Goal: Information Seeking & Learning: Compare options

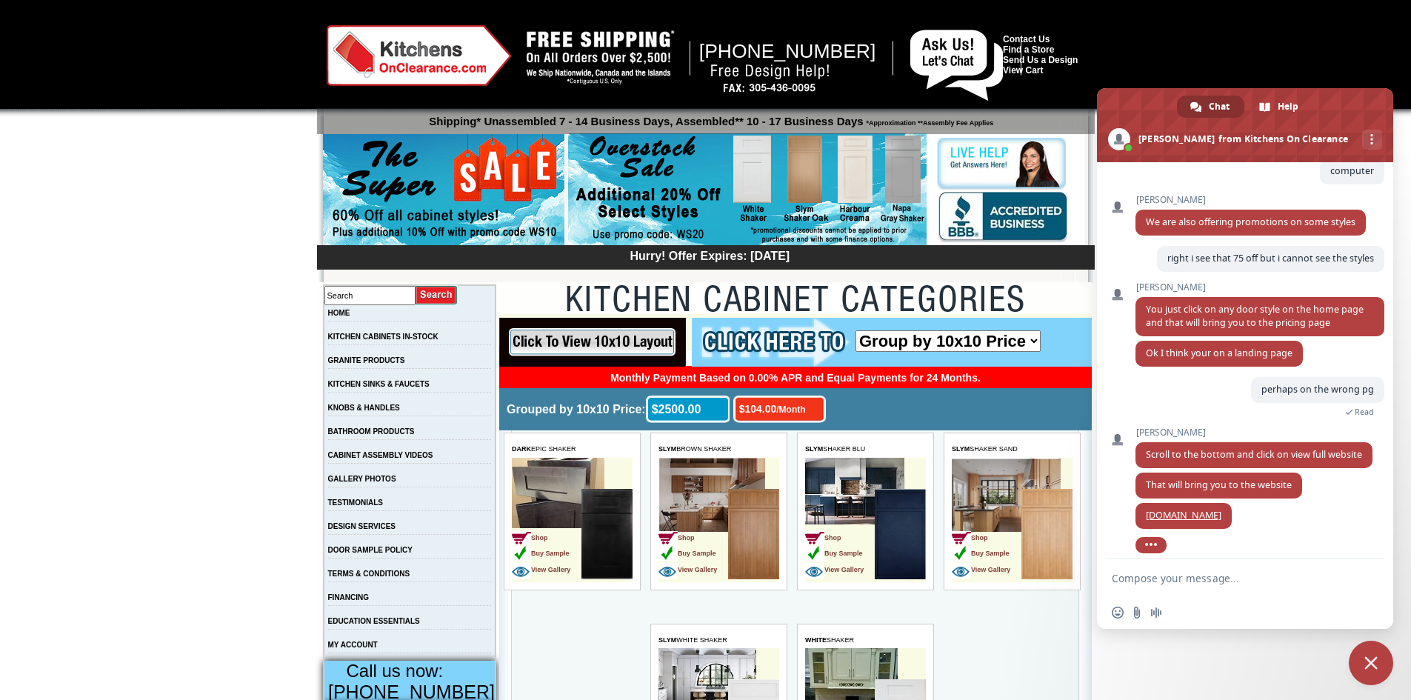
scroll to position [453, 0]
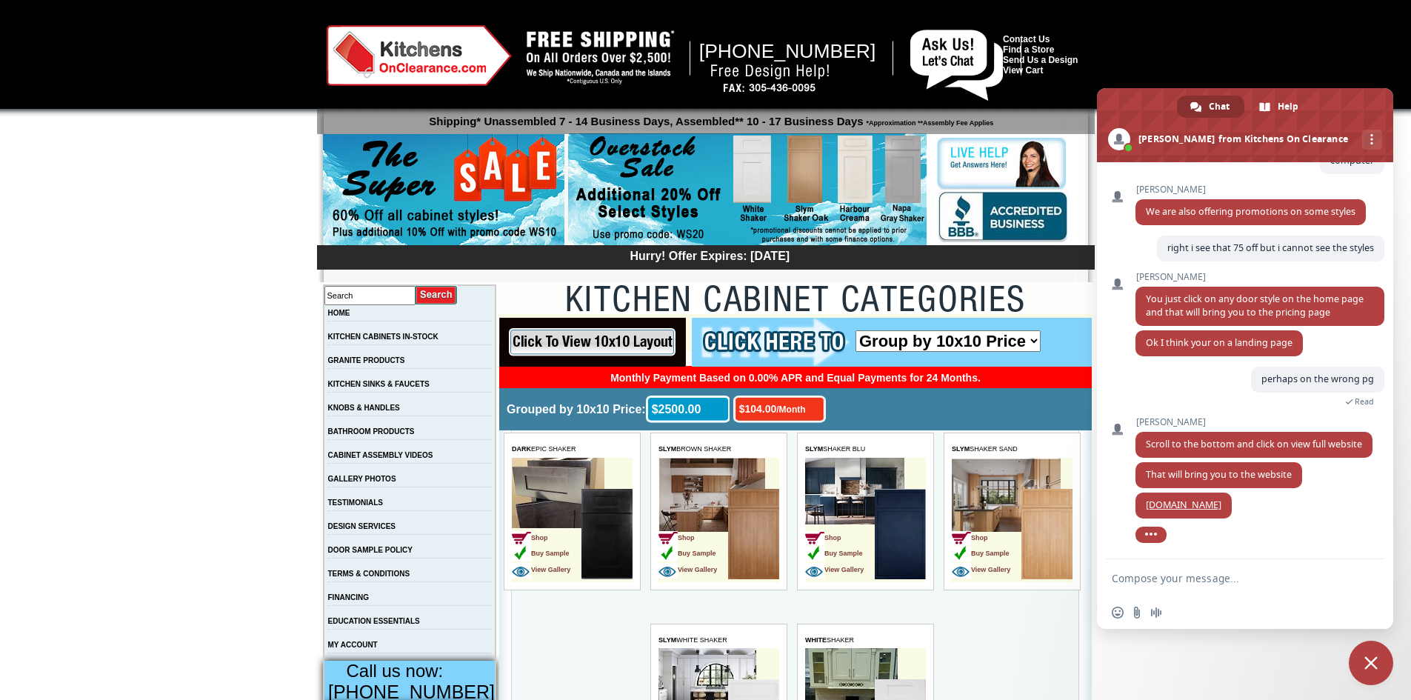
click at [1170, 564] on form at bounding box center [1228, 579] width 234 height 40
click at [1145, 589] on form at bounding box center [1228, 579] width 234 height 40
drag, startPoint x: 1142, startPoint y: 581, endPoint x: 1134, endPoint y: 588, distance: 10.0
click at [1134, 588] on form at bounding box center [1228, 579] width 234 height 40
type textarea "got it"
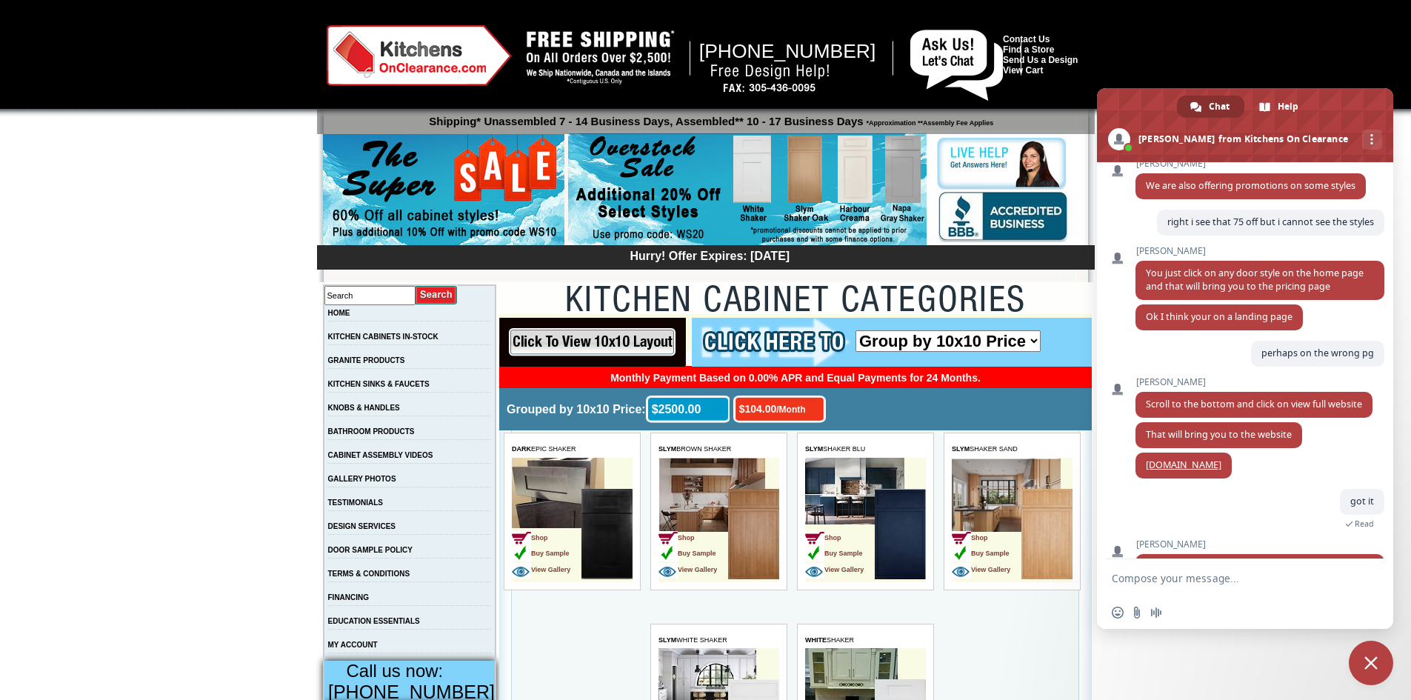
scroll to position [530, 0]
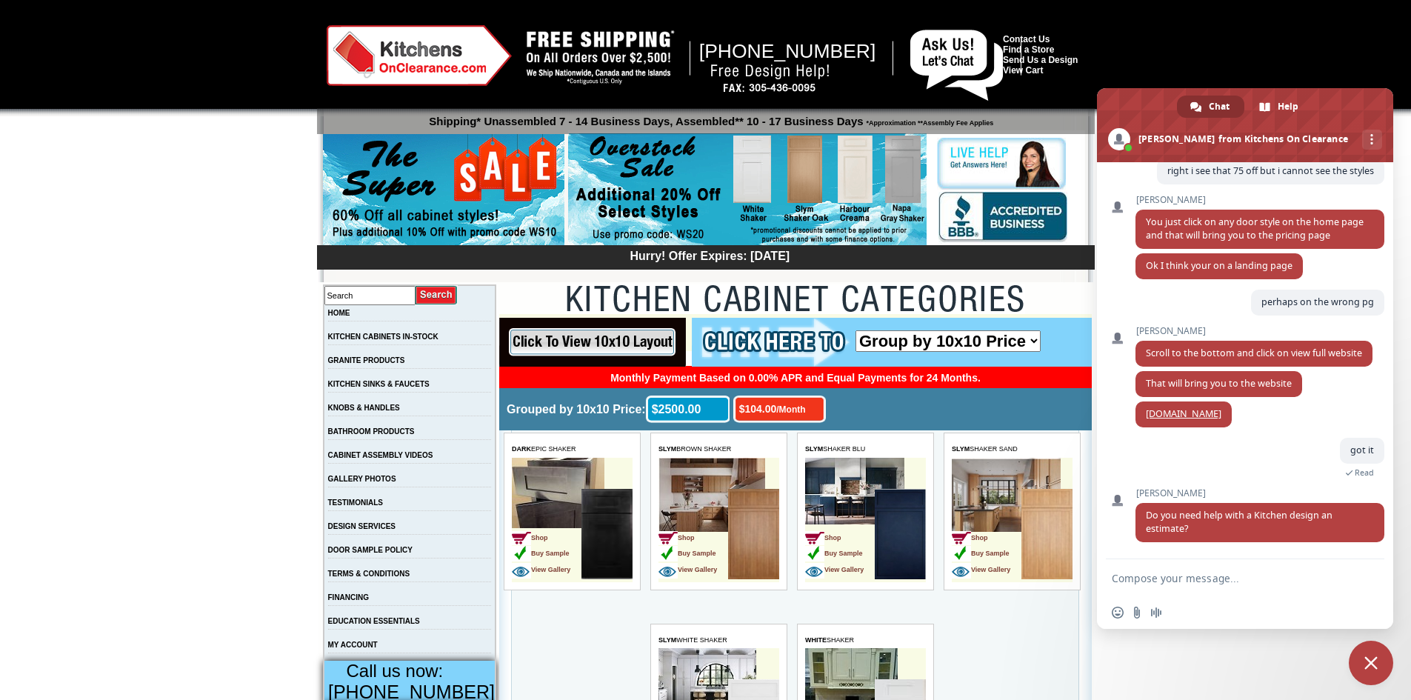
click at [1111, 564] on form at bounding box center [1228, 579] width 234 height 40
drag, startPoint x: 1128, startPoint y: 584, endPoint x: 1124, endPoint y: 572, distance: 12.4
click at [1125, 573] on textarea "Compose your message..." at bounding box center [1228, 578] width 234 height 13
type textarea "yes"
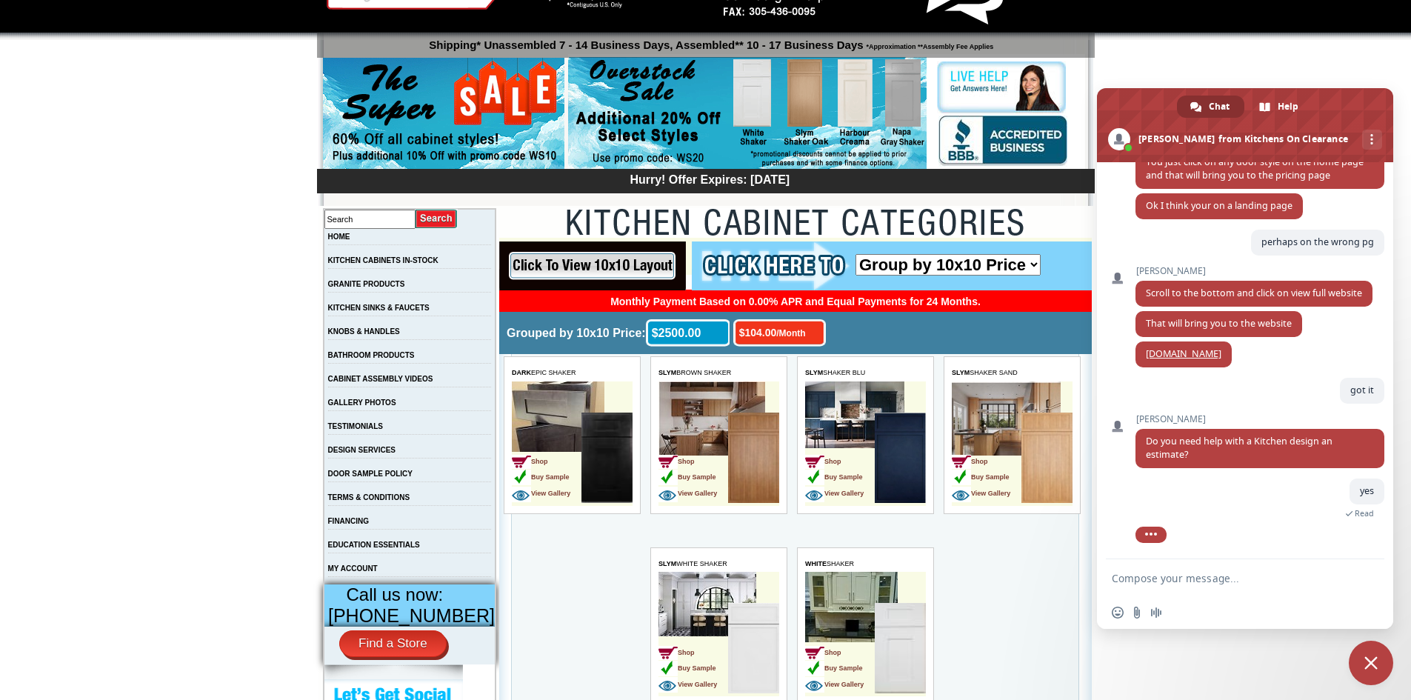
scroll to position [0, 0]
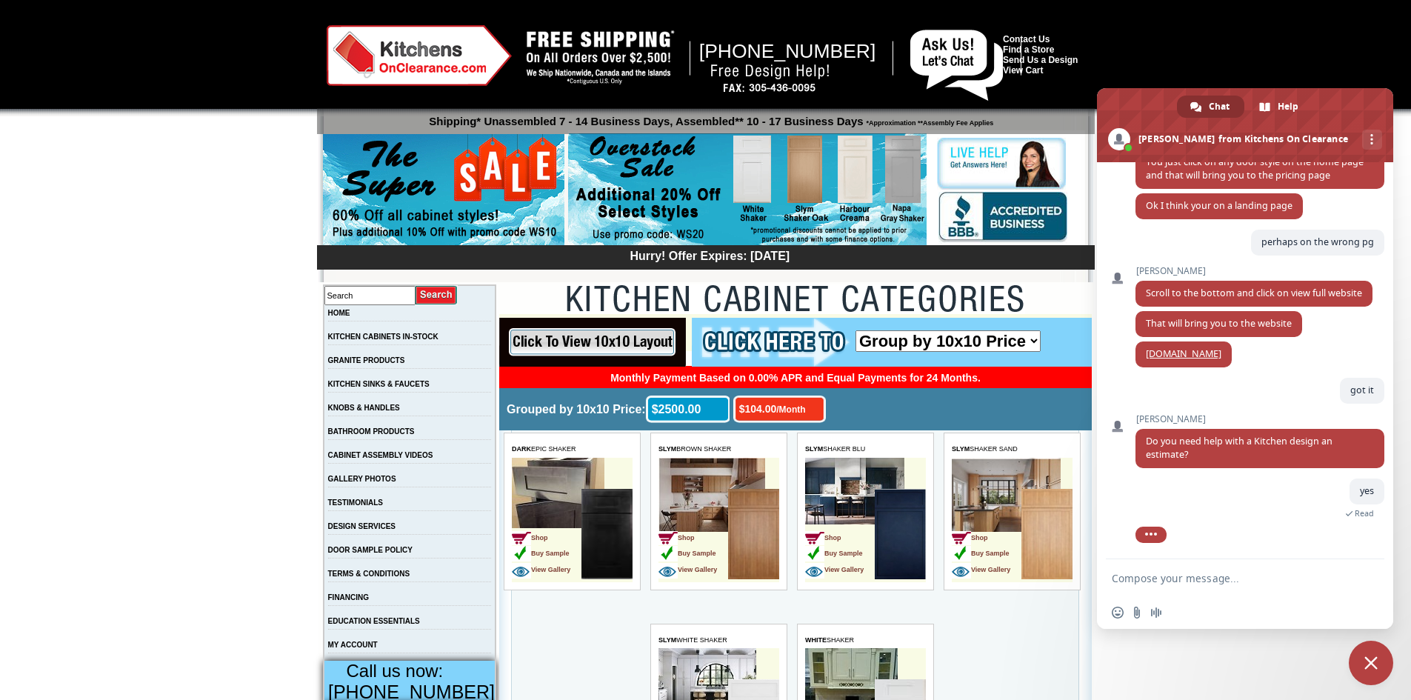
drag, startPoint x: 933, startPoint y: 6, endPoint x: 846, endPoint y: -19, distance: 90.0
drag, startPoint x: 1057, startPoint y: 592, endPoint x: 1057, endPoint y: 568, distance: 23.7
click at [1057, 589] on td "SLYM SHAKER SAND Shop Buy Sample View Gallery" at bounding box center [1015, 526] width 145 height 188
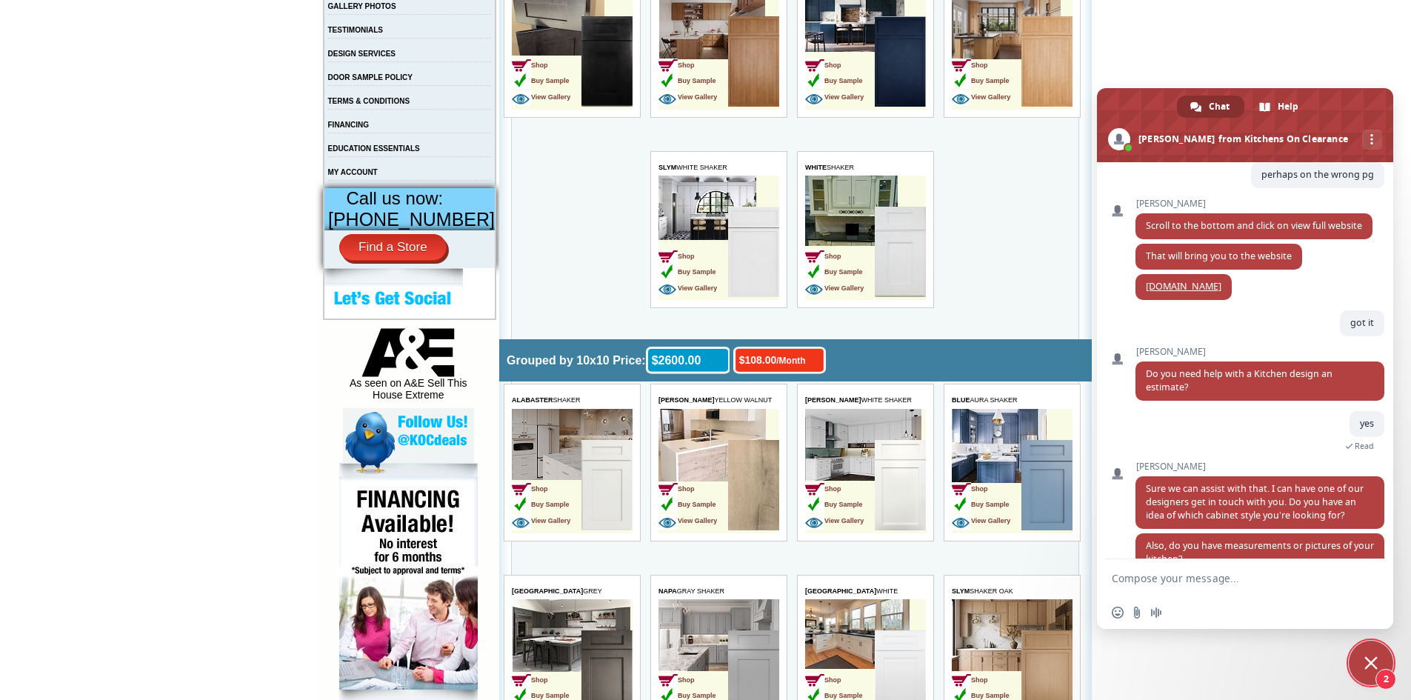
scroll to position [688, 0]
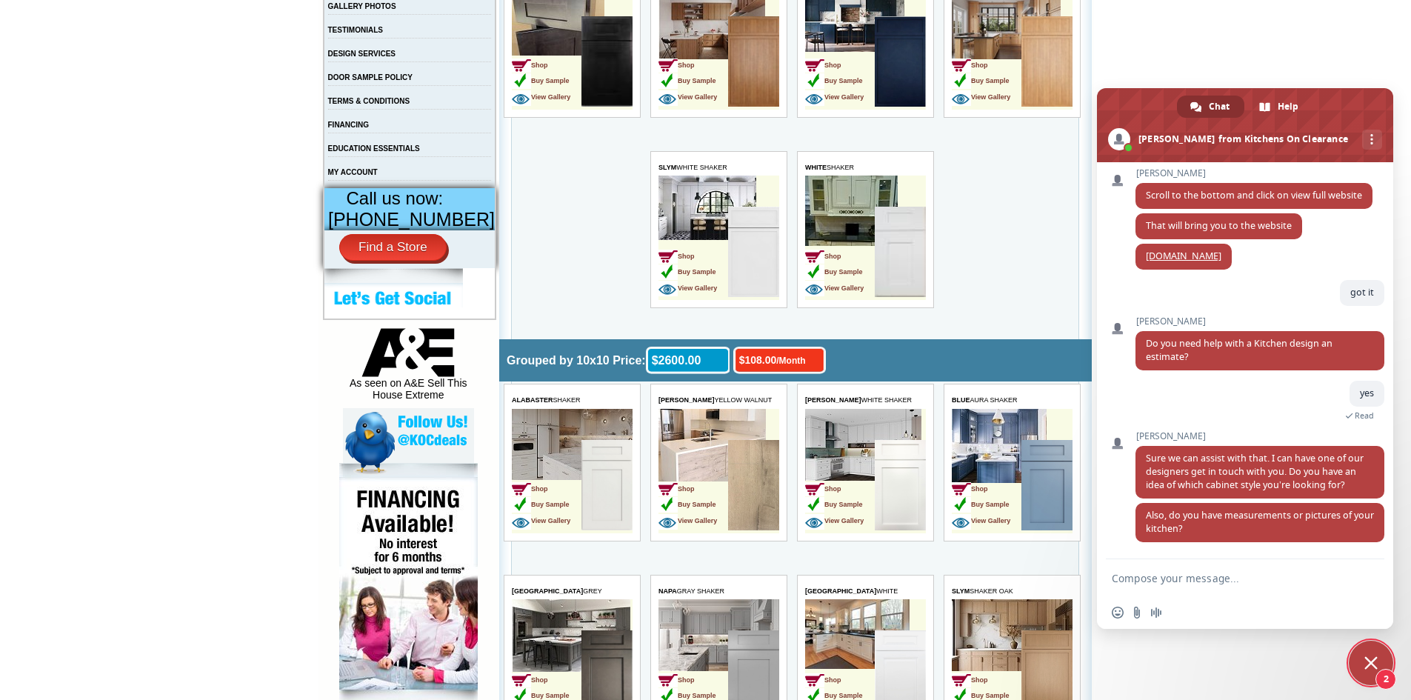
click at [1144, 572] on textarea "Compose your message..." at bounding box center [1228, 578] width 234 height 13
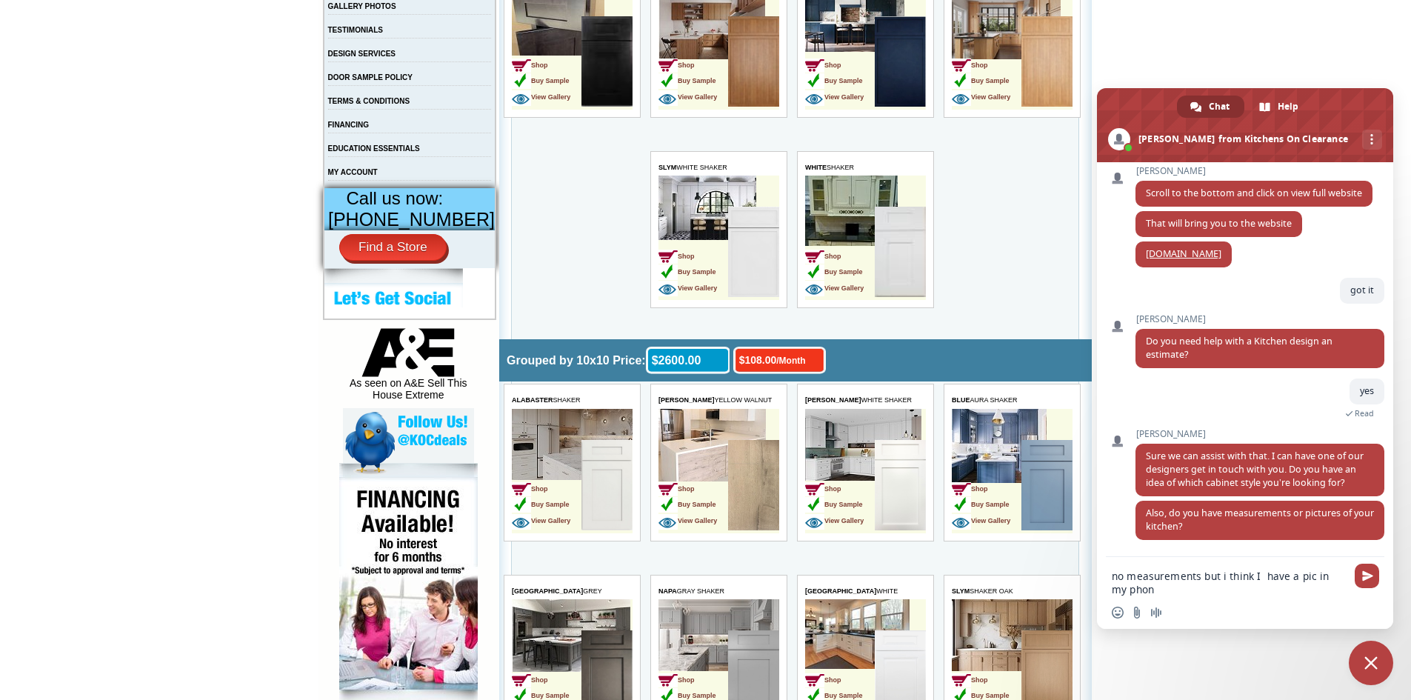
type textarea "no measurements but i think I have a pic in my phone"
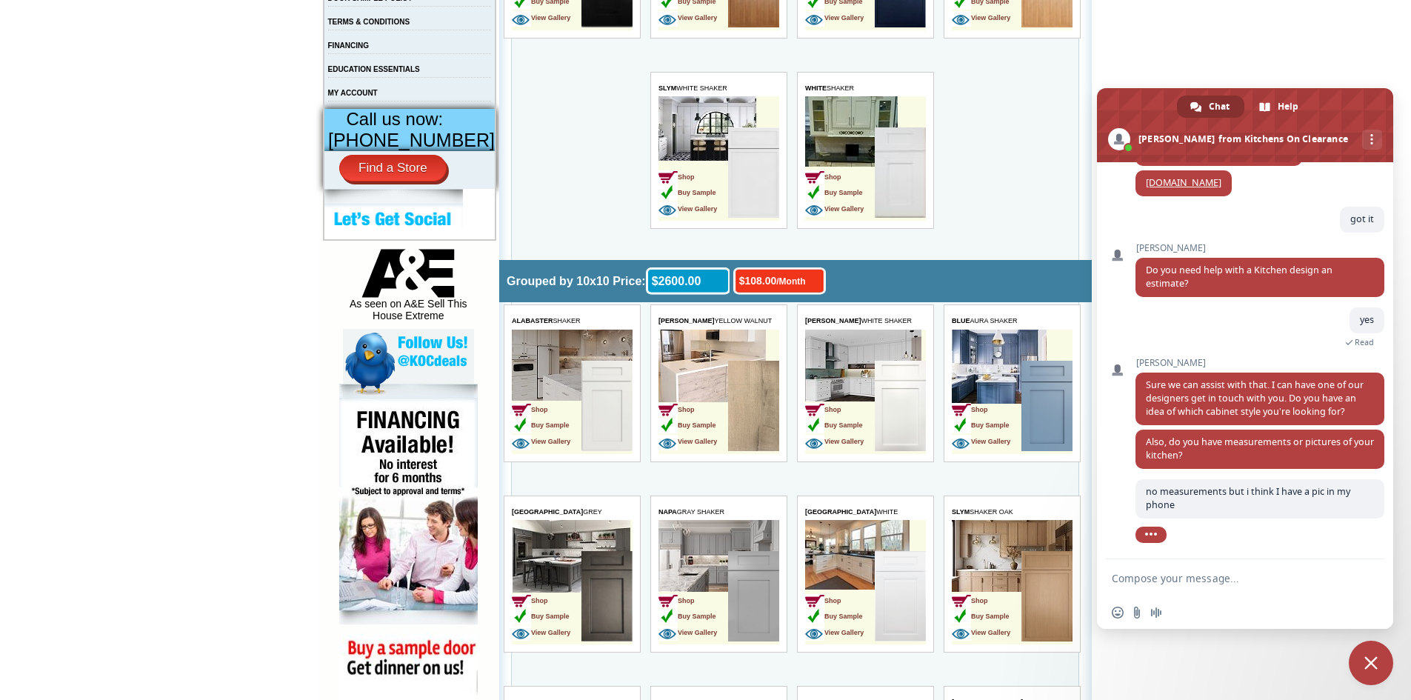
scroll to position [558, 0]
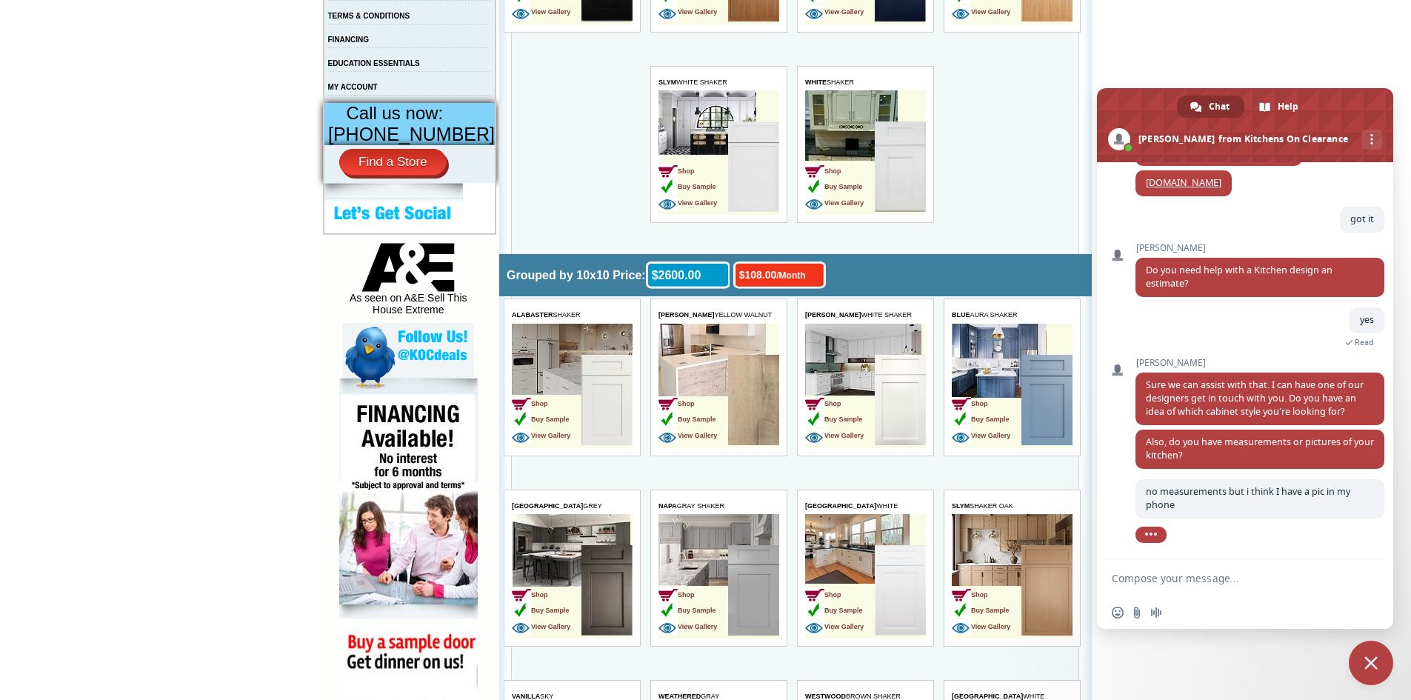
click at [603, 412] on img at bounding box center [606, 400] width 51 height 90
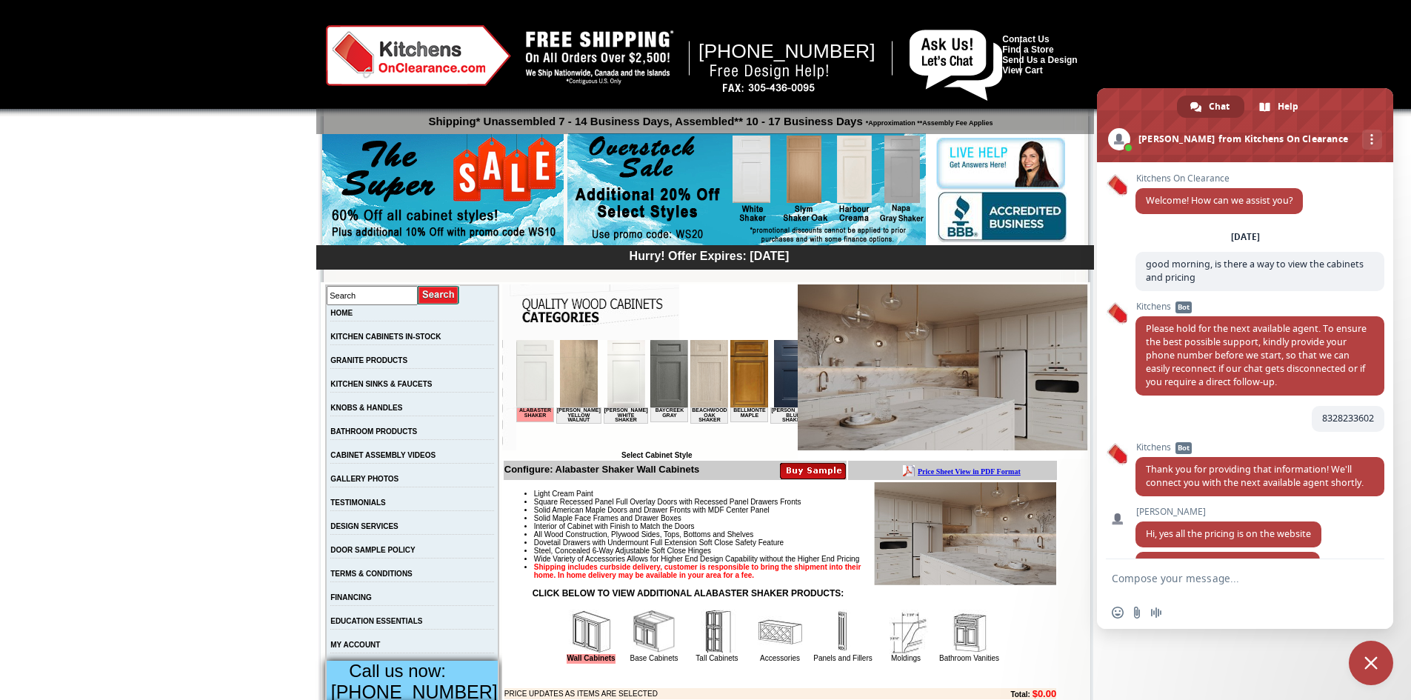
scroll to position [761, 0]
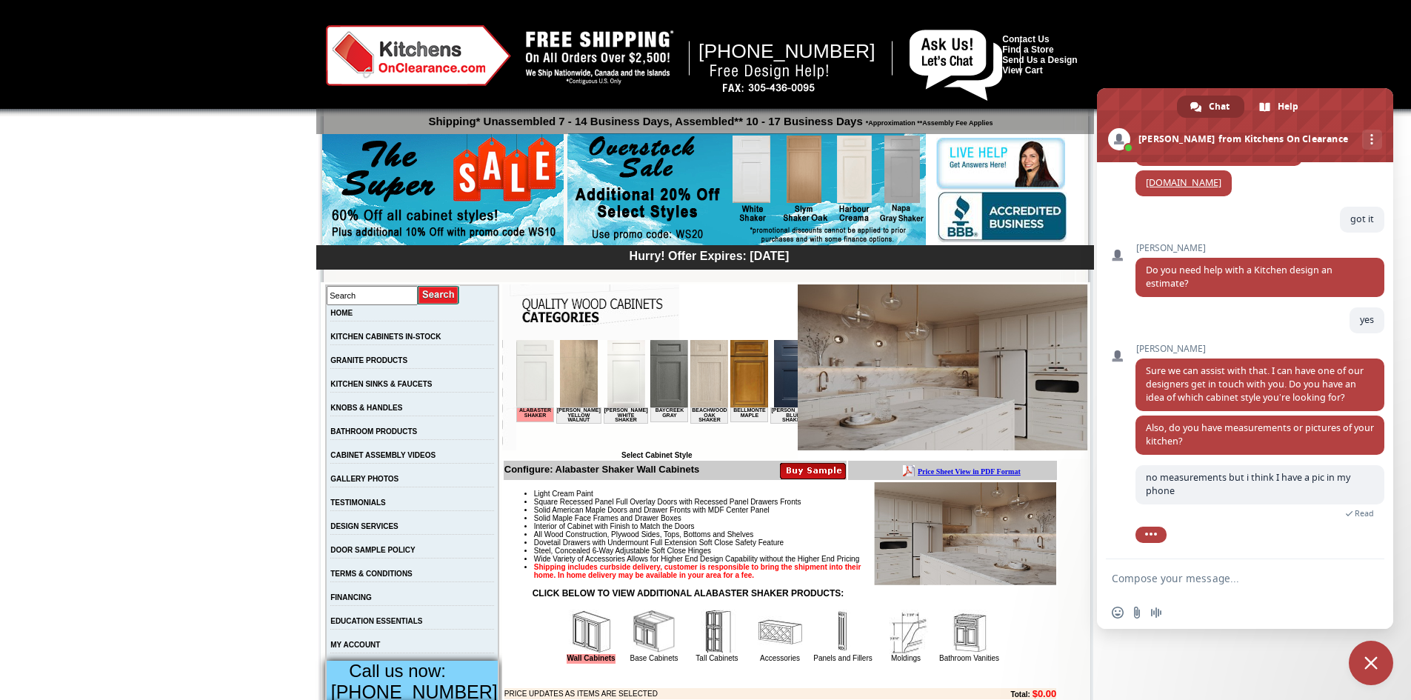
click at [609, 369] on img at bounding box center [625, 373] width 38 height 67
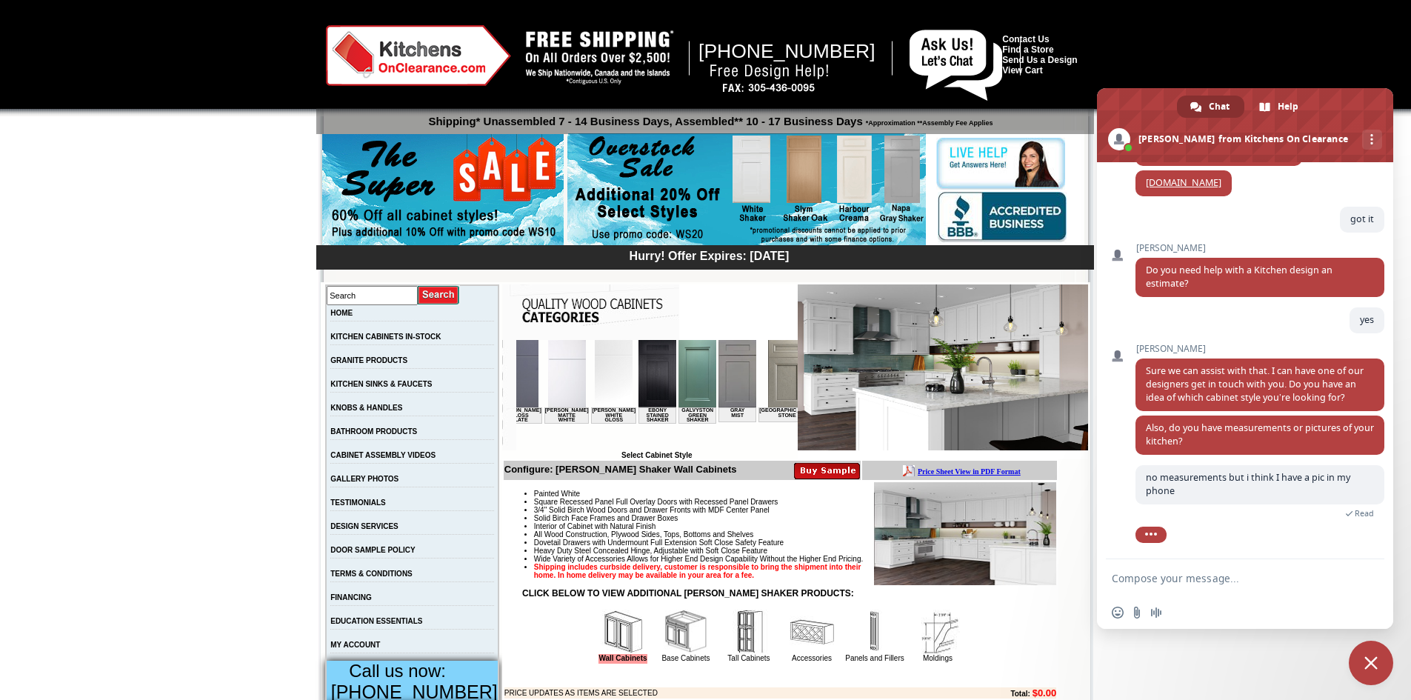
scroll to position [0, 829]
click at [807, 372] on img at bounding box center [826, 373] width 38 height 67
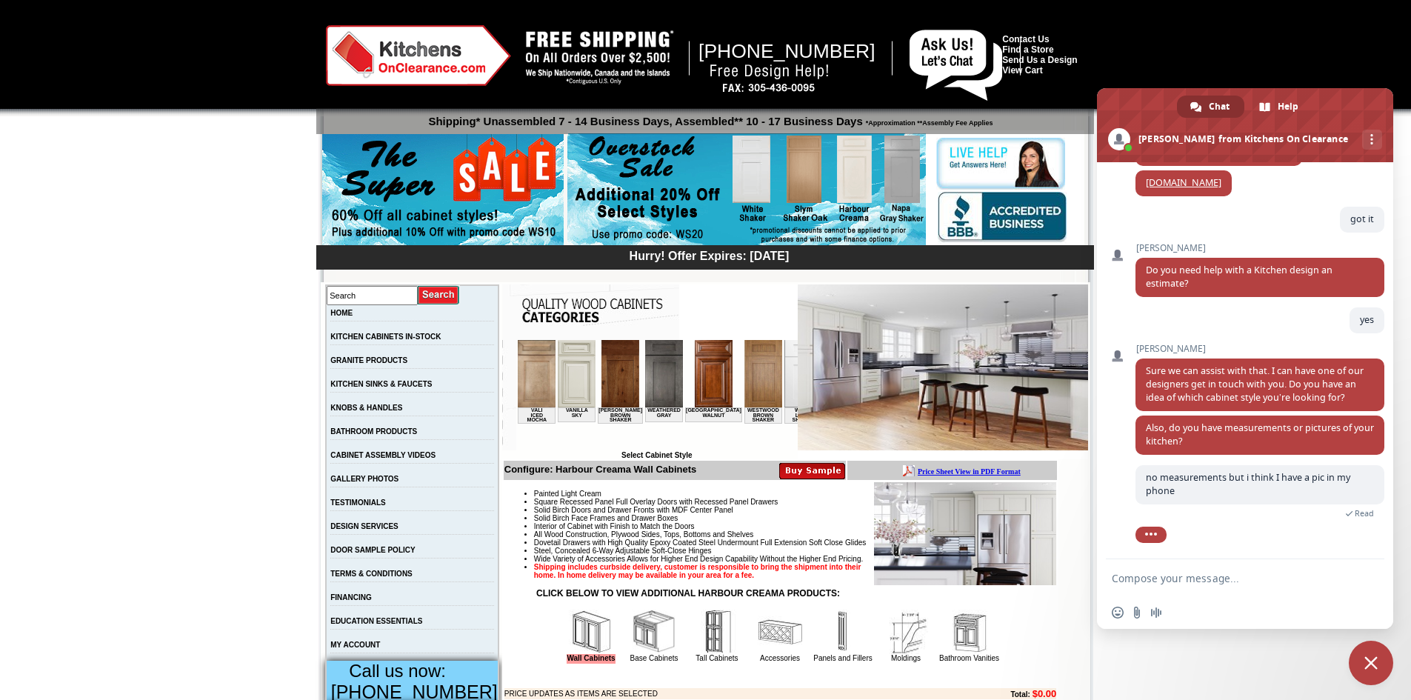
scroll to position [0, 2727]
click at [781, 374] on img at bounding box center [800, 373] width 38 height 67
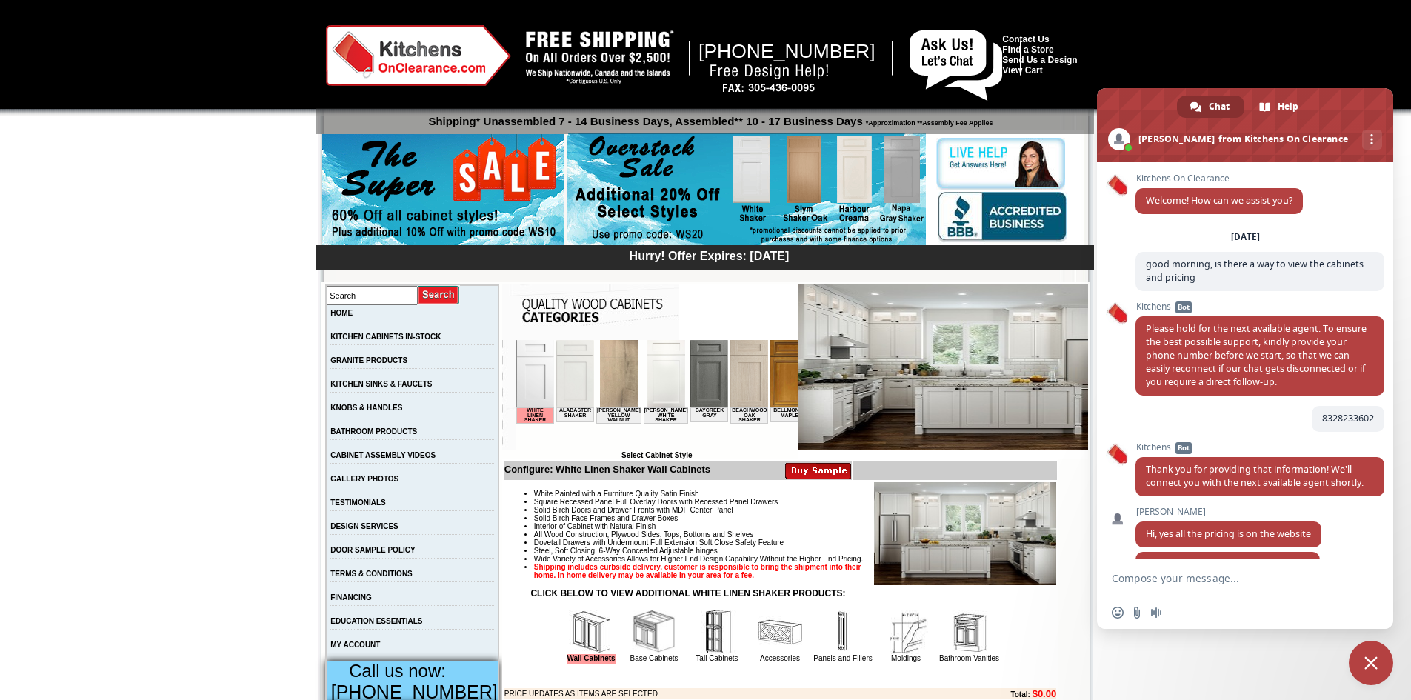
scroll to position [761, 0]
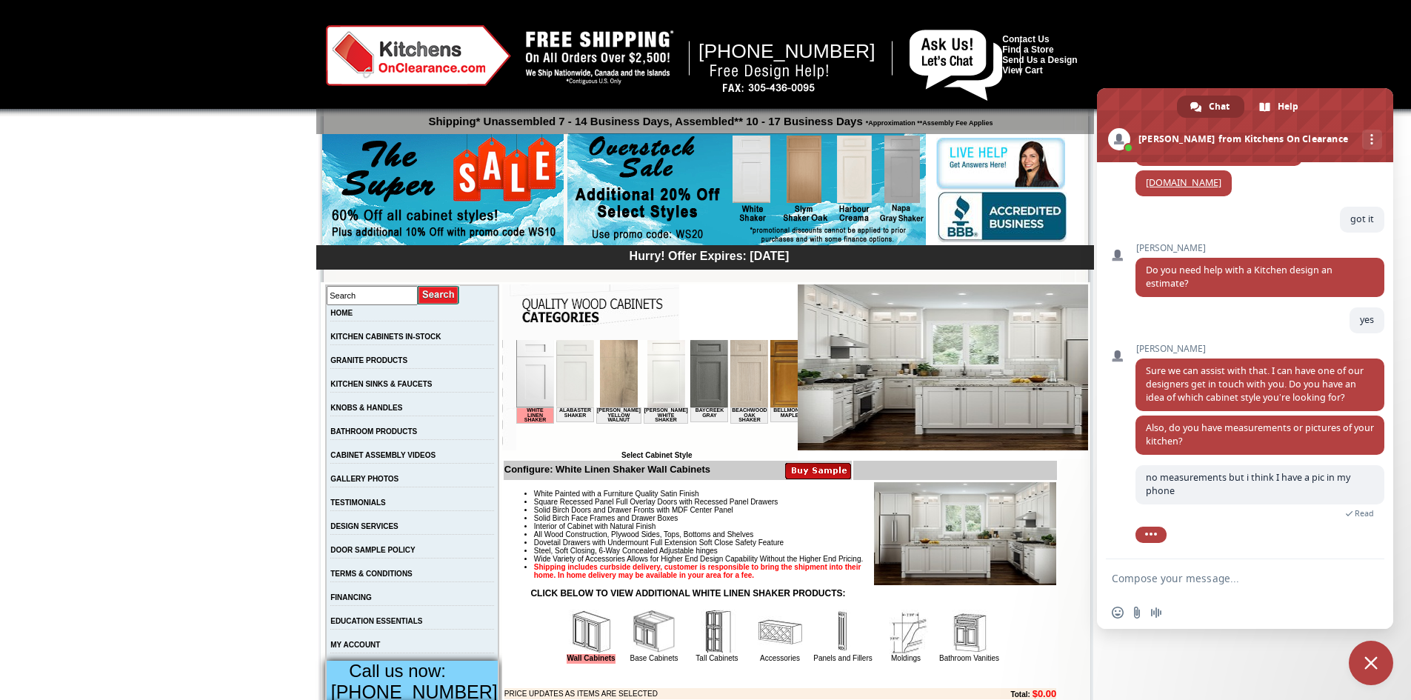
click at [568, 367] on img at bounding box center [574, 373] width 38 height 67
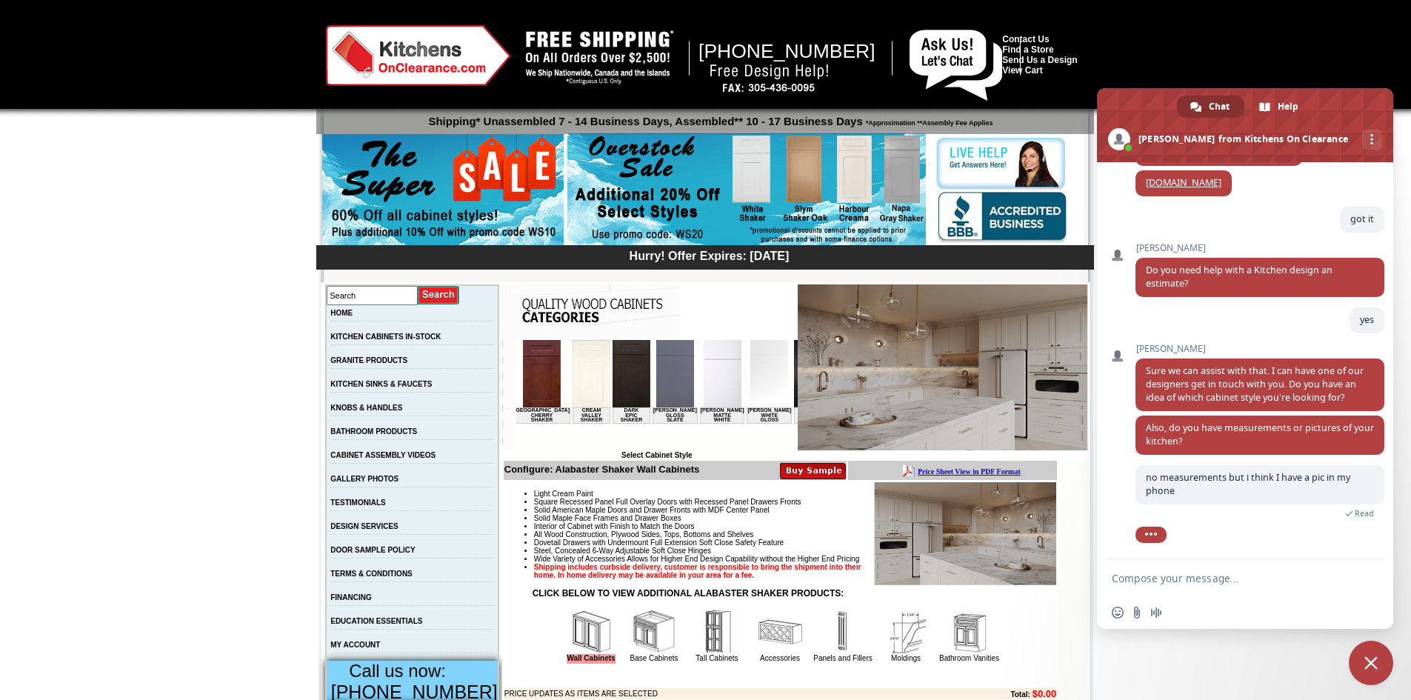
scroll to position [0, 900]
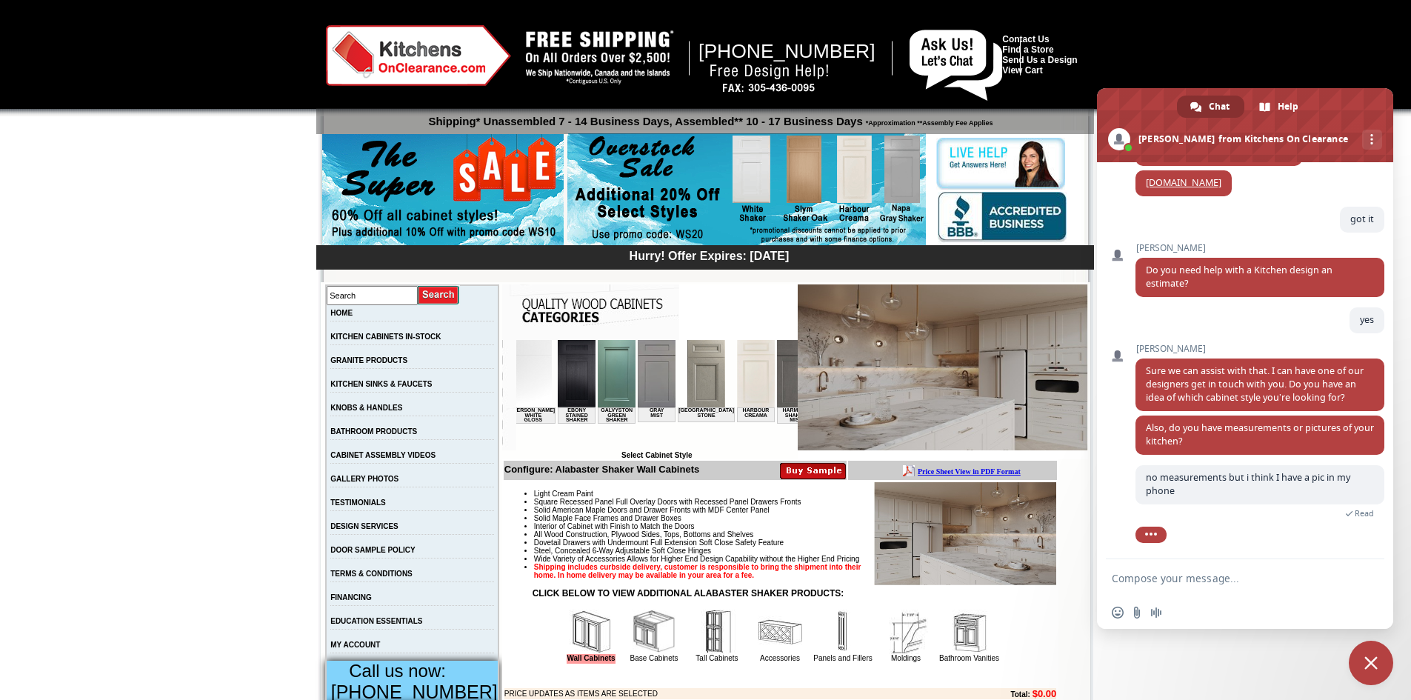
click at [816, 373] on img at bounding box center [835, 373] width 38 height 67
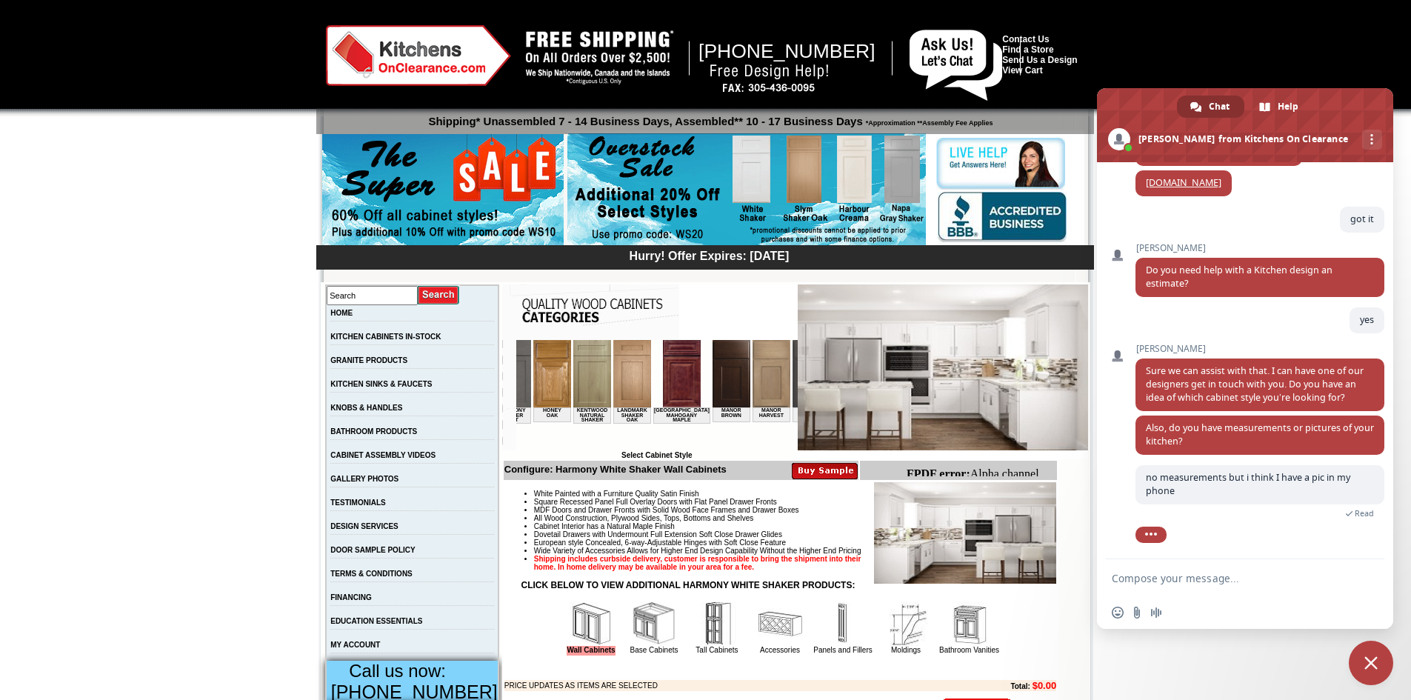
scroll to position [0, 944]
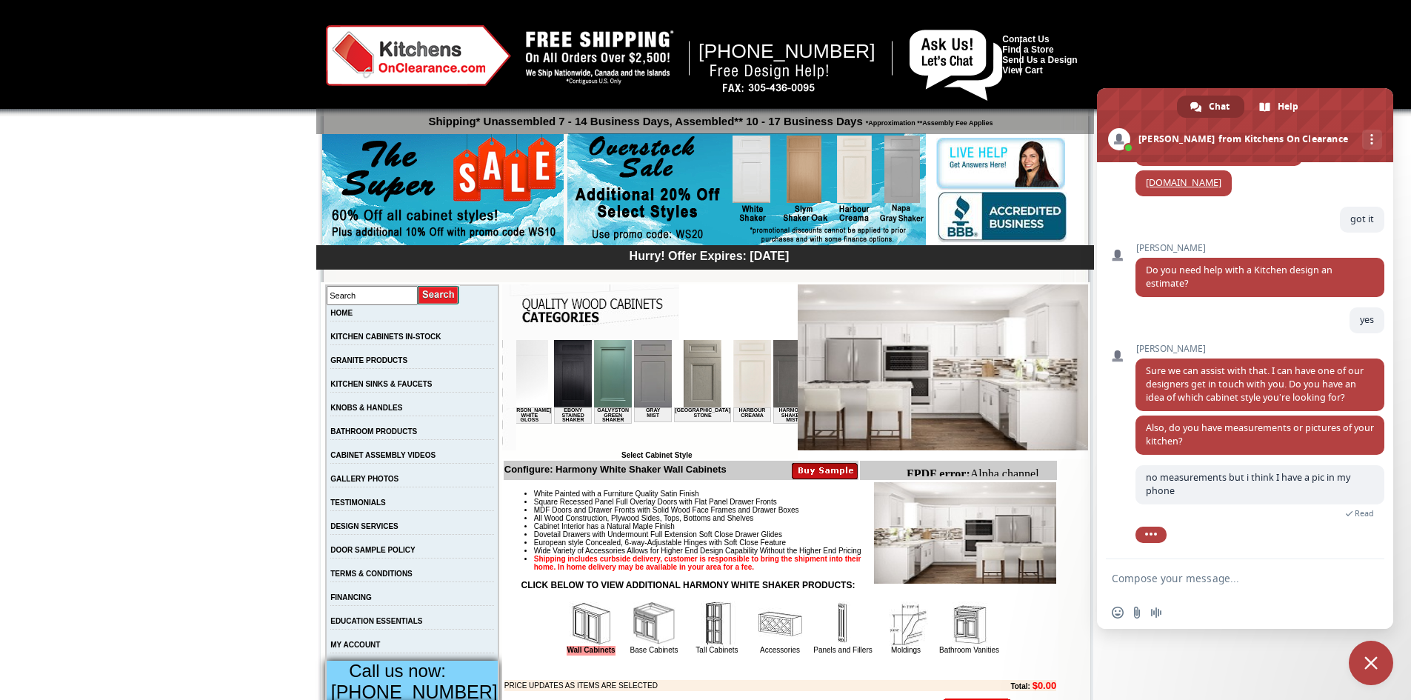
drag, startPoint x: 541, startPoint y: 448, endPoint x: 1123, endPoint y: 809, distance: 684.6
click at [732, 387] on img at bounding box center [751, 373] width 38 height 67
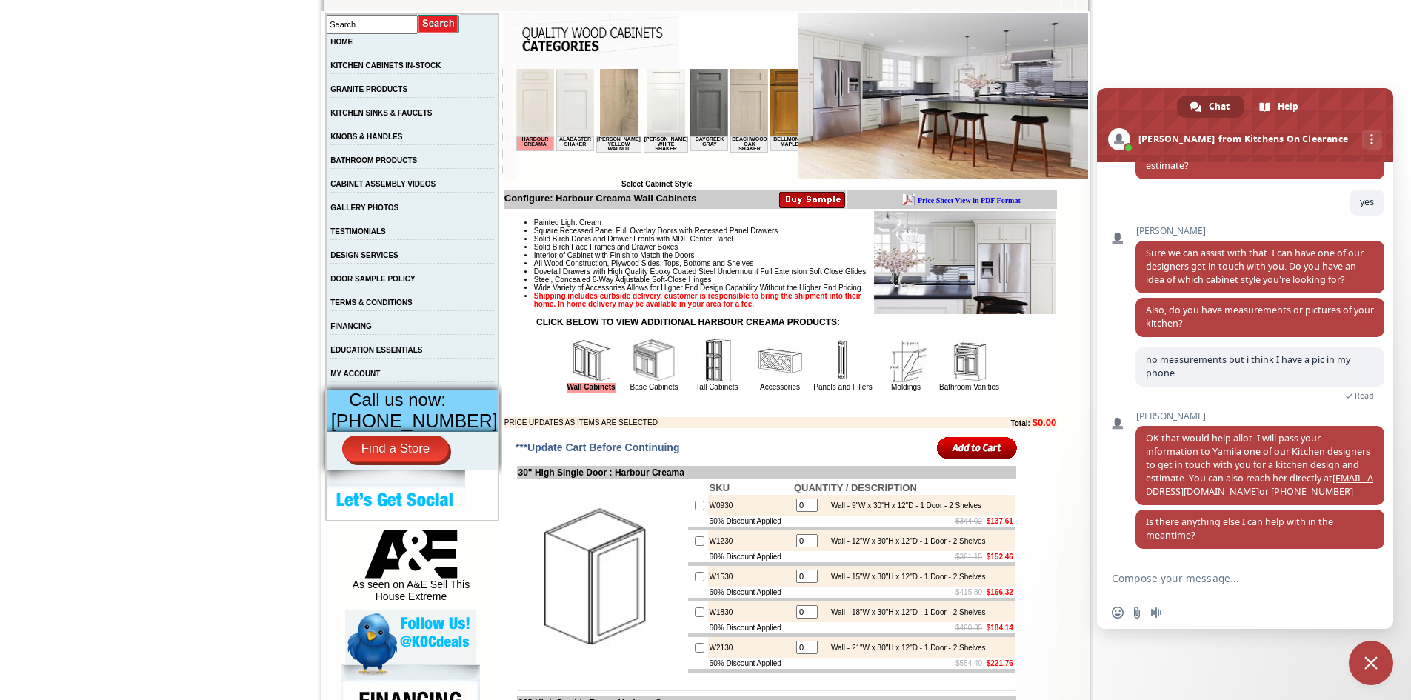
scroll to position [239, 0]
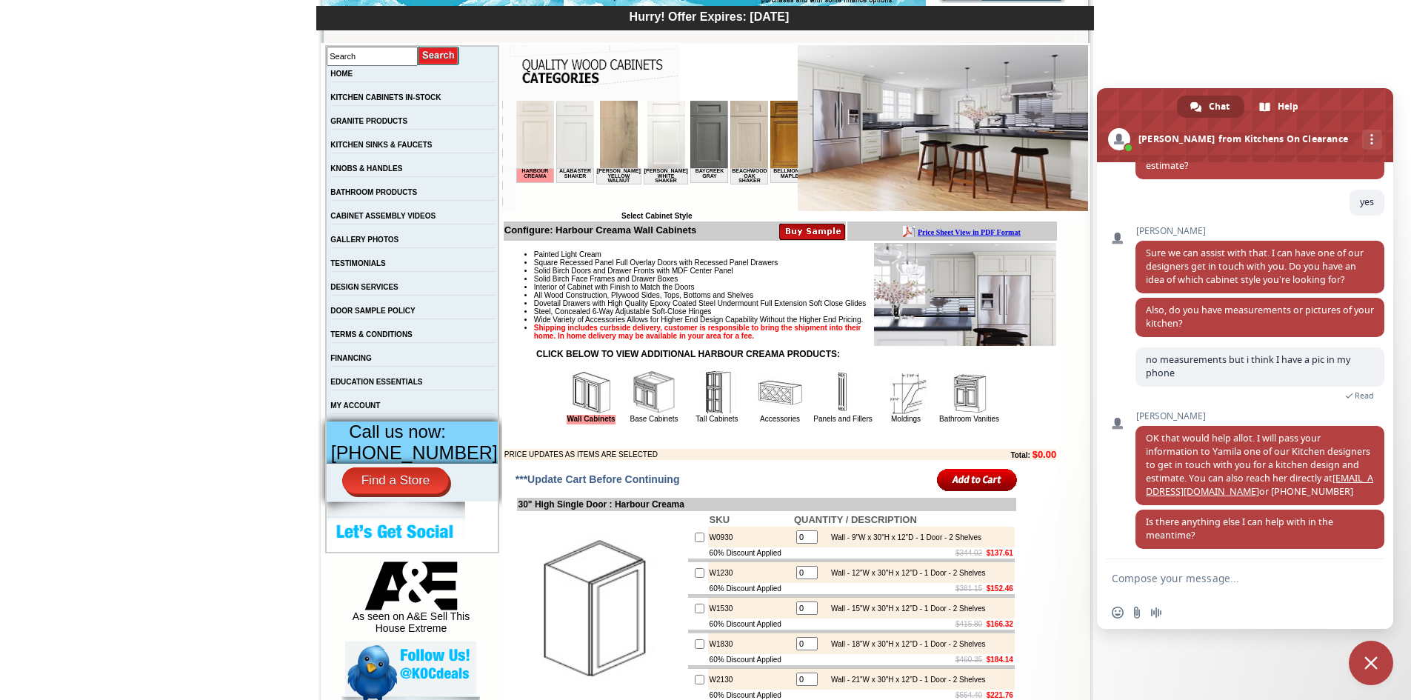
click at [1160, 583] on textarea "Compose your message..." at bounding box center [1228, 578] width 234 height 13
type textarea "no thank u"
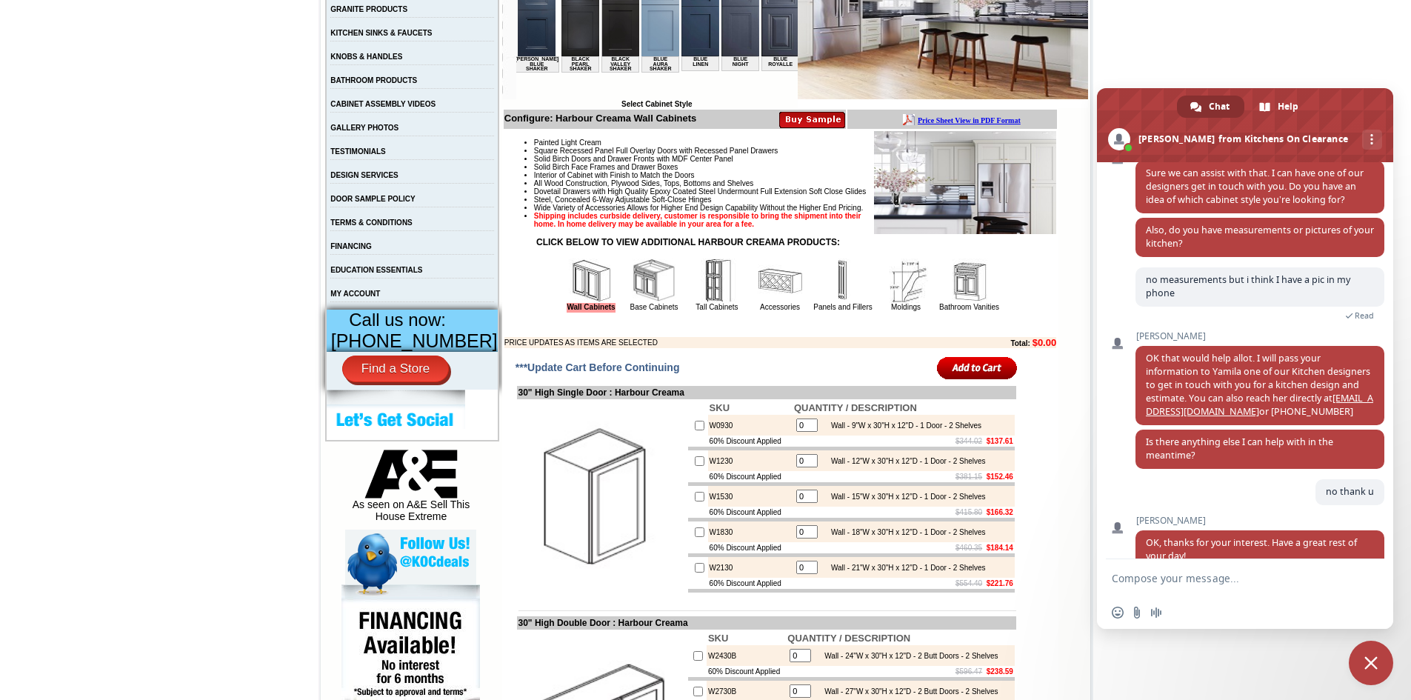
scroll to position [343, 0]
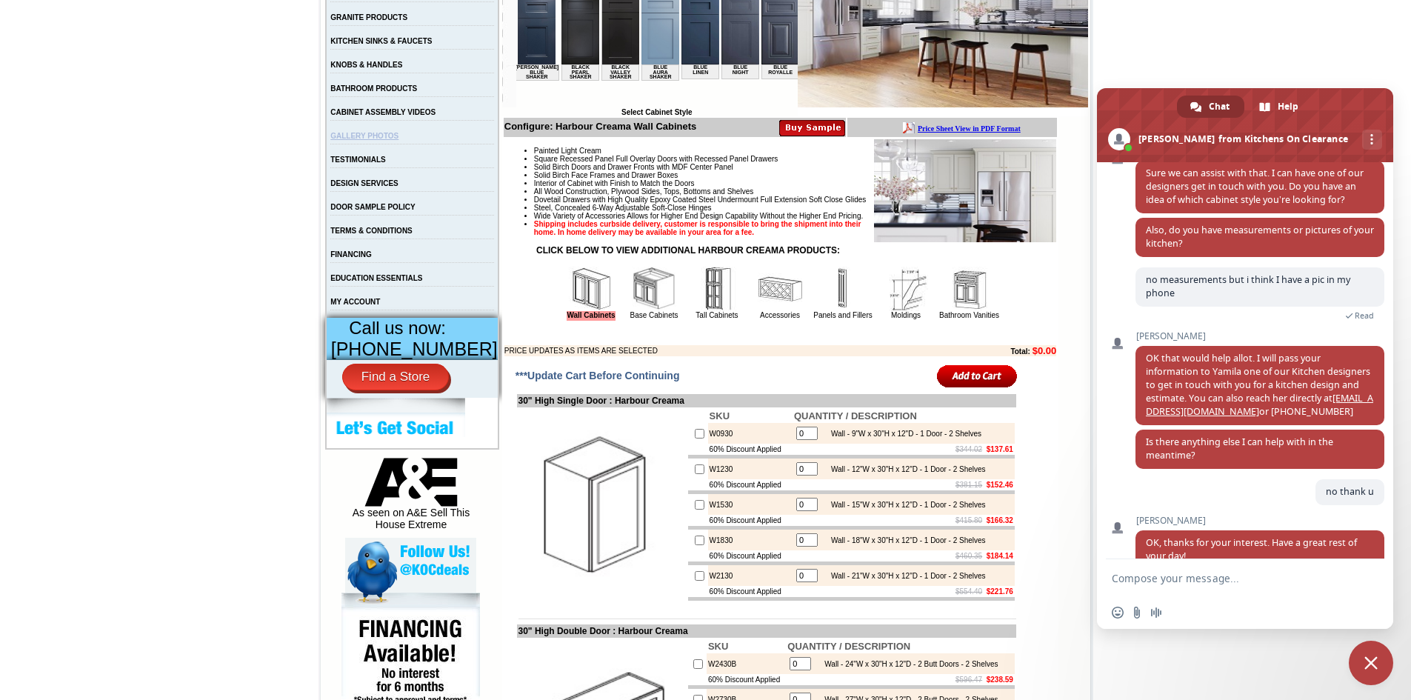
click at [398, 140] on link "GALLERY PHOTOS" at bounding box center [364, 136] width 68 height 8
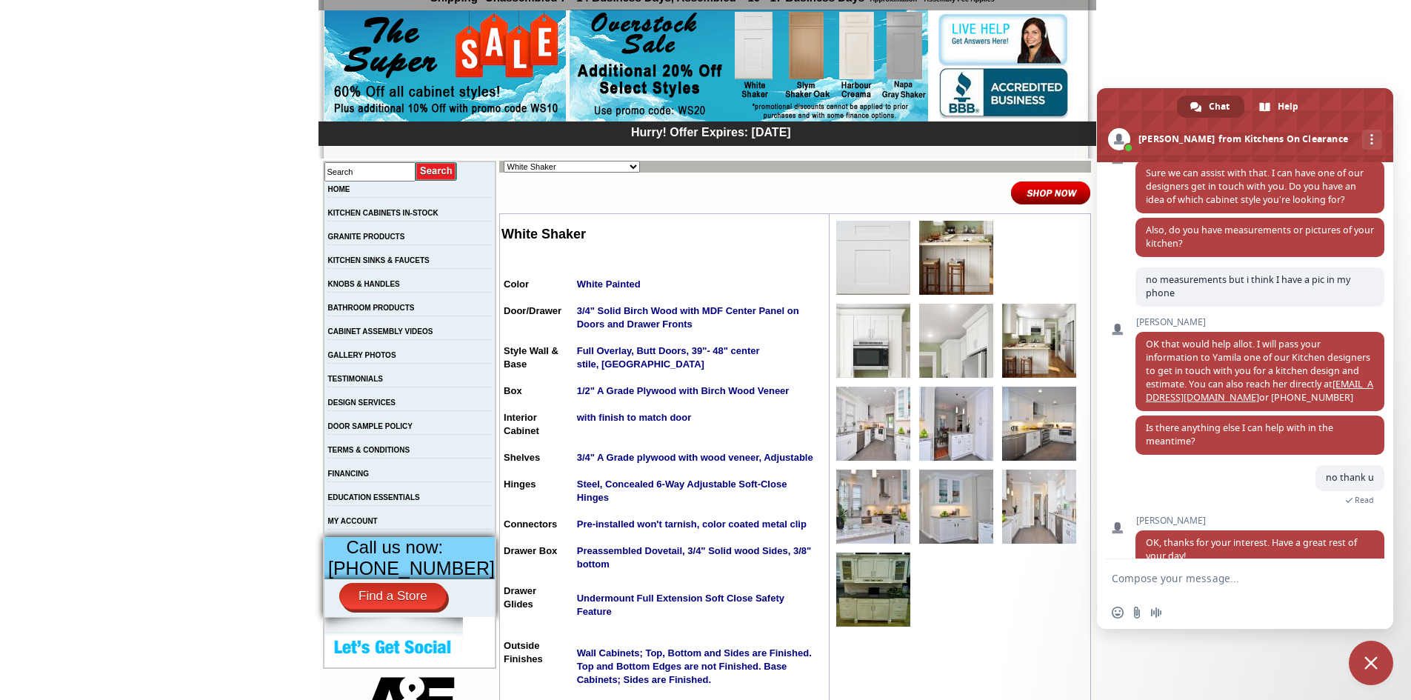
scroll to position [127, 0]
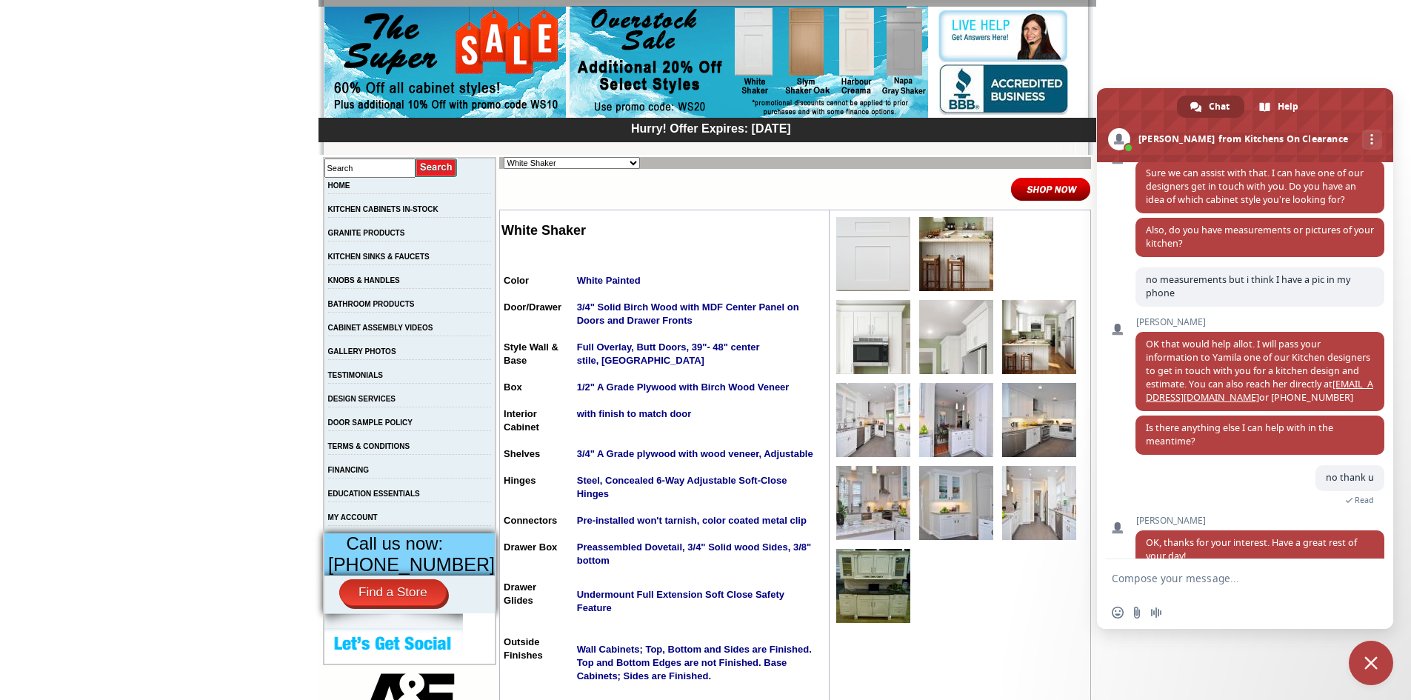
click at [863, 335] on img at bounding box center [873, 337] width 74 height 74
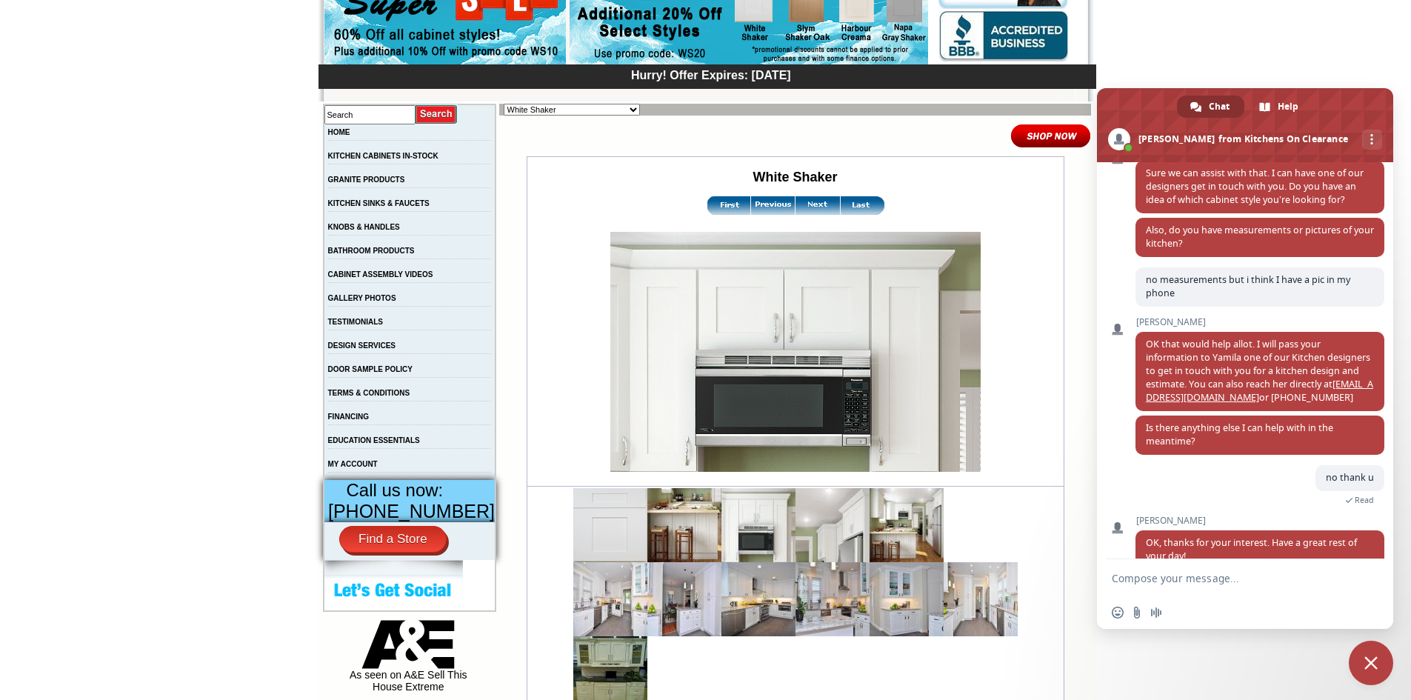
scroll to position [222, 0]
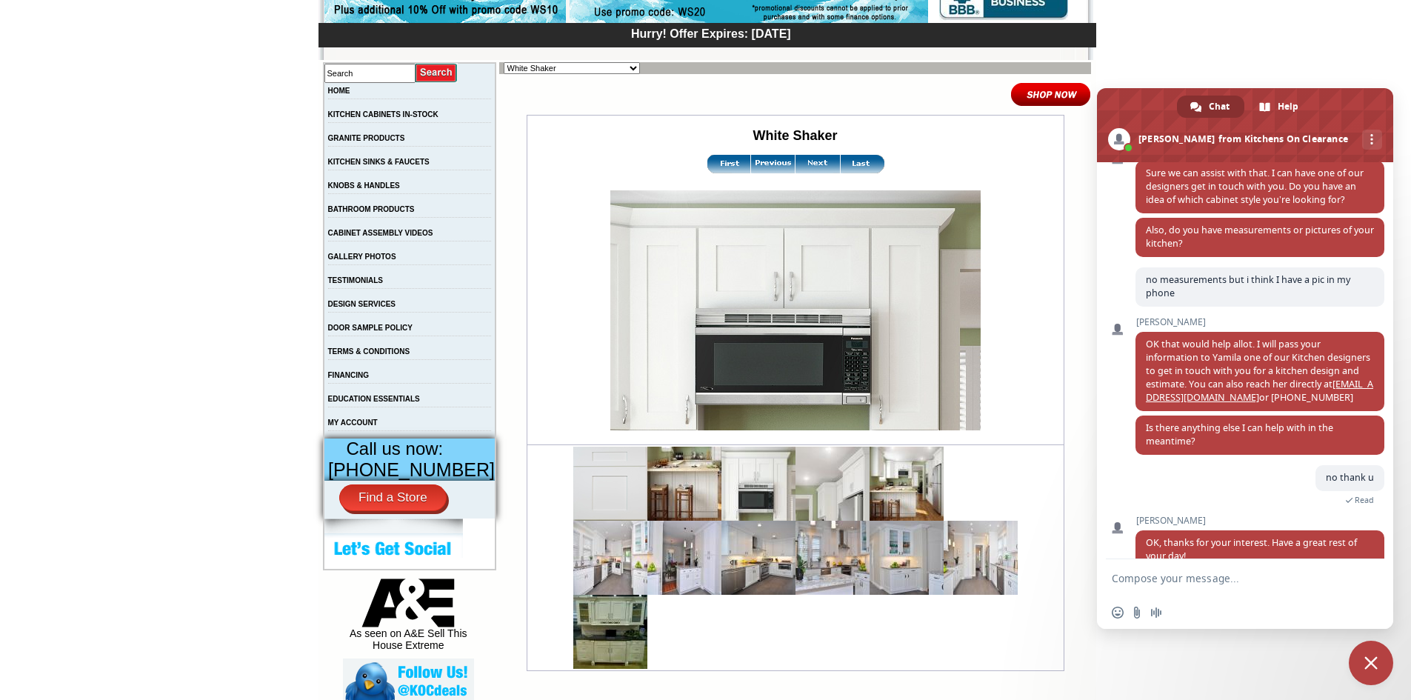
click at [814, 486] on img at bounding box center [832, 483] width 74 height 74
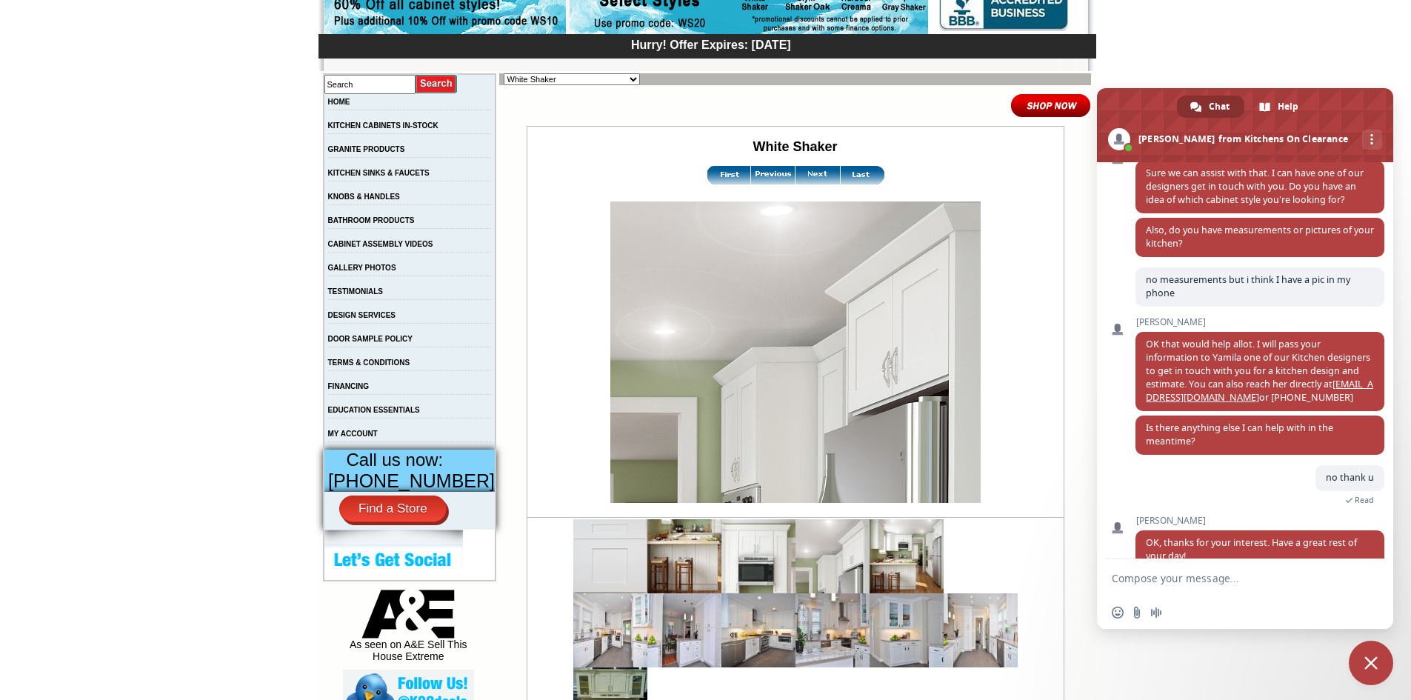
scroll to position [270, 0]
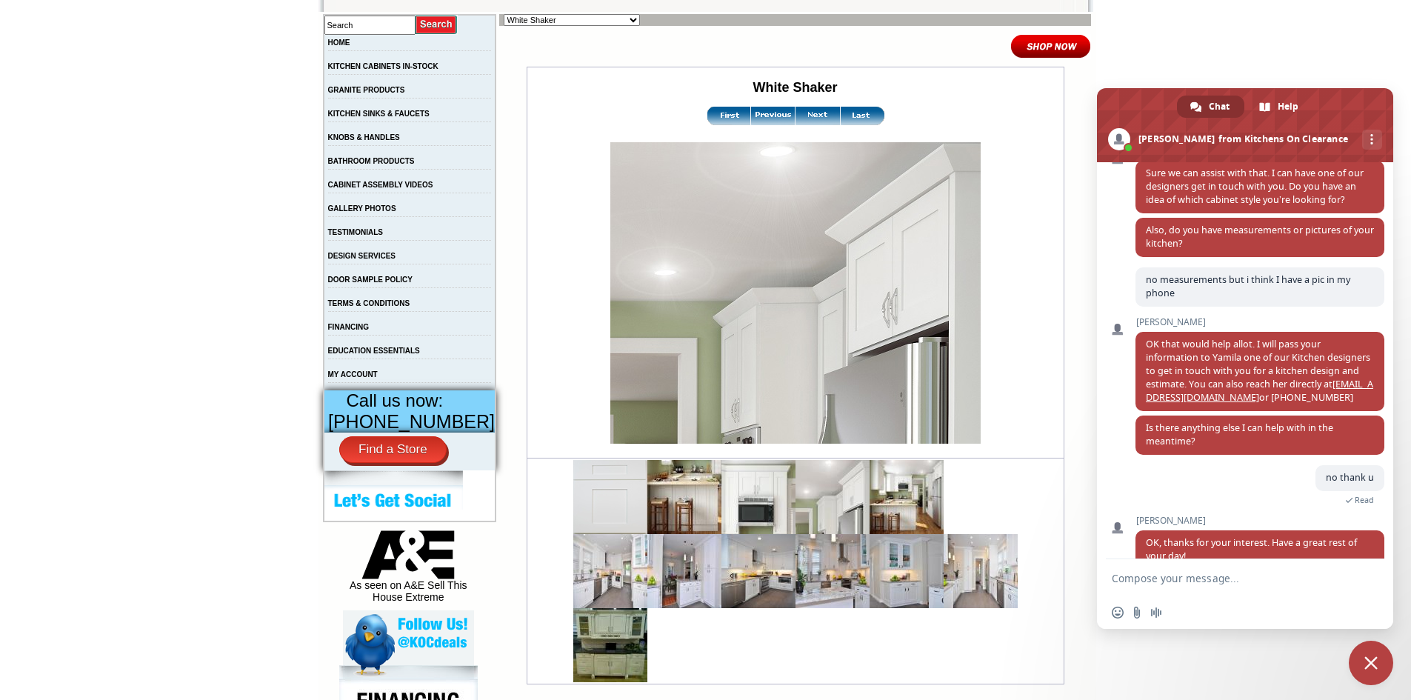
click at [629, 589] on img at bounding box center [610, 571] width 74 height 74
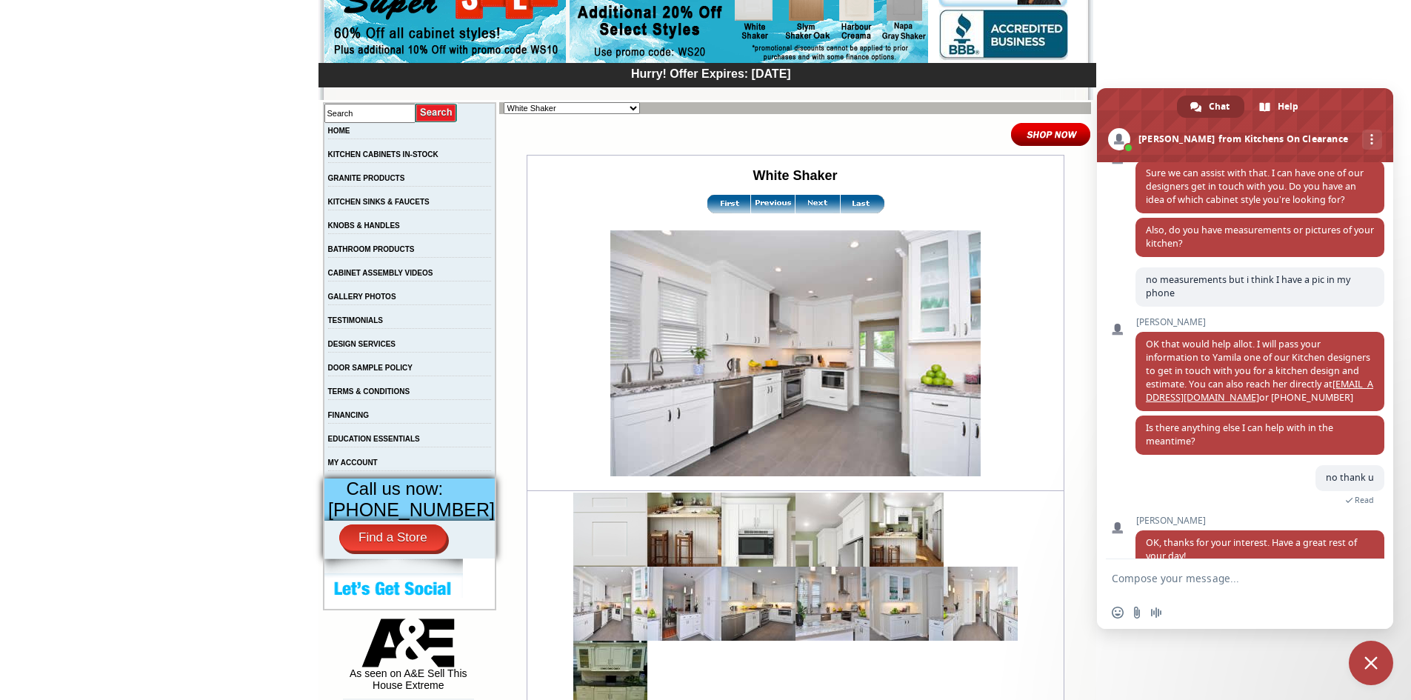
scroll to position [190, 0]
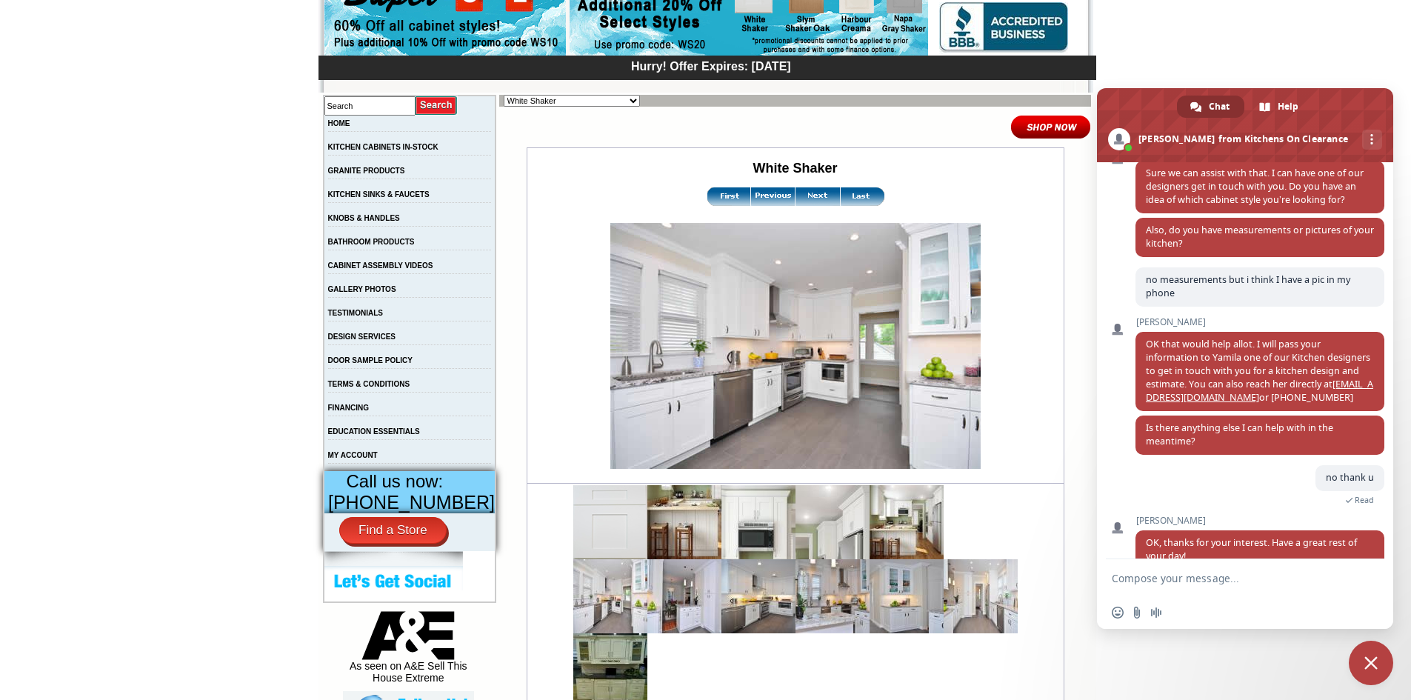
click at [813, 198] on img at bounding box center [817, 196] width 44 height 19
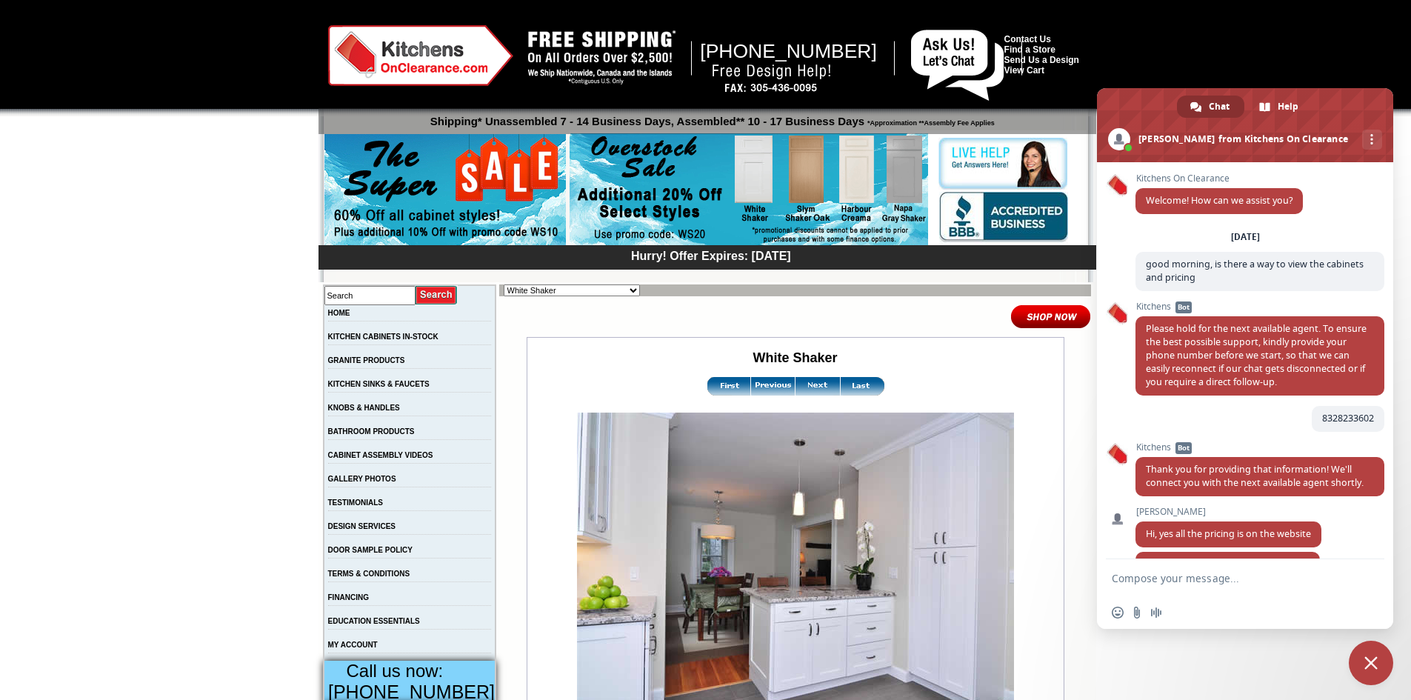
scroll to position [946, 0]
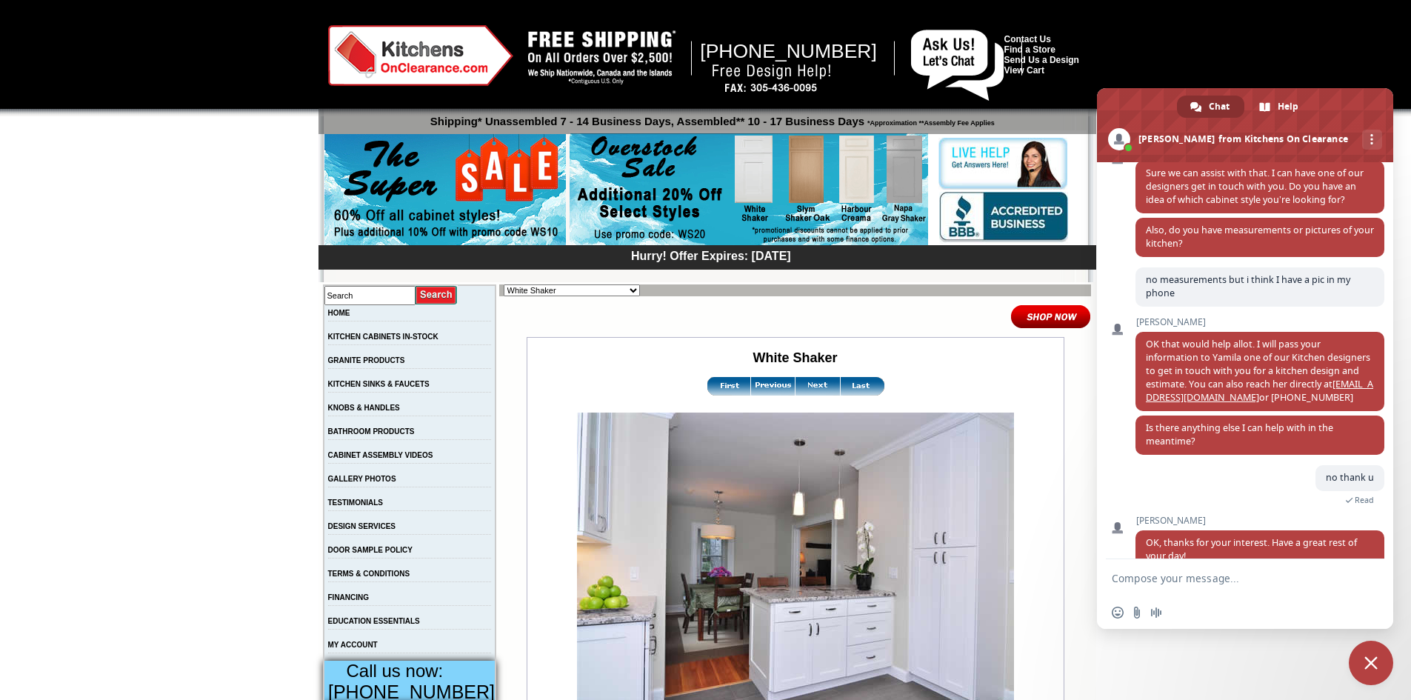
click at [809, 389] on img at bounding box center [817, 386] width 44 height 19
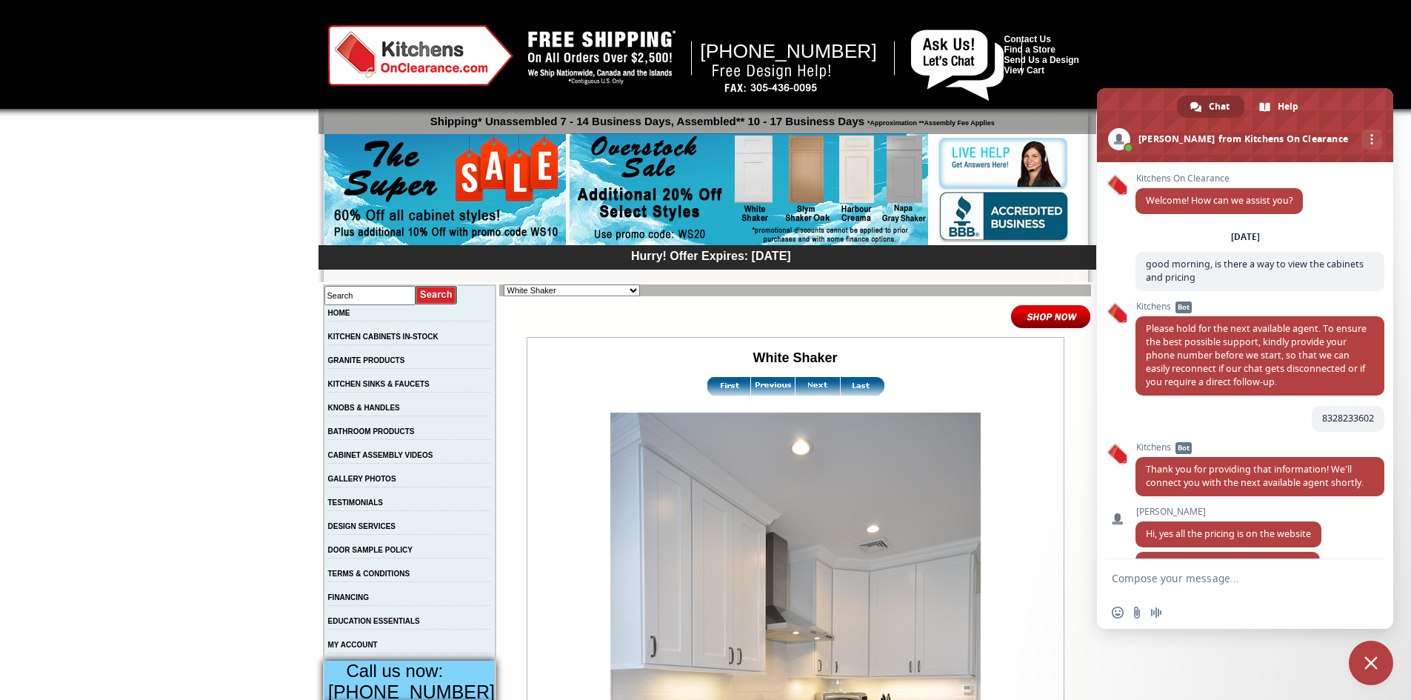
scroll to position [946, 0]
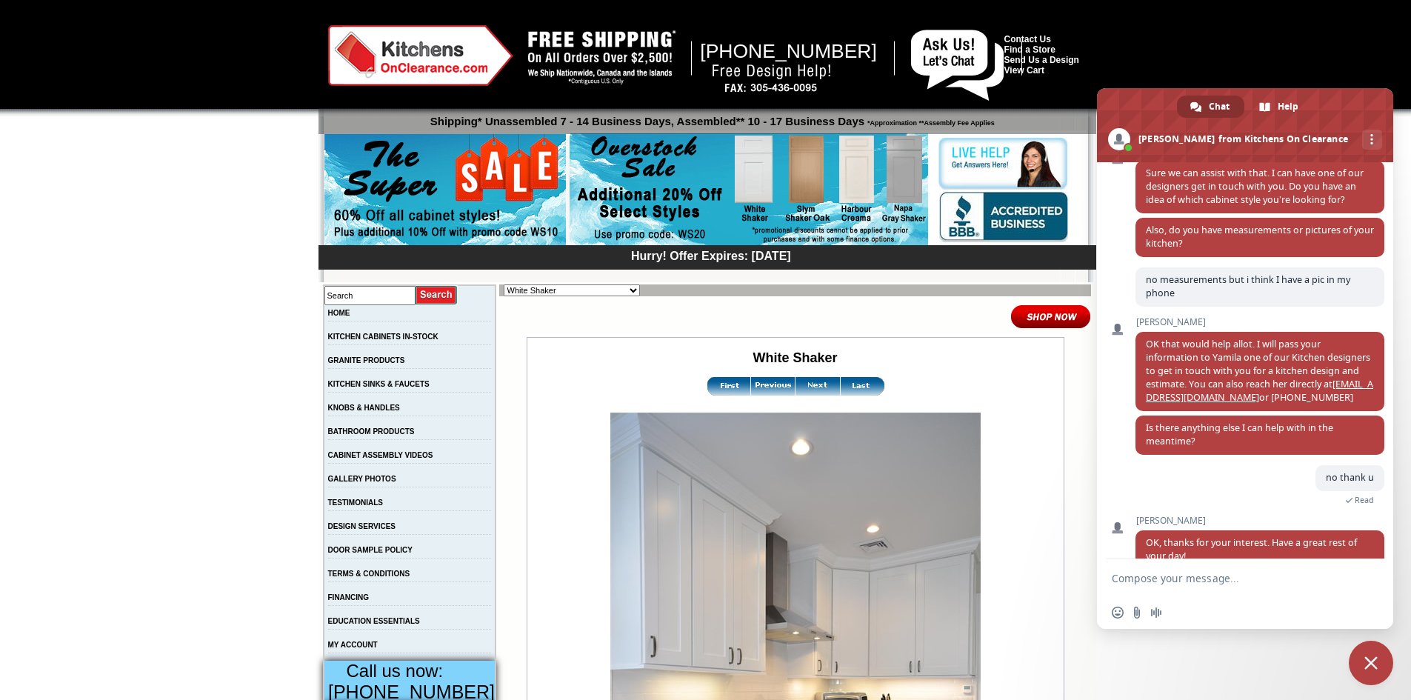
click at [809, 389] on img at bounding box center [817, 386] width 44 height 19
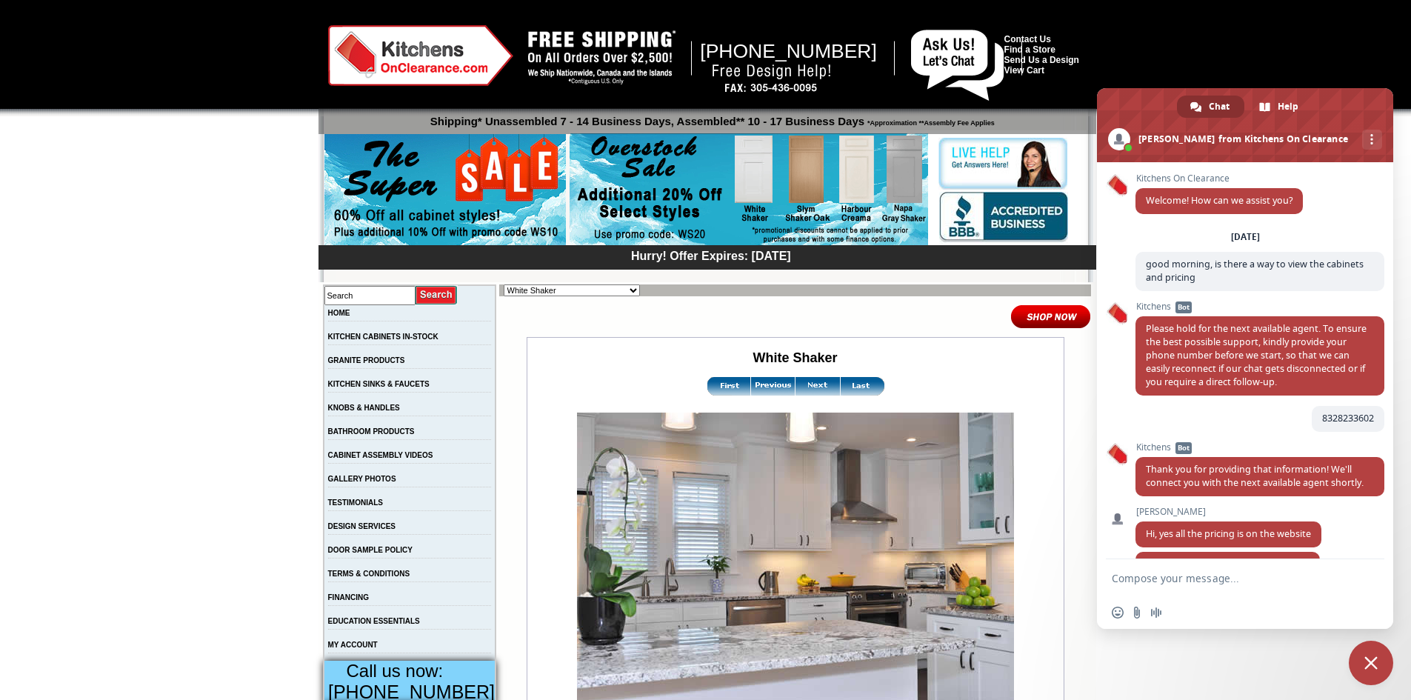
scroll to position [946, 0]
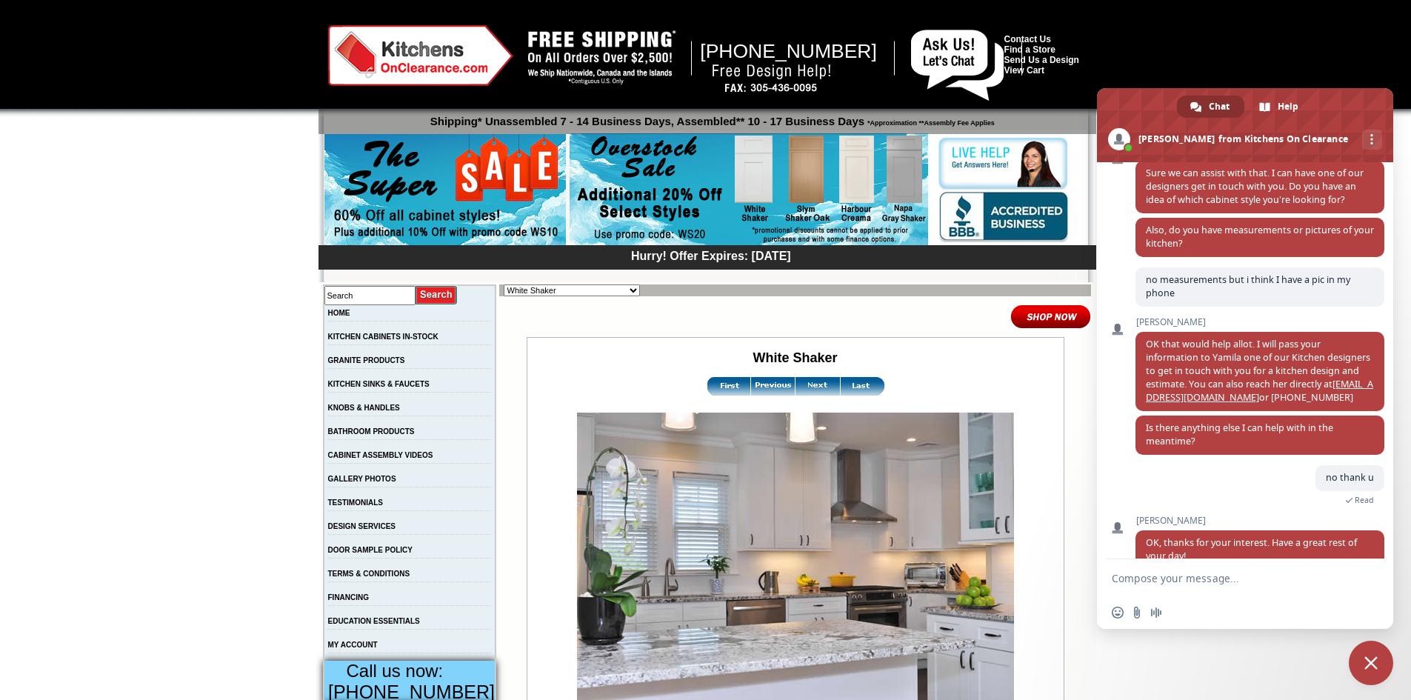
click at [809, 389] on img at bounding box center [817, 386] width 44 height 19
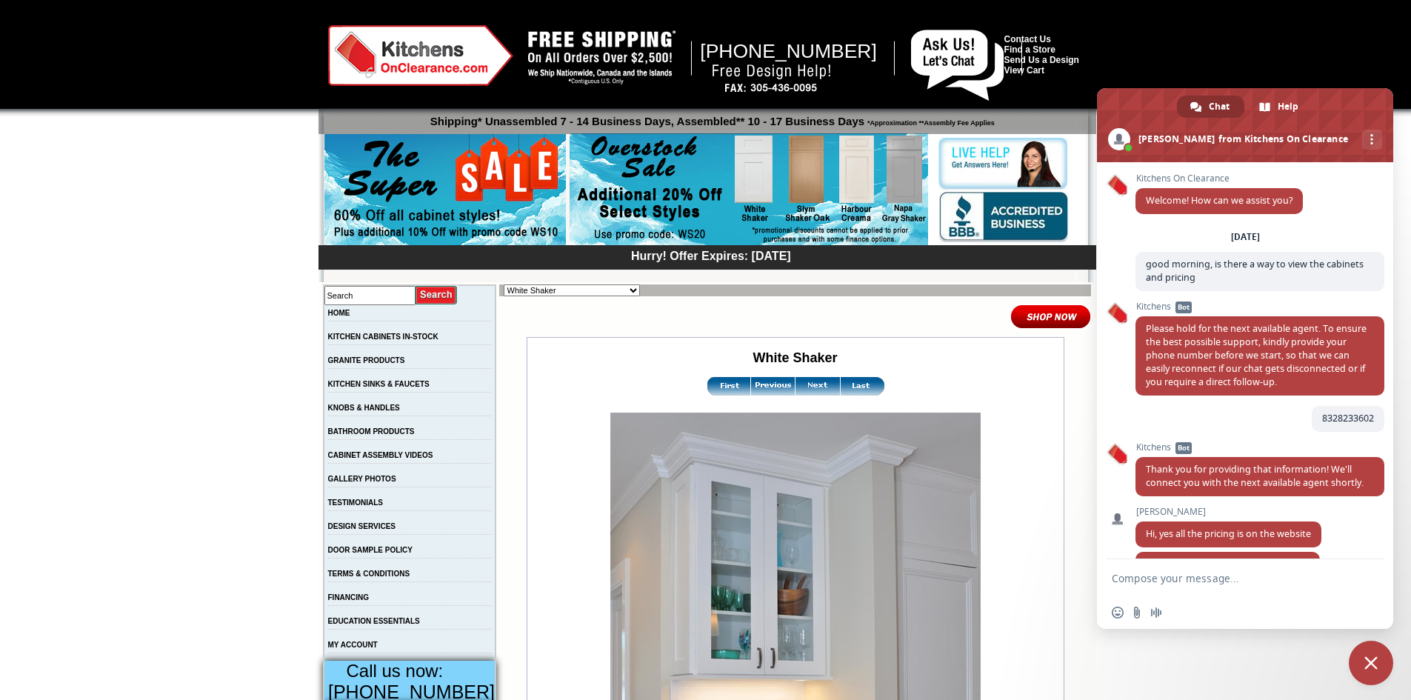
scroll to position [946, 0]
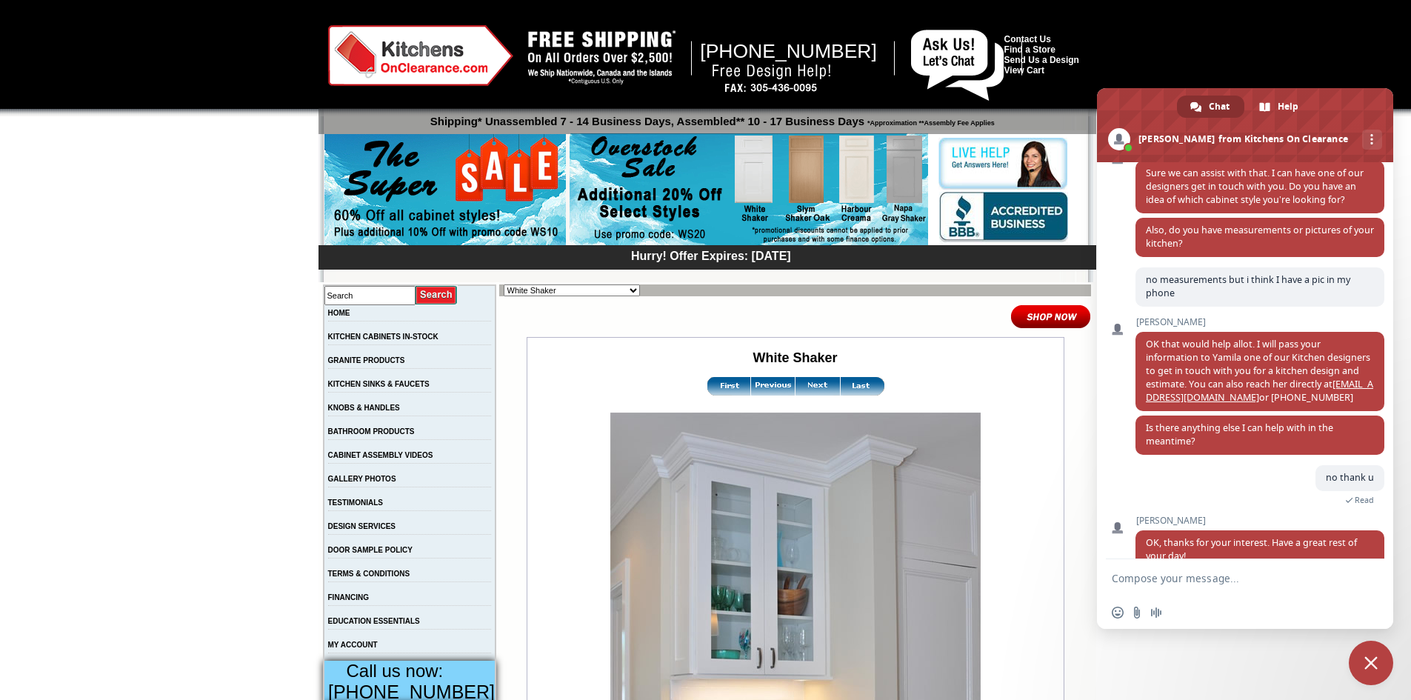
click at [809, 389] on img at bounding box center [817, 386] width 44 height 19
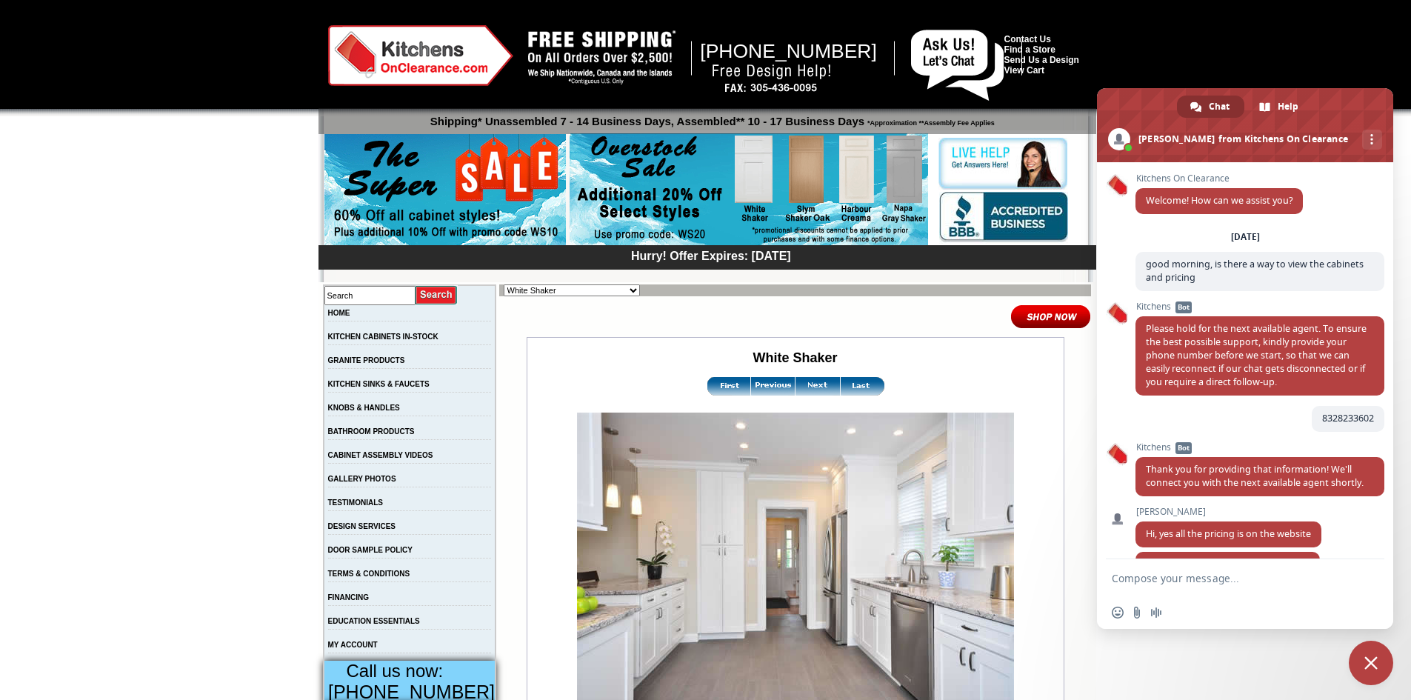
scroll to position [946, 0]
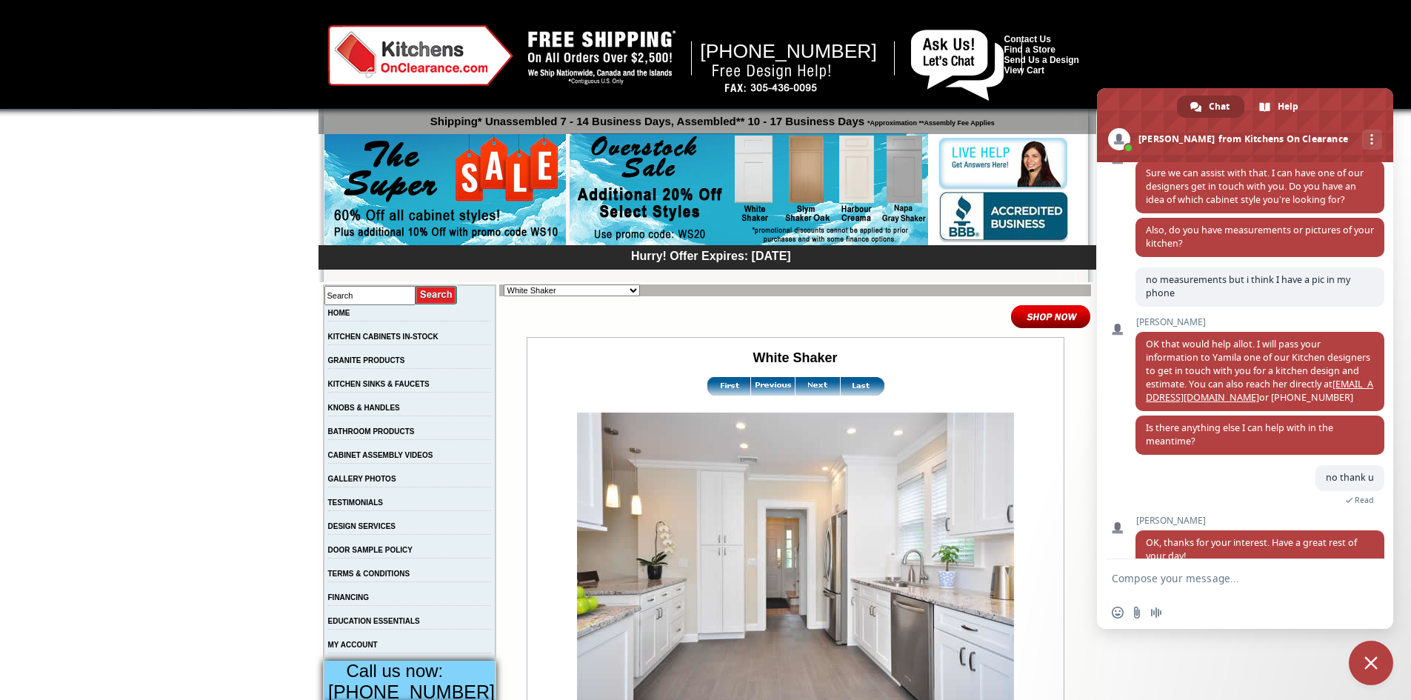
click at [809, 389] on img at bounding box center [817, 386] width 44 height 19
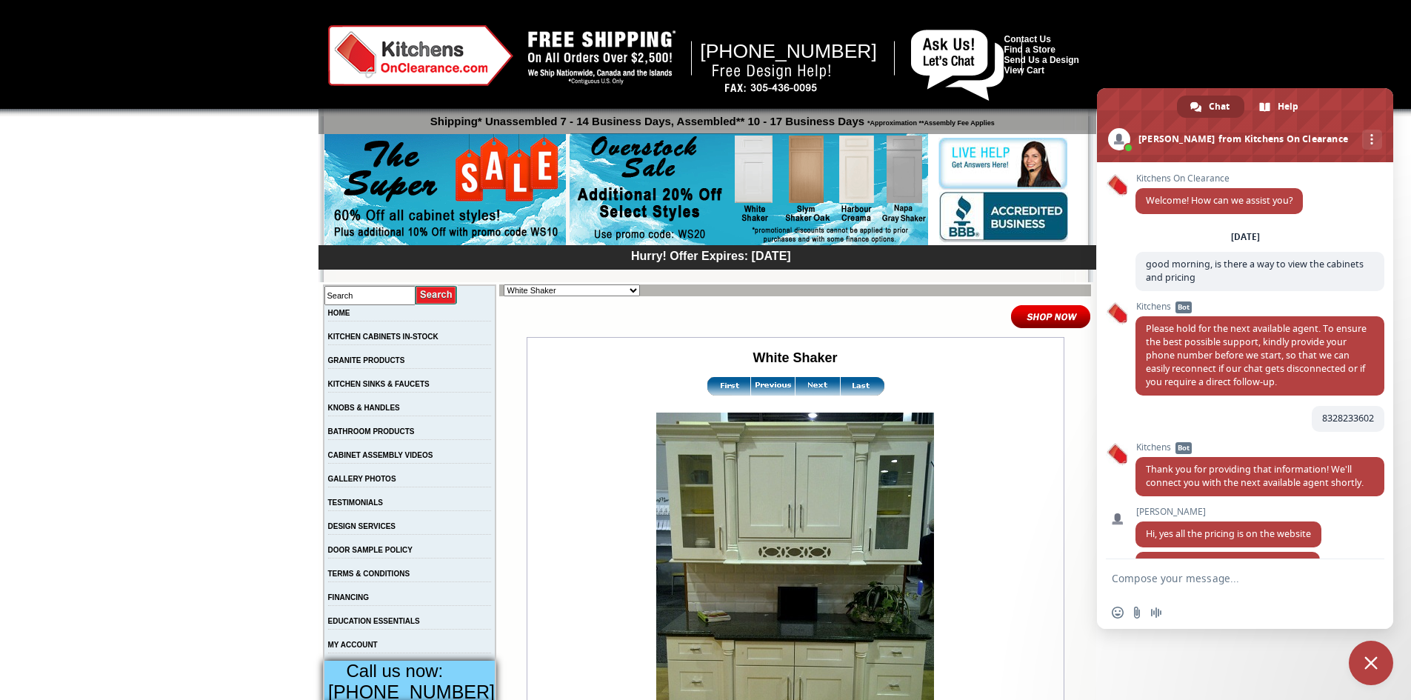
scroll to position [946, 0]
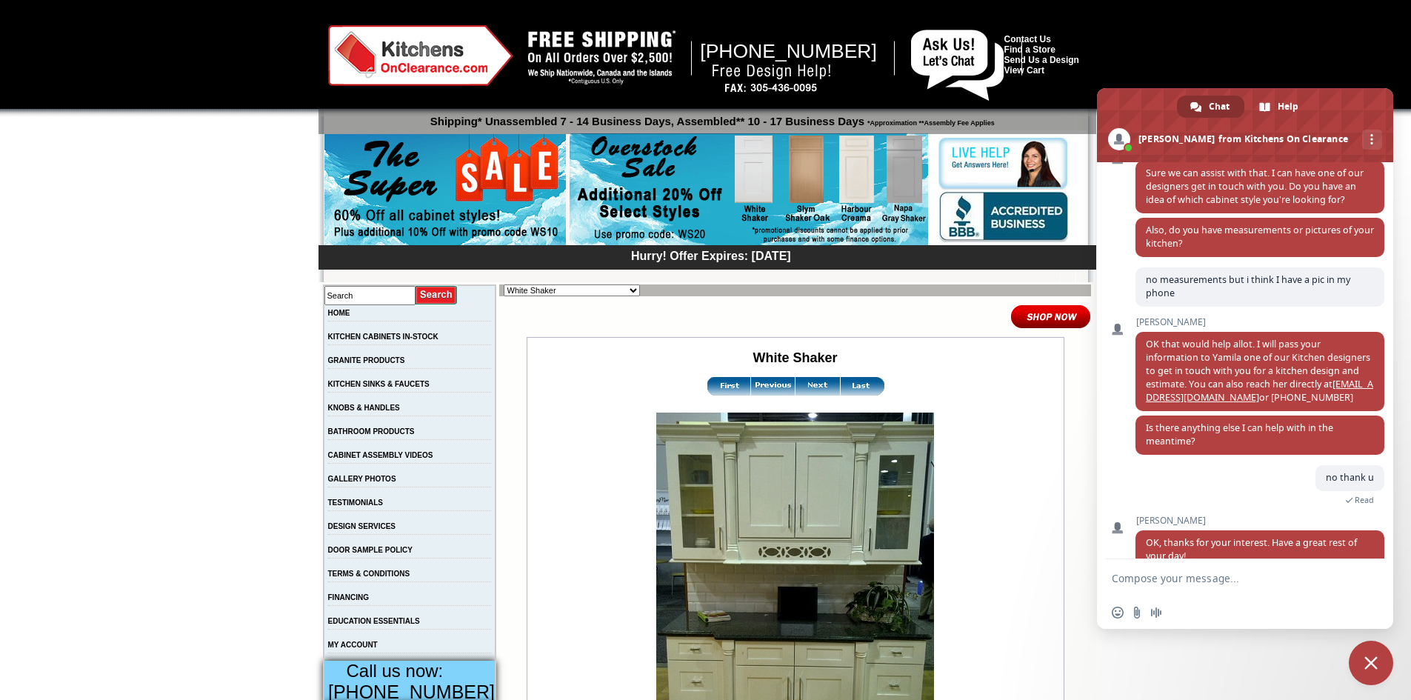
click at [809, 389] on img at bounding box center [817, 386] width 44 height 19
click at [571, 290] on select "Alabaster Shaker [PERSON_NAME] Yellow Walnut [PERSON_NAME] Shaker Baycreek Gray…" at bounding box center [571, 290] width 136 height 12
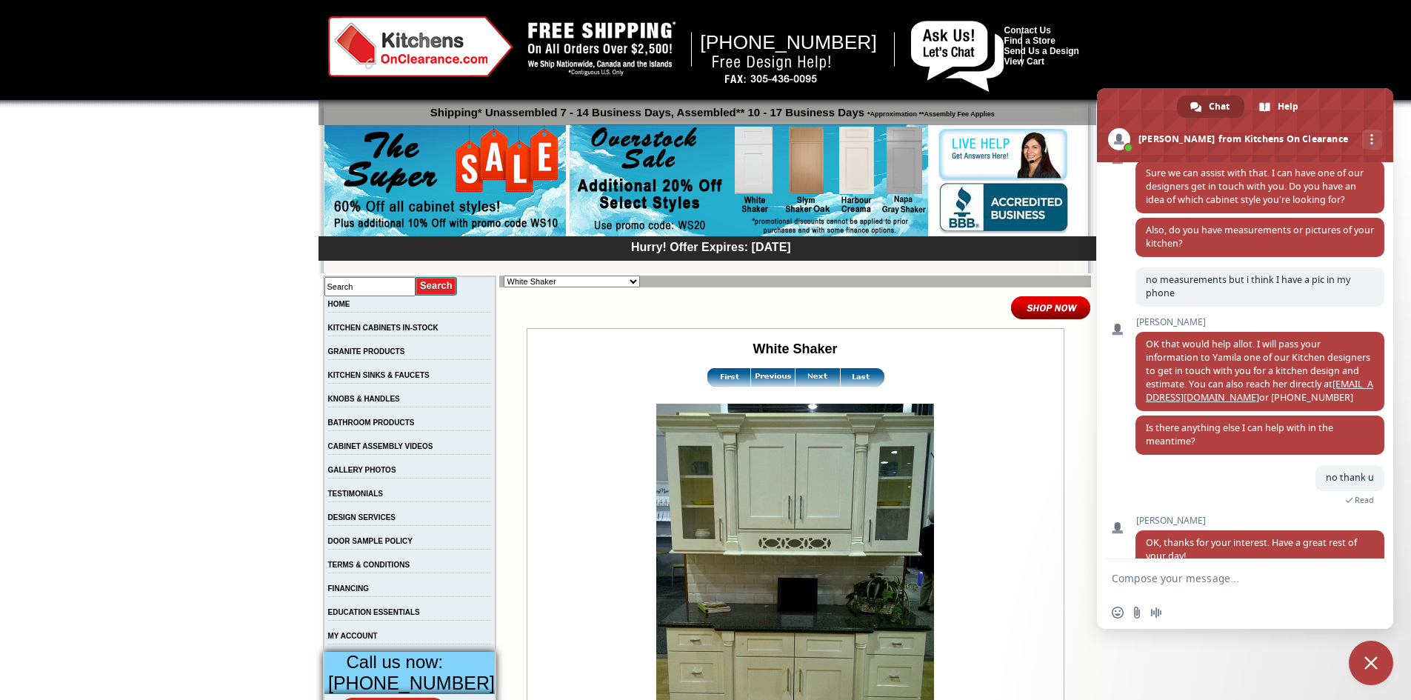
scroll to position [124, 0]
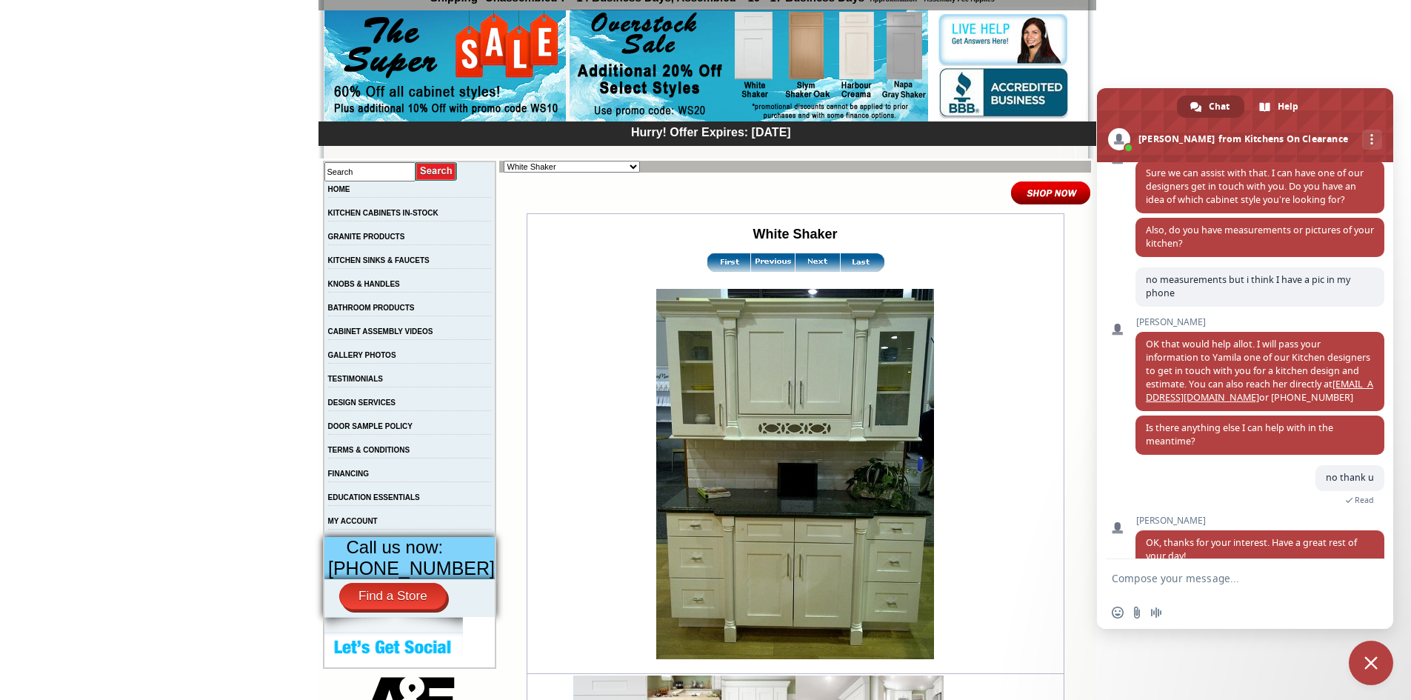
click at [435, 362] on td "GALLERY PHOTOS" at bounding box center [410, 359] width 173 height 24
click at [378, 359] on link "GALLERY PHOTOS" at bounding box center [362, 355] width 68 height 8
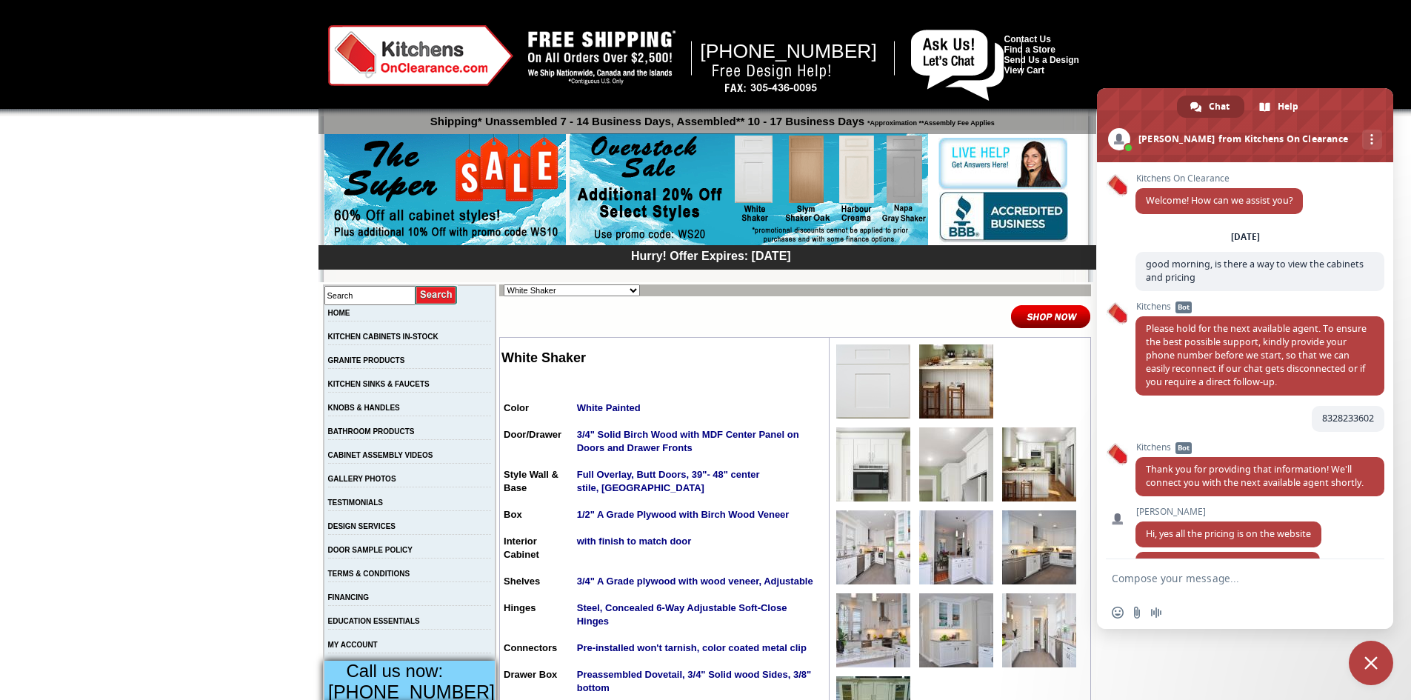
scroll to position [946, 0]
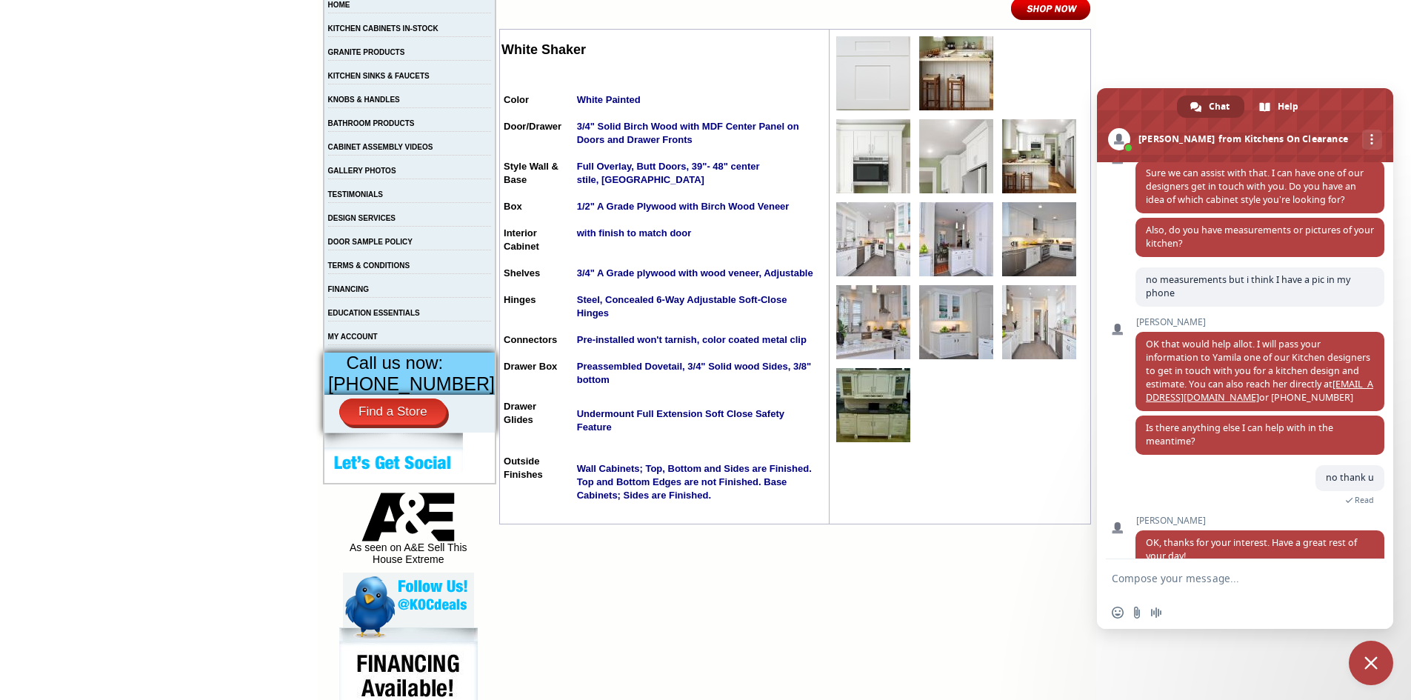
scroll to position [188, 0]
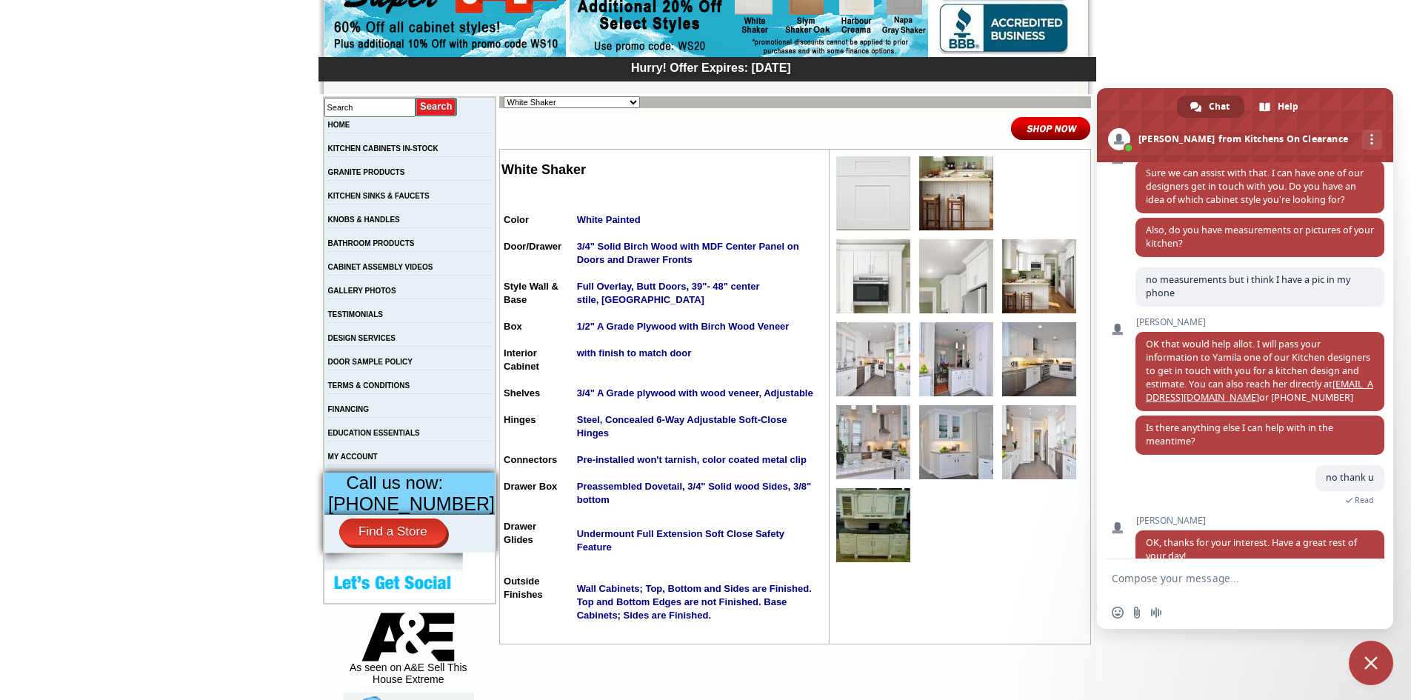
click at [569, 98] on select "Alabaster Shaker [PERSON_NAME] Yellow Walnut [PERSON_NAME] Shaker Baycreek Gray…" at bounding box center [571, 102] width 136 height 12
select select "/gallery.php?RollID=Harbour_Creama"
click at [503, 96] on select "Alabaster Shaker Altmann Yellow Walnut Ashton White Shaker Baycreek Gray Beachw…" at bounding box center [571, 102] width 136 height 12
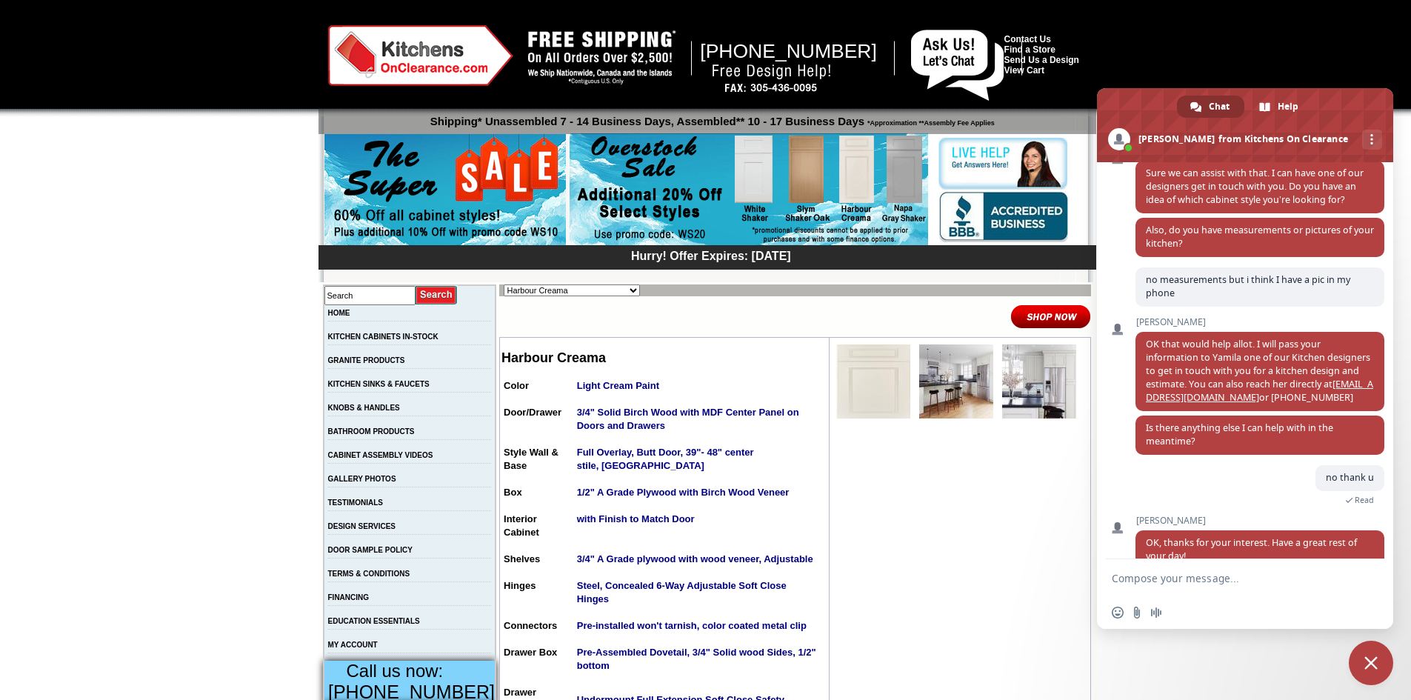
scroll to position [247, 0]
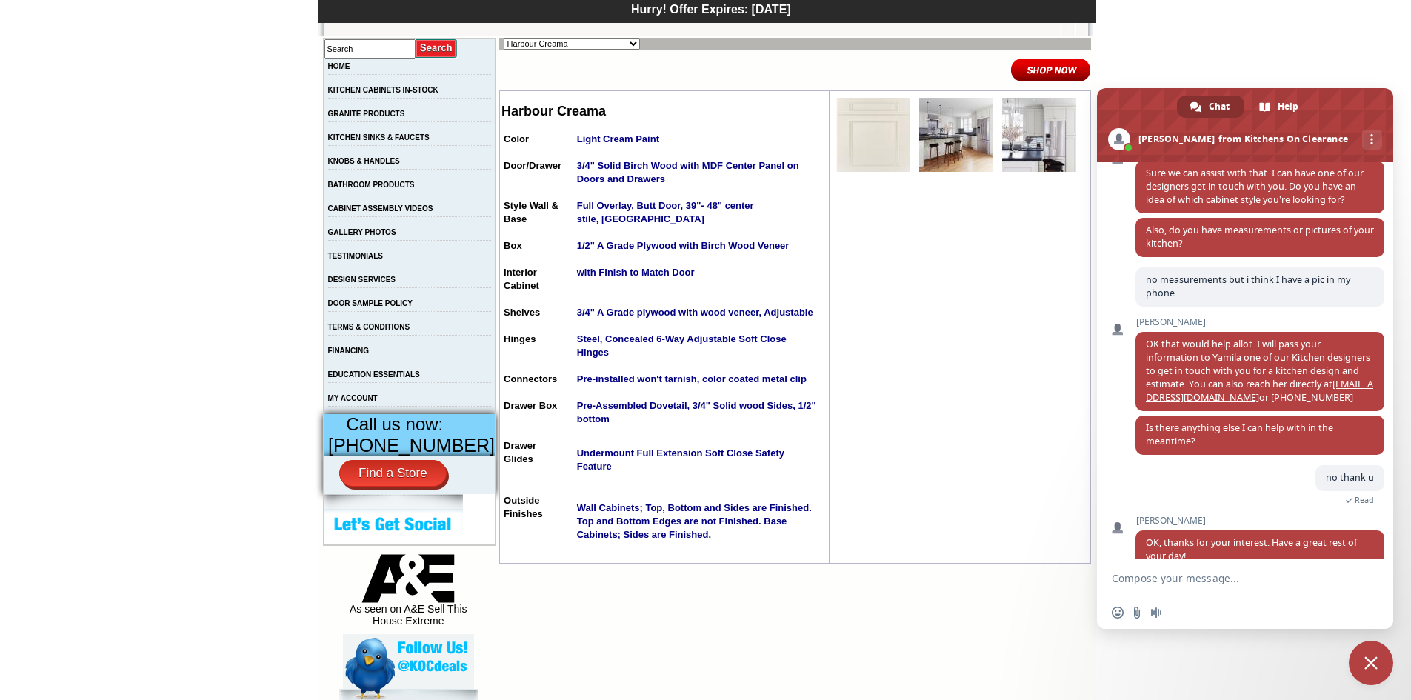
click at [871, 145] on img at bounding box center [873, 135] width 74 height 74
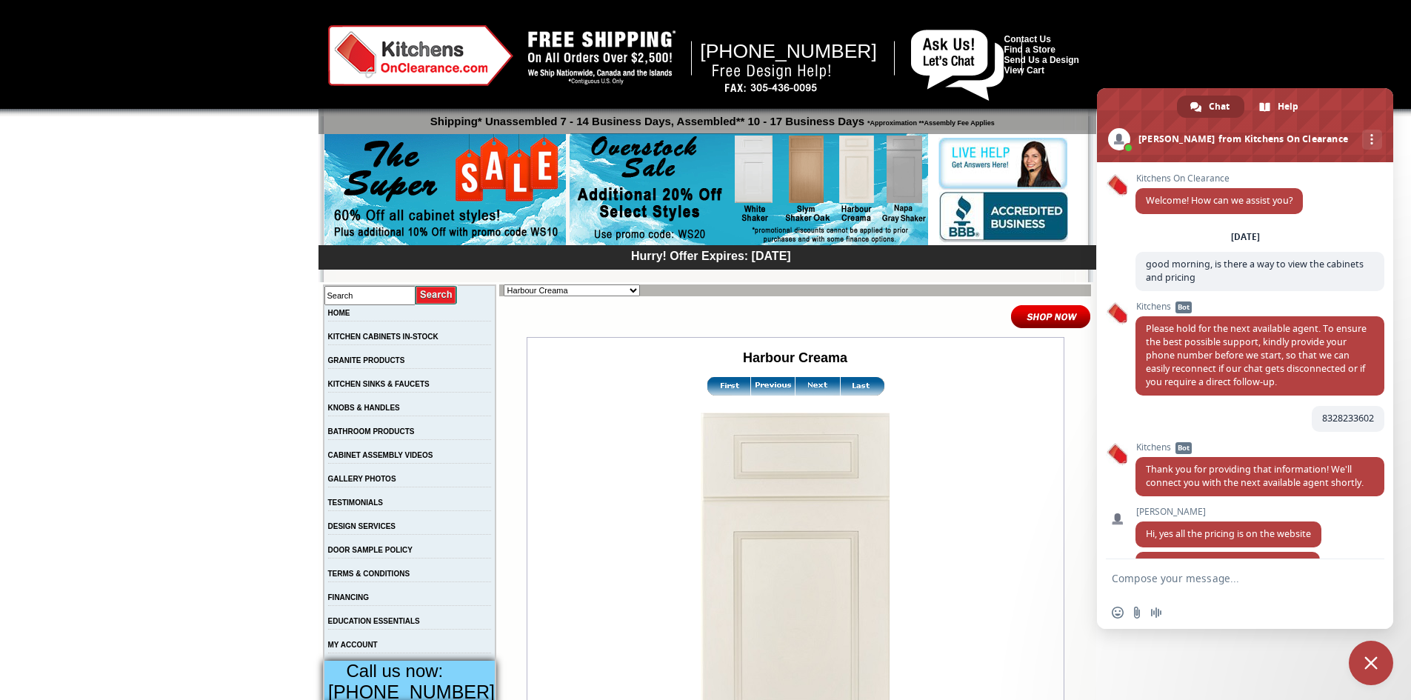
scroll to position [946, 0]
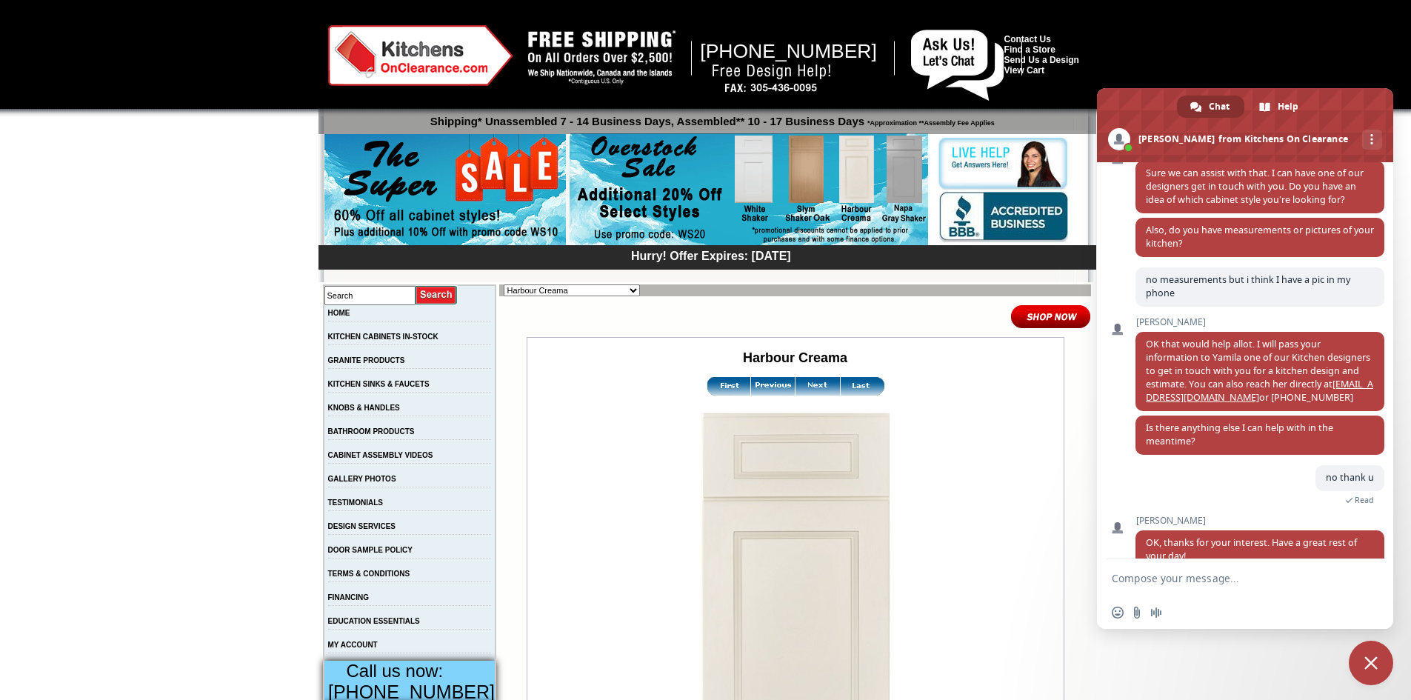
click at [799, 387] on img at bounding box center [817, 386] width 44 height 19
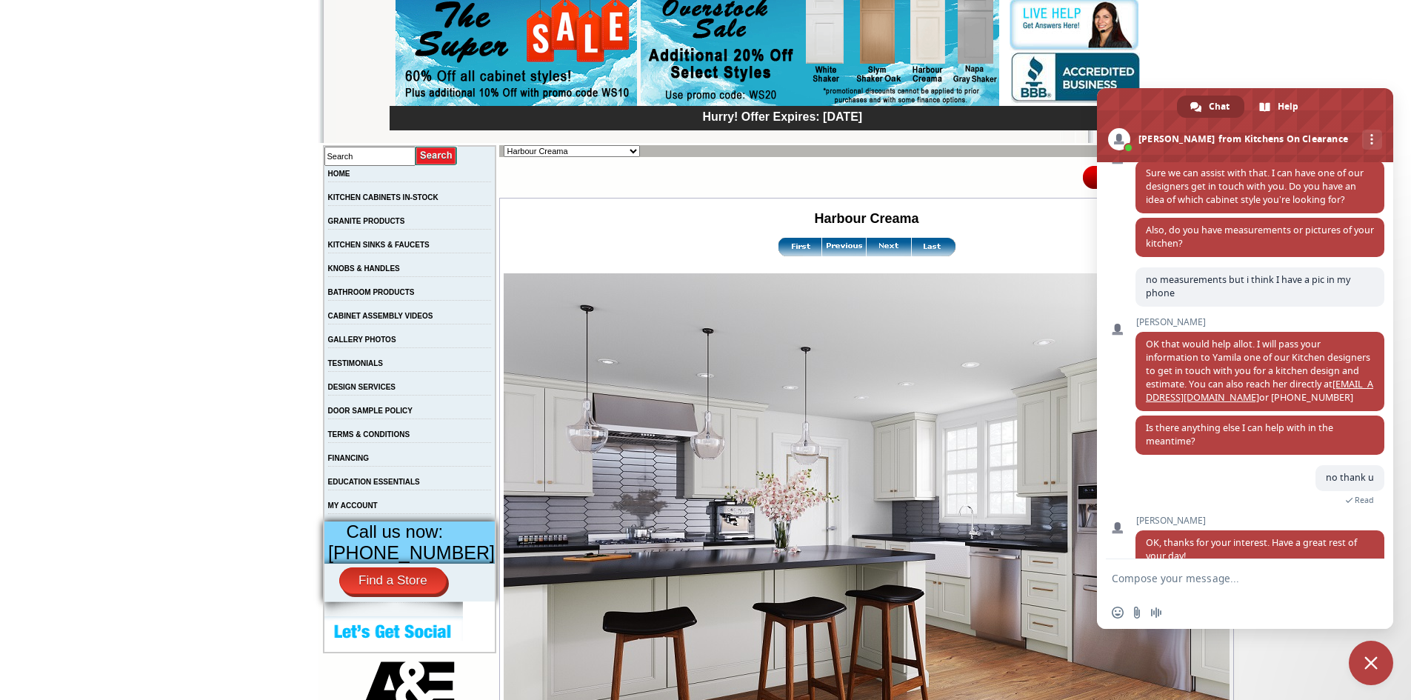
scroll to position [173, 0]
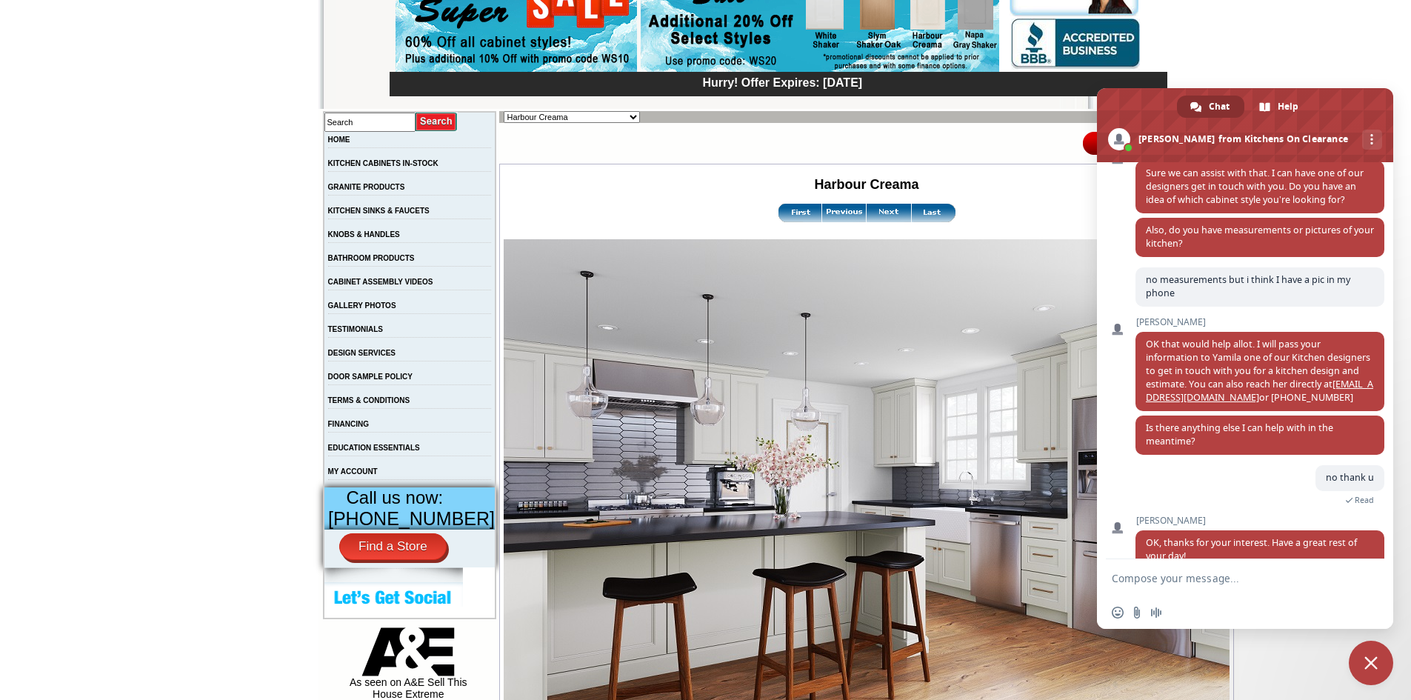
click at [866, 213] on img at bounding box center [888, 213] width 44 height 19
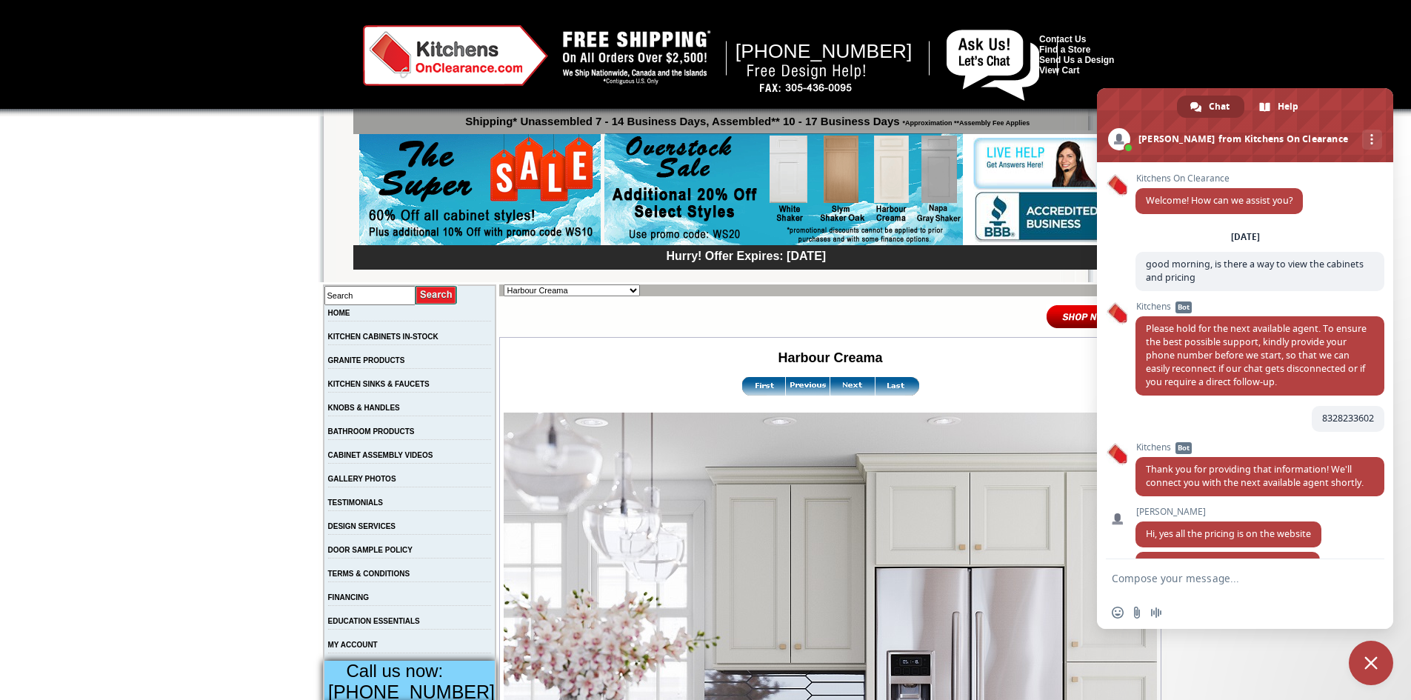
scroll to position [946, 0]
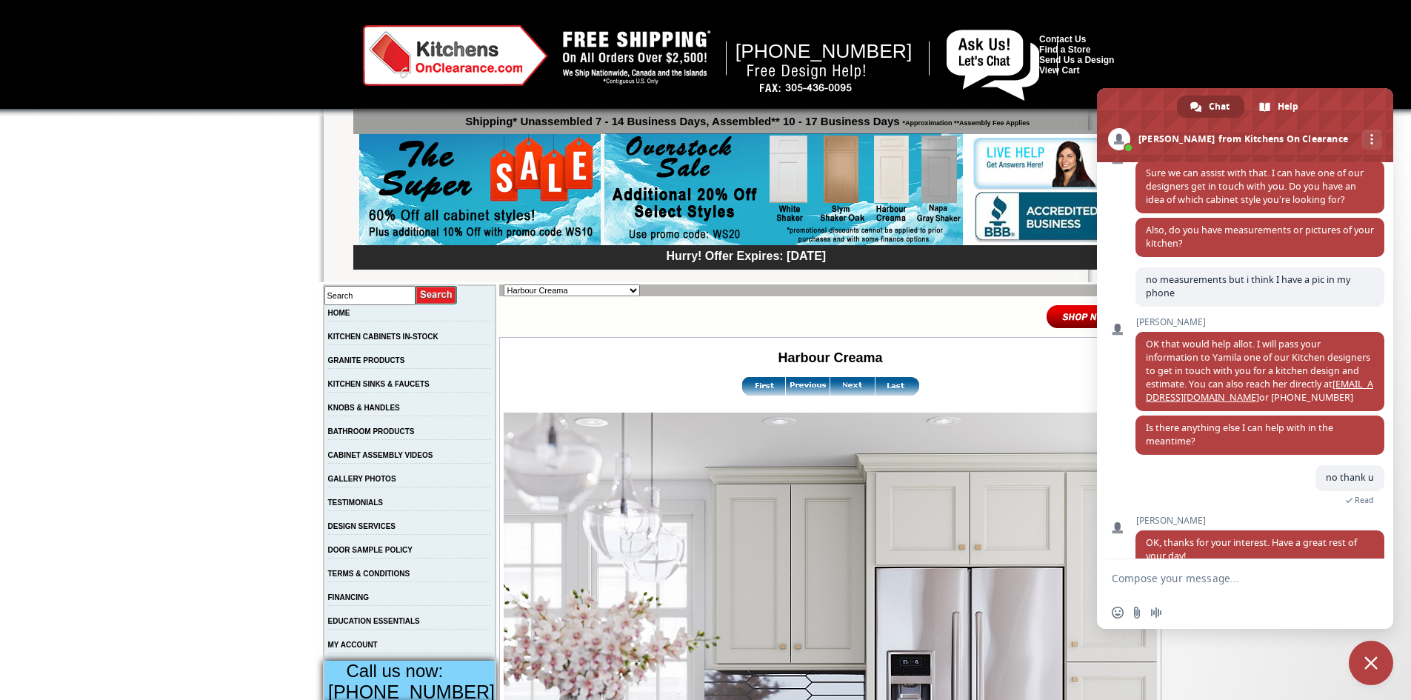
click at [772, 174] on img at bounding box center [783, 189] width 358 height 113
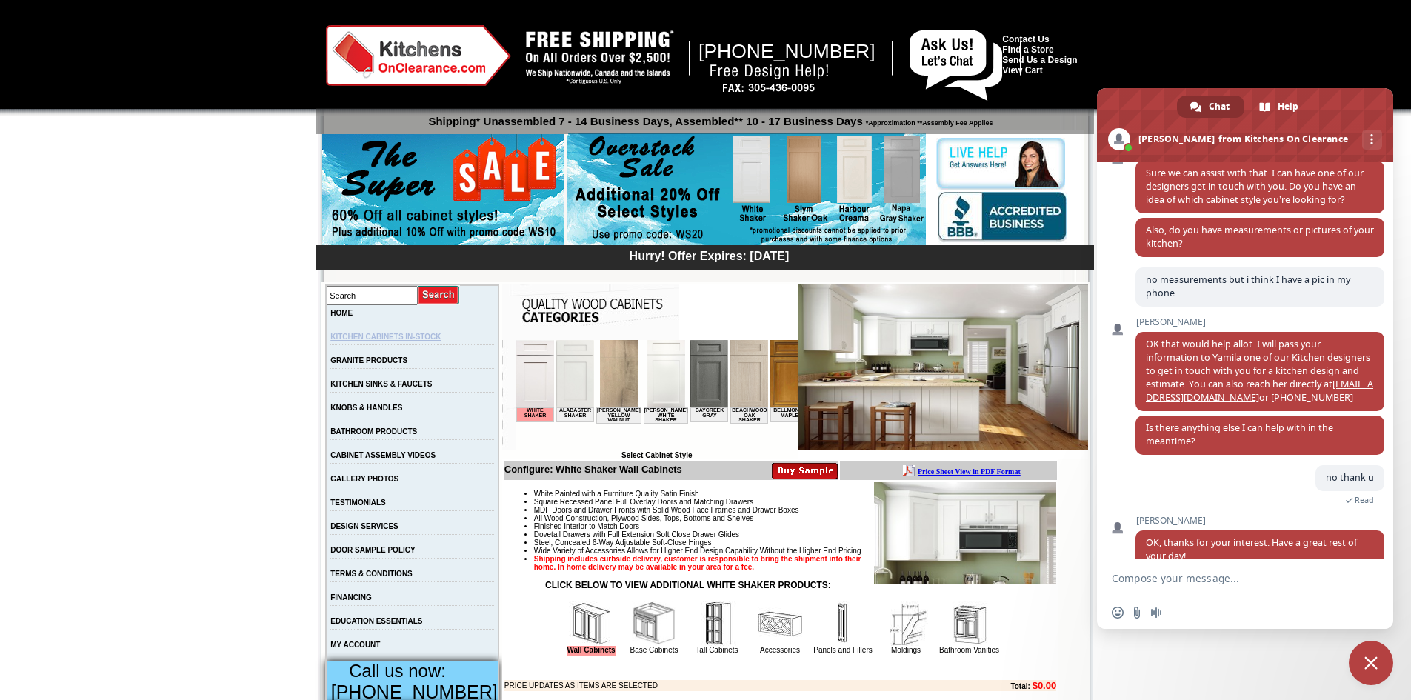
click at [441, 338] on link "KITCHEN CABINETS IN-STOCK" at bounding box center [385, 336] width 110 height 8
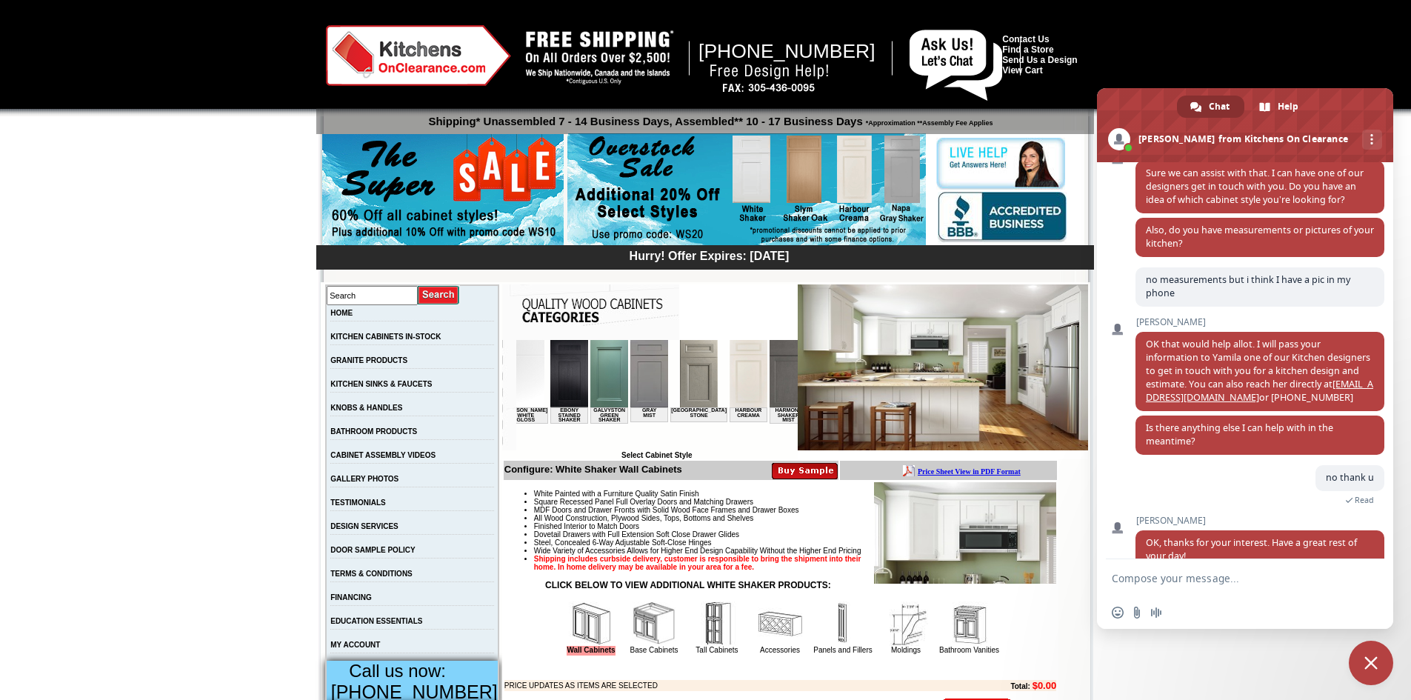
scroll to position [0, 987]
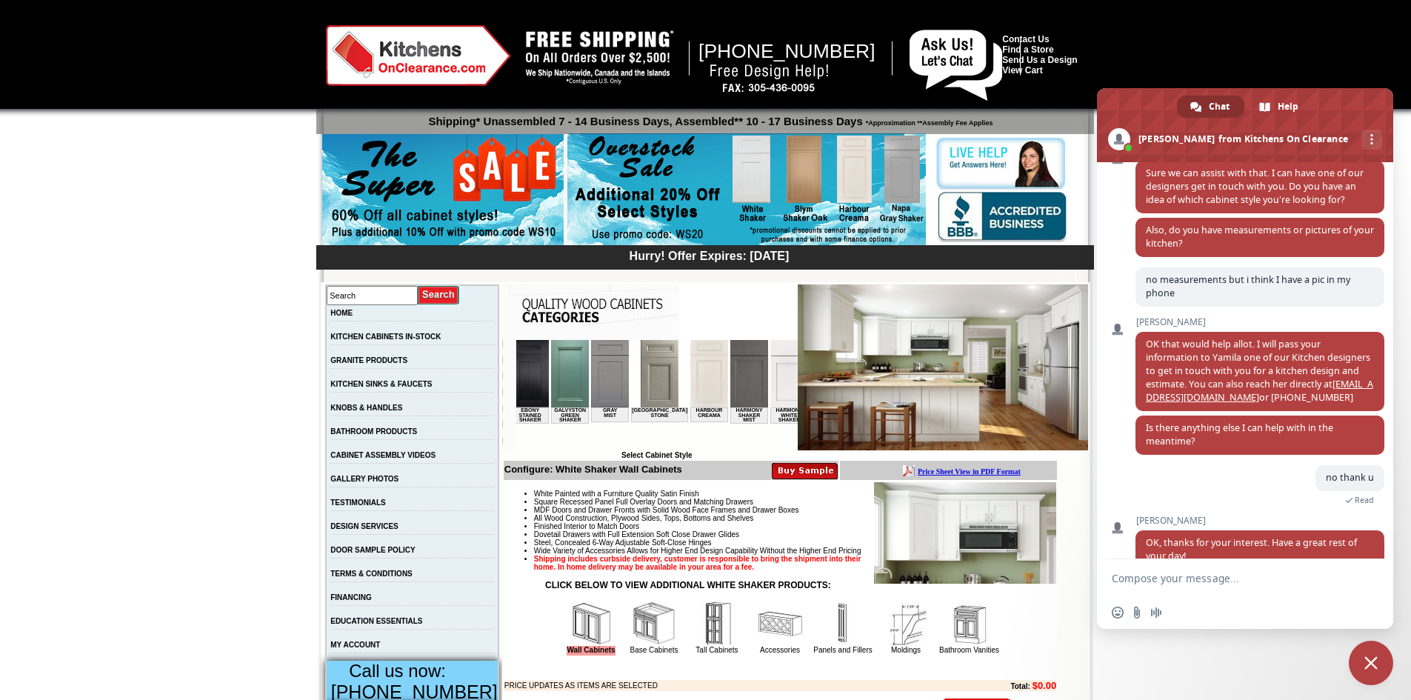
click at [689, 370] on img at bounding box center [708, 373] width 38 height 67
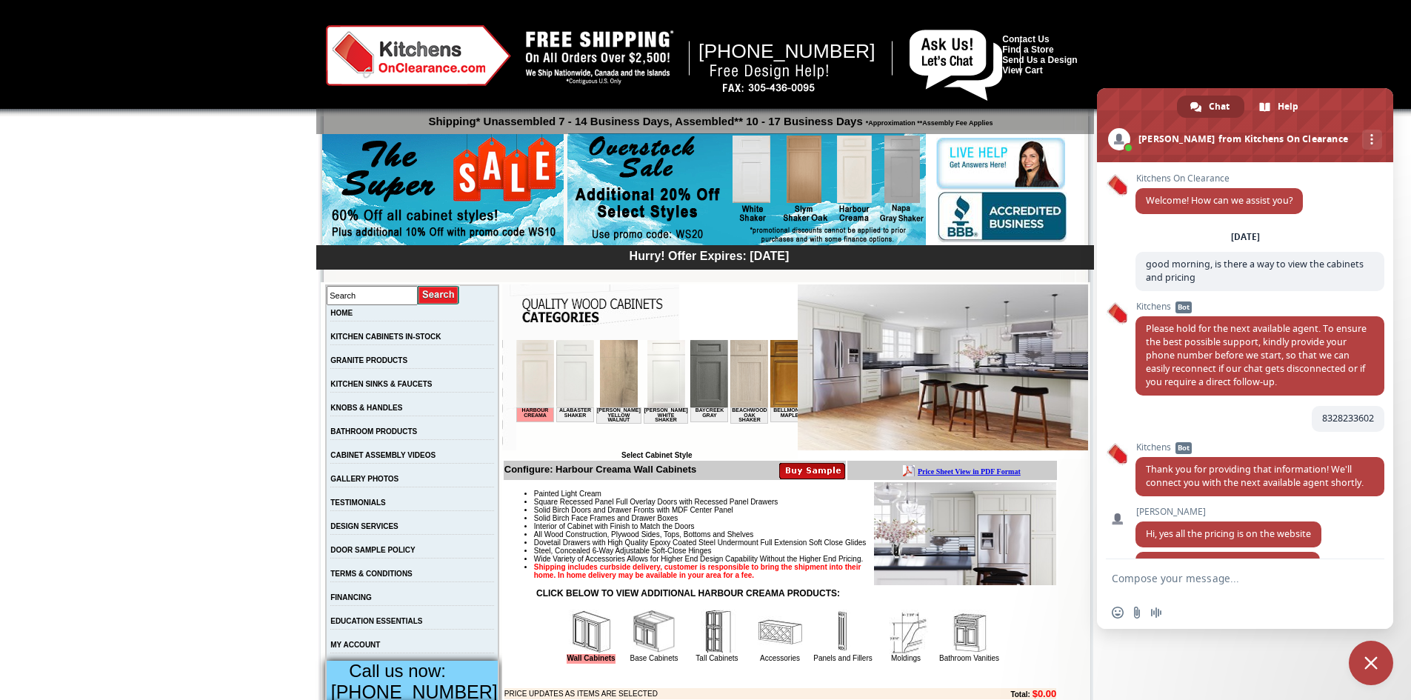
scroll to position [946, 0]
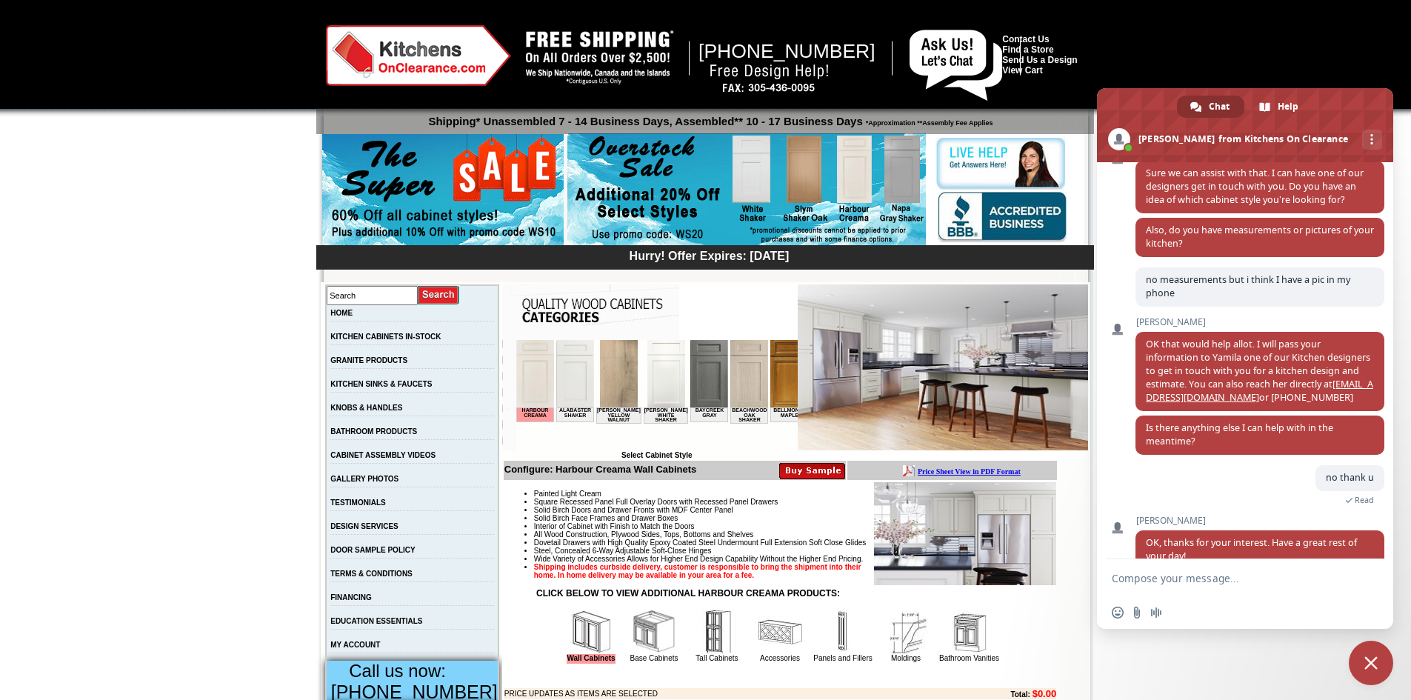
click at [948, 526] on img at bounding box center [965, 533] width 182 height 103
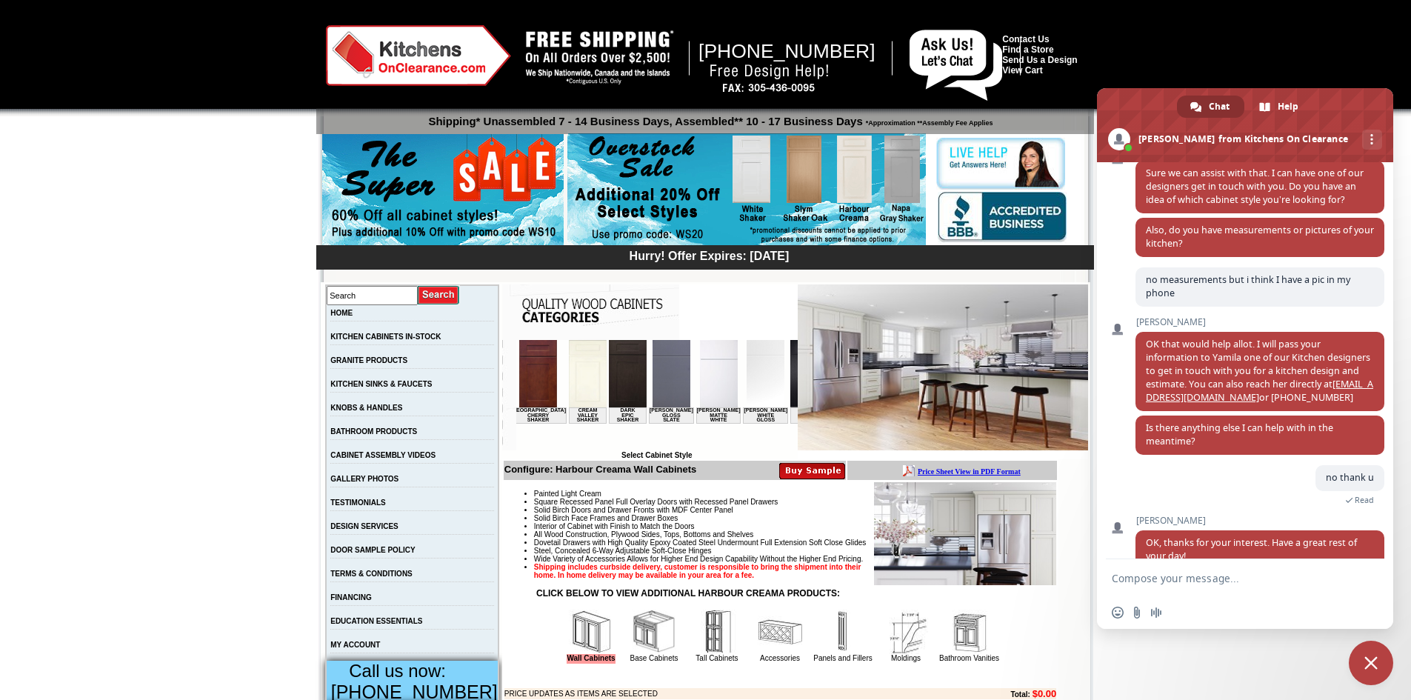
scroll to position [0, 420]
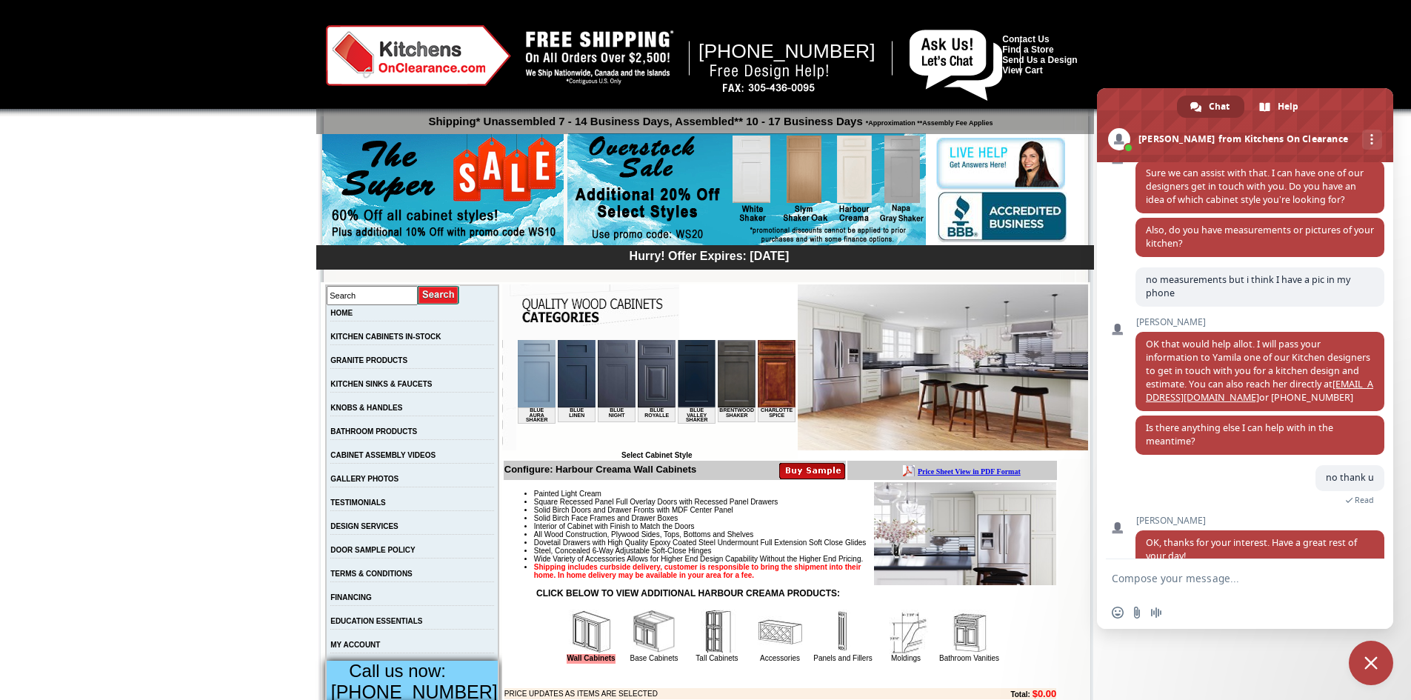
click at [637, 377] on img at bounding box center [656, 373] width 38 height 67
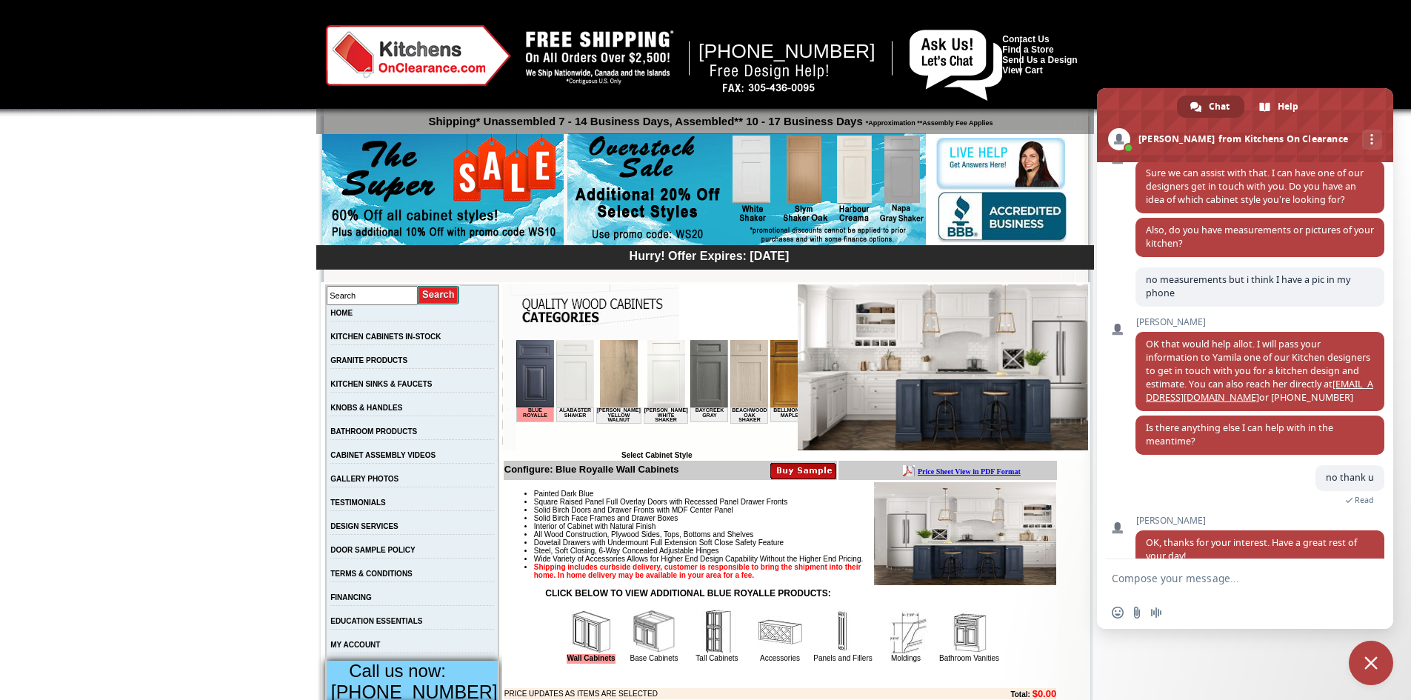
click at [844, 397] on img at bounding box center [942, 367] width 290 height 166
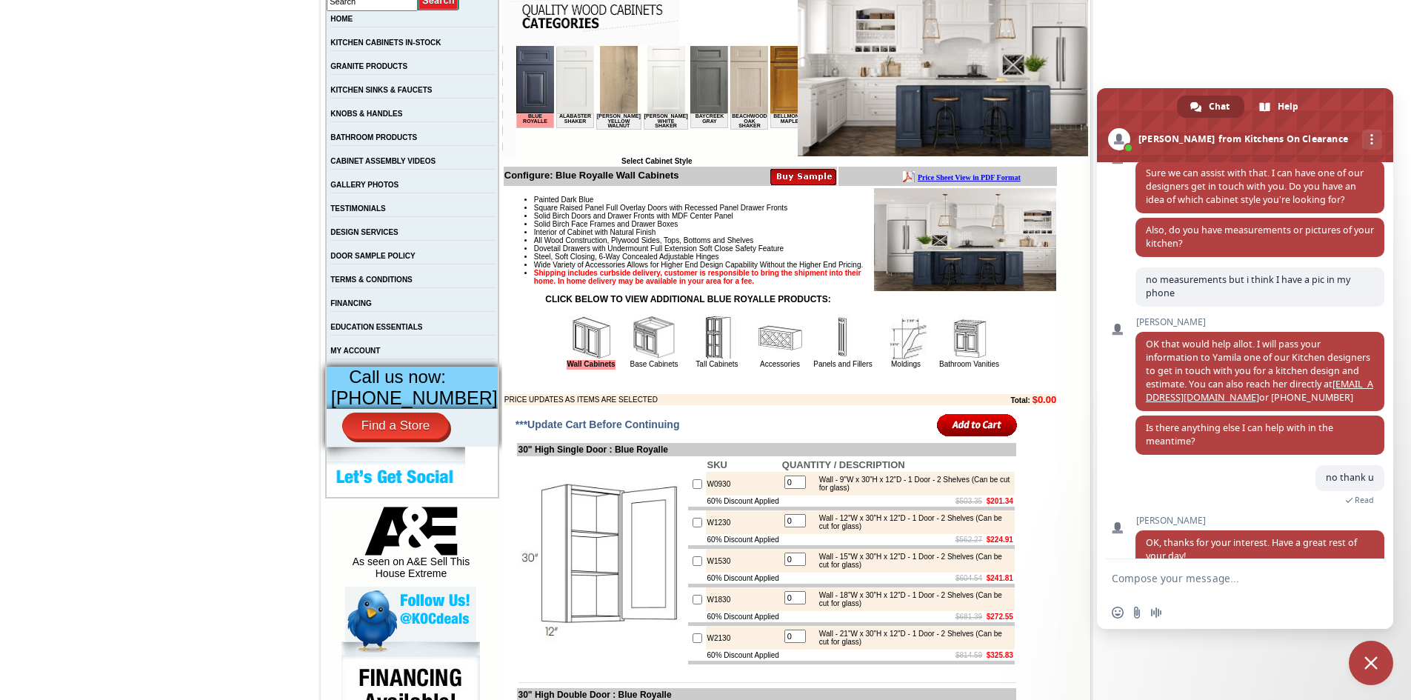
scroll to position [143, 0]
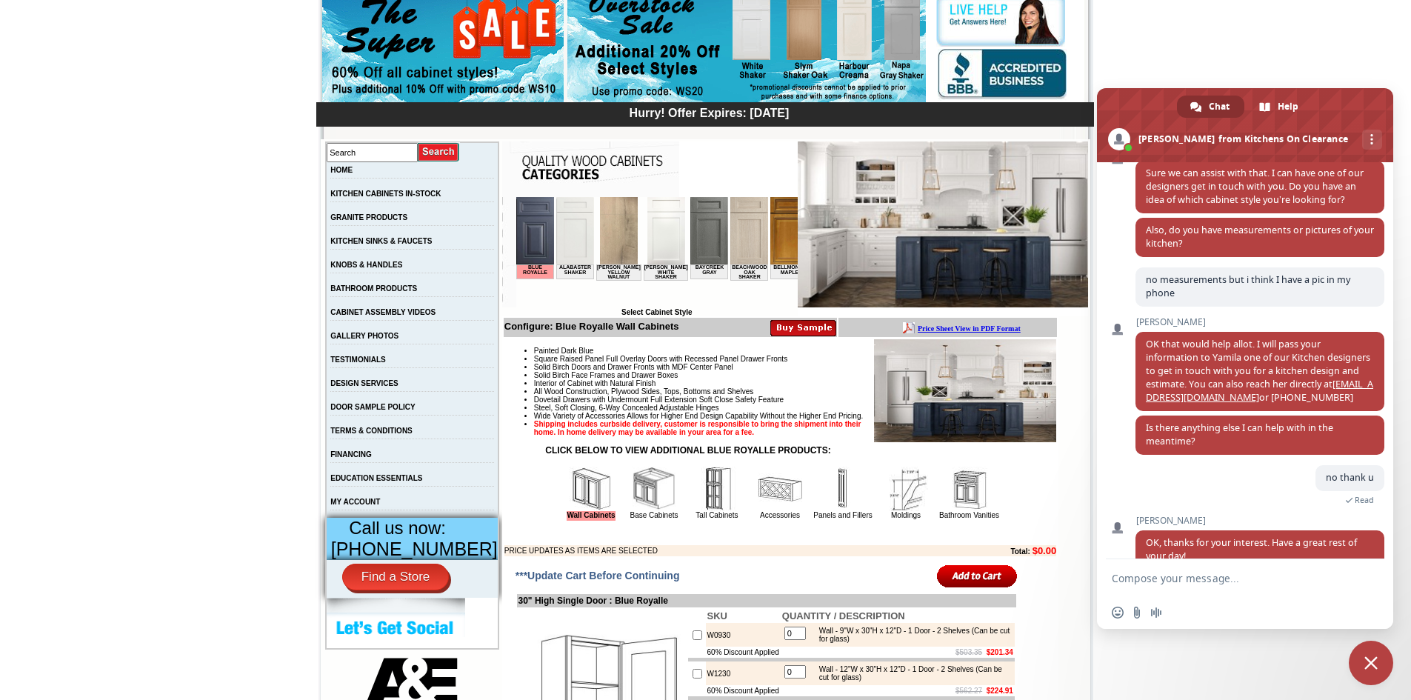
click at [896, 366] on img at bounding box center [965, 390] width 182 height 103
click at [575, 241] on img at bounding box center [574, 230] width 38 height 67
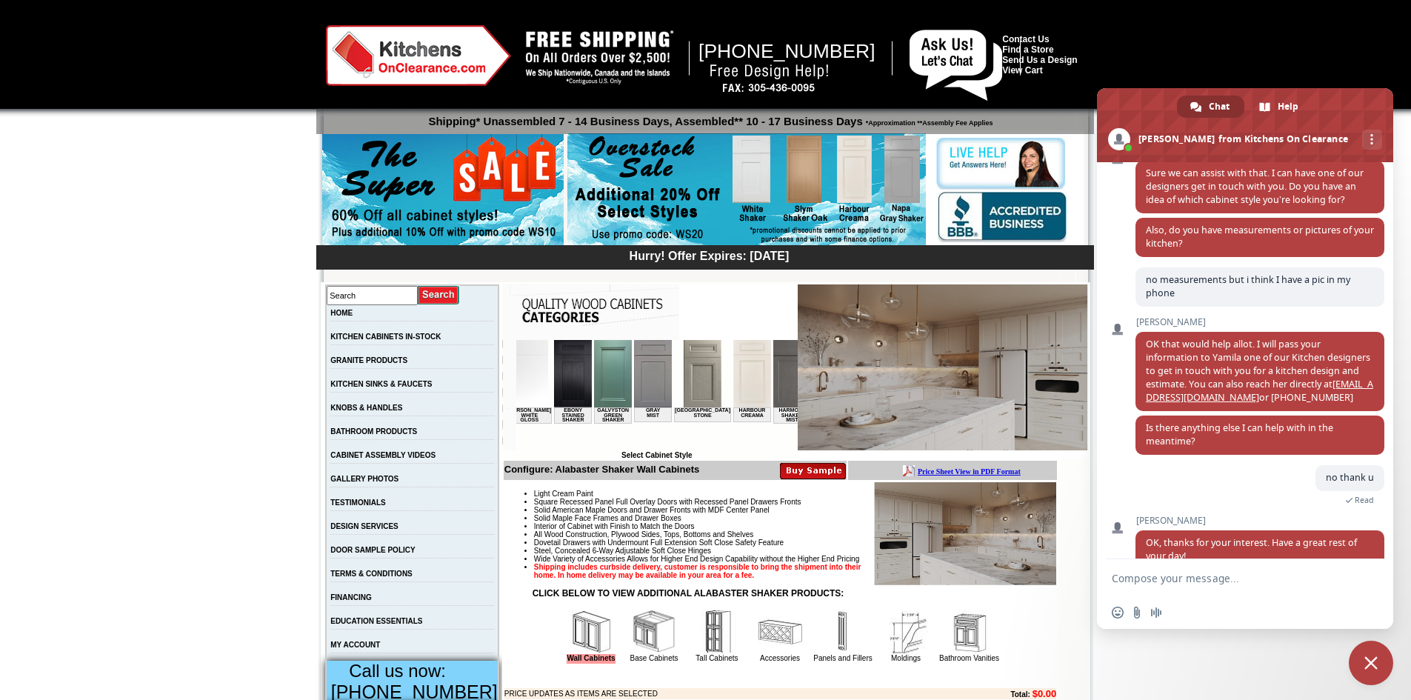
scroll to position [0, 918]
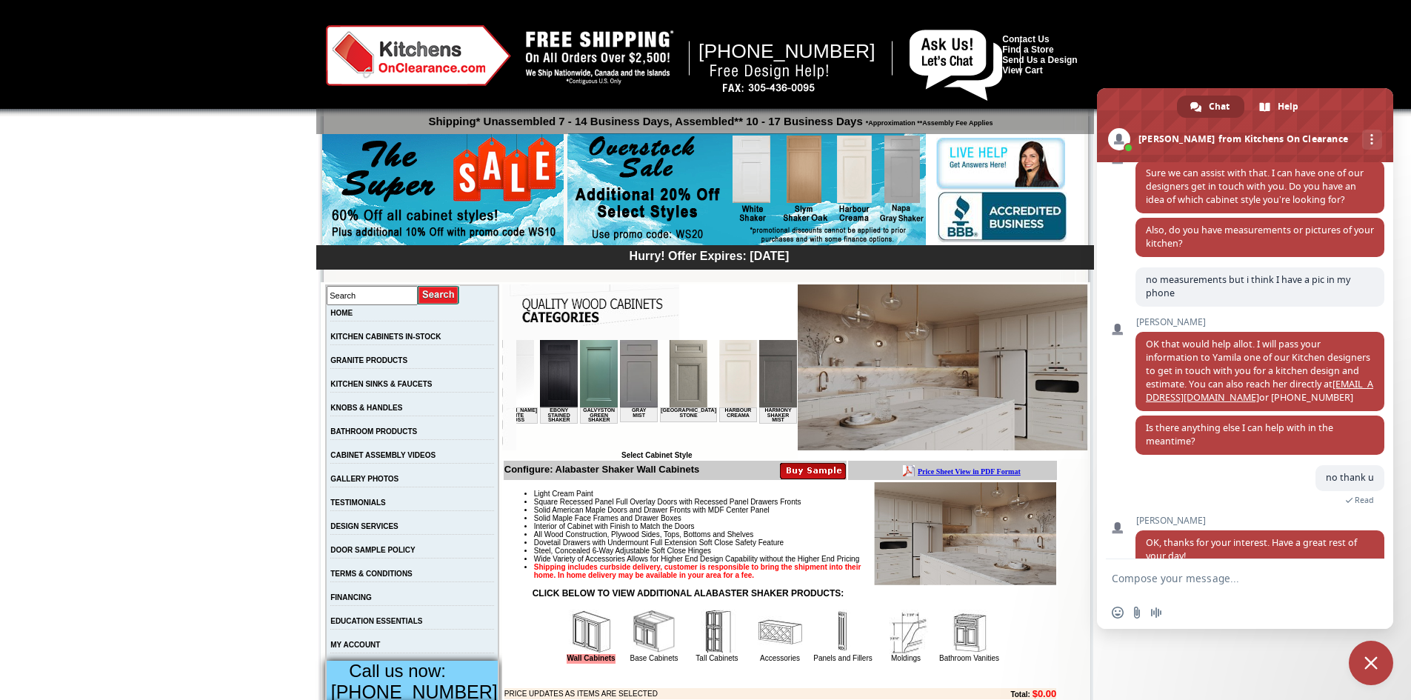
click at [798, 395] on img at bounding box center [817, 373] width 38 height 67
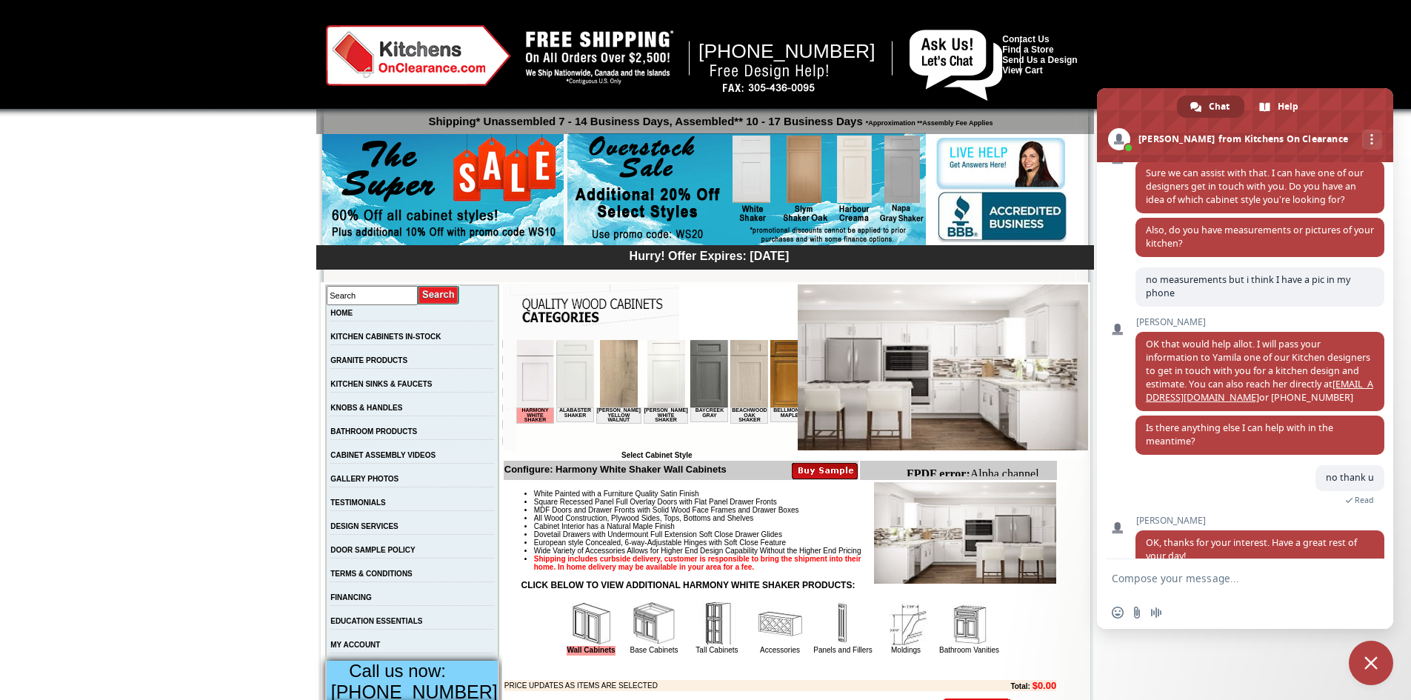
click at [666, 385] on img at bounding box center [665, 373] width 38 height 67
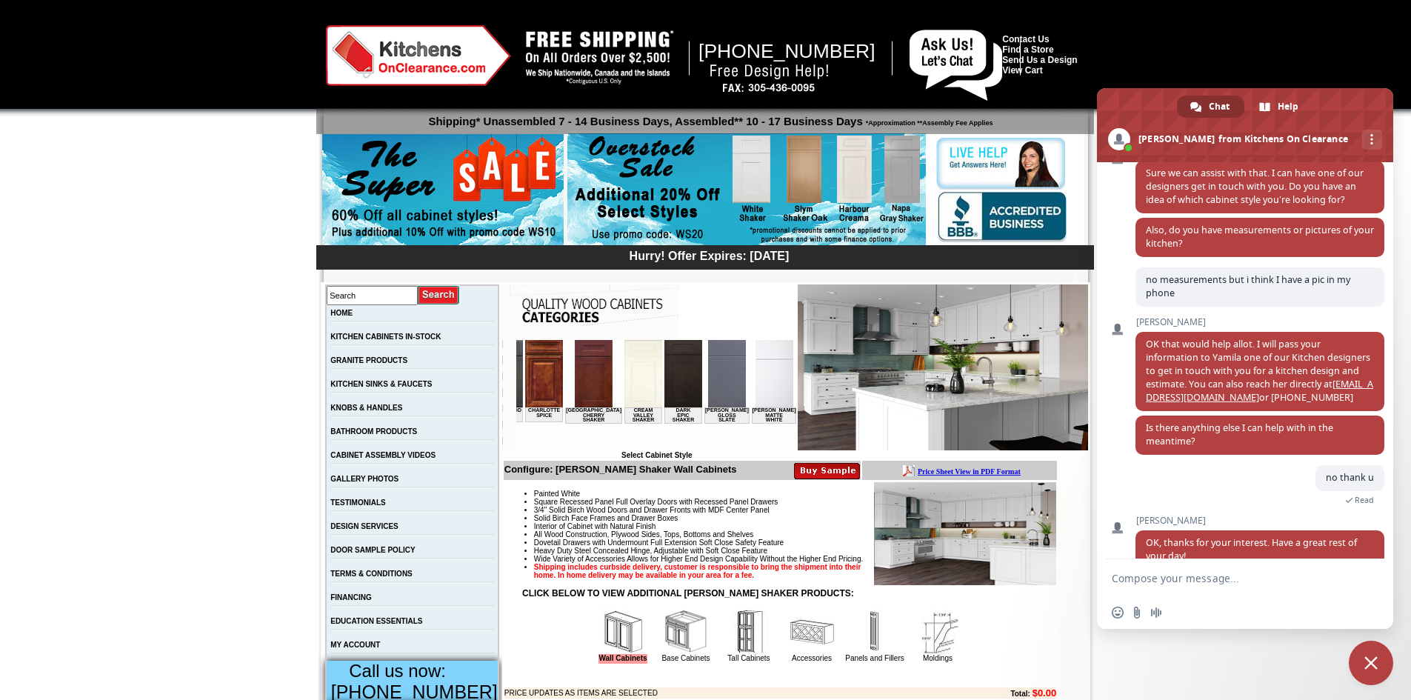
scroll to position [0, 632]
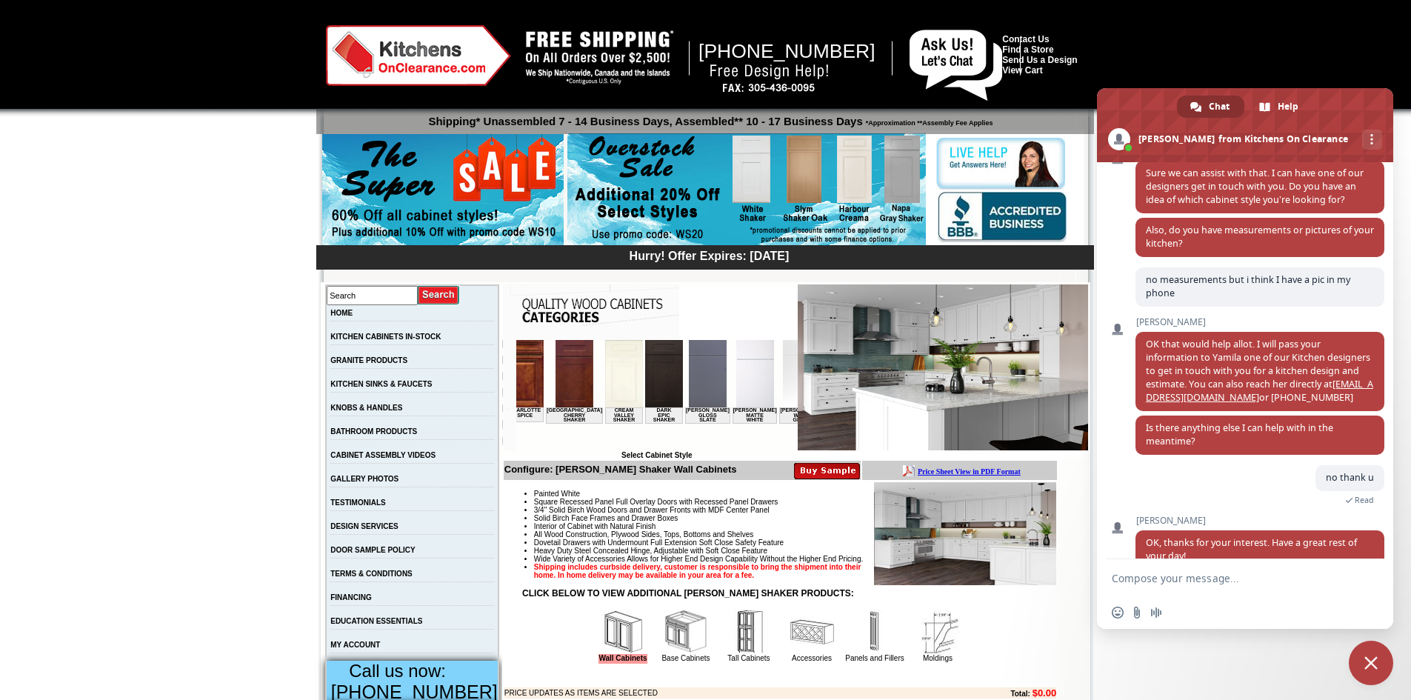
click at [604, 379] on img at bounding box center [623, 373] width 38 height 67
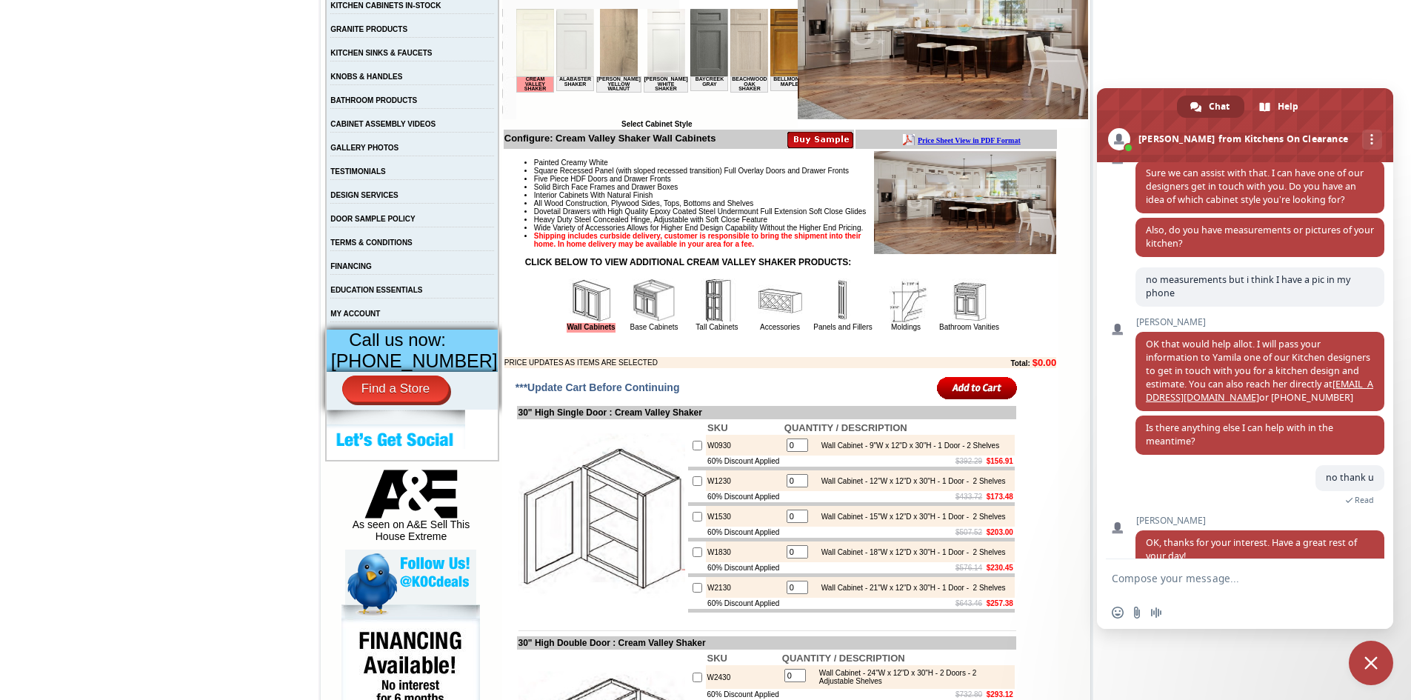
scroll to position [241, 0]
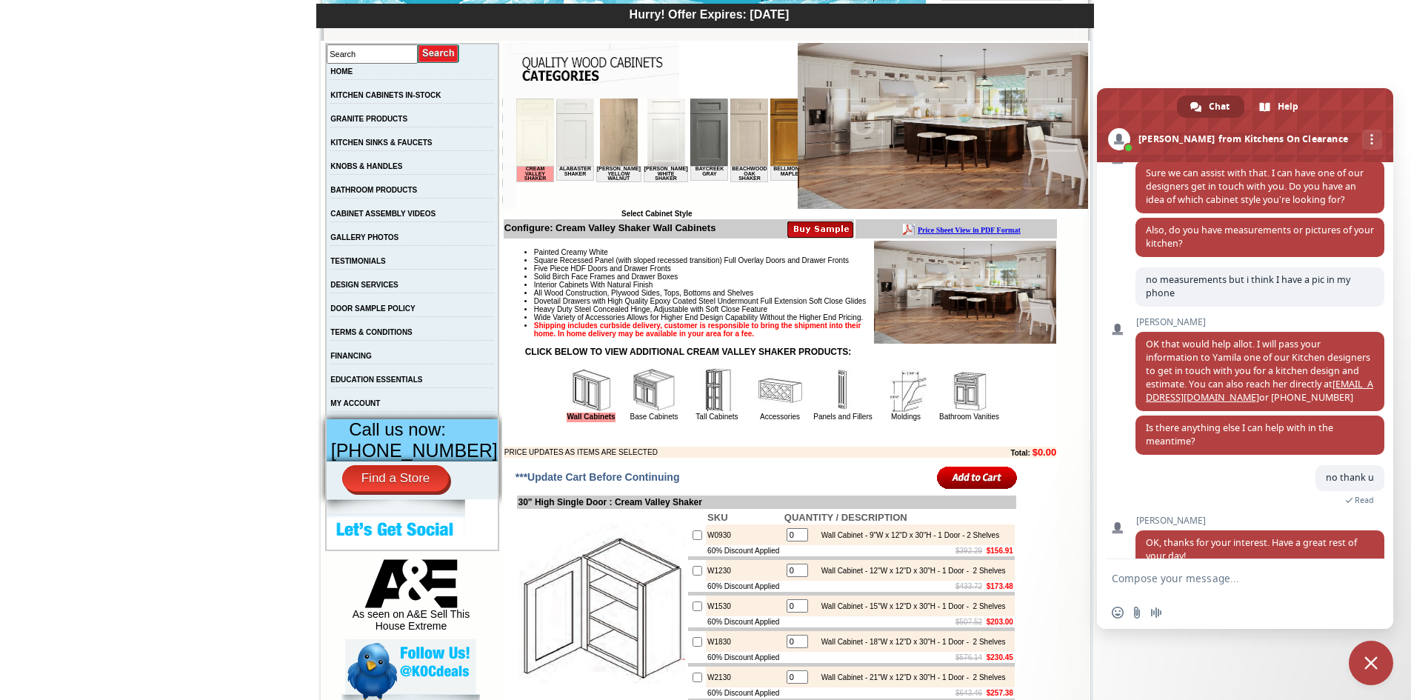
click at [911, 131] on img at bounding box center [942, 126] width 290 height 166
click at [903, 132] on img at bounding box center [942, 126] width 290 height 166
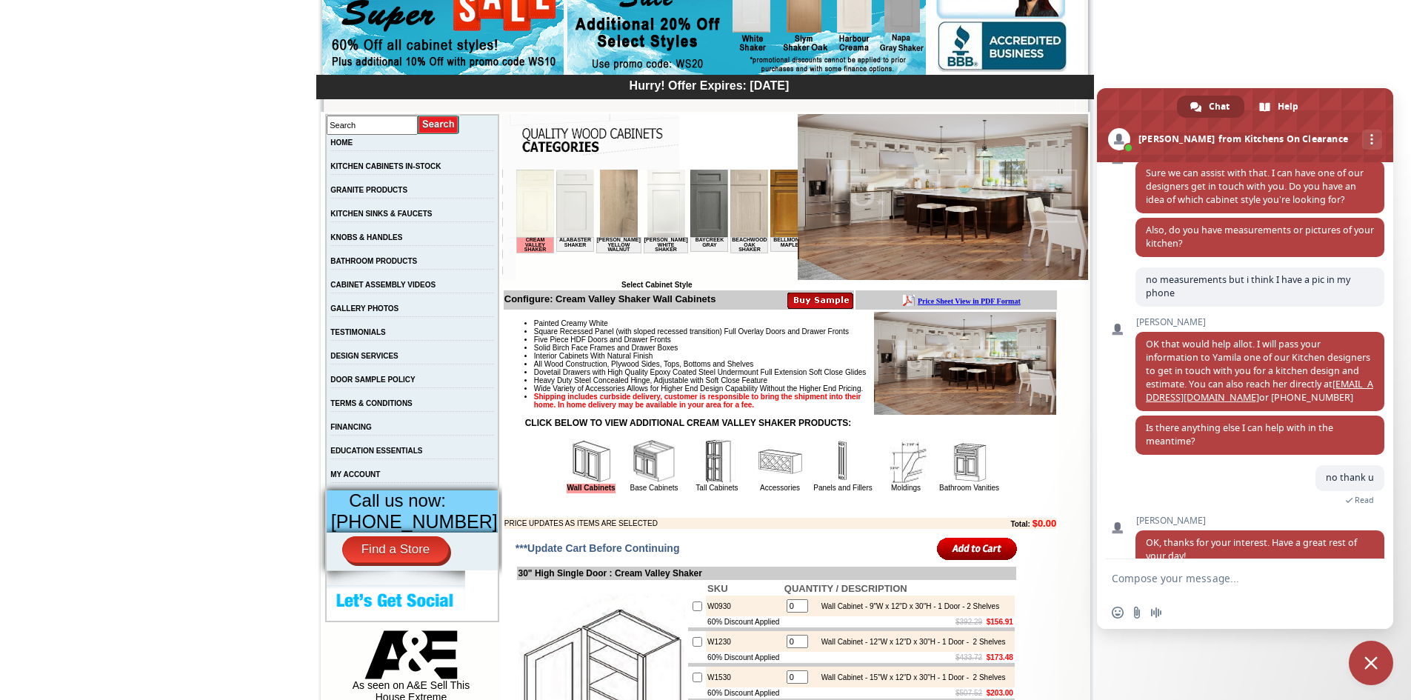
scroll to position [162, 0]
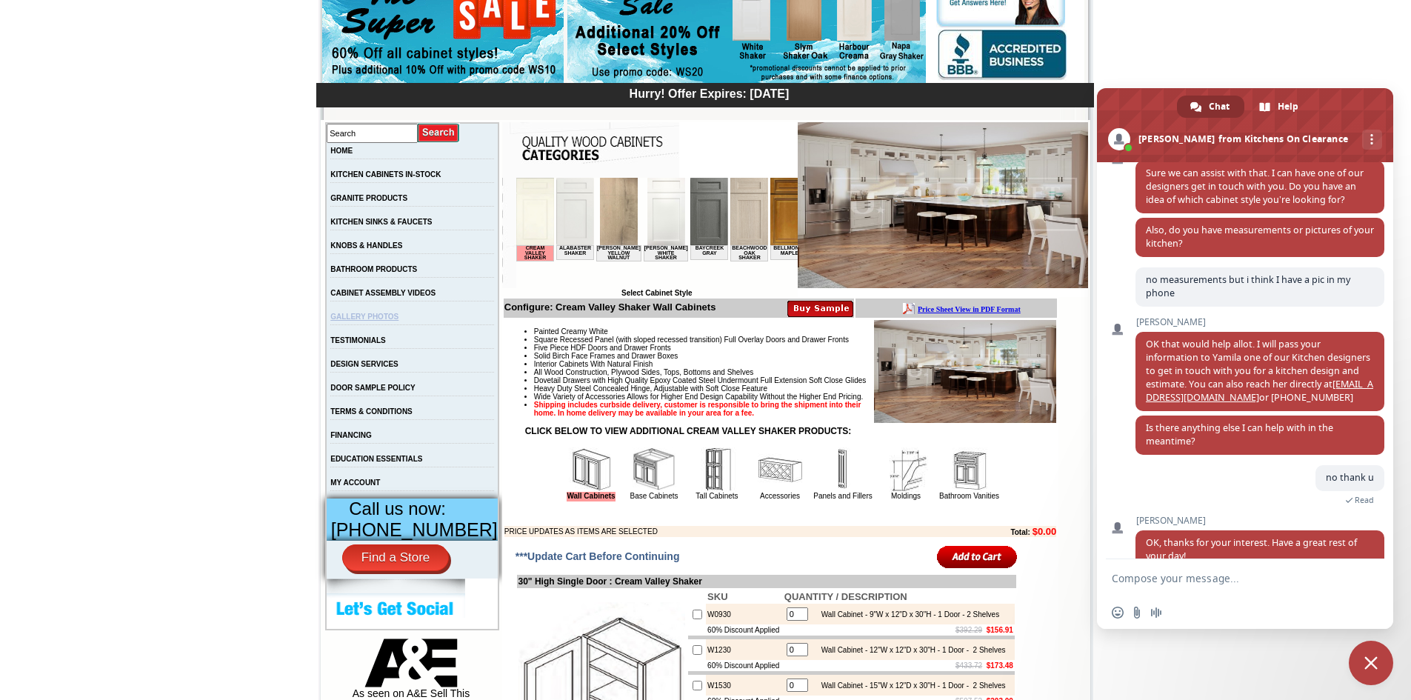
click at [395, 321] on link "GALLERY PHOTOS" at bounding box center [364, 316] width 68 height 8
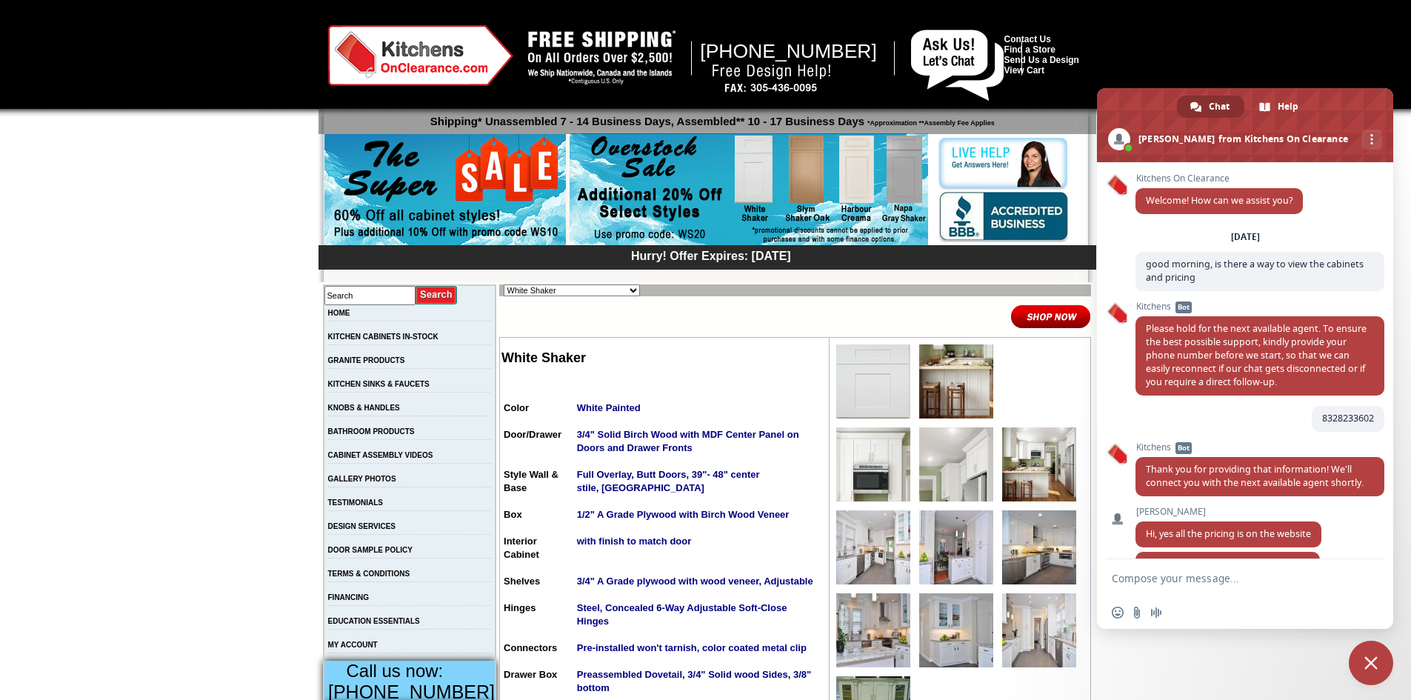
scroll to position [946, 0]
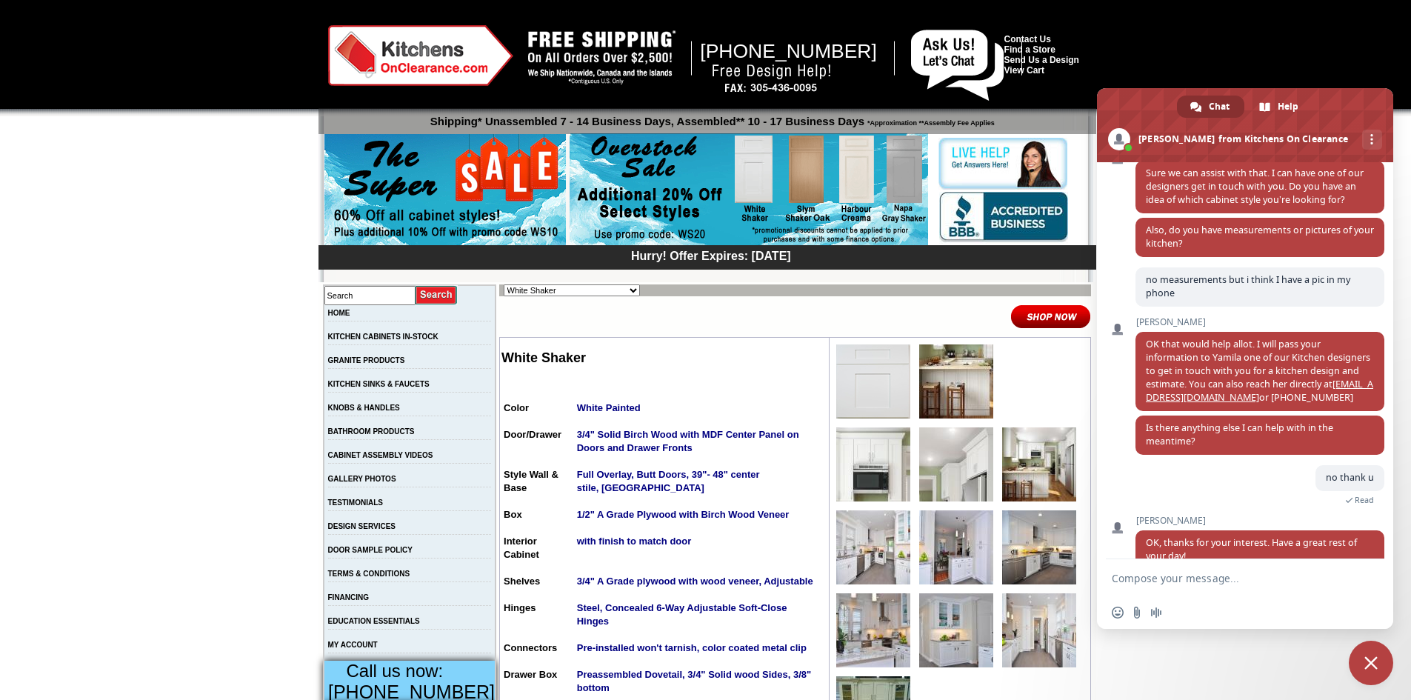
click at [581, 285] on select "Alabaster Shaker Altmann Yellow Walnut Ashton White Shaker Baycreek Gray Beachw…" at bounding box center [571, 290] width 136 height 12
select select "/gallery.php?RollID=Cream_Valley_Shaker"
click at [503, 284] on select "Alabaster Shaker Altmann Yellow Walnut Ashton White Shaker Baycreek Gray Beachw…" at bounding box center [571, 290] width 136 height 12
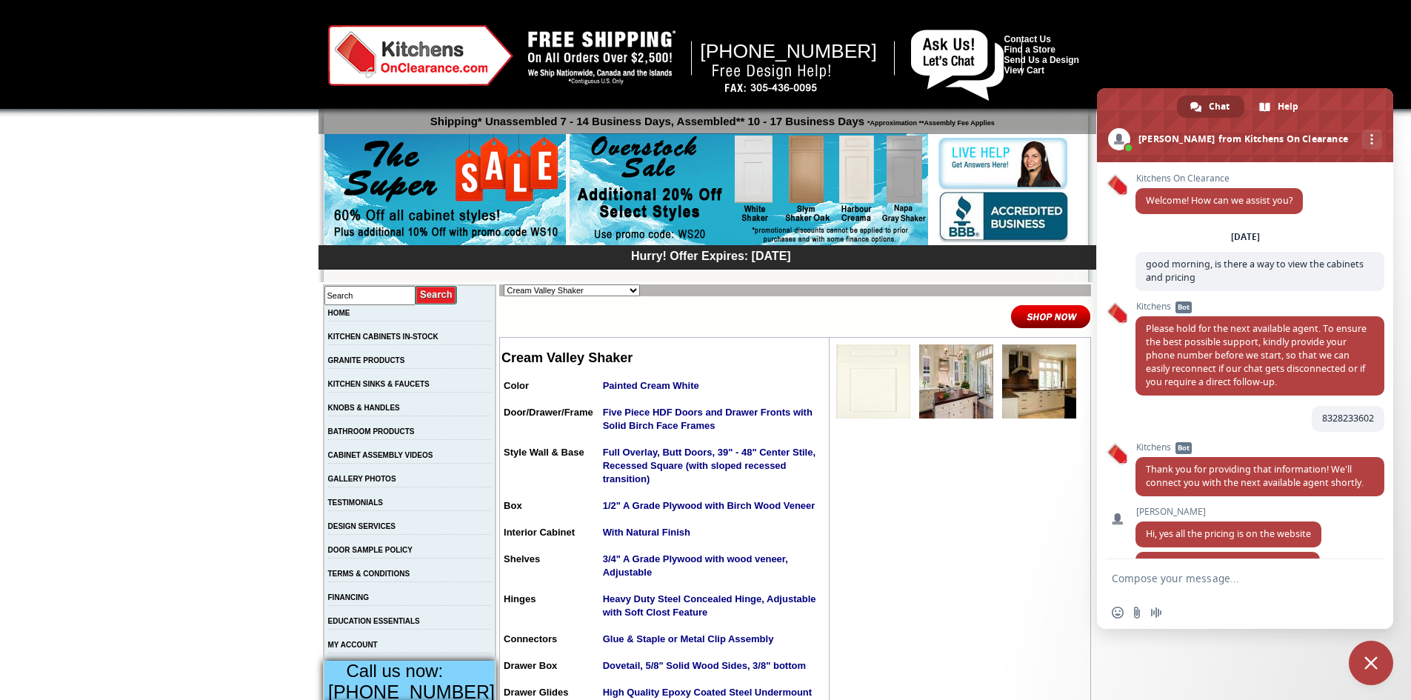
scroll to position [946, 0]
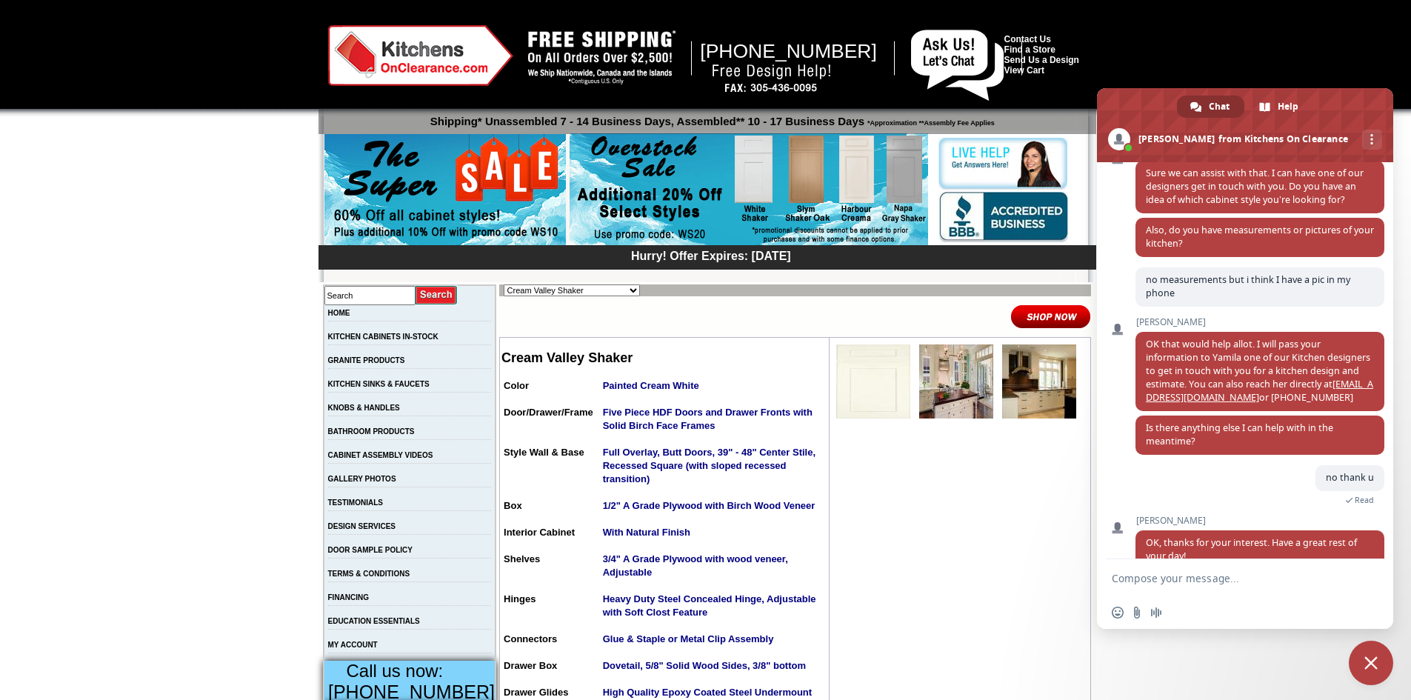
click at [947, 372] on img at bounding box center [956, 381] width 74 height 74
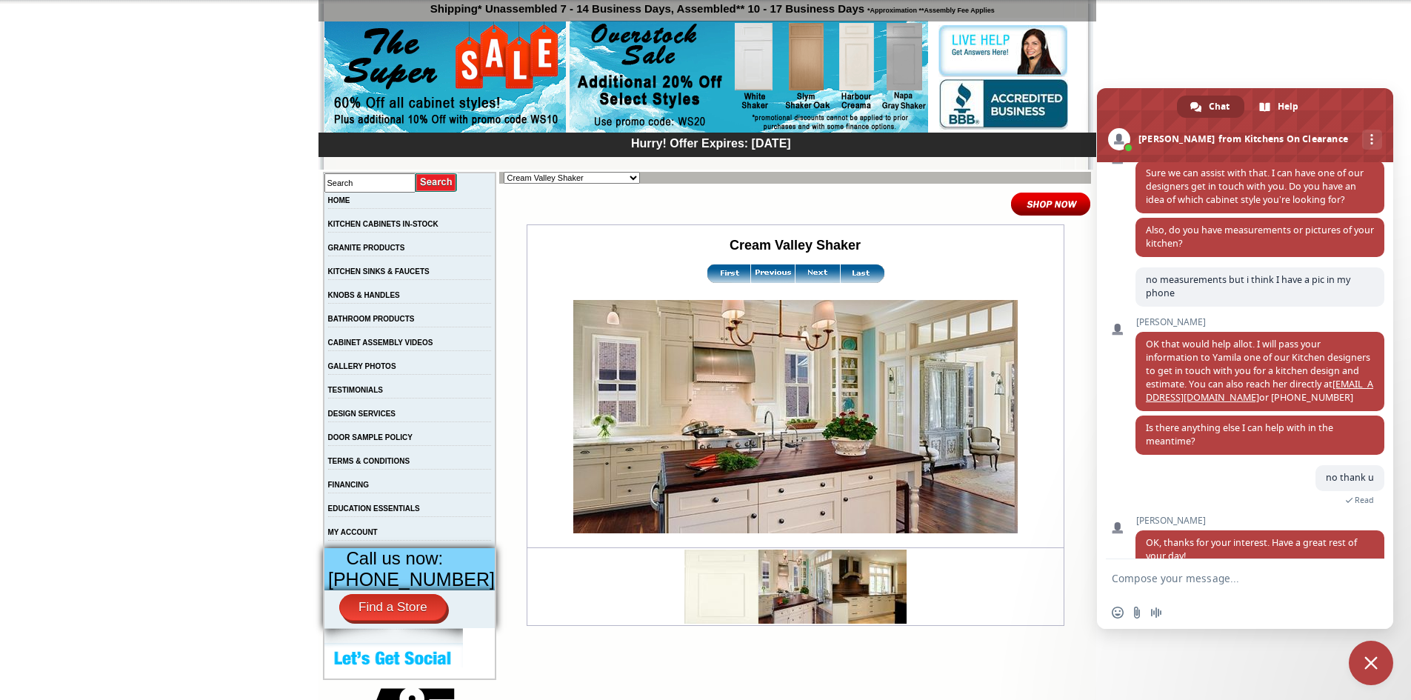
scroll to position [115, 0]
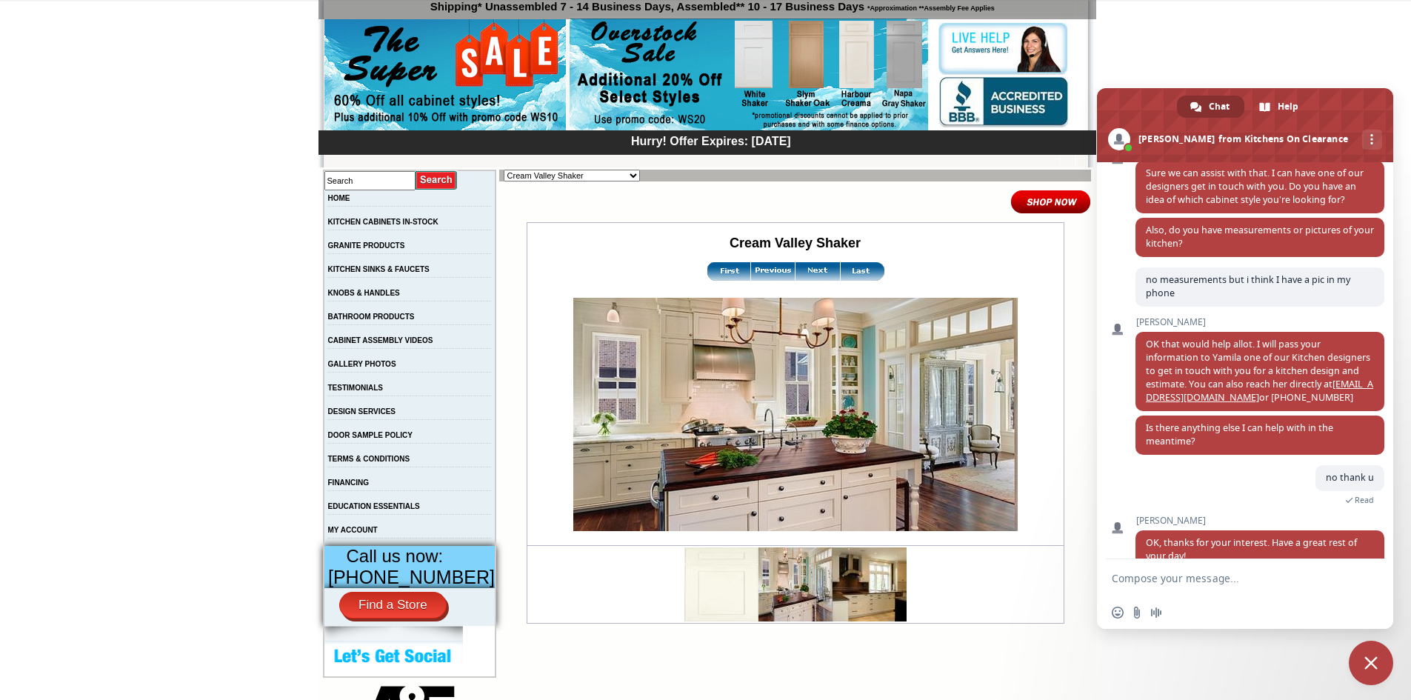
click at [809, 273] on img at bounding box center [817, 271] width 44 height 19
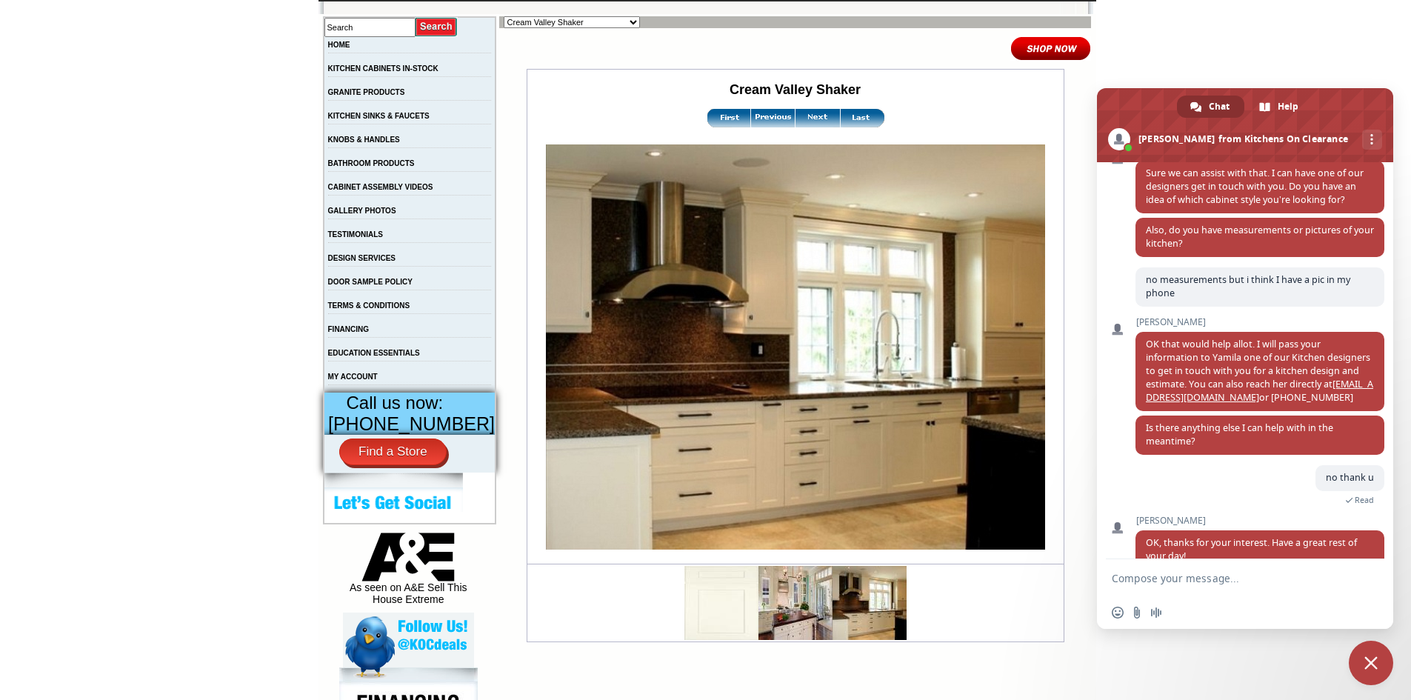
scroll to position [164, 0]
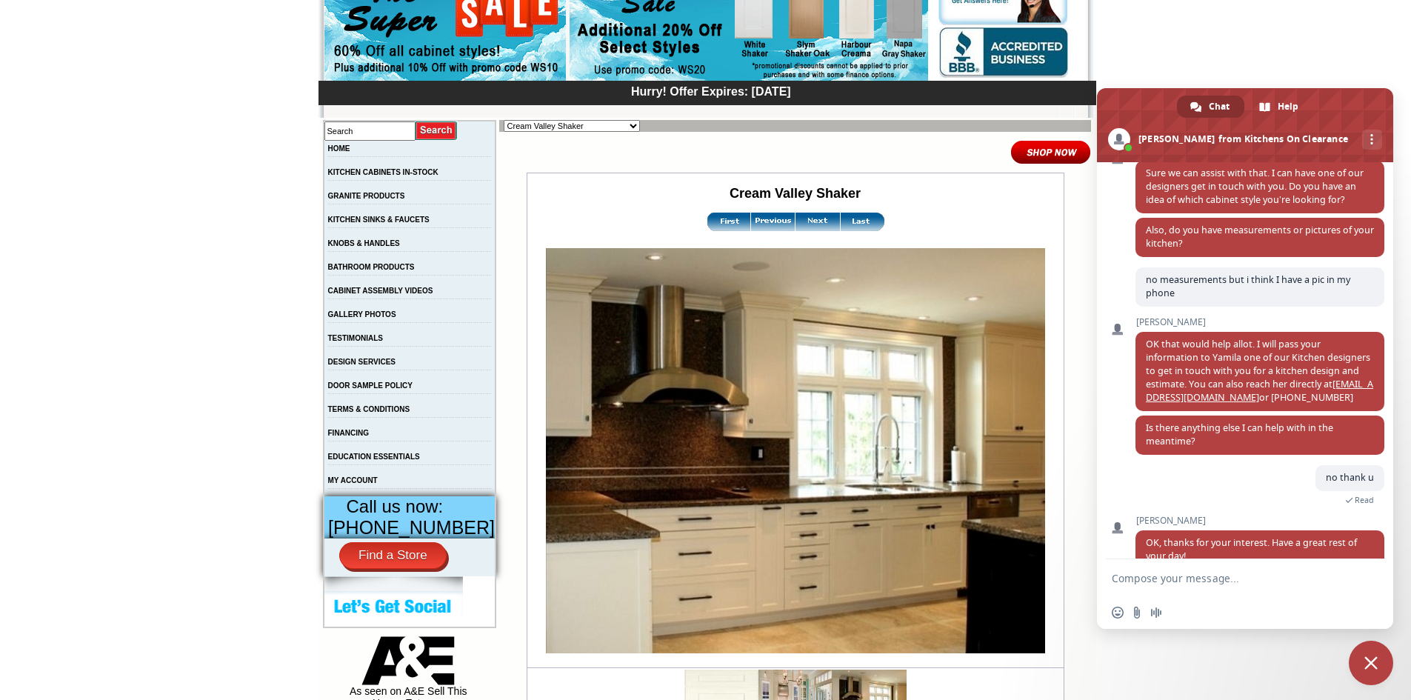
click at [802, 221] on img at bounding box center [817, 222] width 44 height 19
click at [592, 126] on select "Alabaster Shaker [PERSON_NAME] Yellow Walnut [PERSON_NAME] Shaker Baycreek Gray…" at bounding box center [571, 126] width 136 height 12
select select "/gallery.php?RollID=Alabaster_Shaker"
click at [503, 120] on select "Alabaster Shaker [PERSON_NAME] Yellow Walnut [PERSON_NAME] Shaker Baycreek Gray…" at bounding box center [571, 126] width 136 height 12
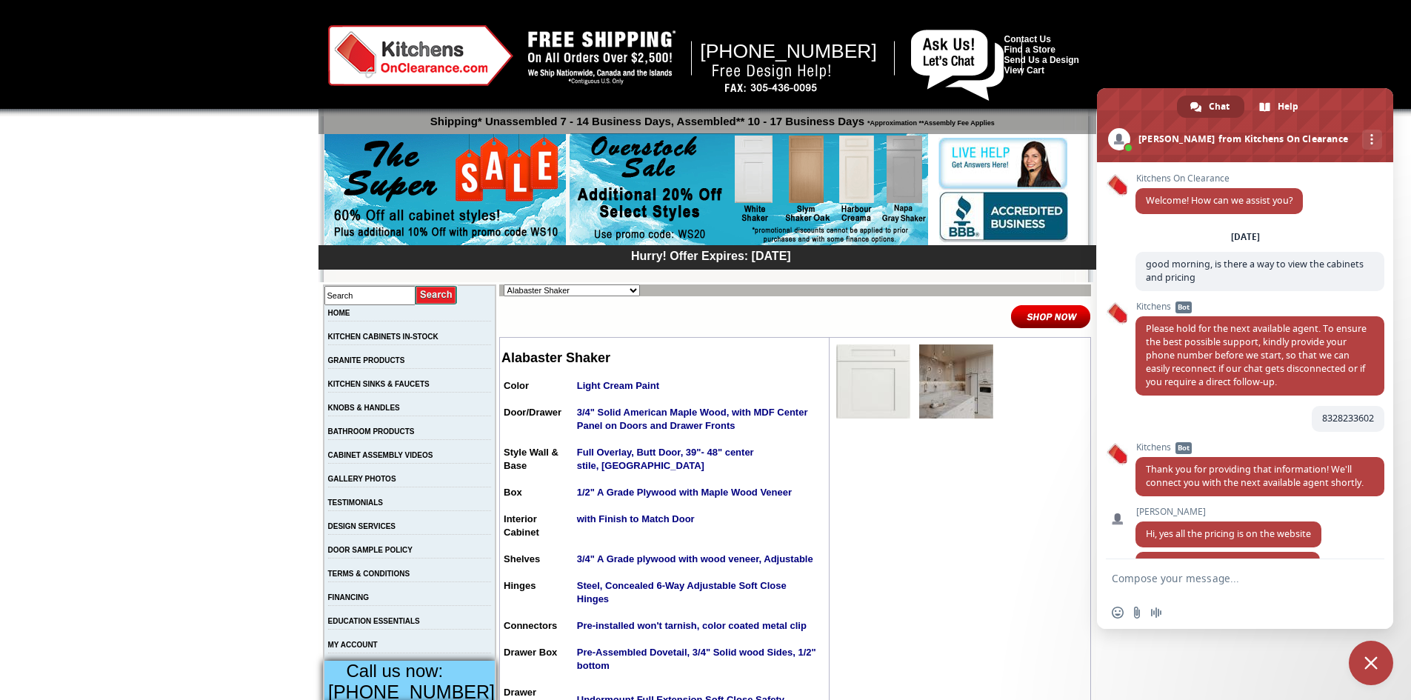
scroll to position [946, 0]
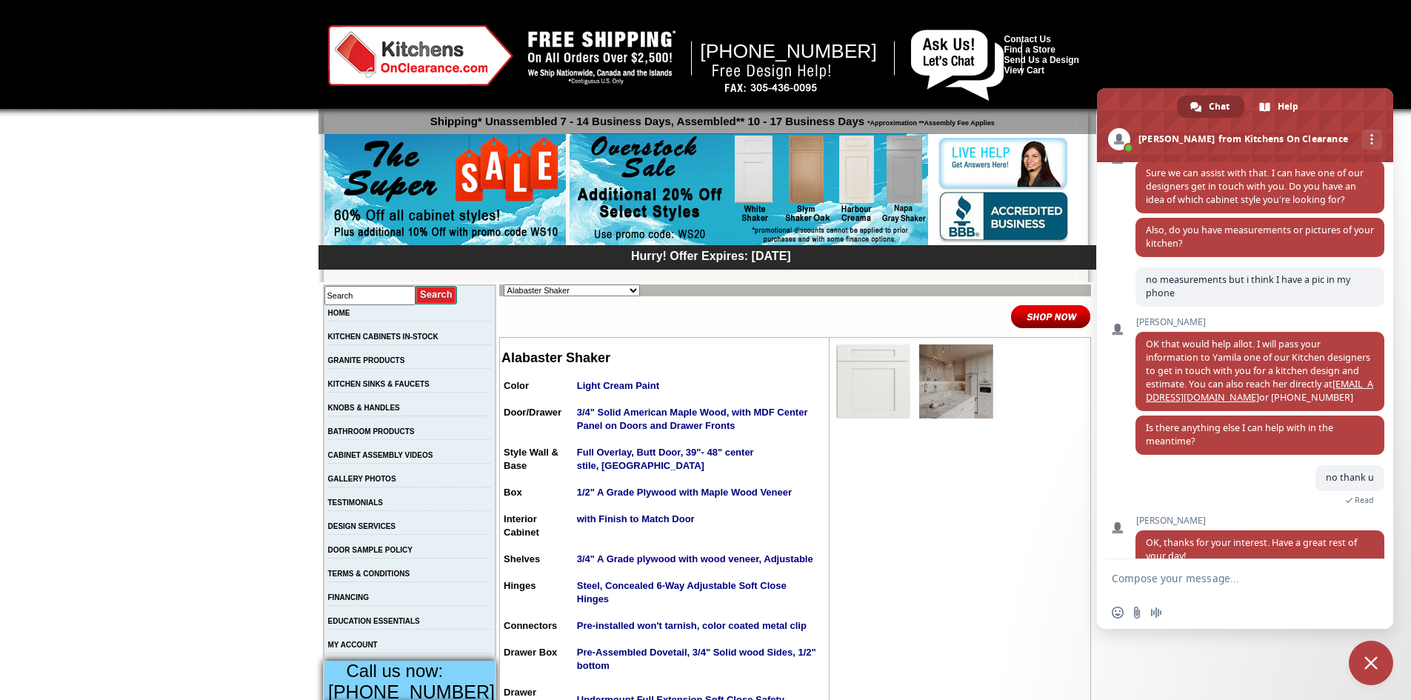
click at [582, 290] on select "Alabaster Shaker [PERSON_NAME] Yellow Walnut [PERSON_NAME] Shaker Baycreek Gray…" at bounding box center [571, 290] width 136 height 12
select select "/gallery.php?RollID=Altmann_Yellow_Walnut"
click at [503, 284] on select "Alabaster Shaker [PERSON_NAME] Yellow Walnut [PERSON_NAME] Shaker Baycreek Gray…" at bounding box center [571, 290] width 136 height 12
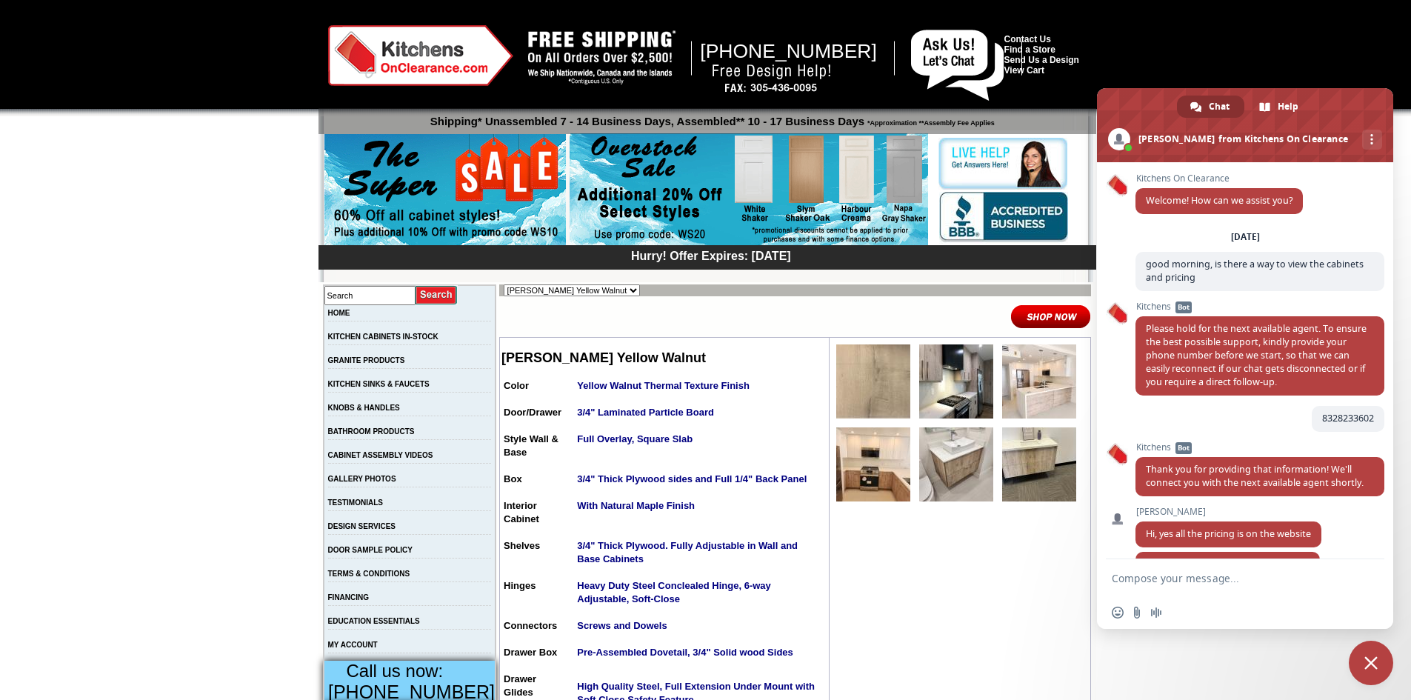
scroll to position [946, 0]
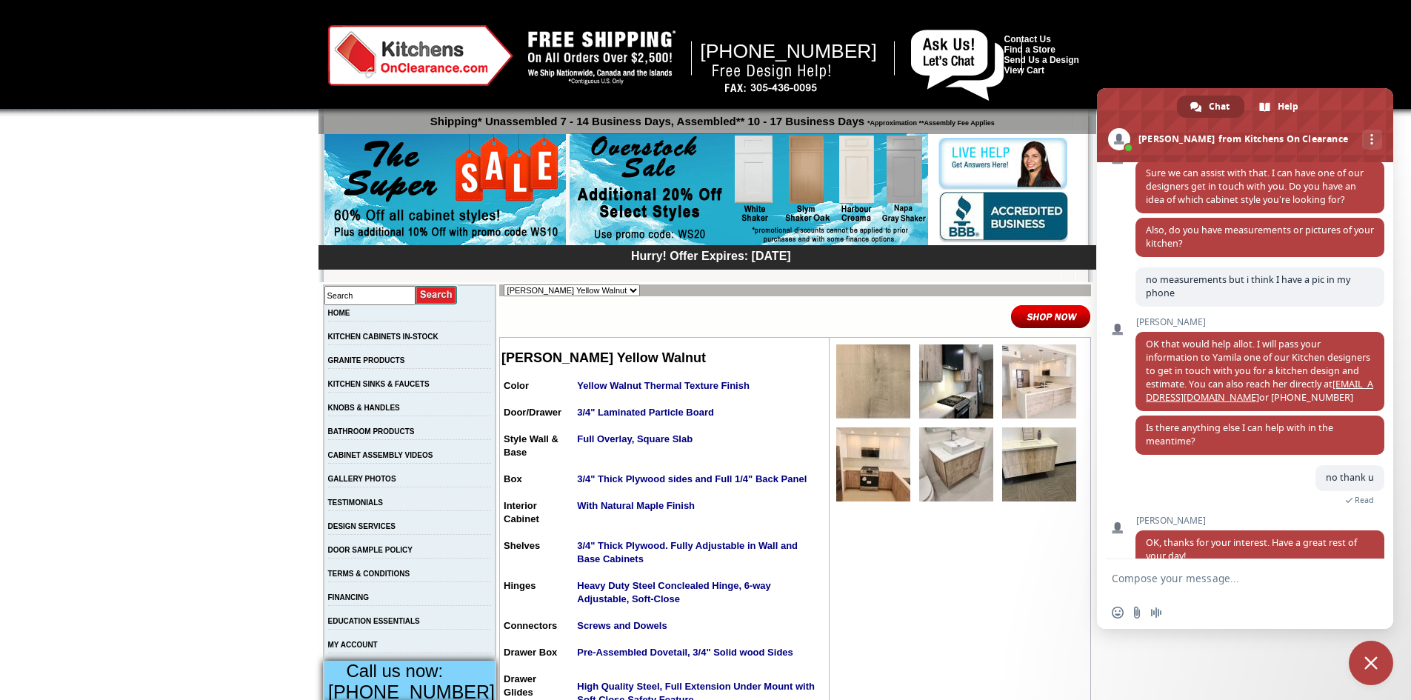
click at [572, 287] on select "Alabaster Shaker Altmann Yellow Walnut Ashton White Shaker Baycreek Gray Beachw…" at bounding box center [571, 290] width 136 height 12
select select "/gallery.php?RollID=Manor_White"
click at [503, 284] on select "Alabaster Shaker [PERSON_NAME] Yellow Walnut [PERSON_NAME] Shaker Baycreek Gray…" at bounding box center [571, 290] width 136 height 12
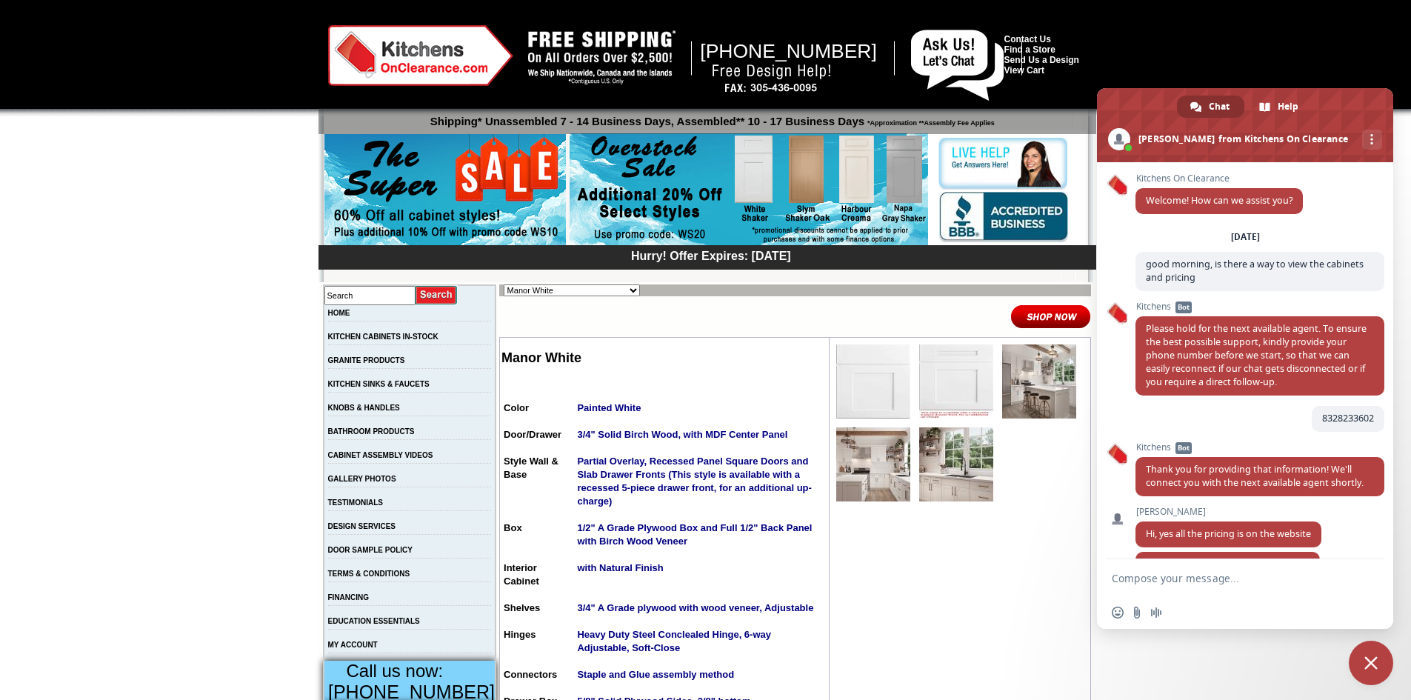
scroll to position [946, 0]
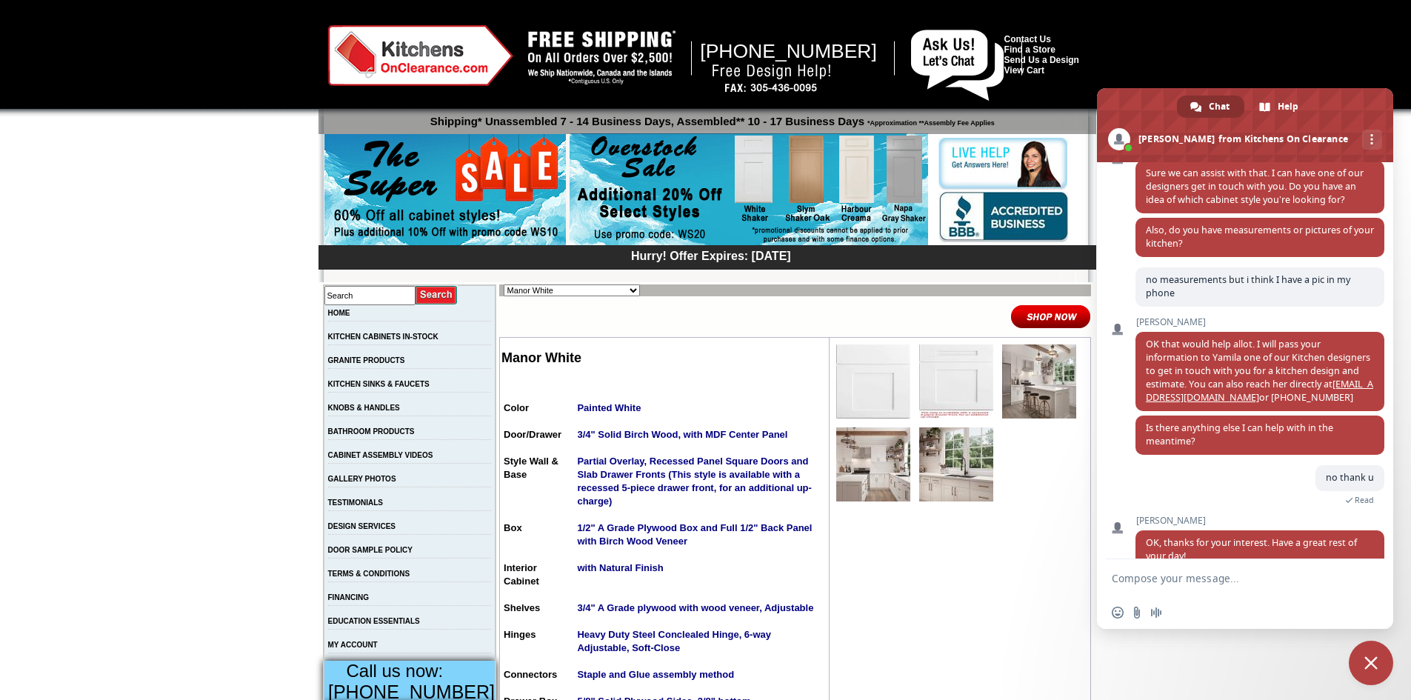
click at [862, 477] on img at bounding box center [873, 464] width 74 height 74
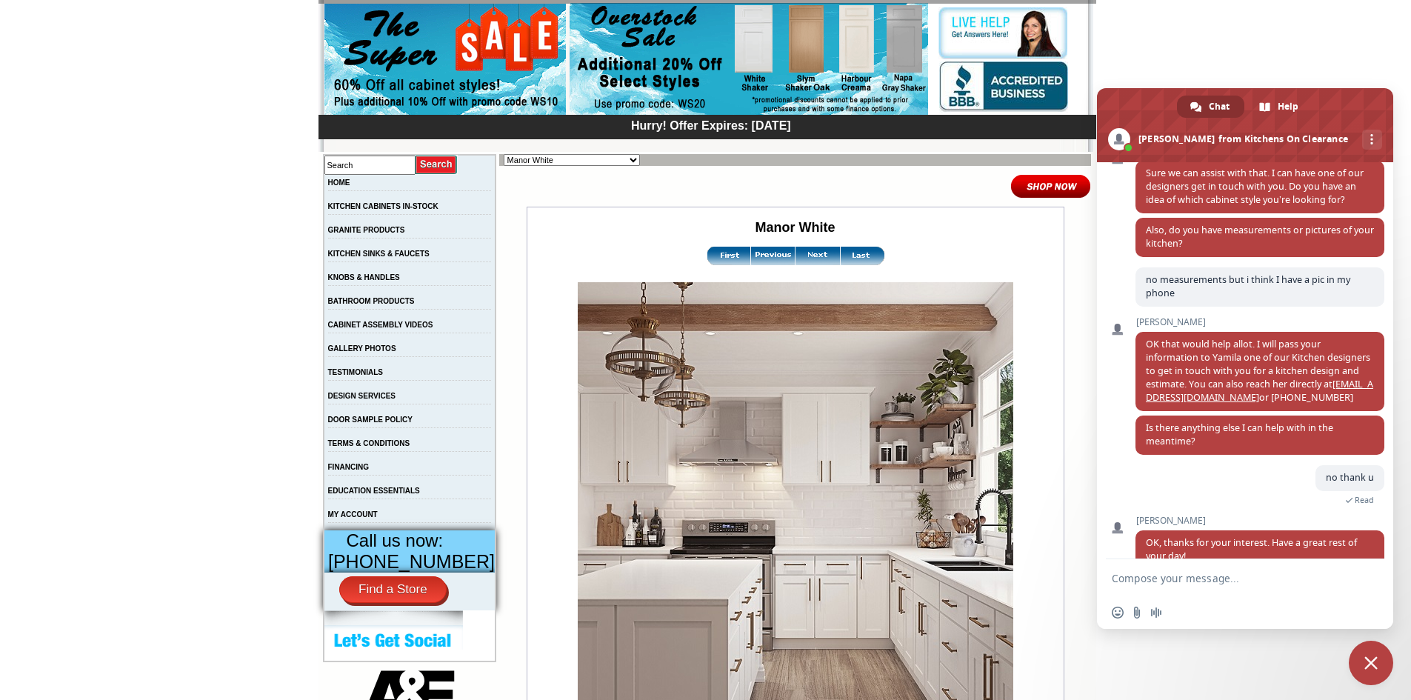
scroll to position [133, 0]
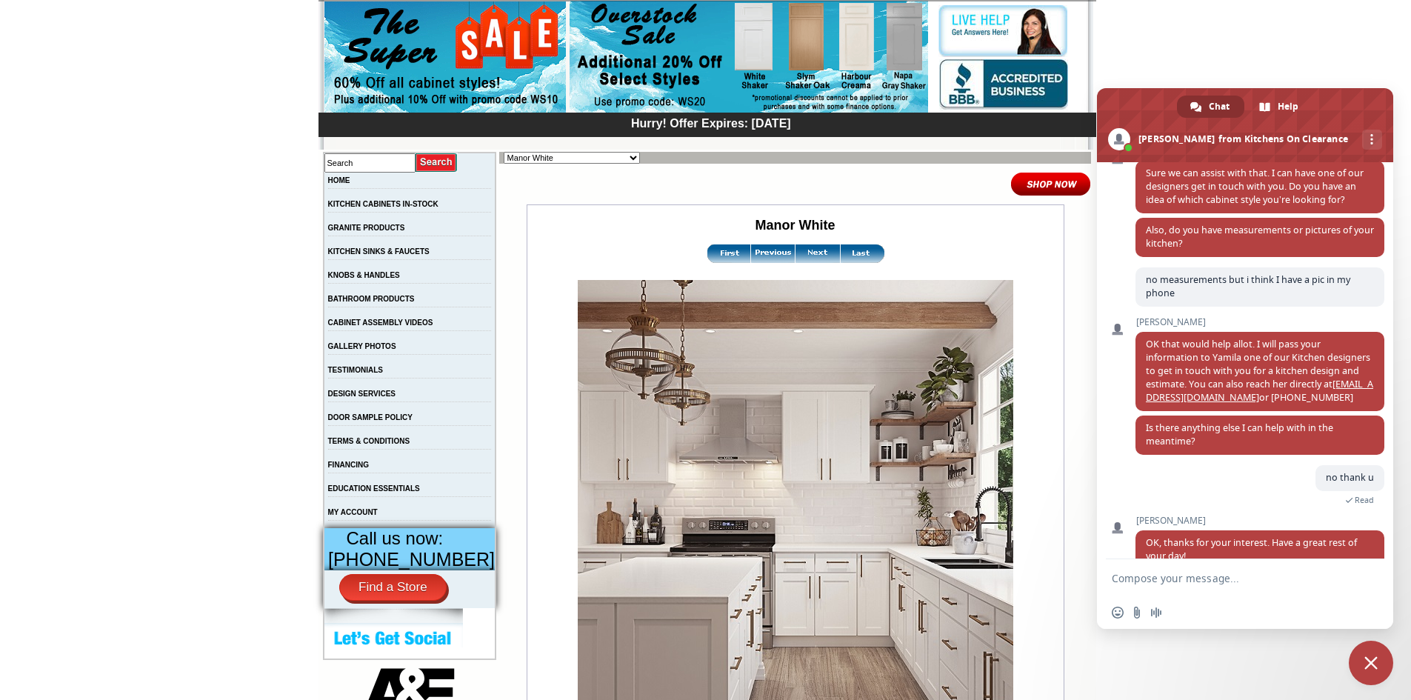
click at [804, 255] on img at bounding box center [817, 253] width 44 height 19
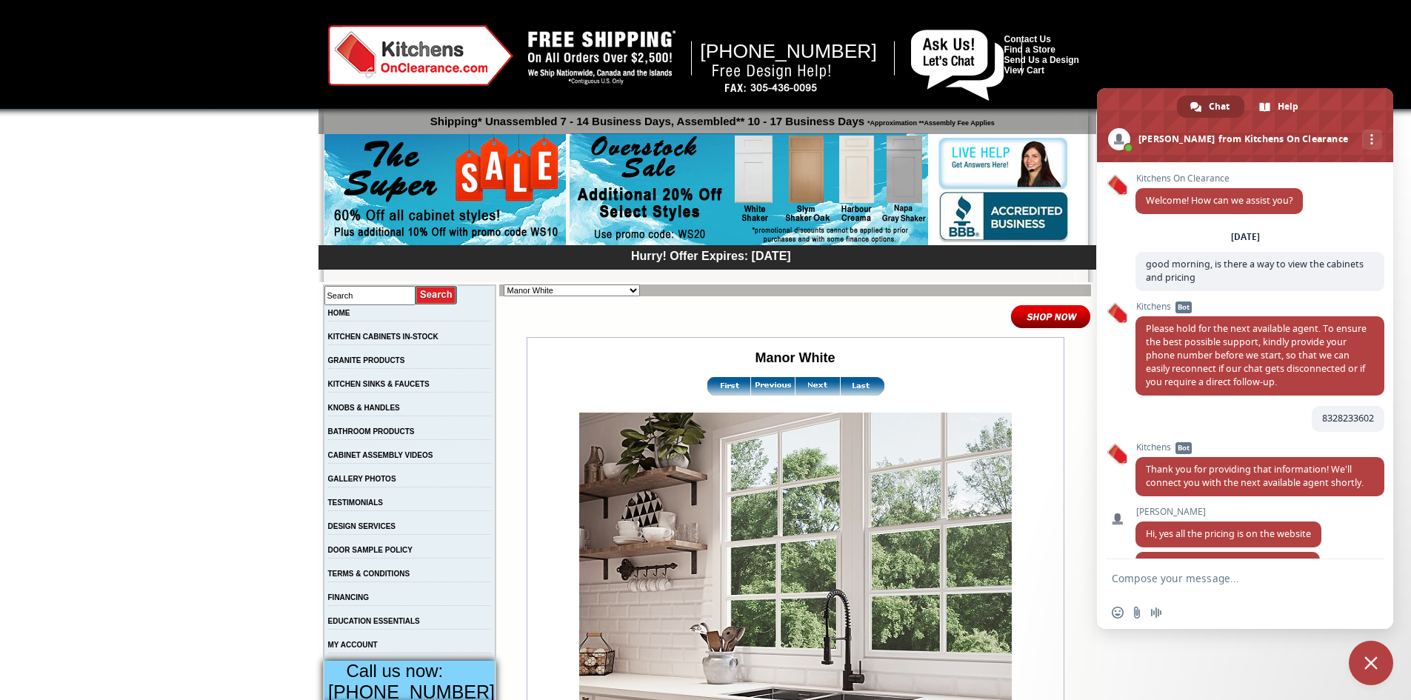
scroll to position [946, 0]
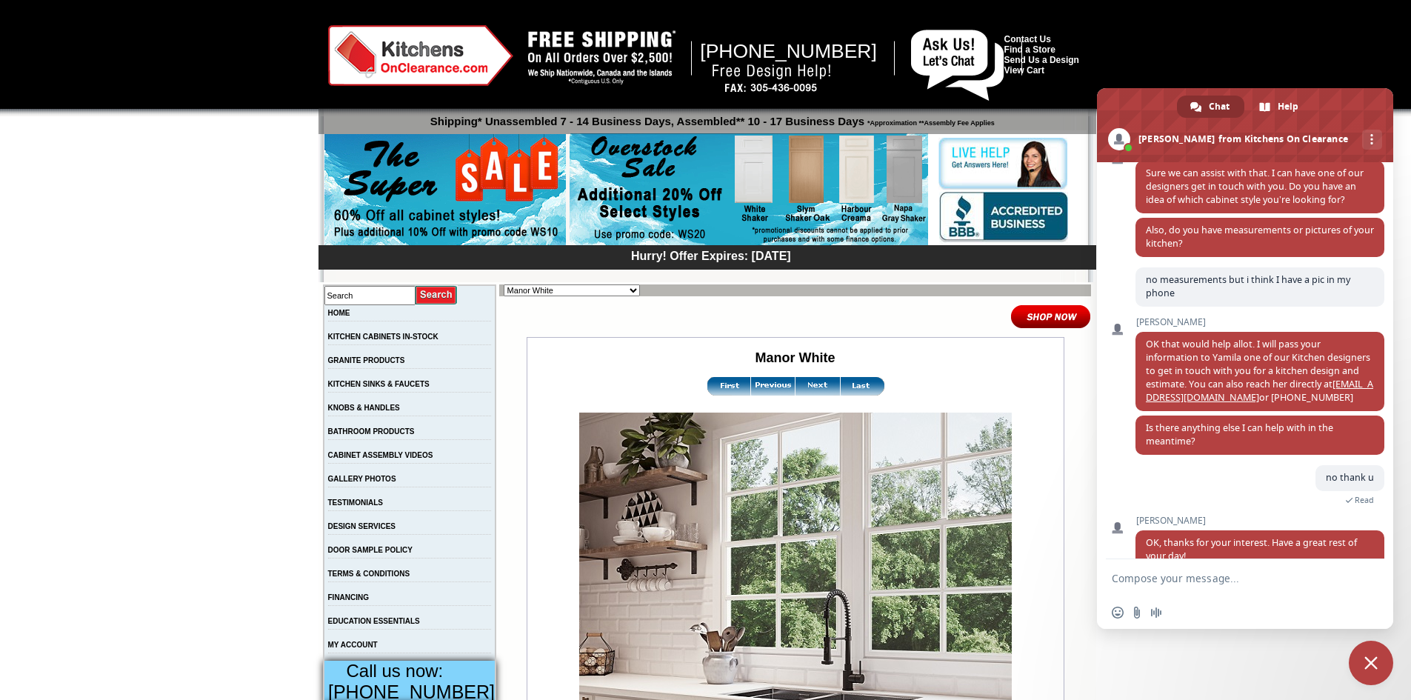
click at [795, 390] on img at bounding box center [817, 386] width 44 height 19
click at [807, 388] on img at bounding box center [817, 386] width 44 height 19
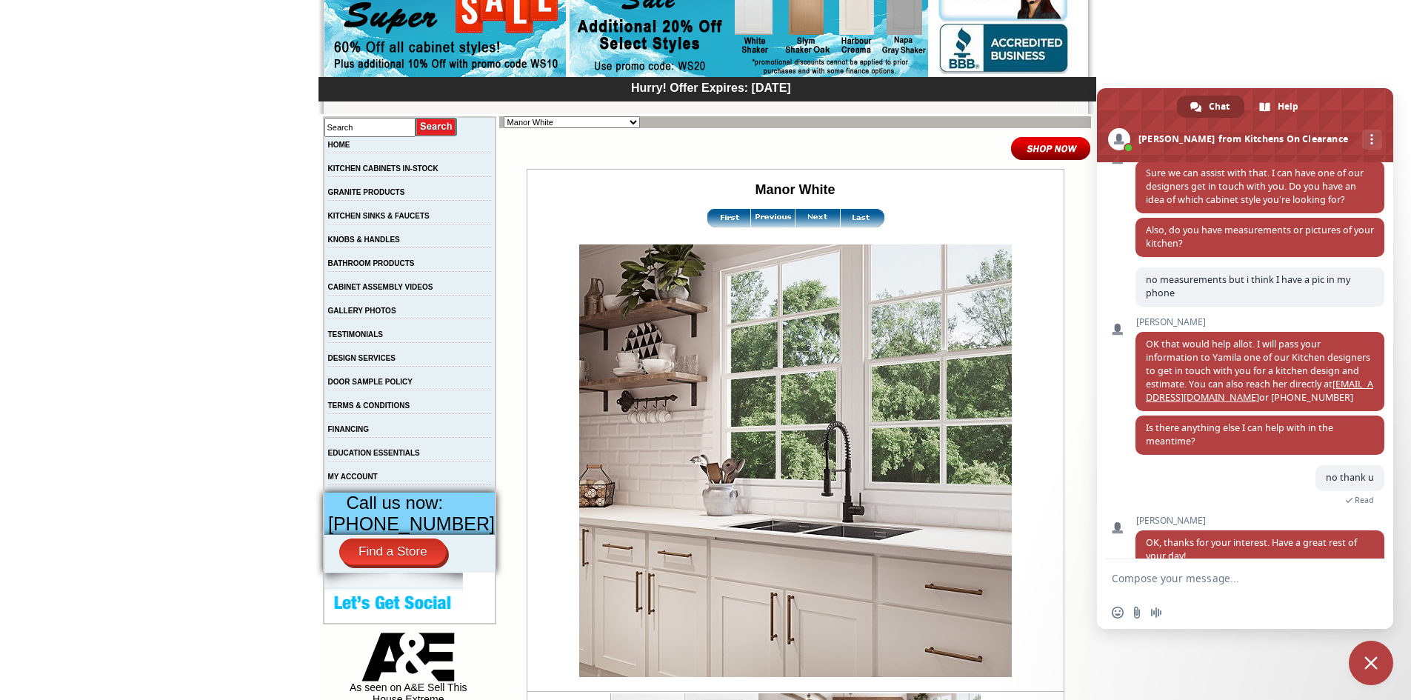
scroll to position [107, 0]
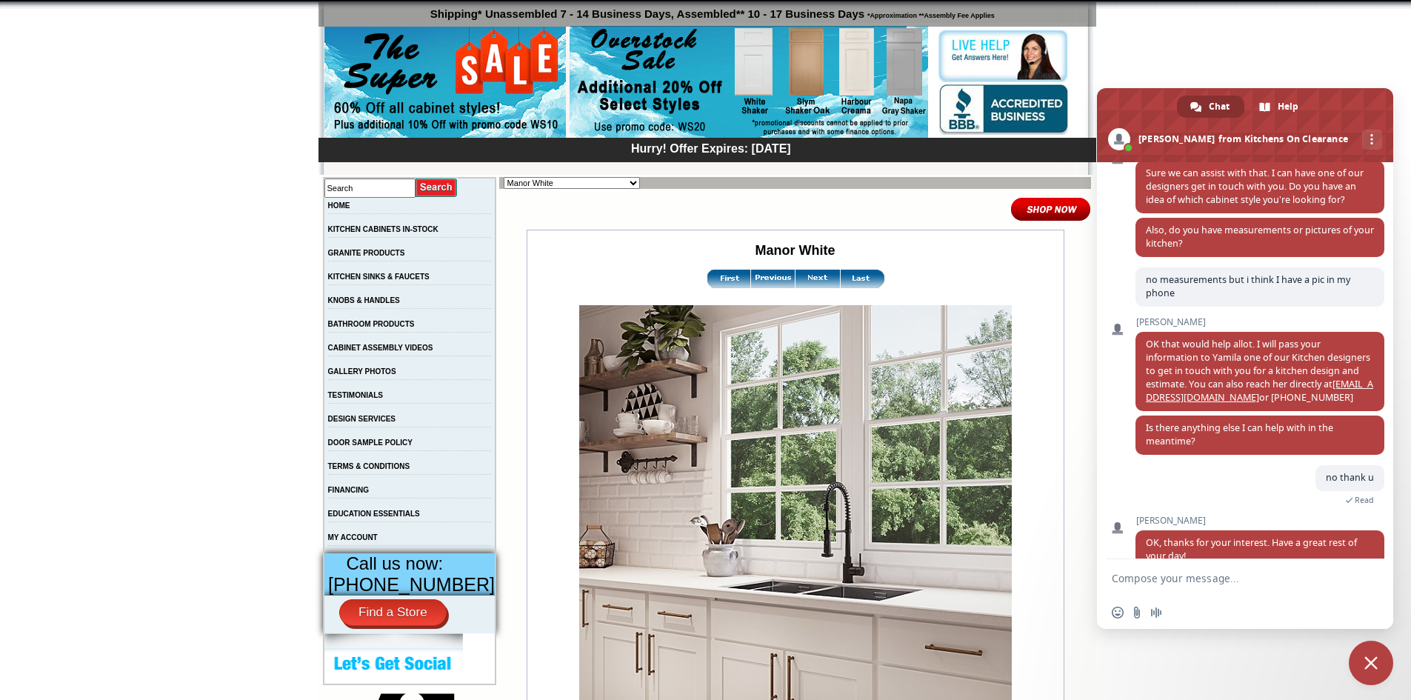
click at [795, 279] on img at bounding box center [817, 279] width 44 height 19
click at [575, 187] on select "Alabaster Shaker [PERSON_NAME] Yellow Walnut [PERSON_NAME] Shaker Baycreek Gray…" at bounding box center [571, 183] width 136 height 12
select select "/gallery.php?RollID=Oxford_White"
click at [503, 177] on select "Alabaster Shaker [PERSON_NAME] Yellow Walnut [PERSON_NAME] Shaker Baycreek Gray…" at bounding box center [571, 183] width 136 height 12
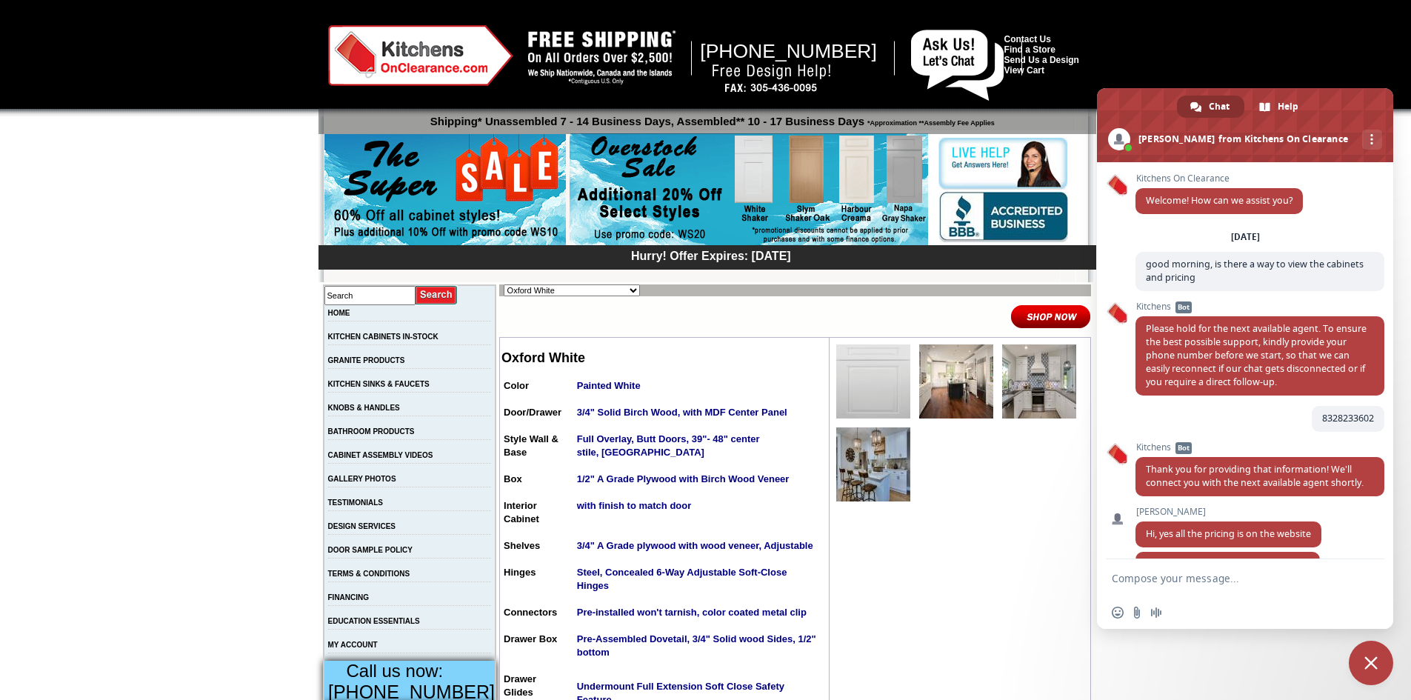
scroll to position [946, 0]
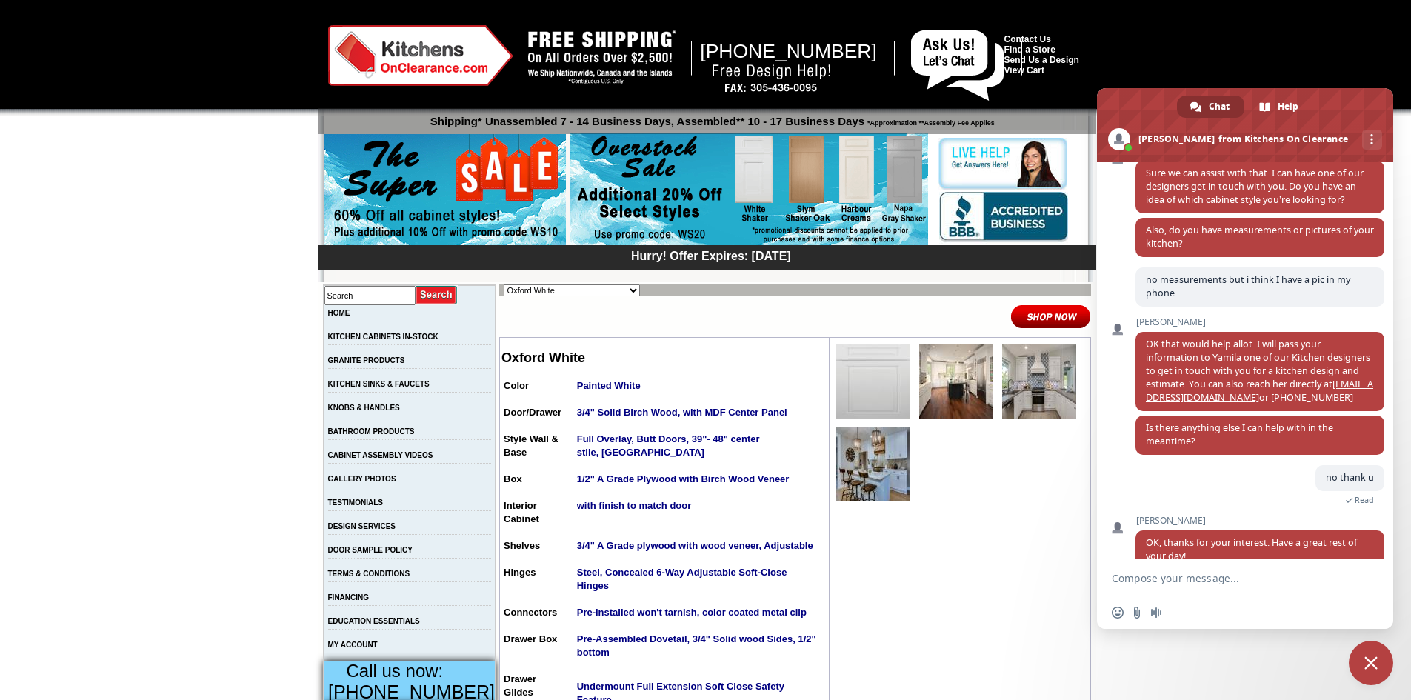
click at [1004, 384] on img at bounding box center [1039, 381] width 74 height 74
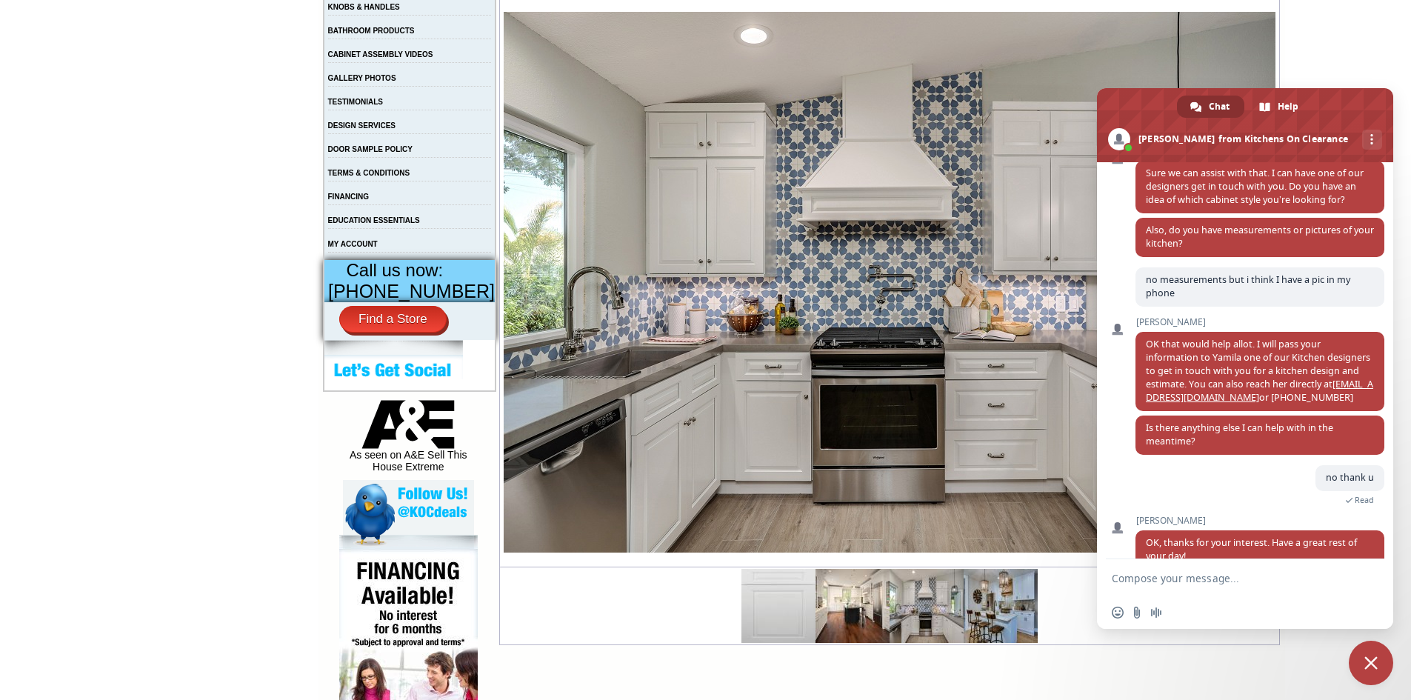
scroll to position [426, 0]
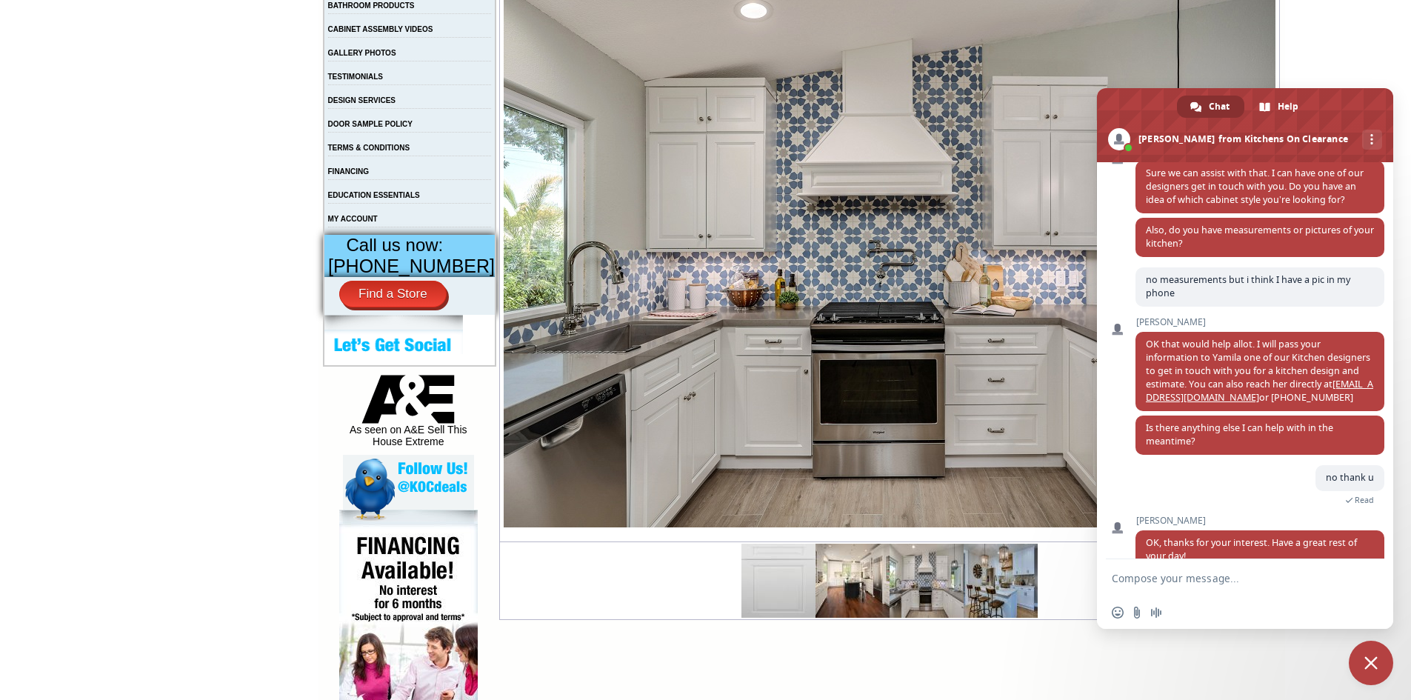
click at [833, 585] on img at bounding box center [852, 580] width 74 height 74
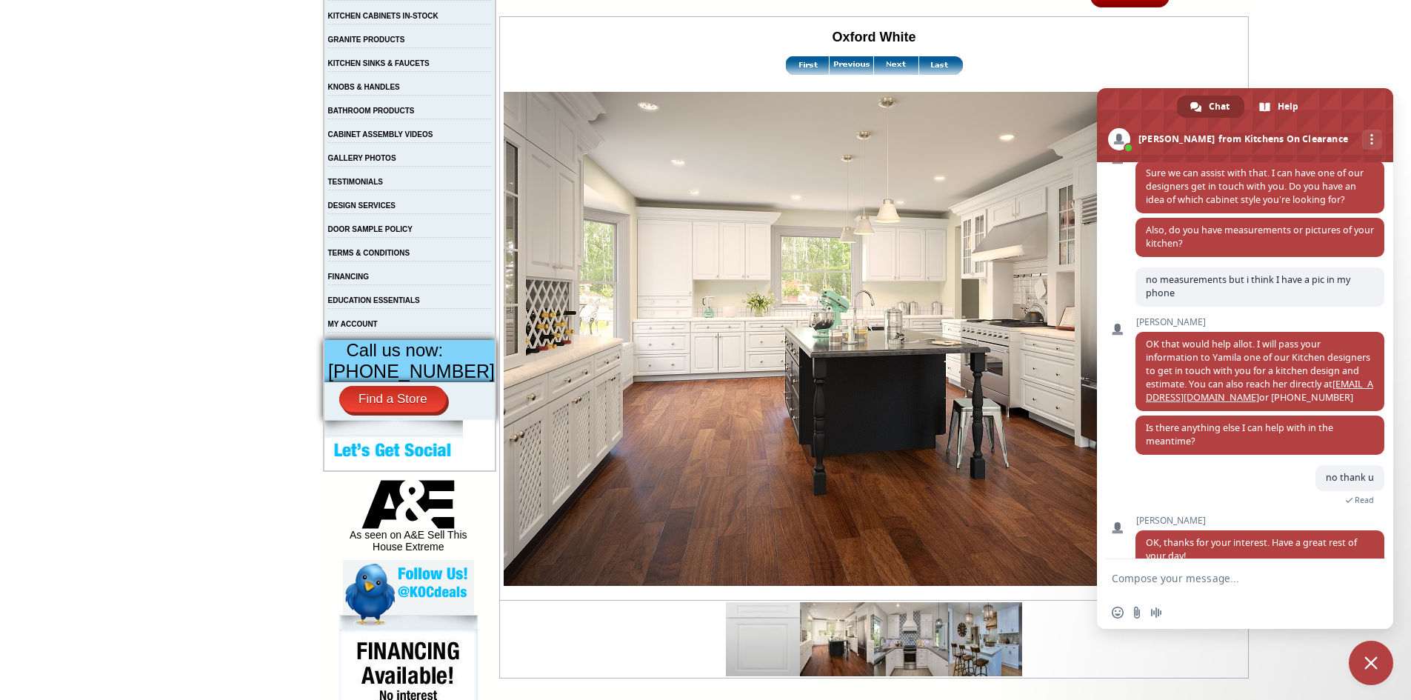
scroll to position [341, 0]
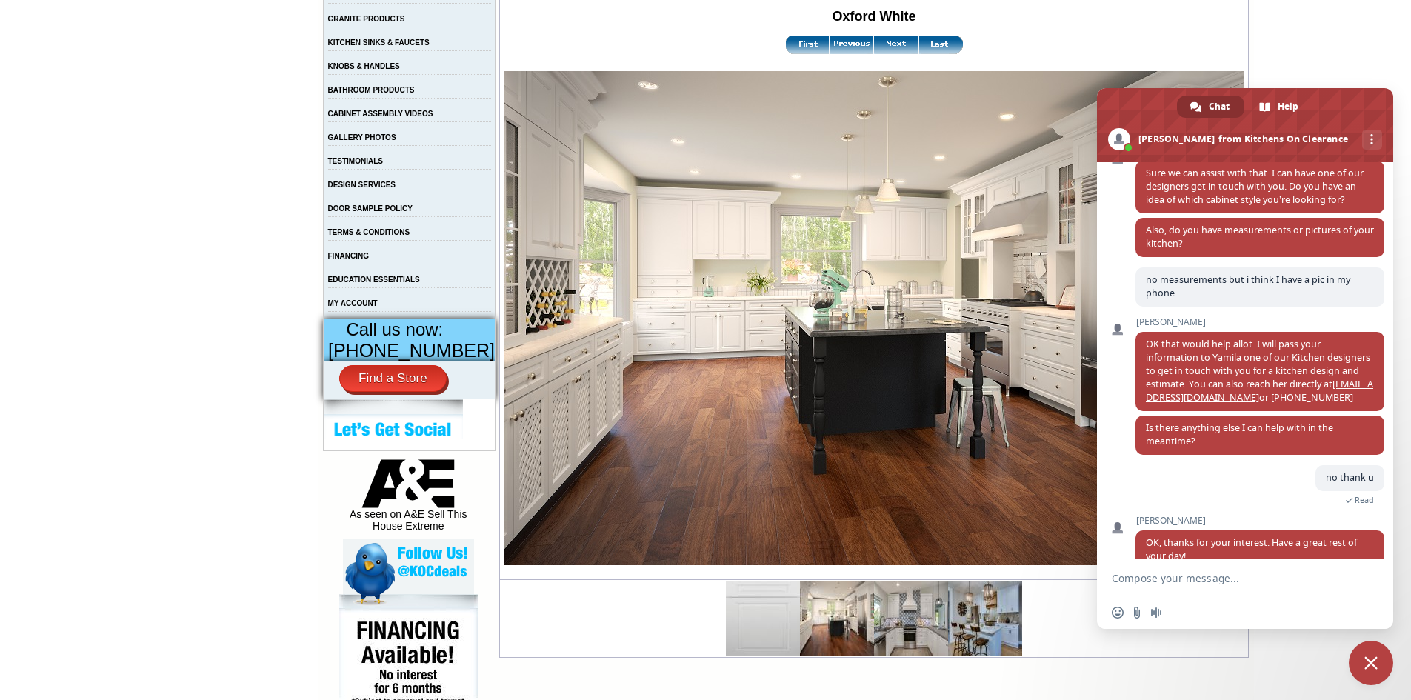
click at [1348, 91] on span at bounding box center [1245, 125] width 296 height 74
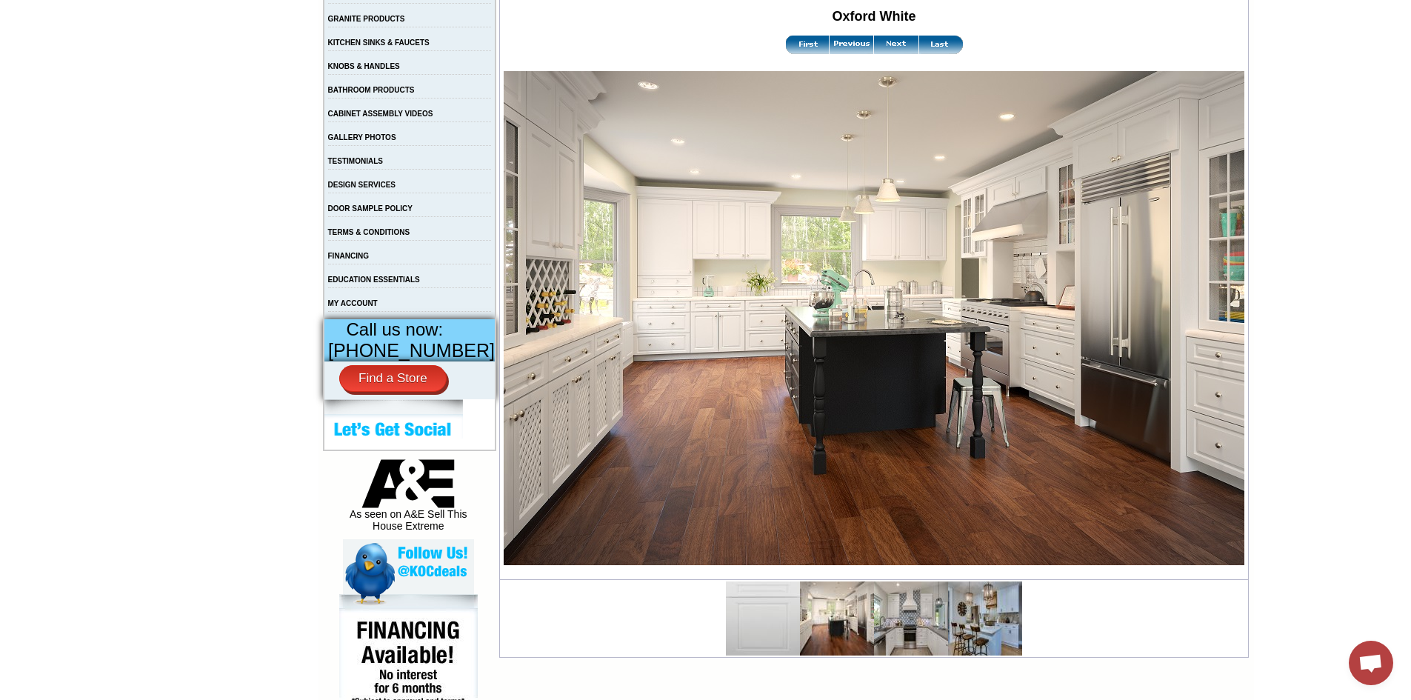
click at [874, 49] on img at bounding box center [896, 45] width 44 height 19
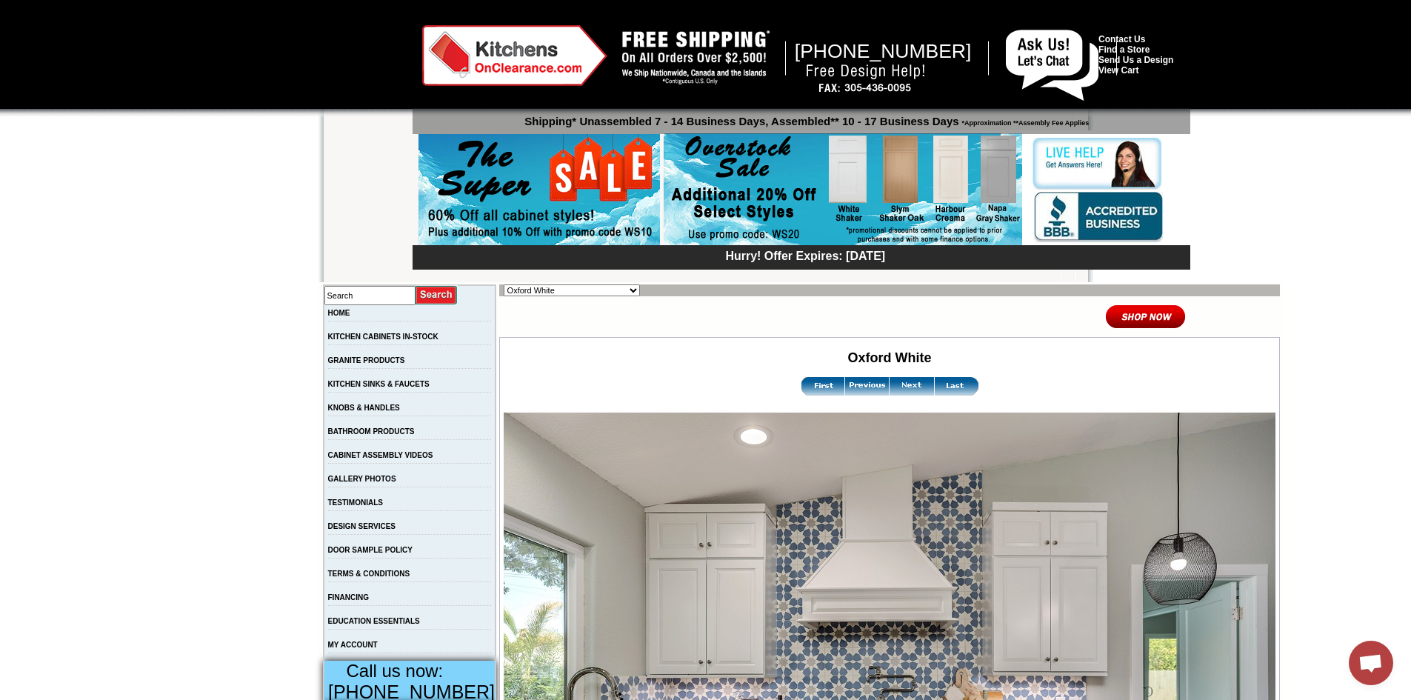
scroll to position [946, 0]
click at [889, 388] on img at bounding box center [911, 386] width 44 height 19
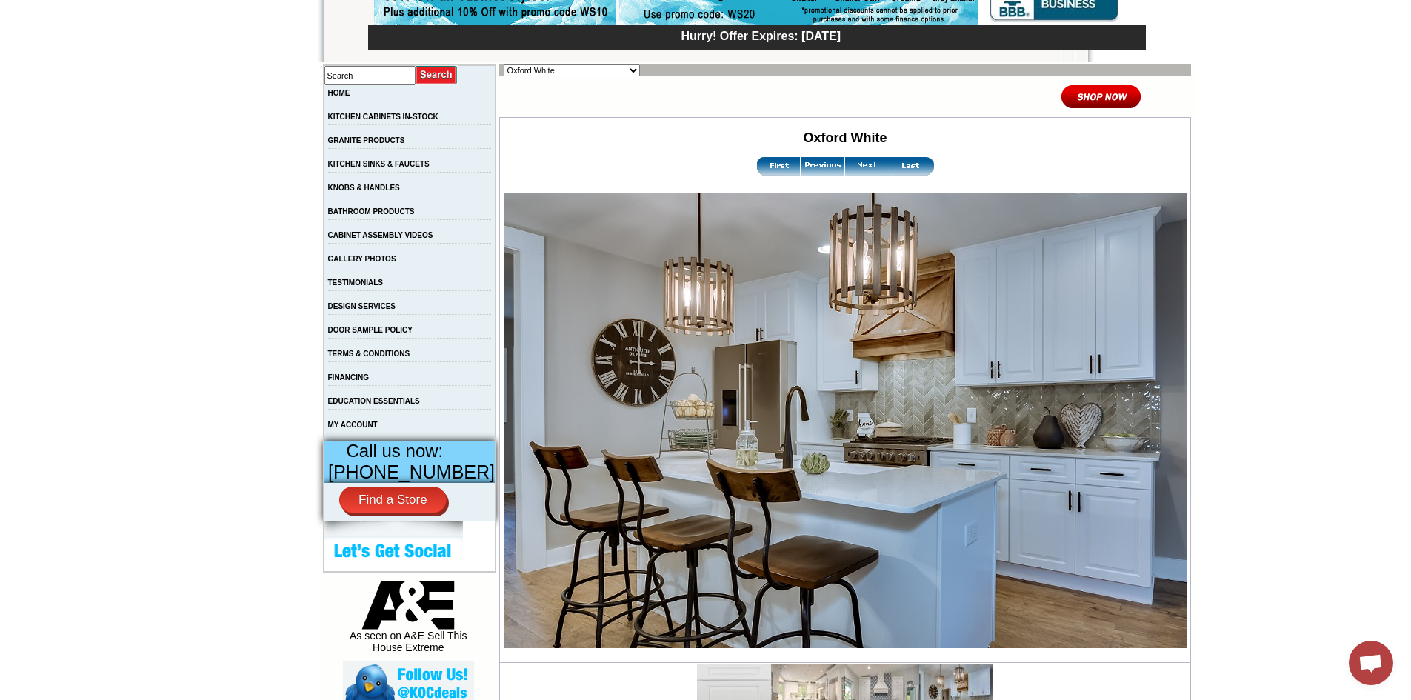
scroll to position [193, 0]
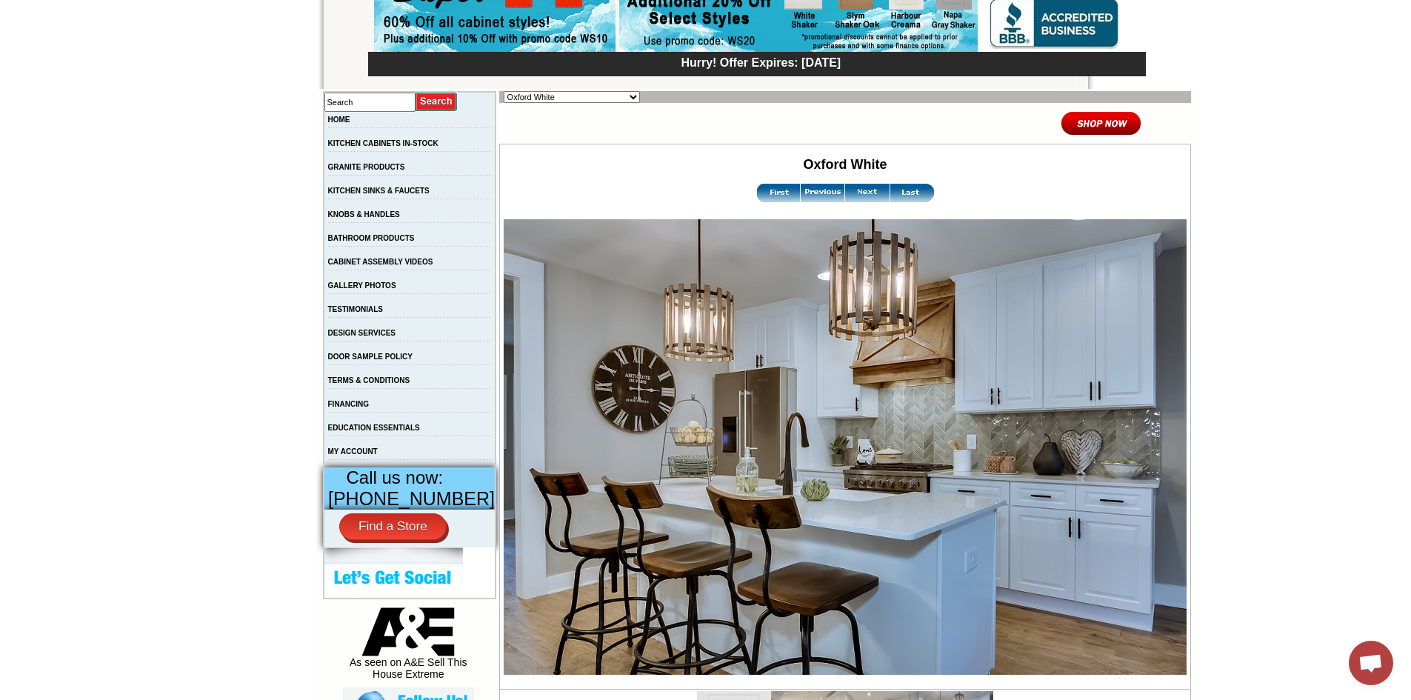
click at [541, 103] on select "Alabaster Shaker [PERSON_NAME] Yellow Walnut [PERSON_NAME] Shaker Baycreek Gray…" at bounding box center [571, 97] width 136 height 12
select select "/gallery.php?RollID=Soho_White"
click at [503, 91] on select "Alabaster Shaker [PERSON_NAME] Yellow Walnut [PERSON_NAME] Shaker Baycreek Gray…" at bounding box center [571, 97] width 136 height 12
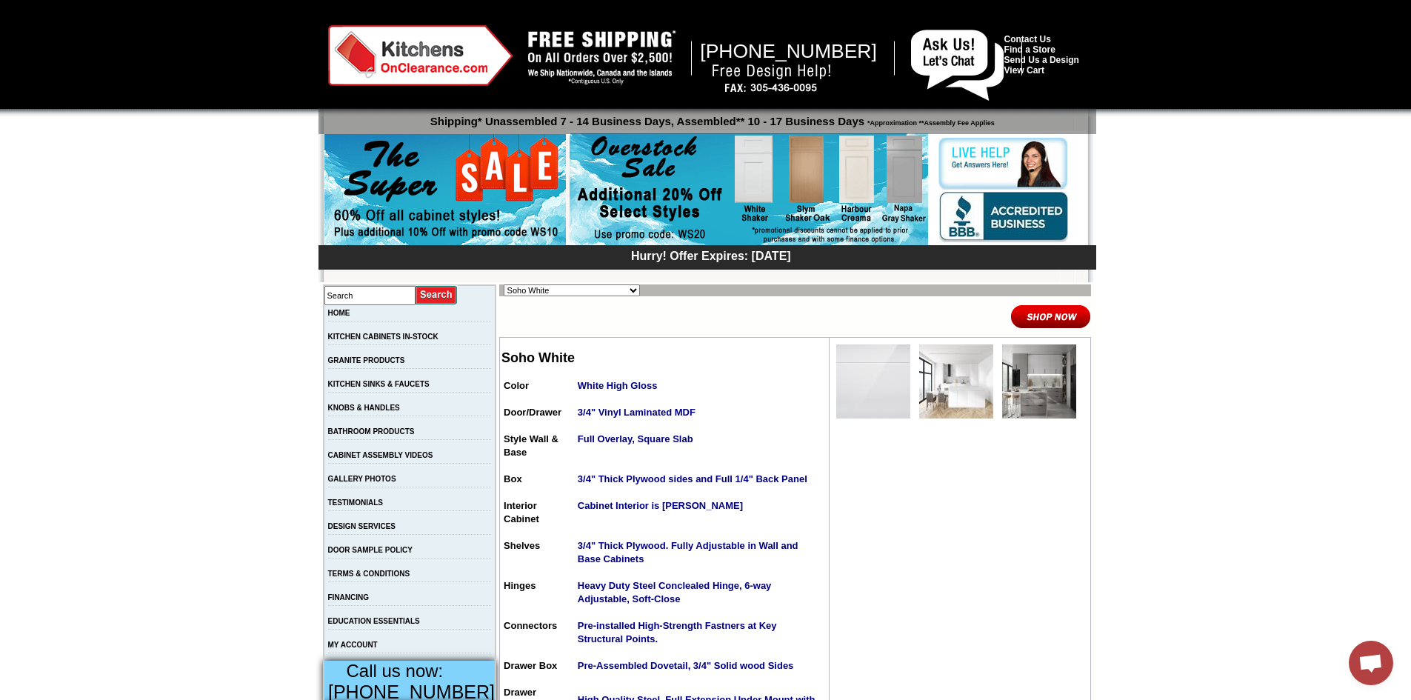
scroll to position [946, 0]
click at [553, 292] on select "Alabaster Shaker Altmann Yellow Walnut Ashton White Shaker Baycreek Gray Beachw…" at bounding box center [571, 290] width 136 height 12
select select "/gallery.php?RollID=White_Night"
click at [503, 284] on select "Alabaster Shaker Altmann Yellow Walnut Ashton White Shaker Baycreek Gray Beachw…" at bounding box center [571, 290] width 136 height 12
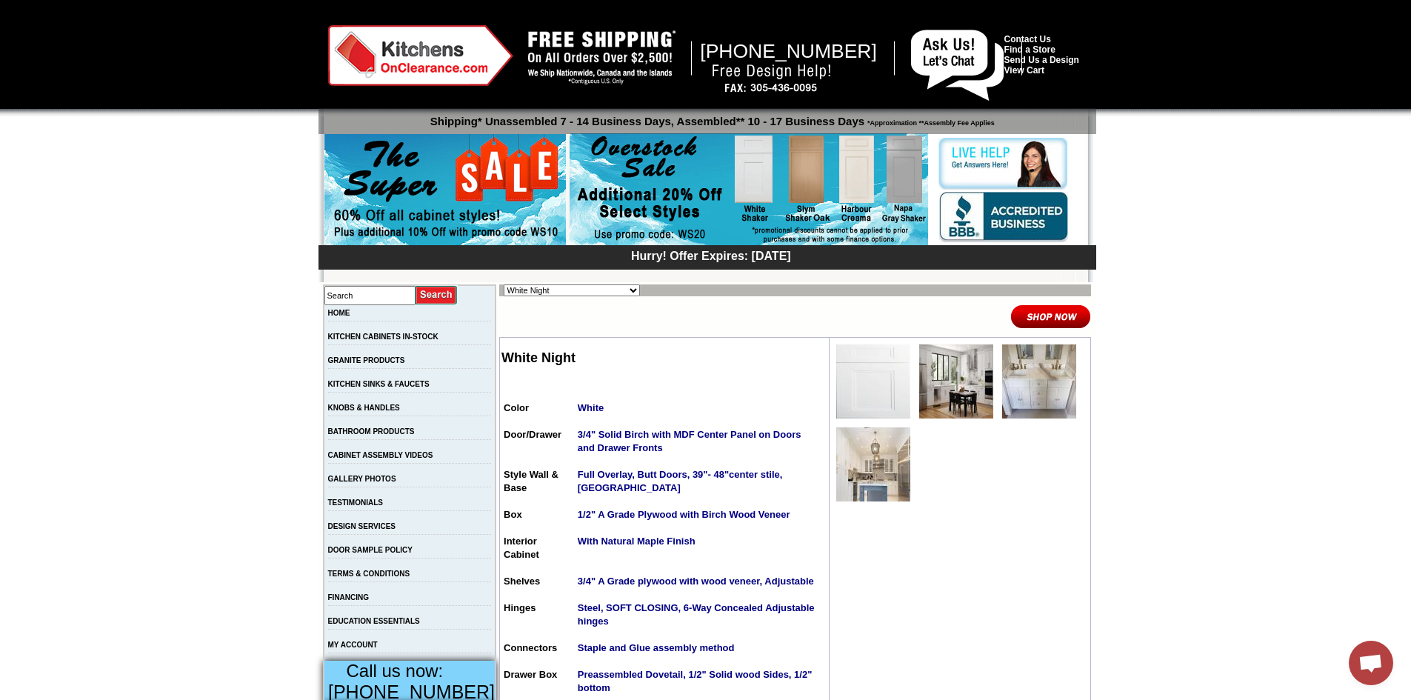
scroll to position [946, 0]
click at [968, 378] on img at bounding box center [956, 381] width 74 height 74
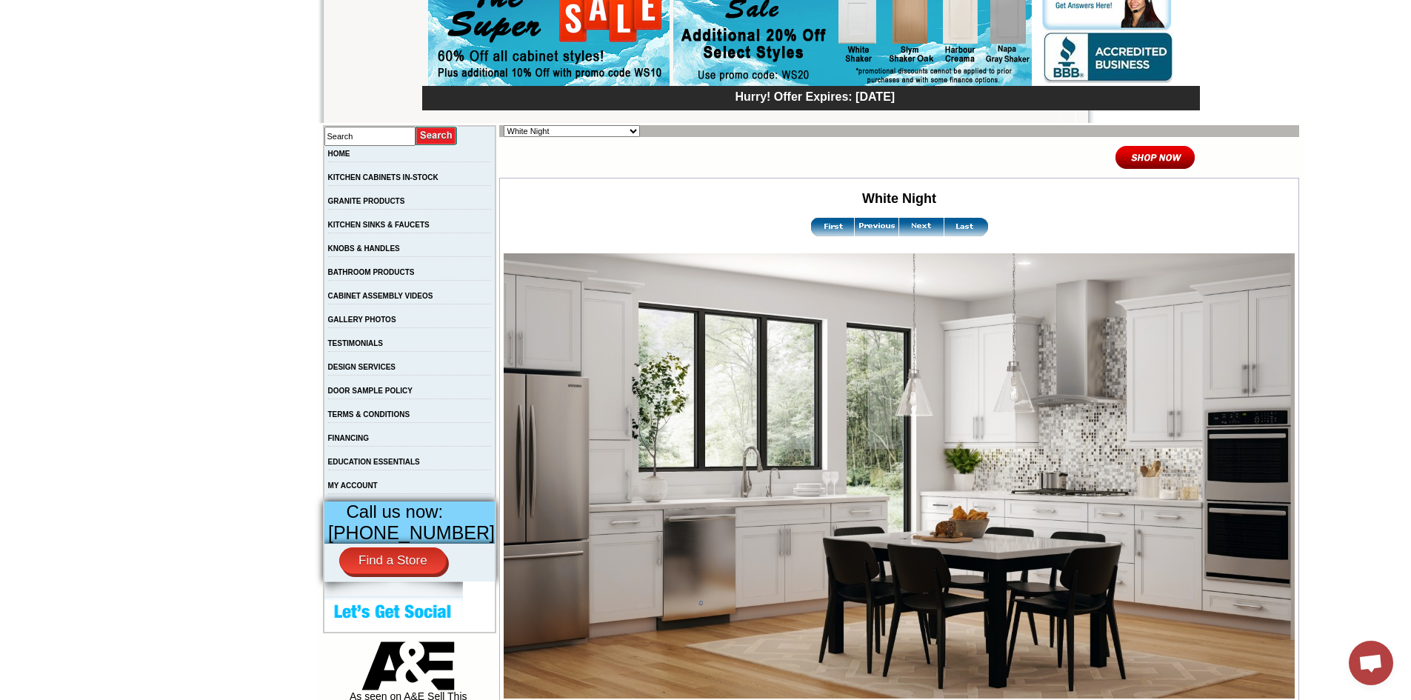
scroll to position [186, 0]
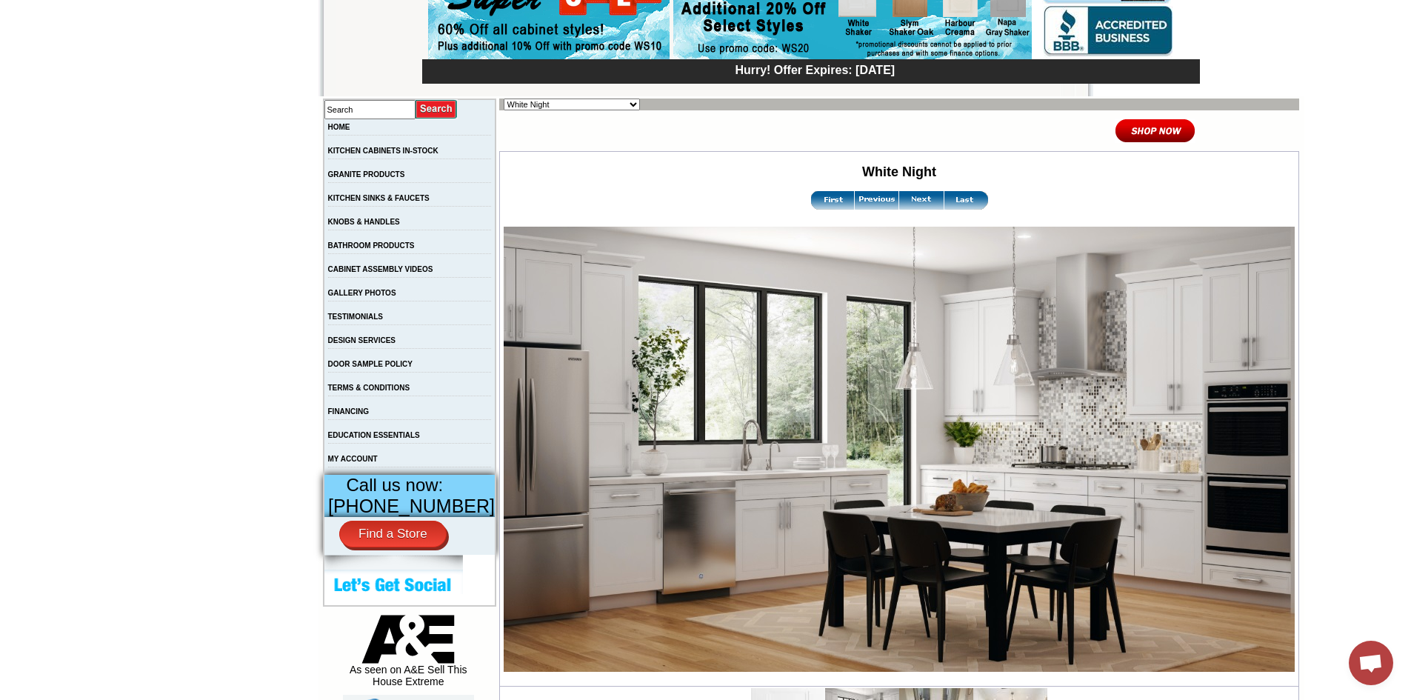
click at [904, 205] on img at bounding box center [921, 200] width 44 height 19
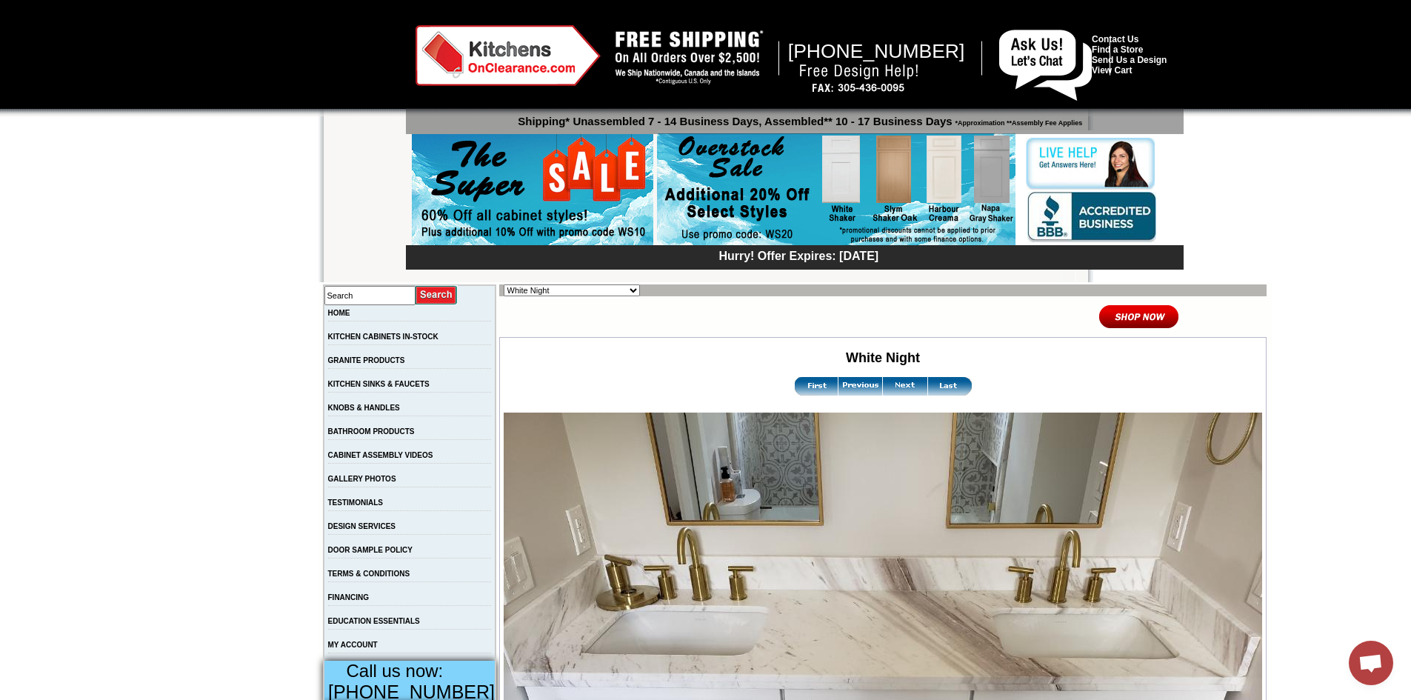
scroll to position [946, 0]
click at [883, 385] on img at bounding box center [905, 386] width 44 height 19
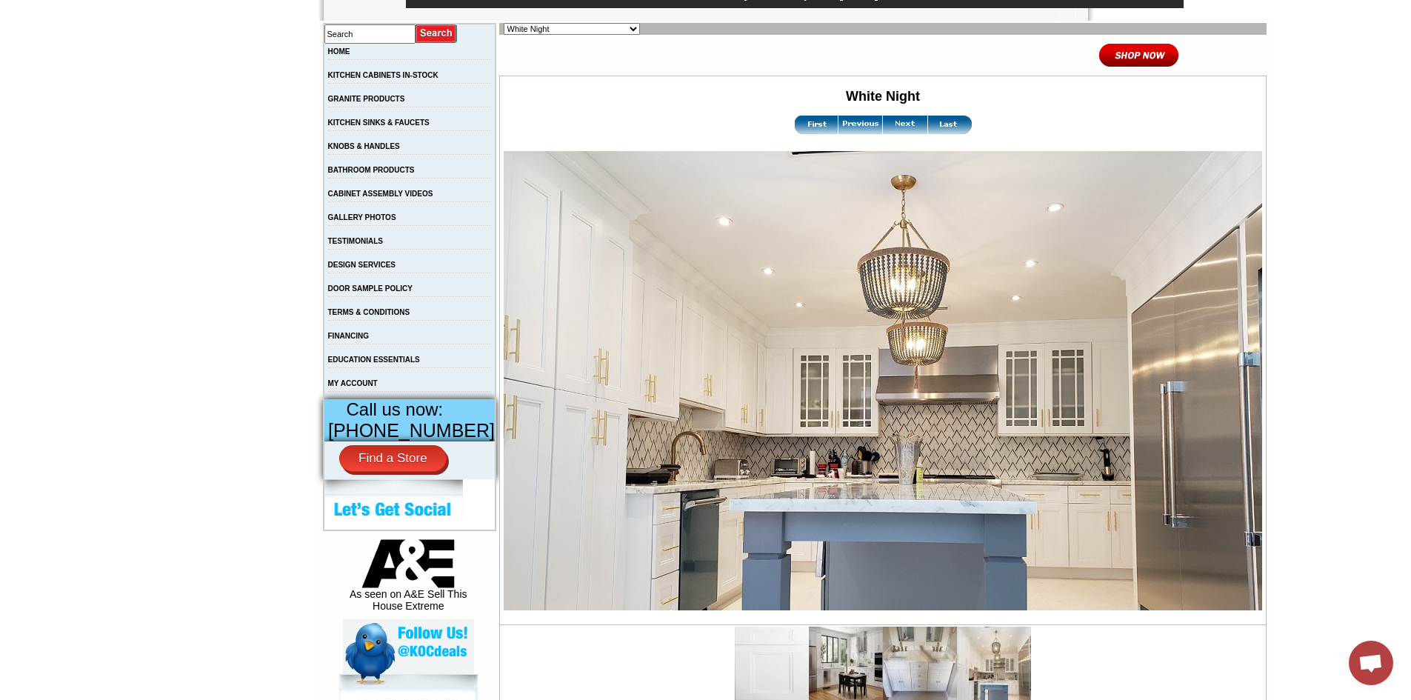
scroll to position [255, 0]
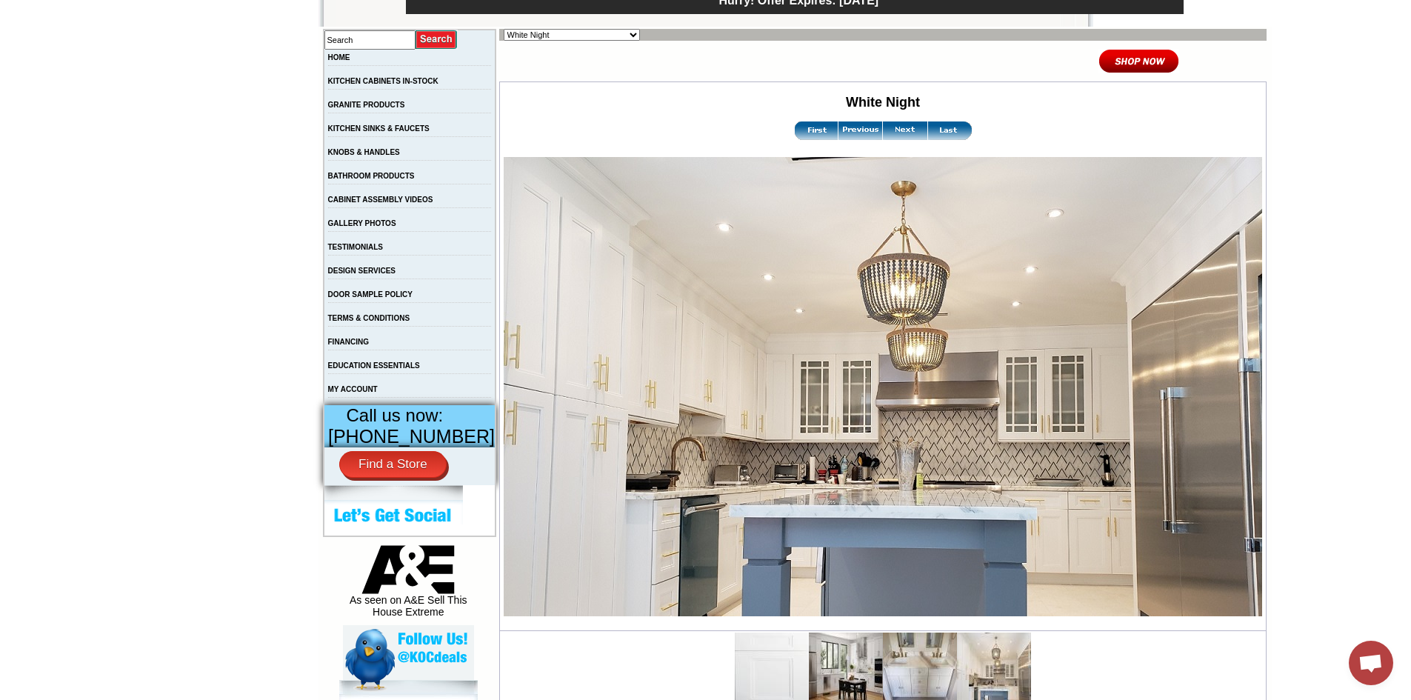
click at [883, 132] on img at bounding box center [905, 130] width 44 height 19
click at [569, 36] on select "Alabaster Shaker [PERSON_NAME] Yellow Walnut [PERSON_NAME] Shaker Baycreek Gray…" at bounding box center [571, 35] width 136 height 12
select select "/gallery.php?RollID=Yorktown_White"
click at [503, 29] on select "Alabaster Shaker [PERSON_NAME] Yellow Walnut [PERSON_NAME] Shaker Baycreek Gray…" at bounding box center [571, 35] width 136 height 12
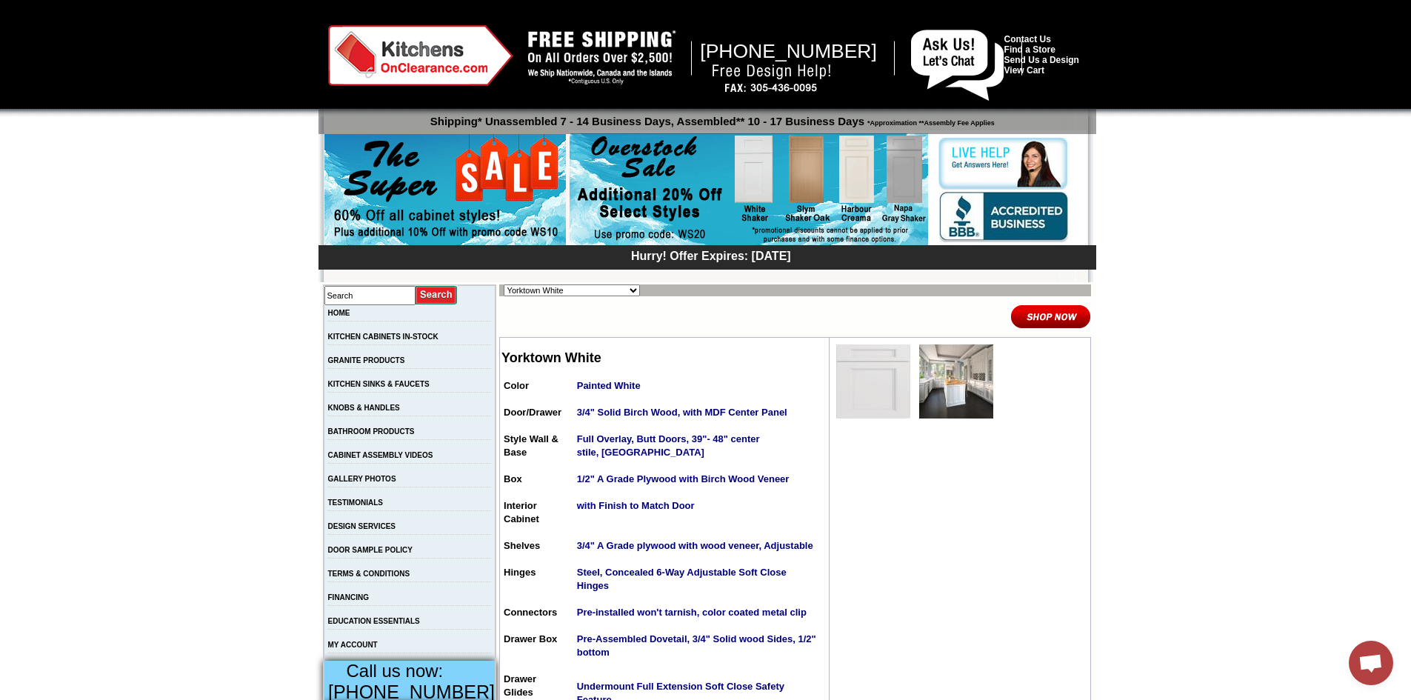
scroll to position [946, 0]
click at [968, 387] on img at bounding box center [956, 381] width 74 height 74
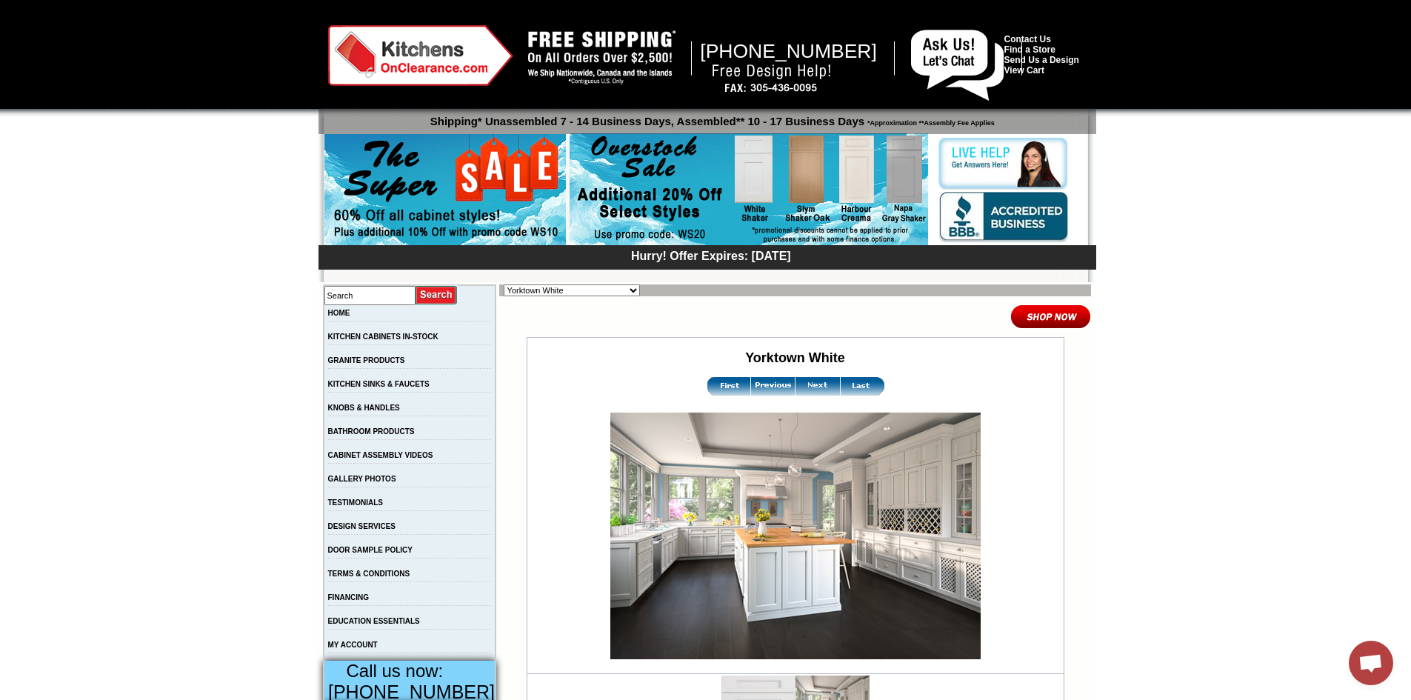
scroll to position [946, 0]
click at [584, 290] on select "Alabaster Shaker Altmann Yellow Walnut Ashton White Shaker Baycreek Gray Beachw…" at bounding box center [571, 290] width 136 height 12
select select "/gallery.php?RollID=White_Linen_Shaker"
click at [503, 284] on select "Alabaster Shaker Altmann Yellow Walnut Ashton White Shaker Baycreek Gray Beachw…" at bounding box center [571, 290] width 136 height 12
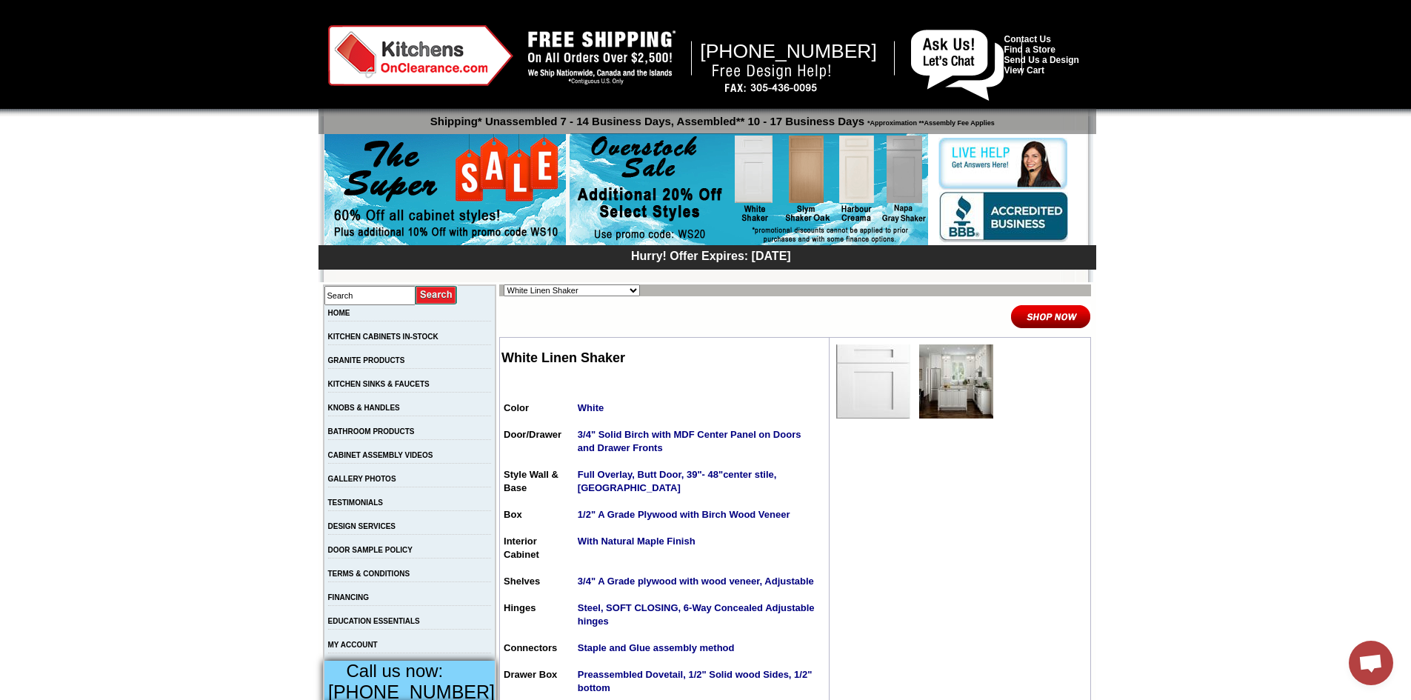
scroll to position [946, 0]
click at [944, 381] on img at bounding box center [956, 381] width 74 height 74
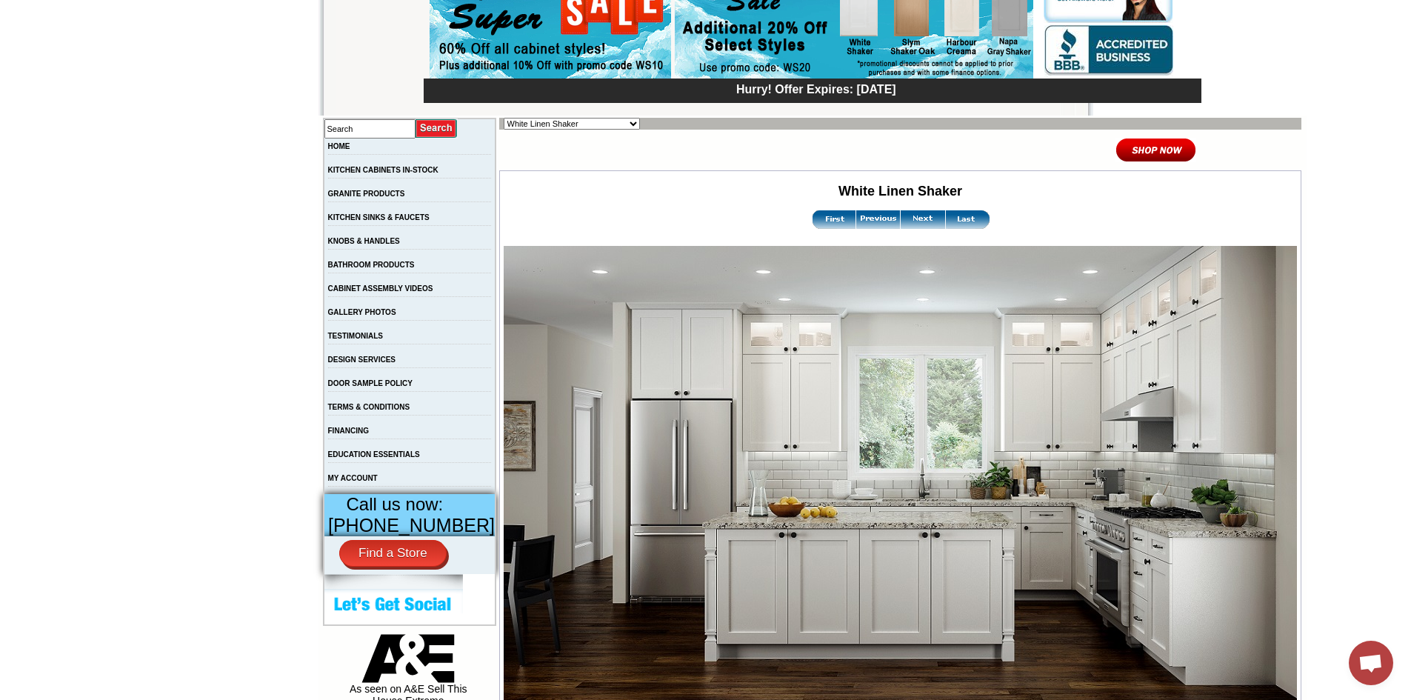
scroll to position [164, 0]
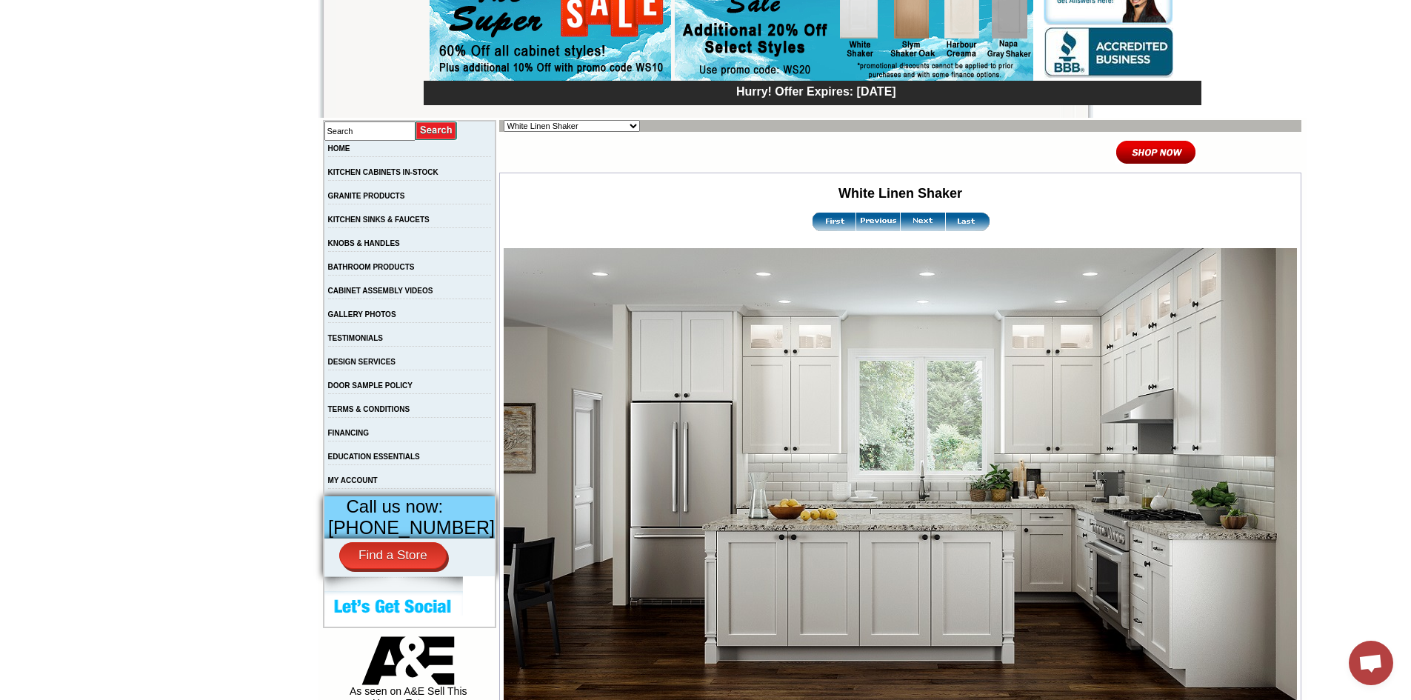
click at [900, 227] on img at bounding box center [922, 222] width 44 height 19
click at [856, 227] on img at bounding box center [878, 222] width 44 height 19
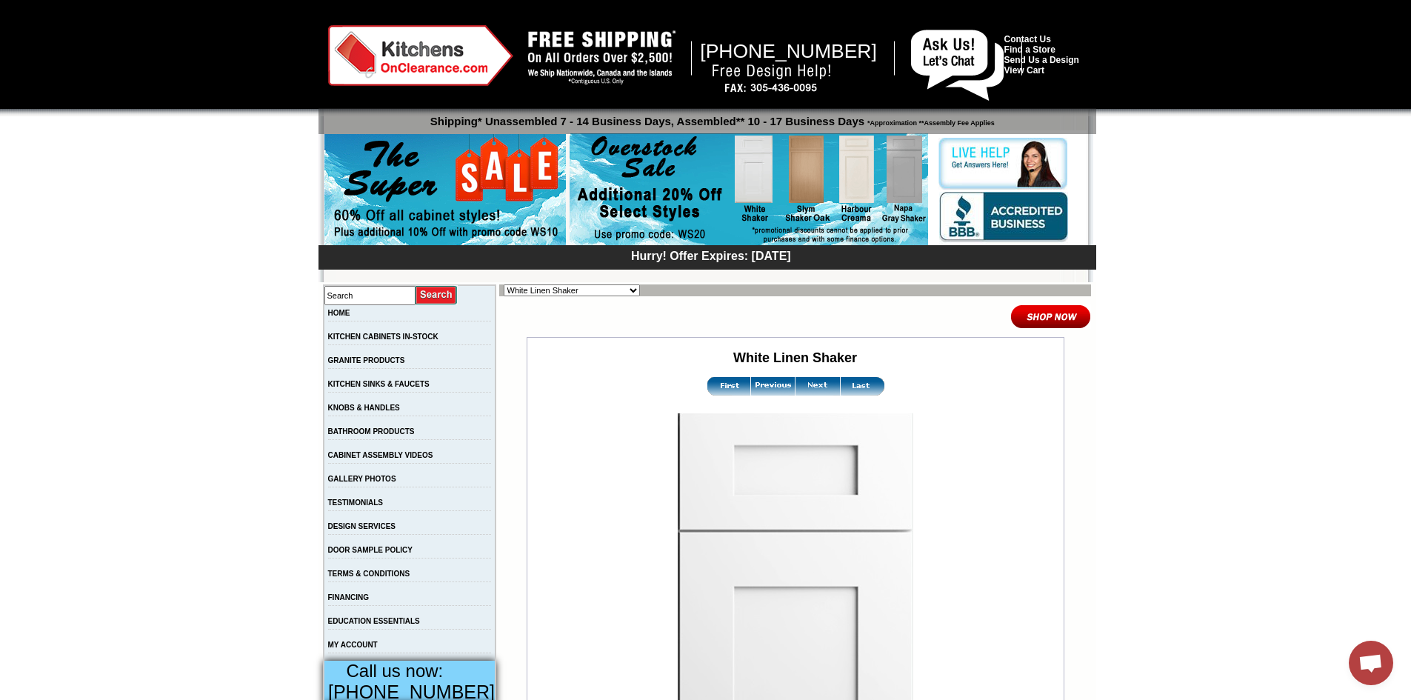
scroll to position [946, 0]
click at [563, 290] on select "Alabaster Shaker Altmann Yellow Walnut Ashton White Shaker Baycreek Gray Beachw…" at bounding box center [571, 290] width 136 height 12
select select "/gallery.php?RollID=Vanilla_Sky"
click at [503, 284] on select "Alabaster Shaker Altmann Yellow Walnut Ashton White Shaker Baycreek Gray Beachw…" at bounding box center [571, 290] width 136 height 12
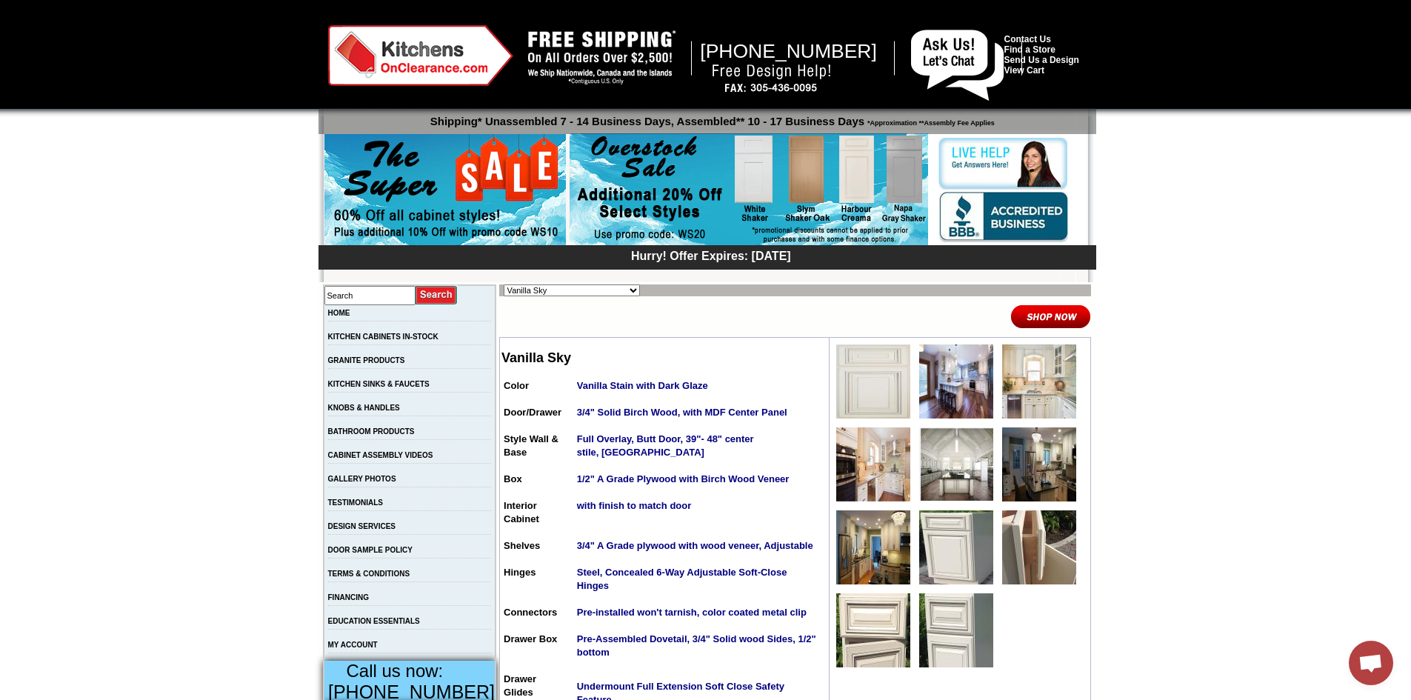
scroll to position [946, 0]
click at [860, 401] on img at bounding box center [873, 381] width 74 height 74
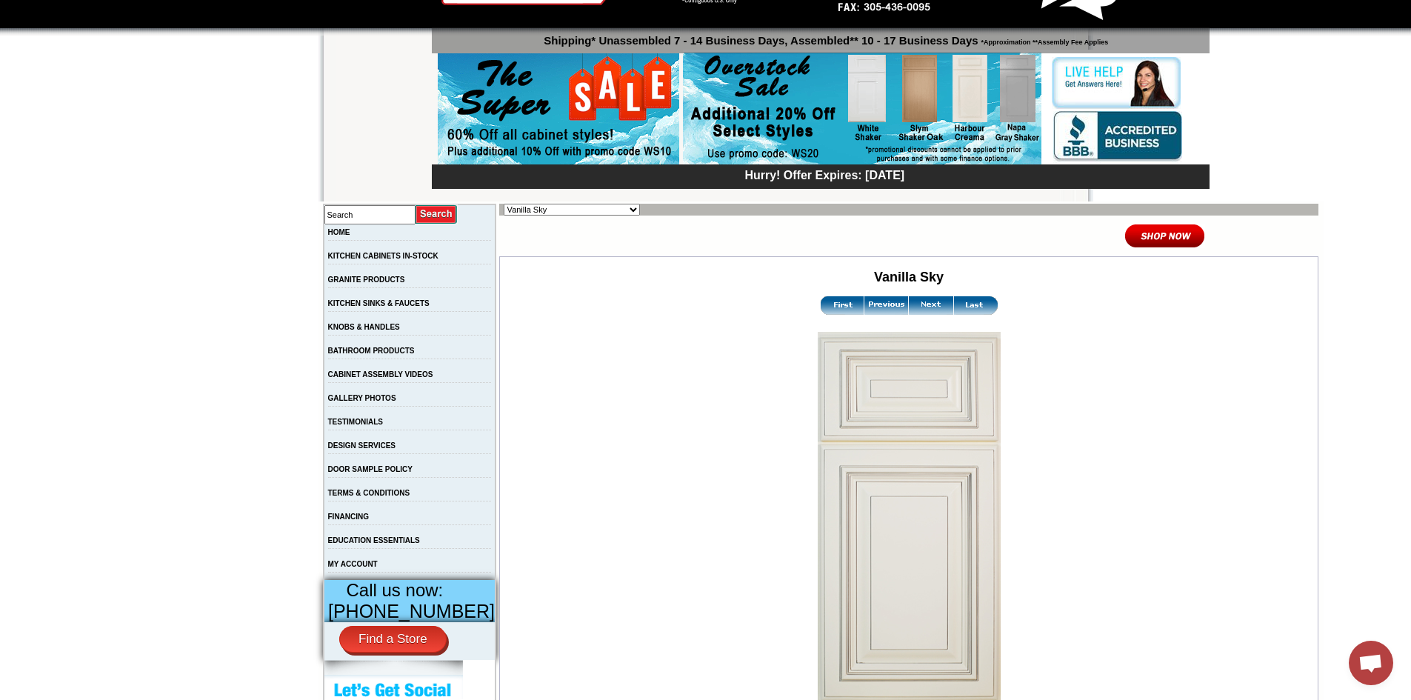
scroll to position [138, 0]
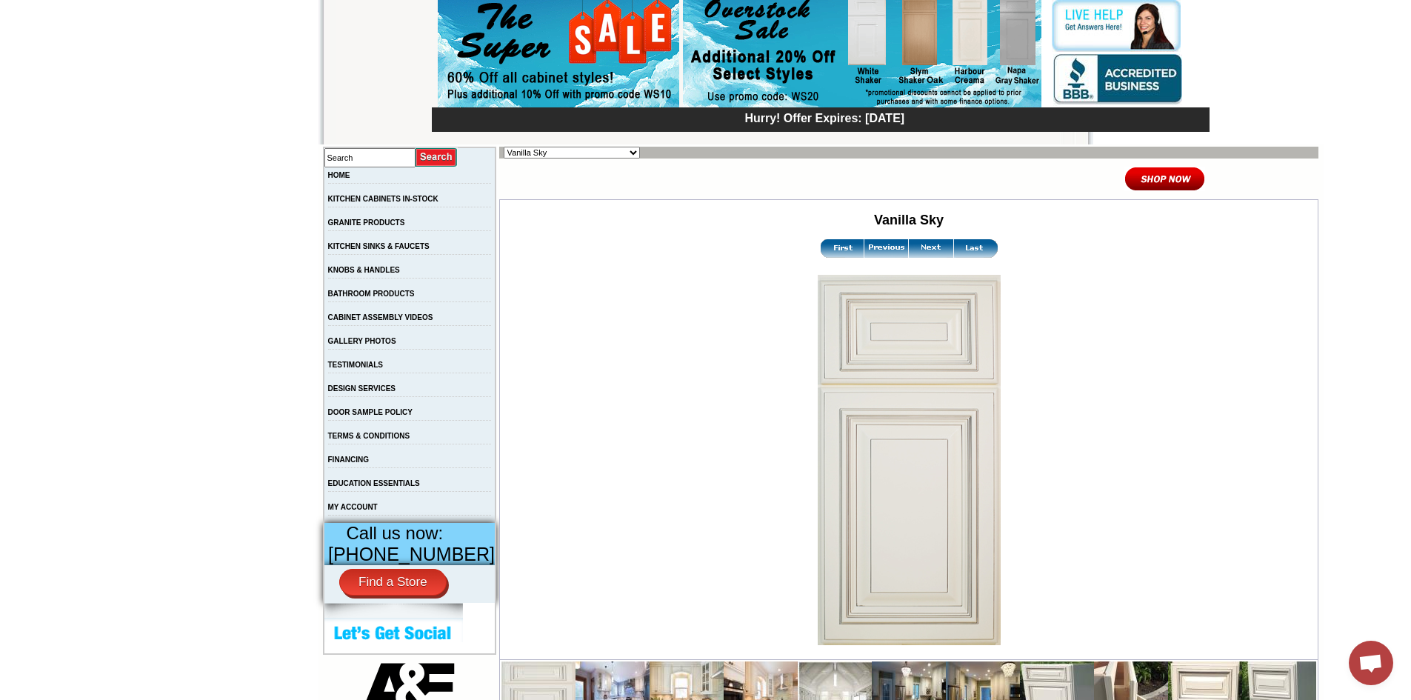
click at [909, 250] on img at bounding box center [931, 248] width 44 height 19
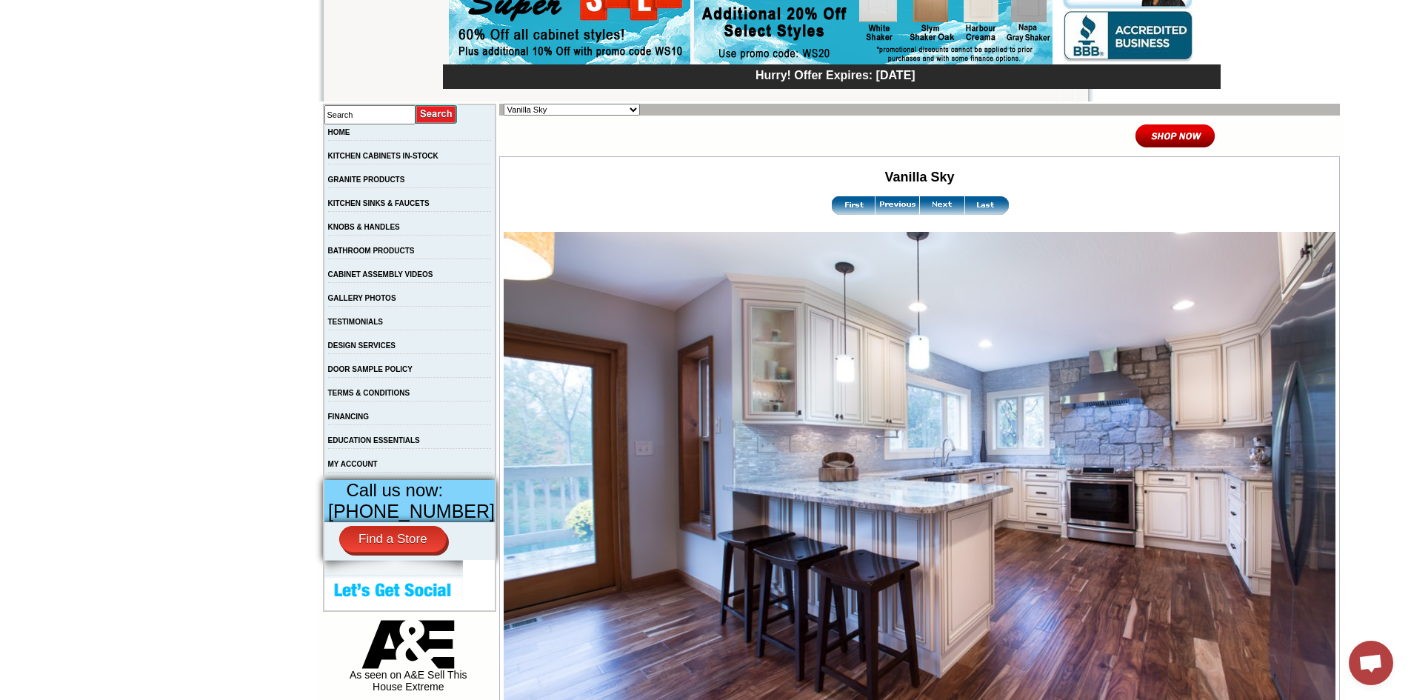
scroll to position [184, 0]
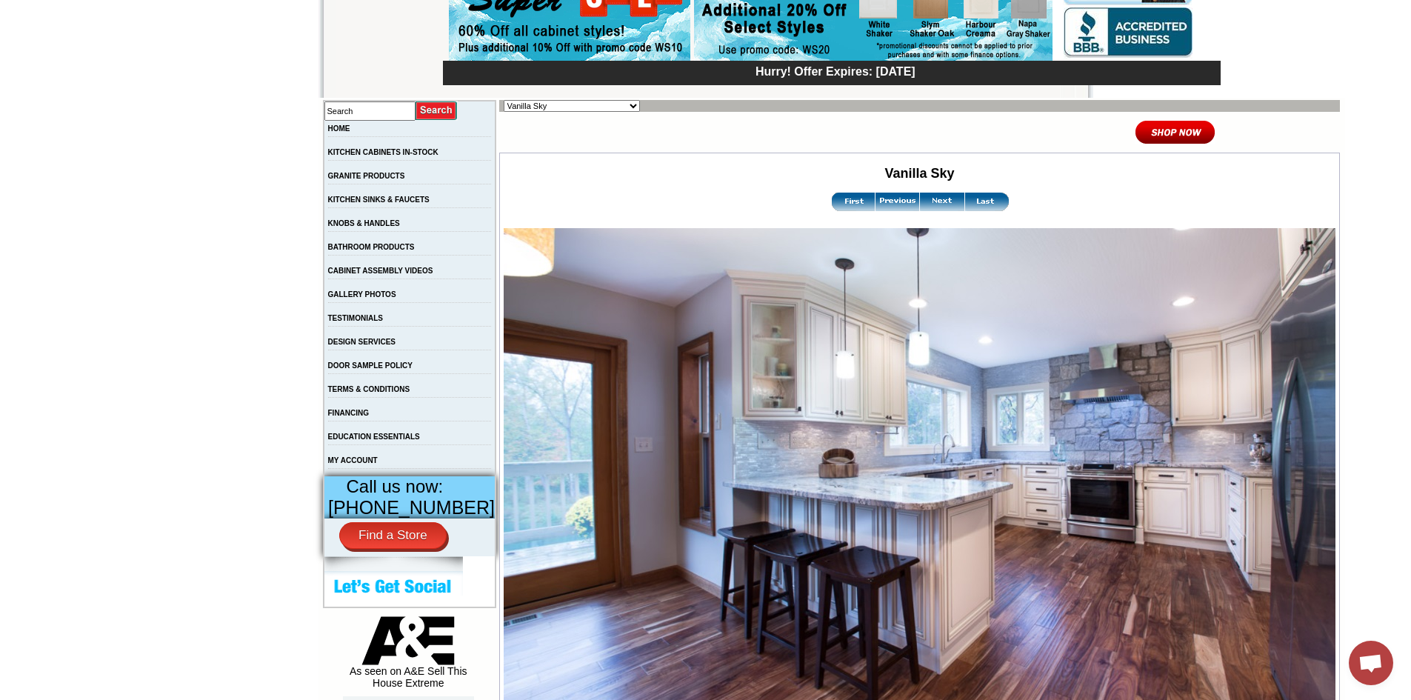
click at [920, 213] on link at bounding box center [942, 208] width 44 height 8
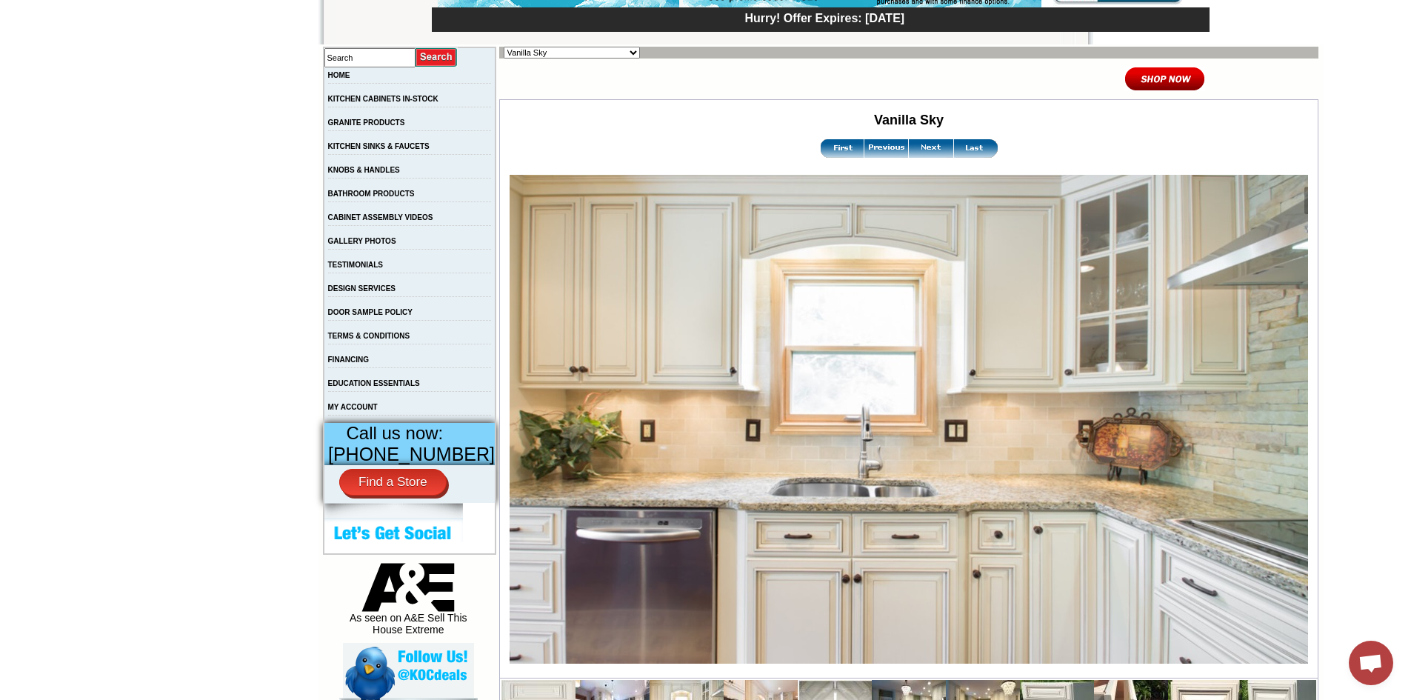
scroll to position [240, 0]
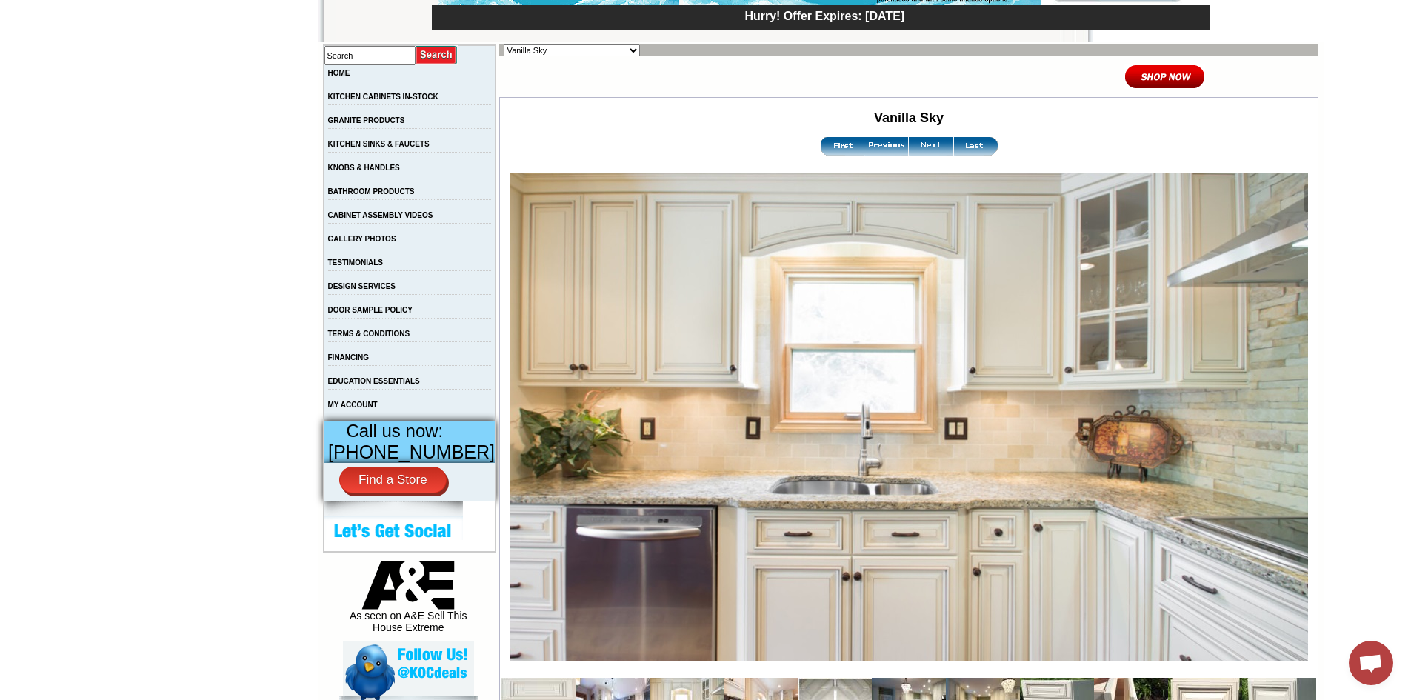
click at [909, 143] on img at bounding box center [931, 146] width 44 height 19
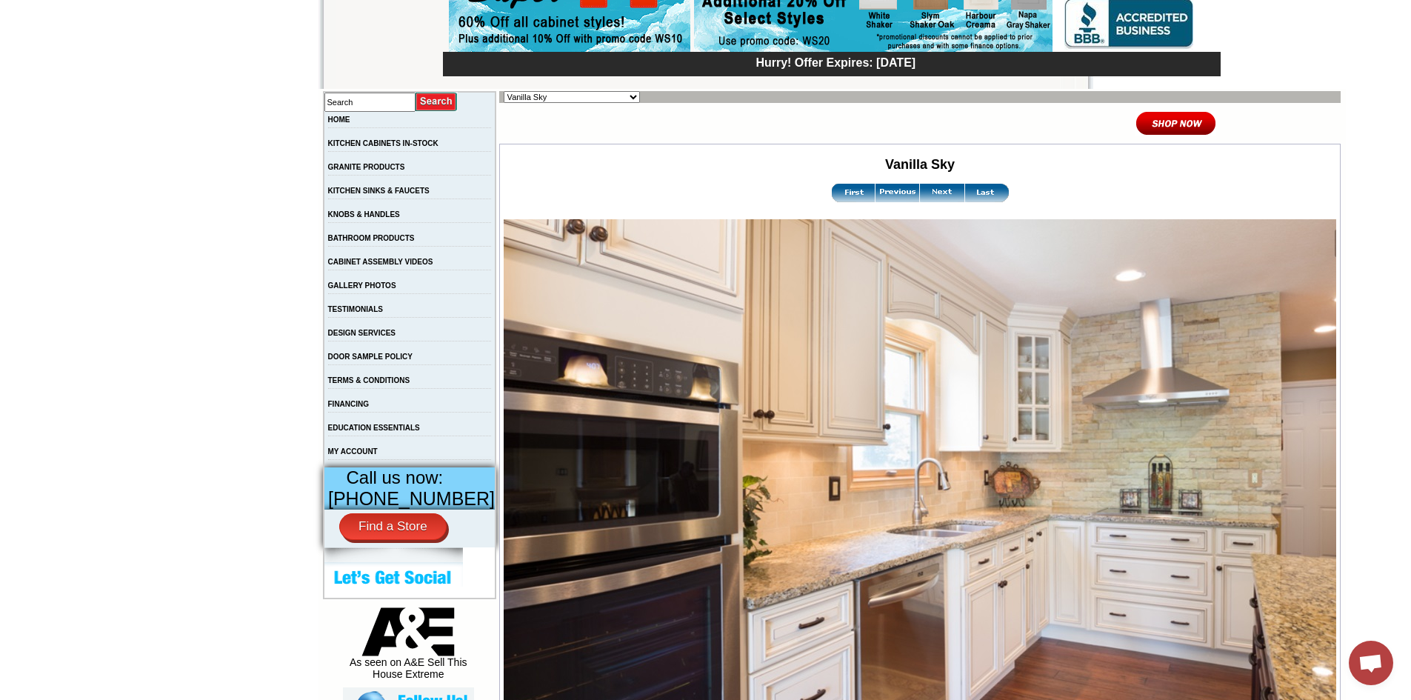
scroll to position [195, 0]
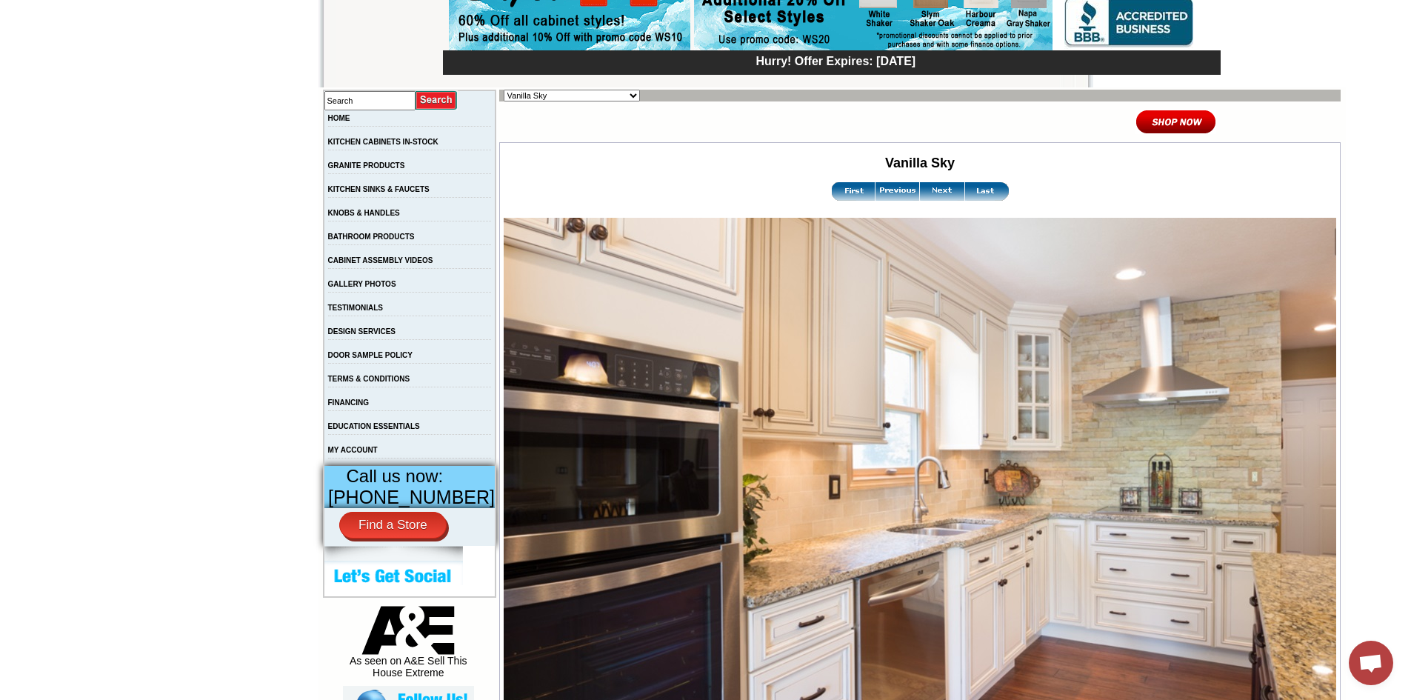
click at [920, 191] on img at bounding box center [942, 191] width 44 height 19
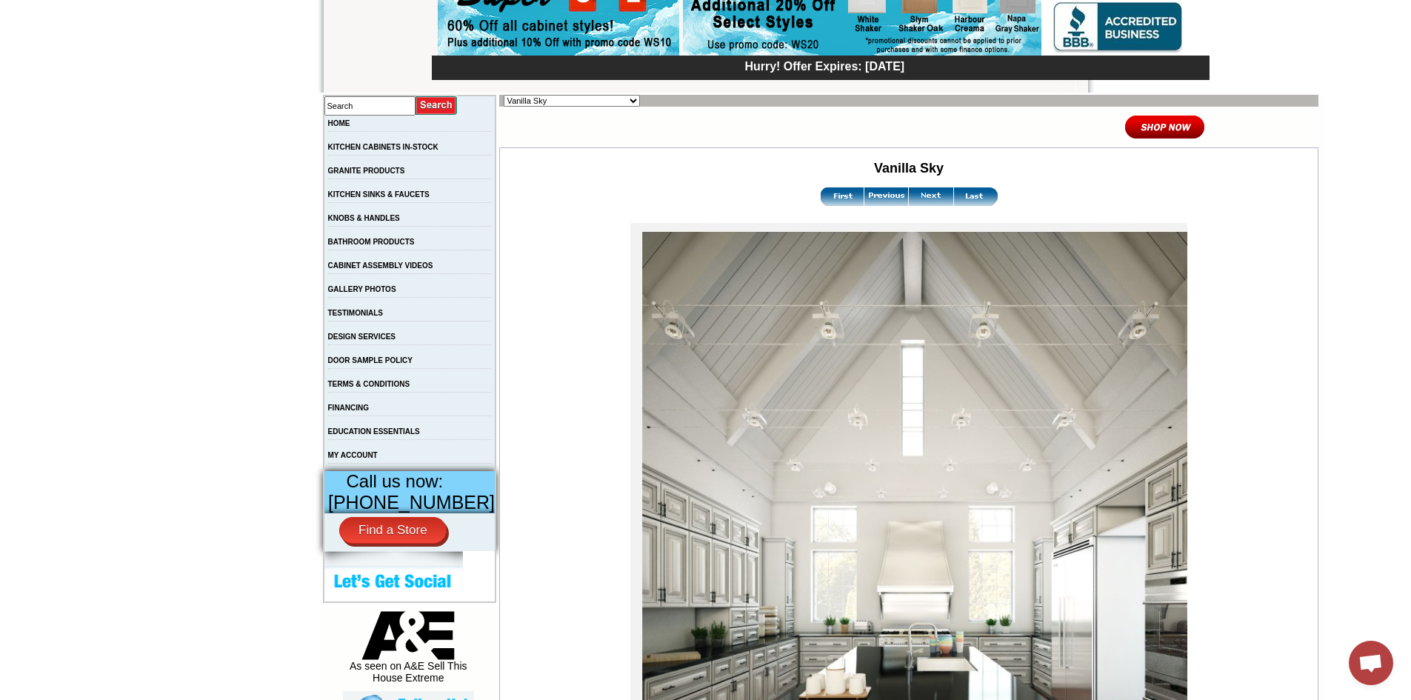
scroll to position [216, 0]
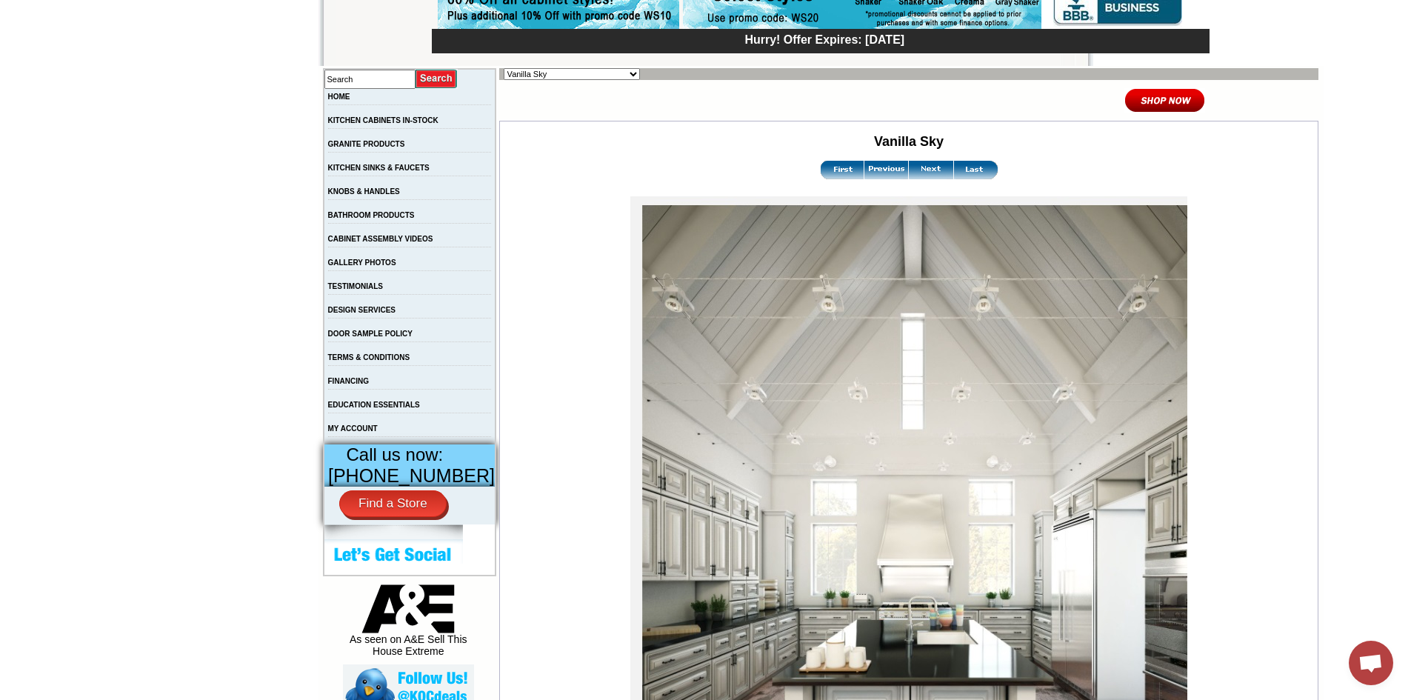
click at [909, 172] on img at bounding box center [931, 170] width 44 height 19
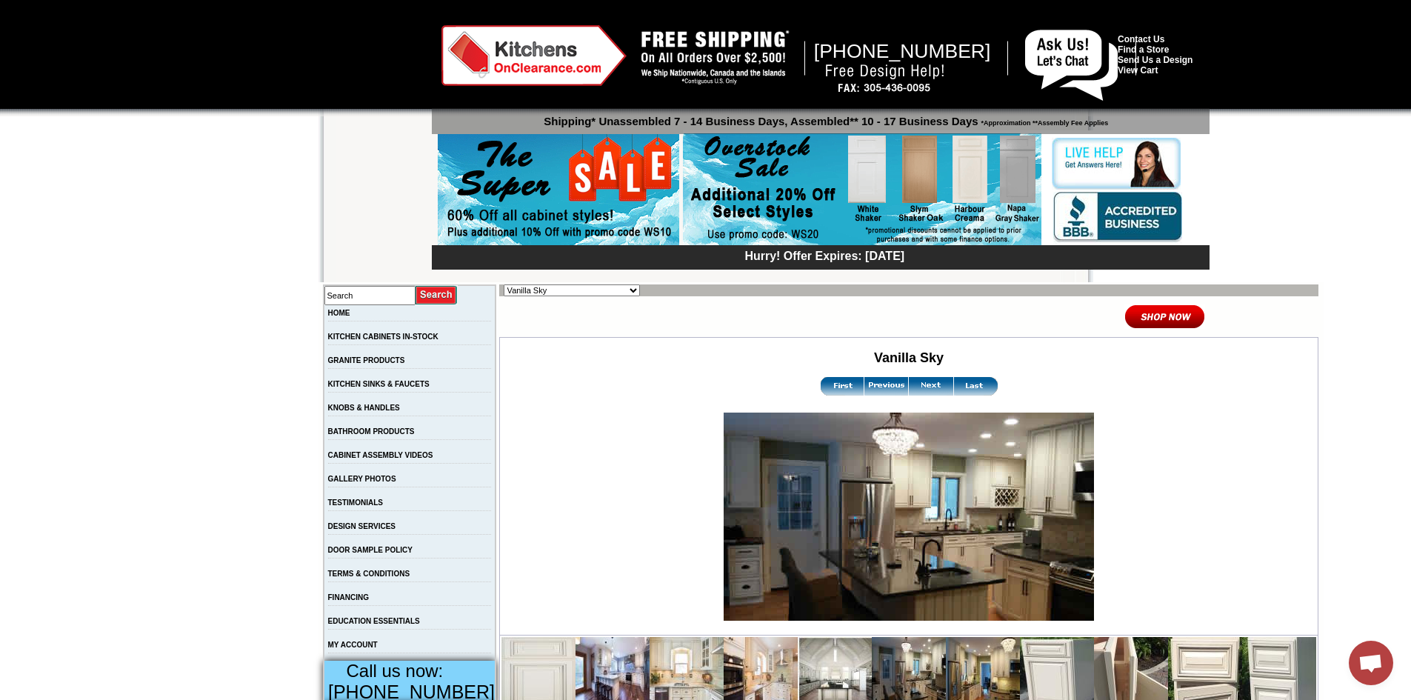
scroll to position [946, 0]
click at [909, 390] on img at bounding box center [931, 386] width 44 height 19
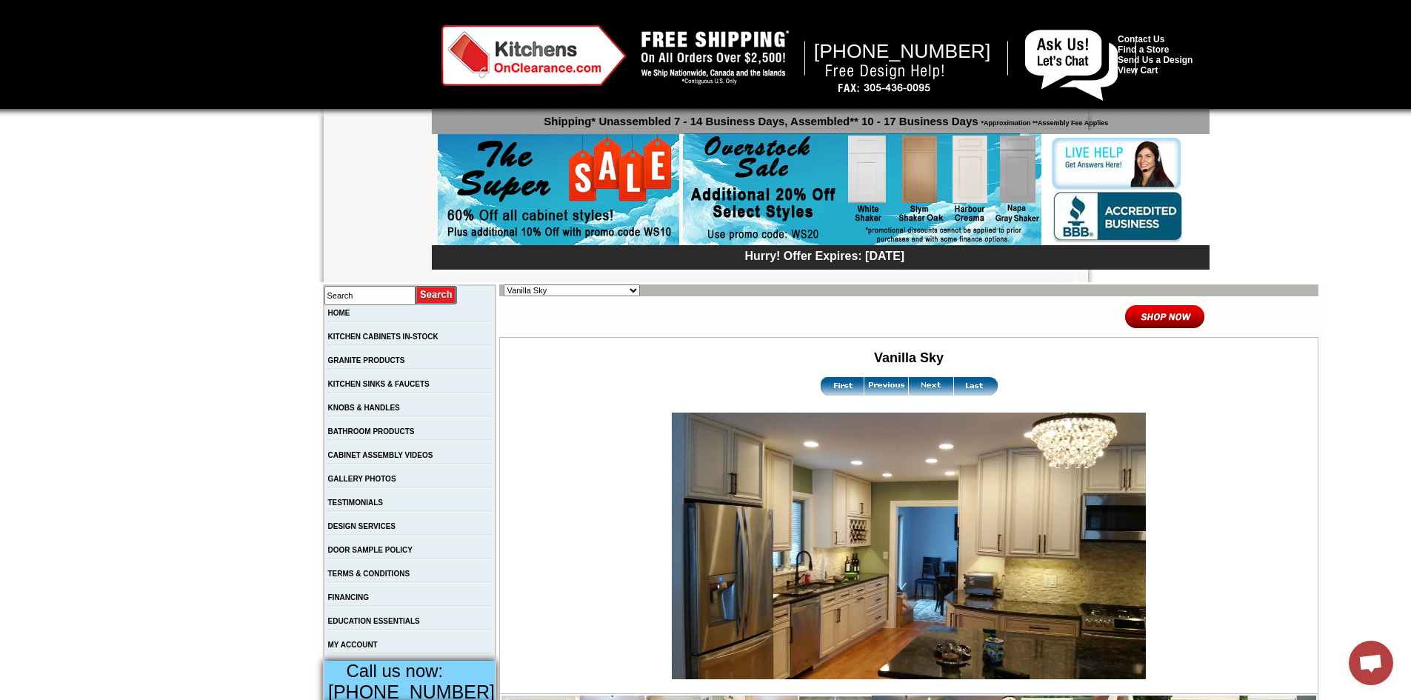
scroll to position [946, 0]
click at [909, 390] on img at bounding box center [931, 386] width 44 height 19
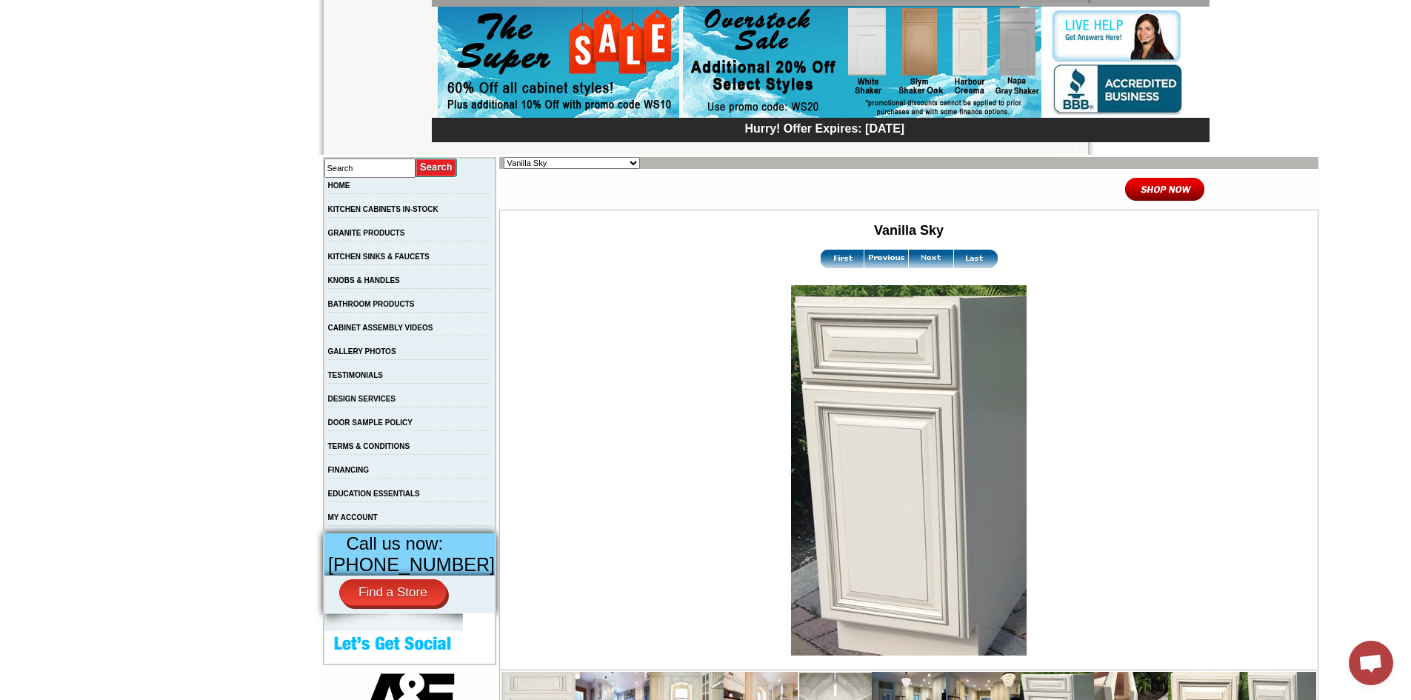
scroll to position [184, 0]
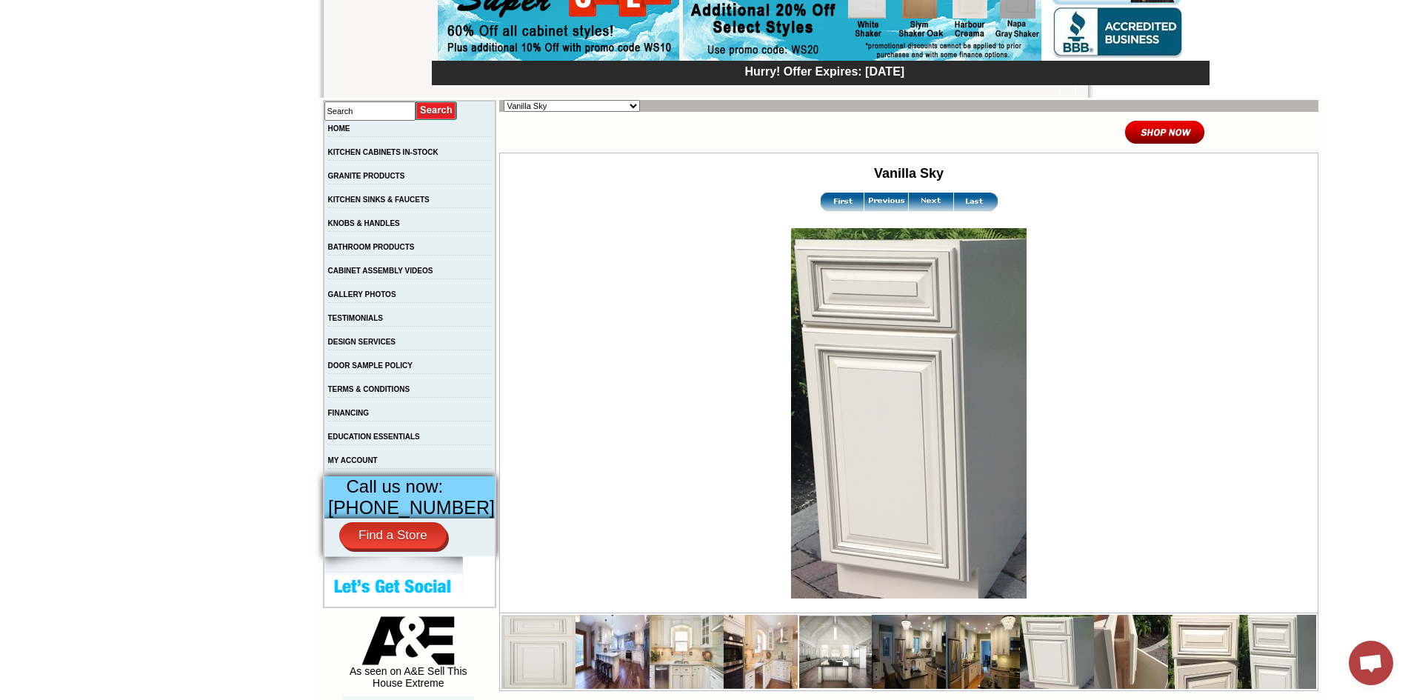
click at [909, 206] on img at bounding box center [931, 202] width 44 height 19
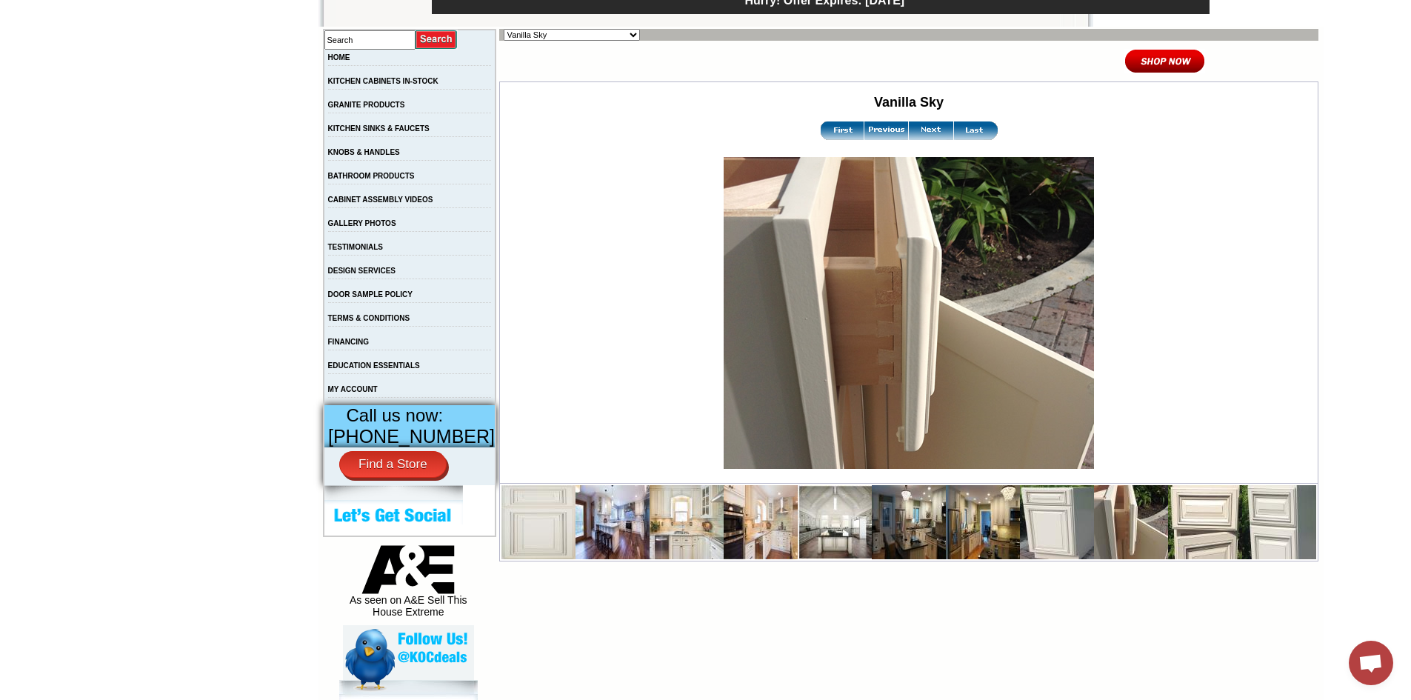
scroll to position [259, 0]
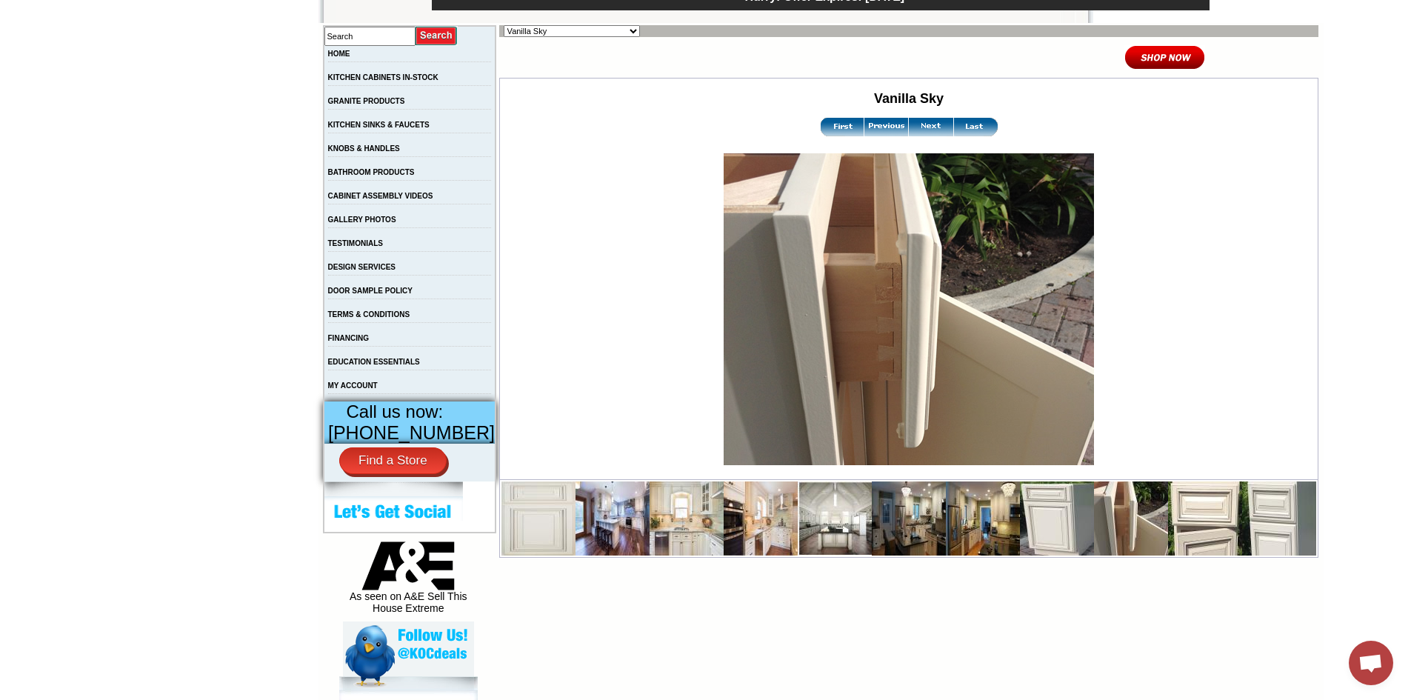
click at [909, 131] on img at bounding box center [931, 127] width 44 height 19
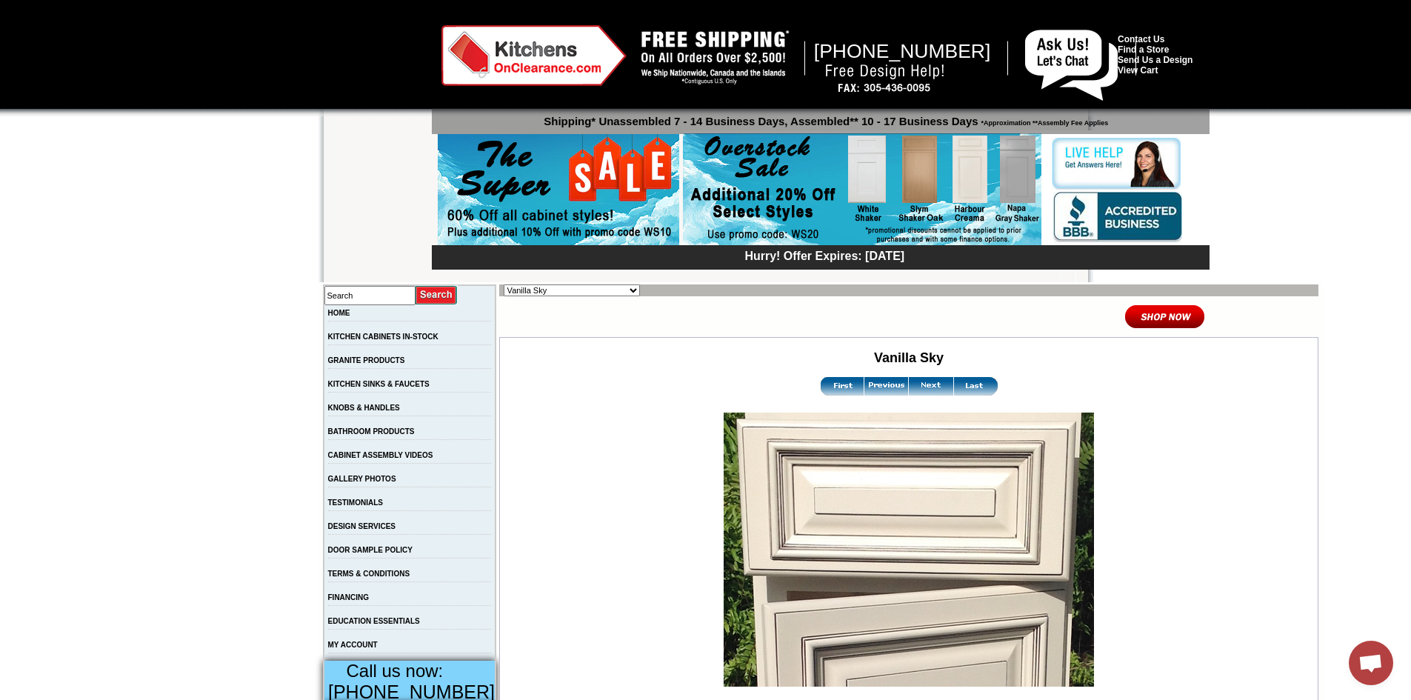
scroll to position [170, 0]
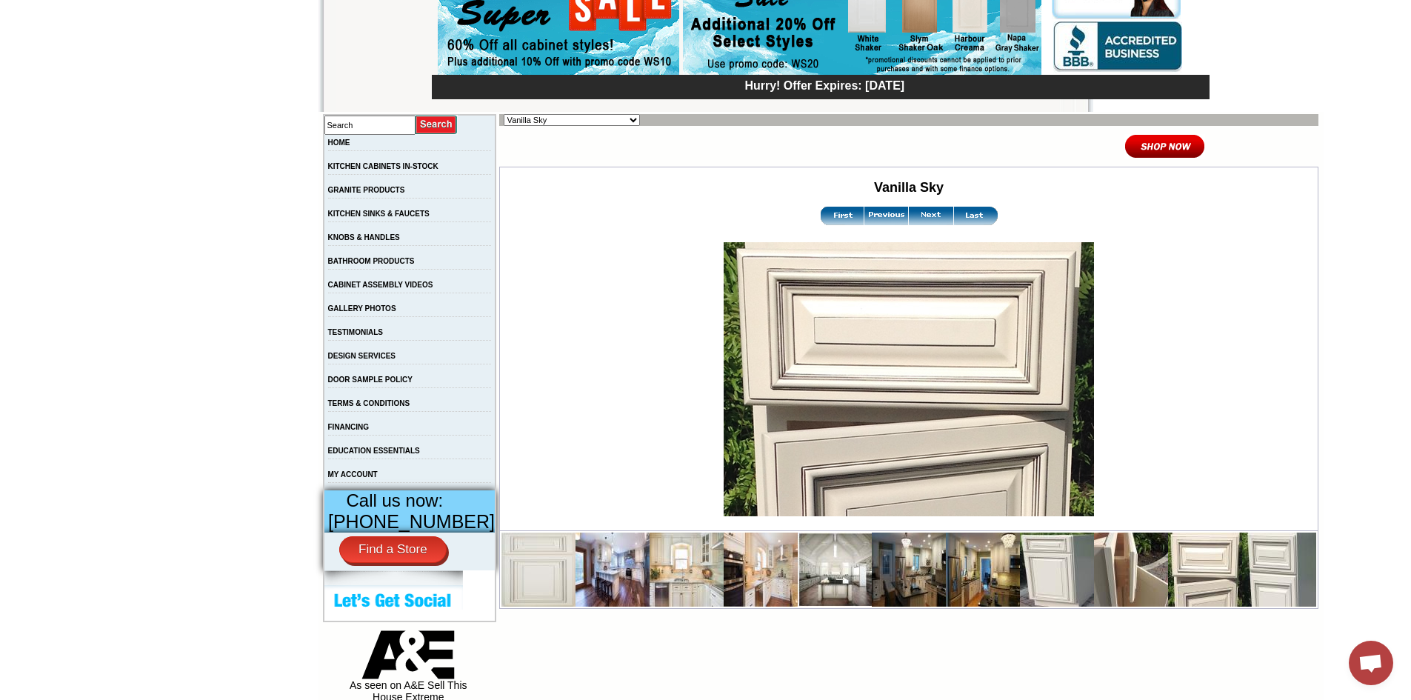
click at [909, 225] on img at bounding box center [931, 216] width 44 height 19
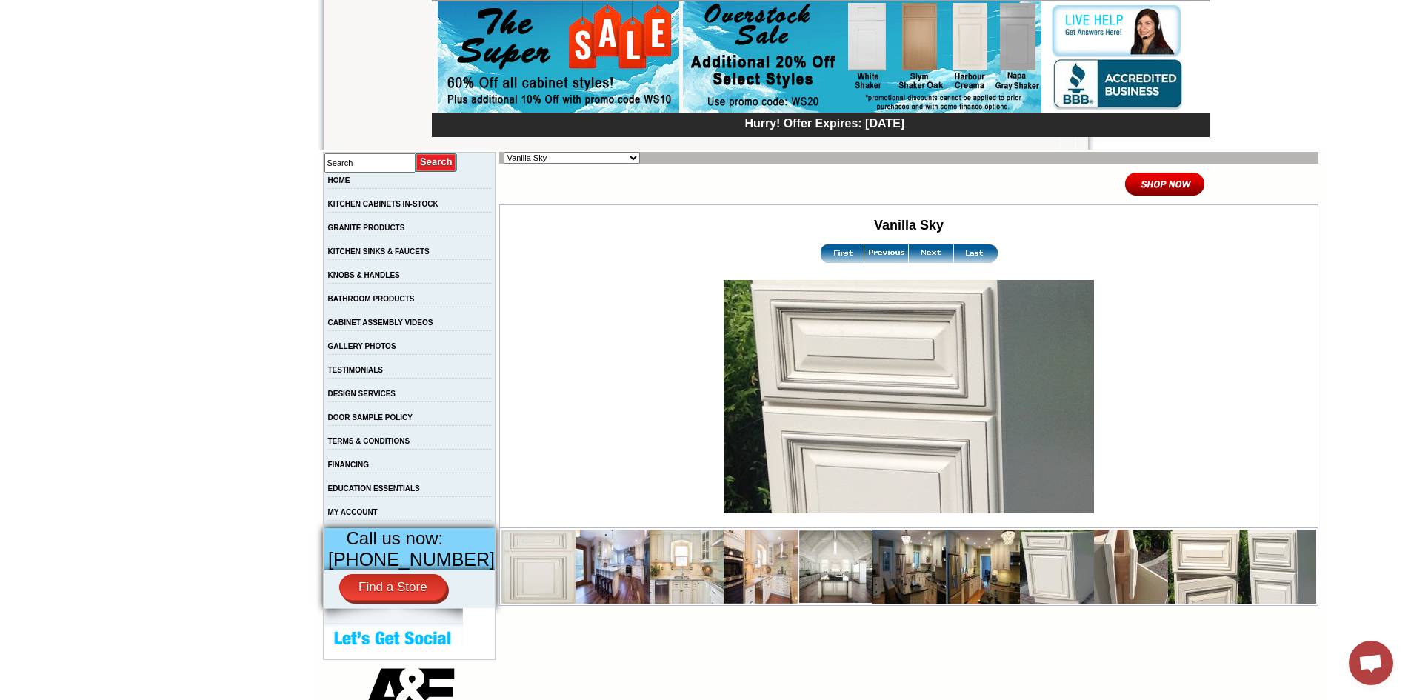
scroll to position [215, 0]
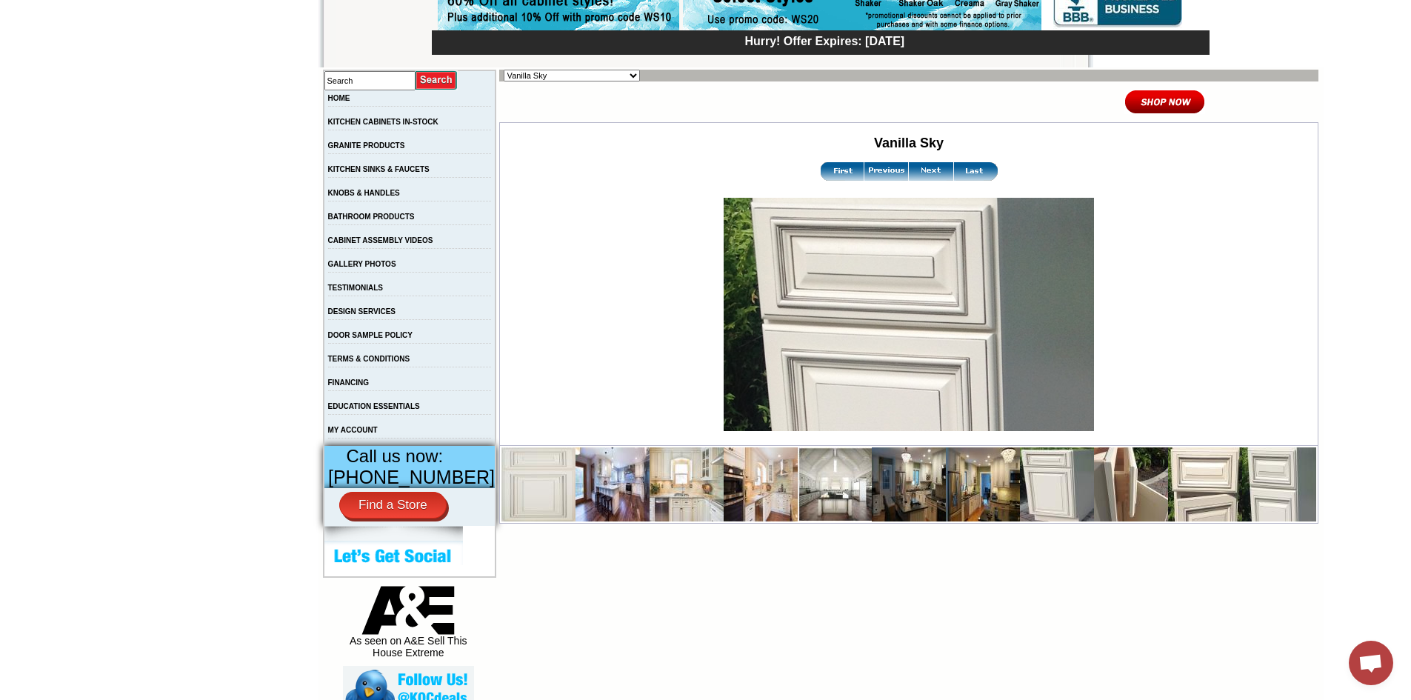
click at [909, 172] on img at bounding box center [931, 171] width 44 height 19
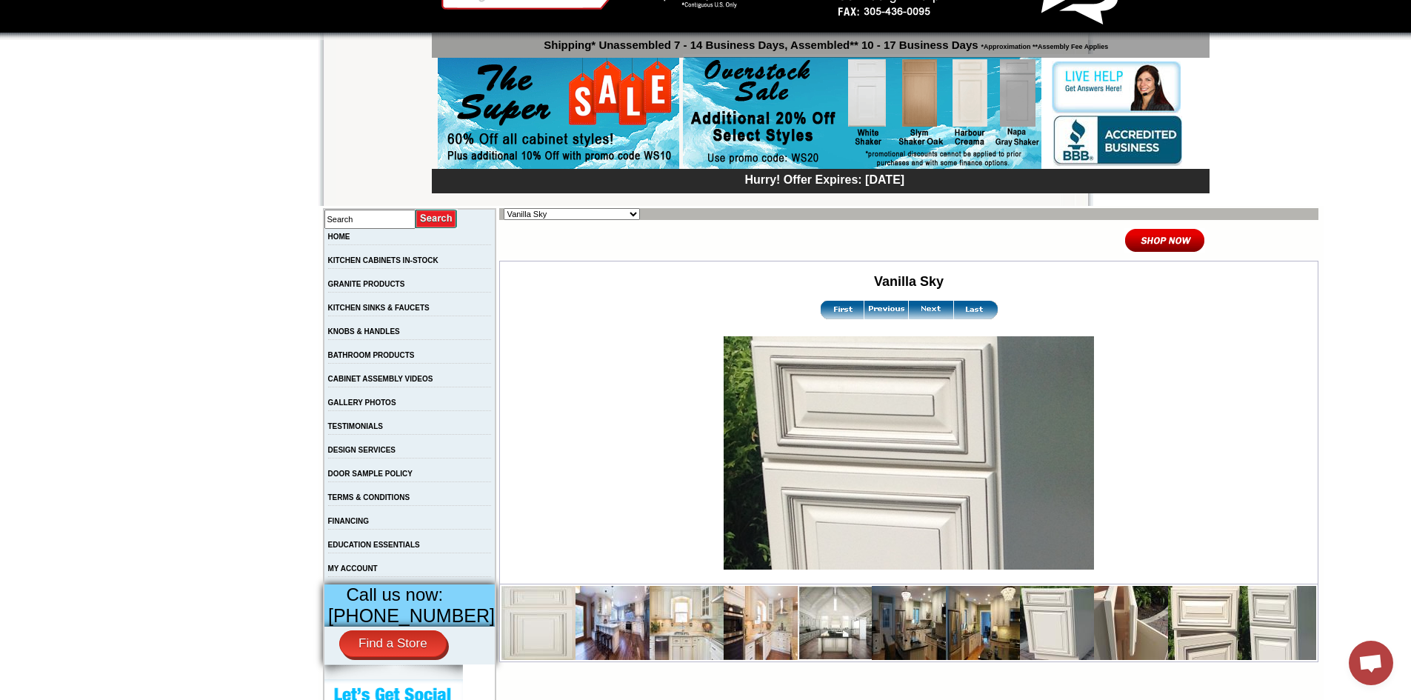
scroll to position [124, 0]
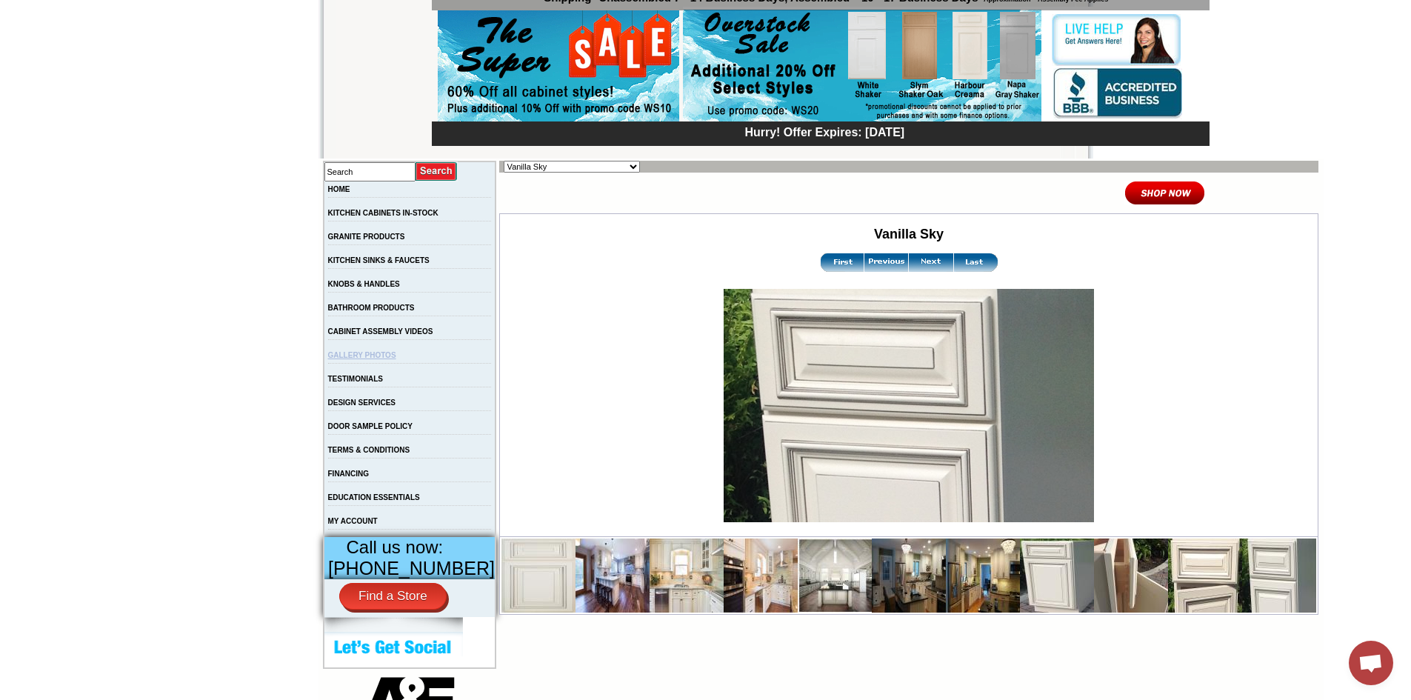
click at [373, 359] on link "GALLERY PHOTOS" at bounding box center [362, 355] width 68 height 8
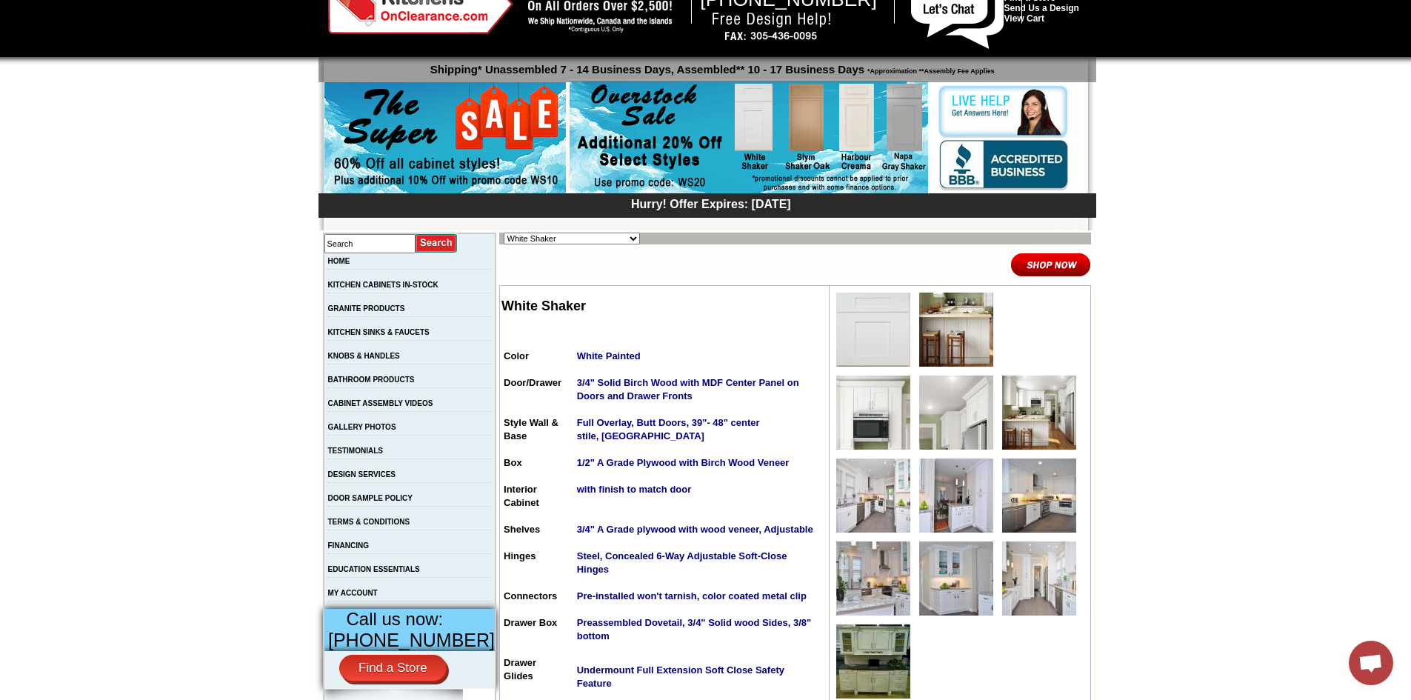
scroll to position [41, 0]
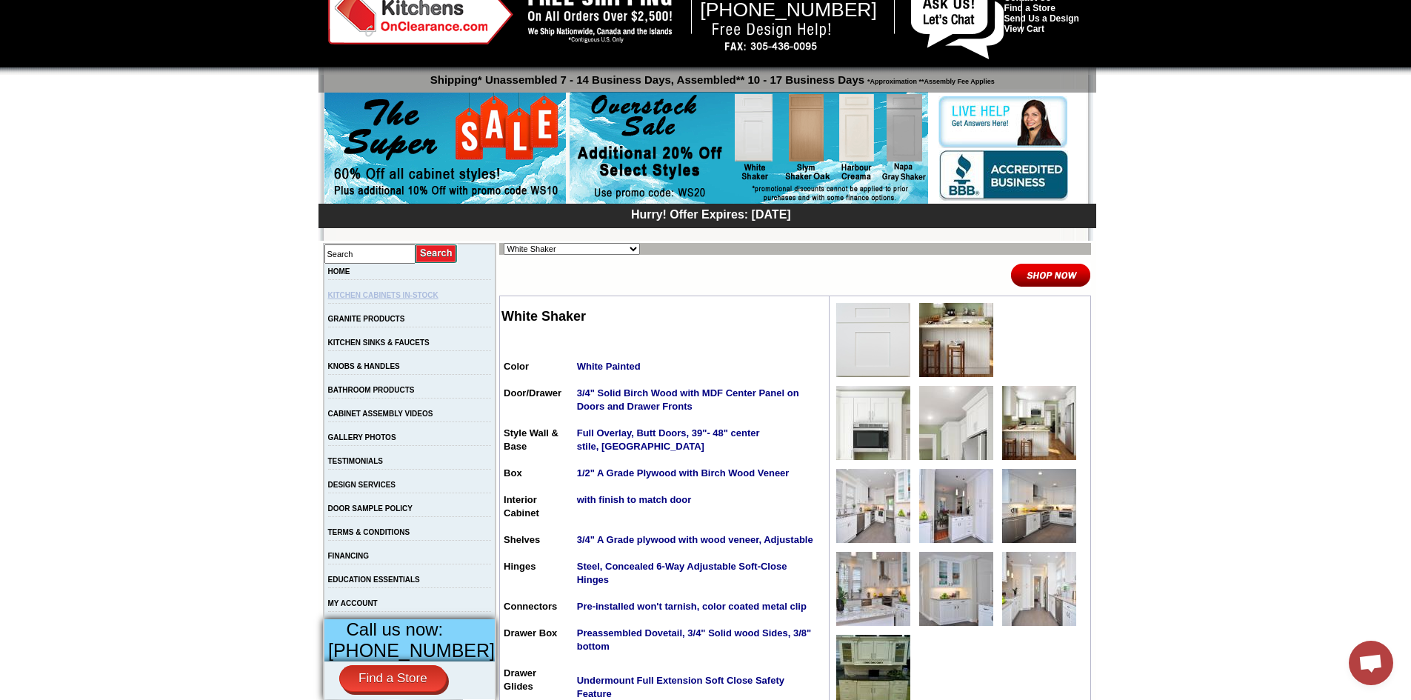
click at [394, 296] on link "KITCHEN CABINETS IN-STOCK" at bounding box center [383, 295] width 110 height 8
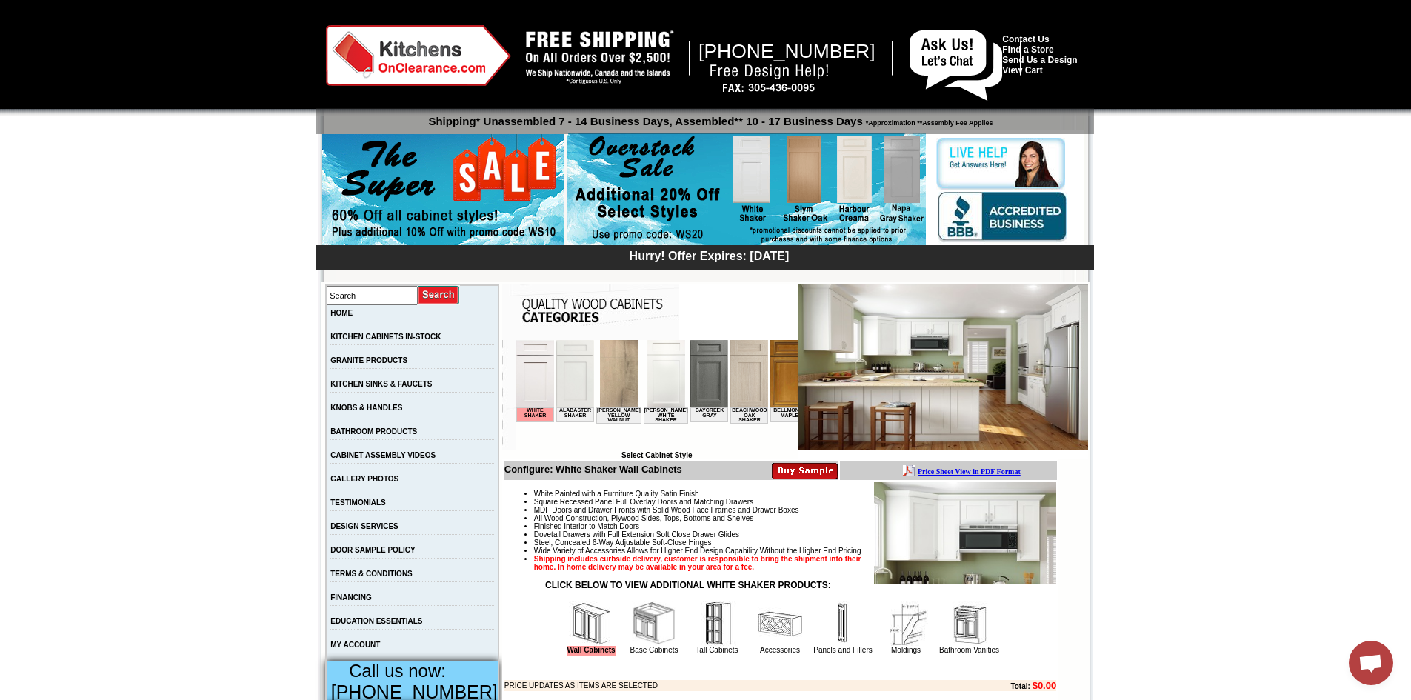
click at [940, 472] on b "Price Sheet View in PDF Format" at bounding box center [968, 471] width 103 height 8
click at [729, 364] on img at bounding box center [748, 373] width 38 height 67
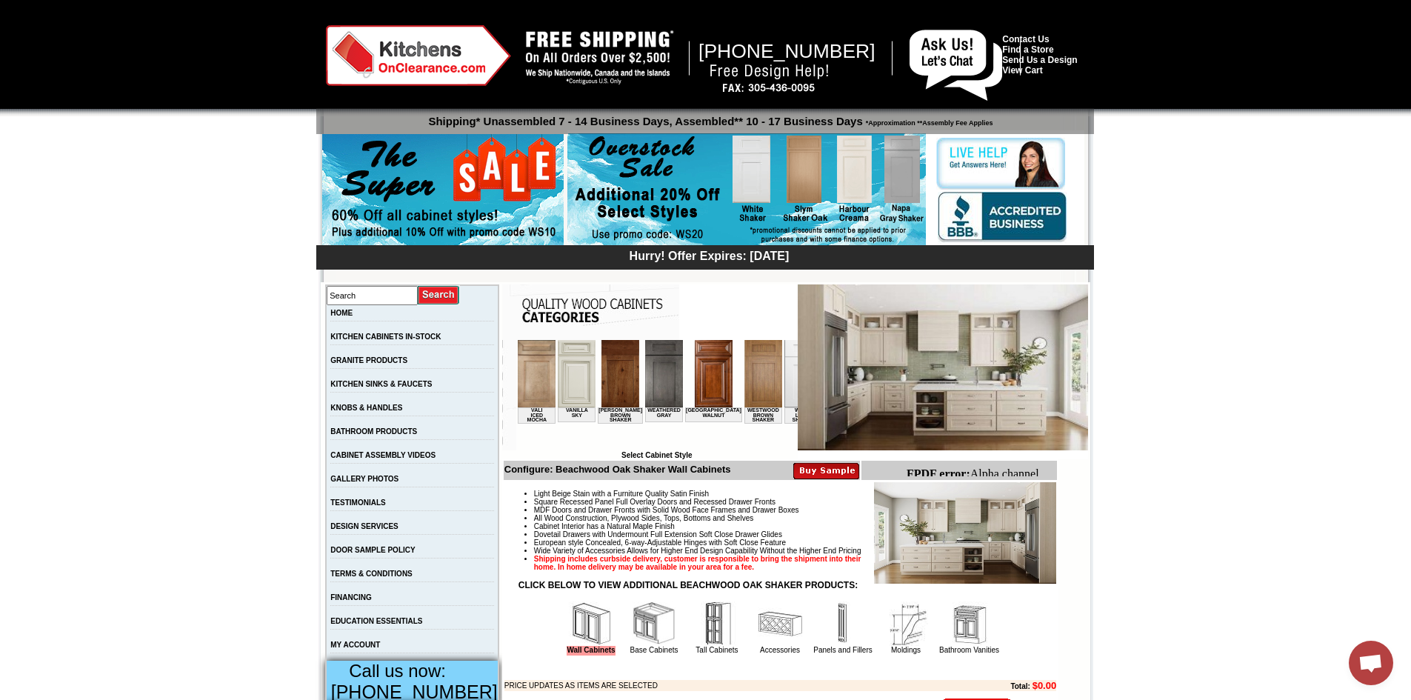
scroll to position [0, 2727]
click at [951, 372] on img at bounding box center [970, 373] width 38 height 67
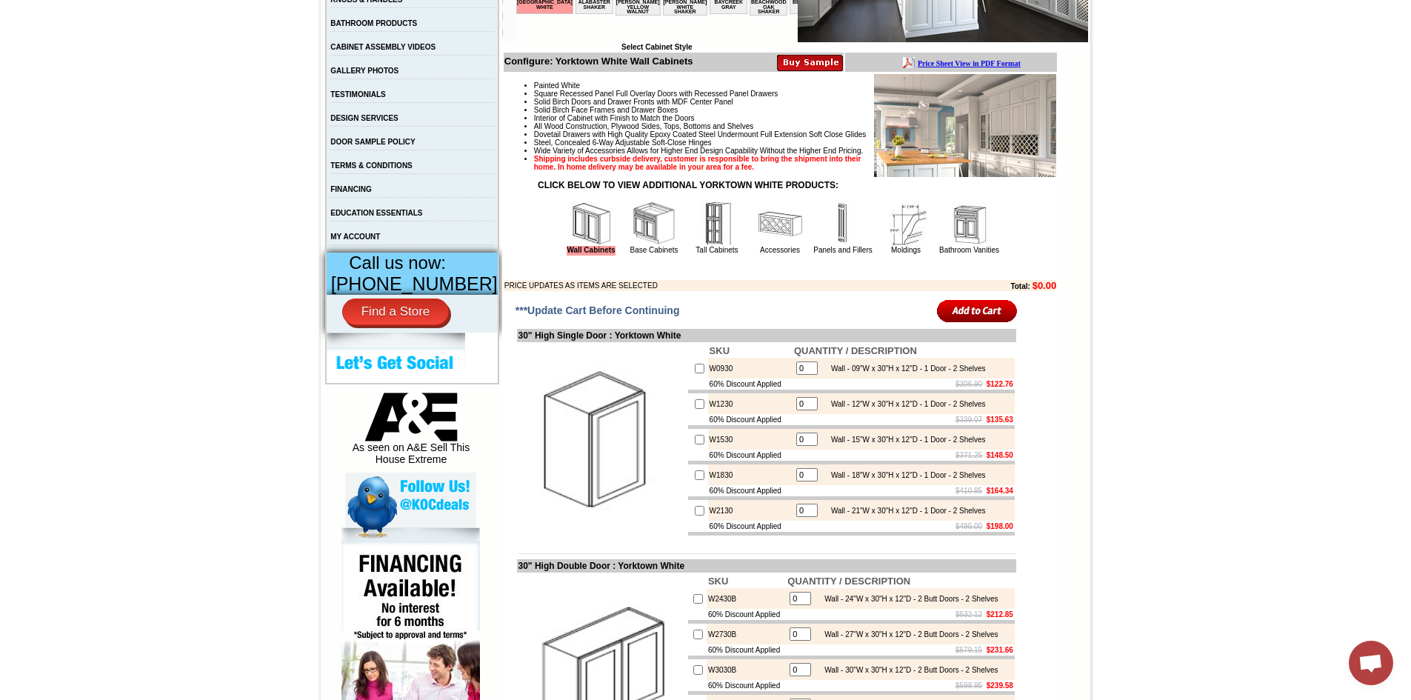
scroll to position [248, 0]
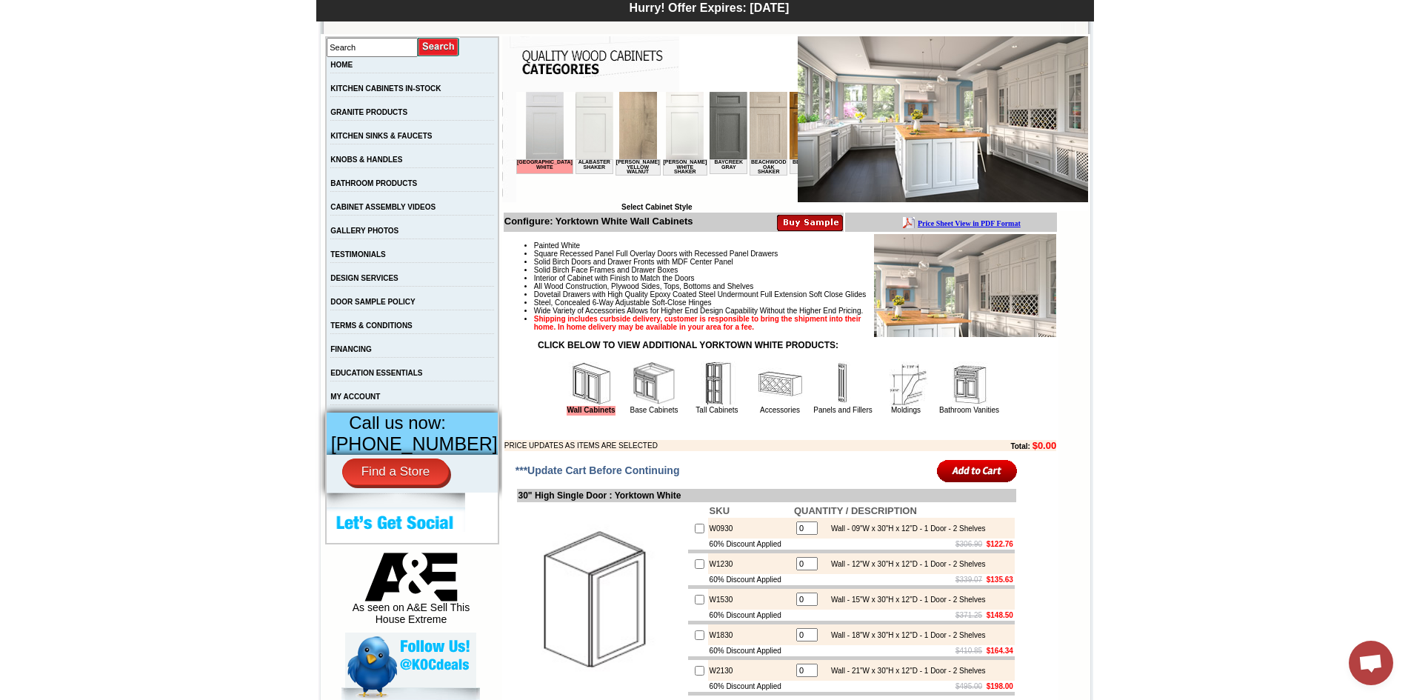
click at [665, 135] on img at bounding box center [684, 125] width 38 height 67
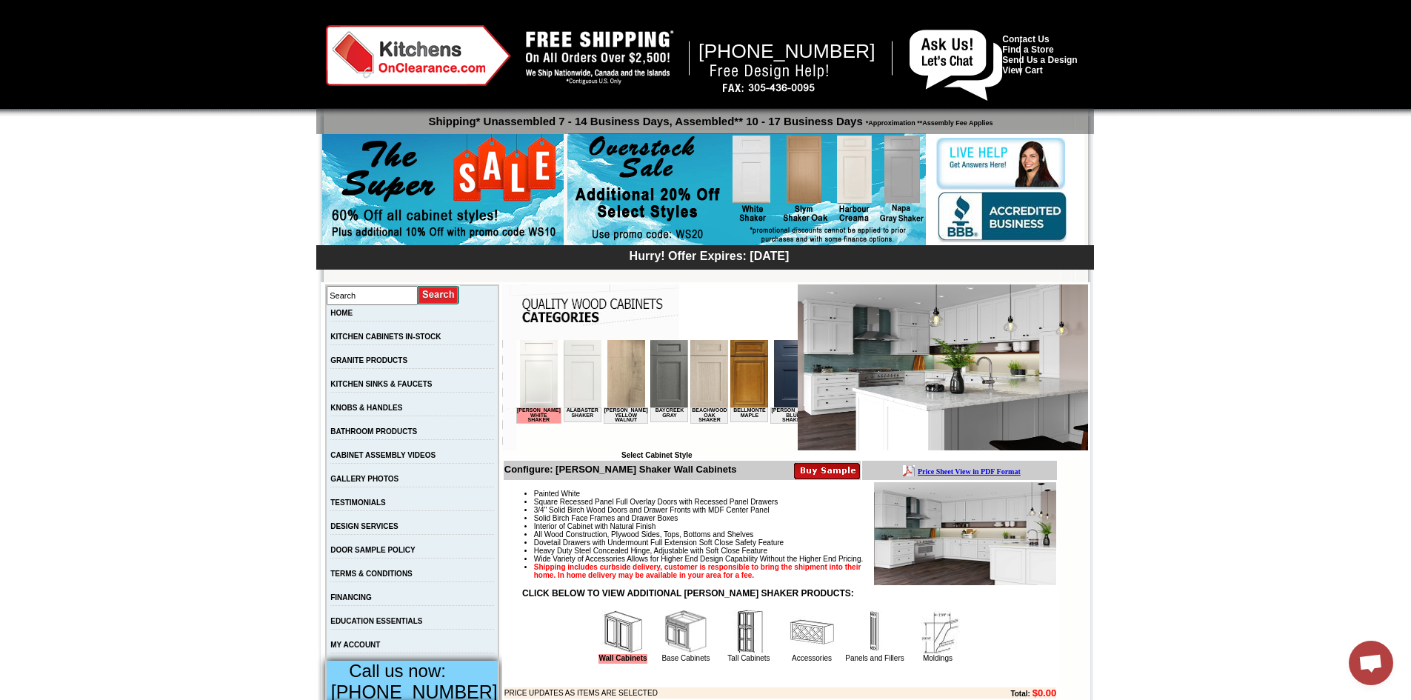
scroll to position [946, 0]
click at [580, 387] on img at bounding box center [582, 373] width 38 height 67
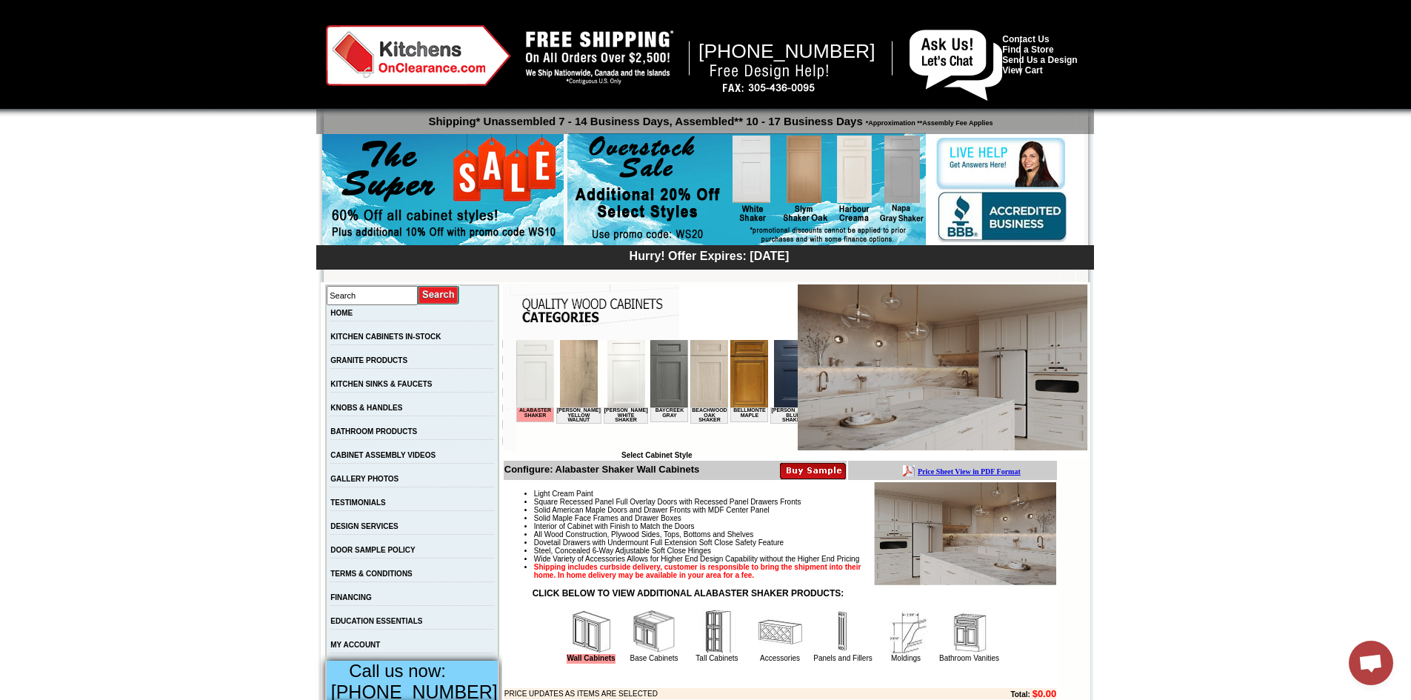
scroll to position [946, 0]
click at [624, 378] on img at bounding box center [625, 373] width 38 height 67
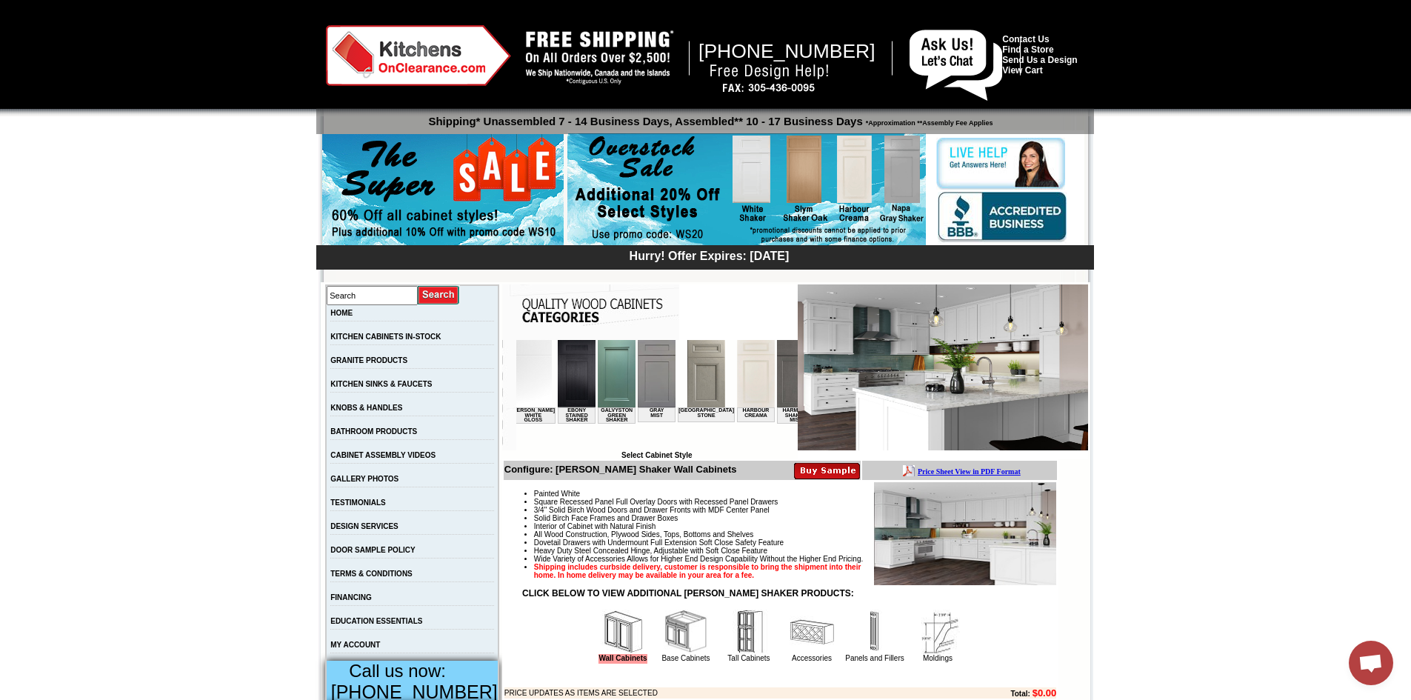
scroll to position [0, 926]
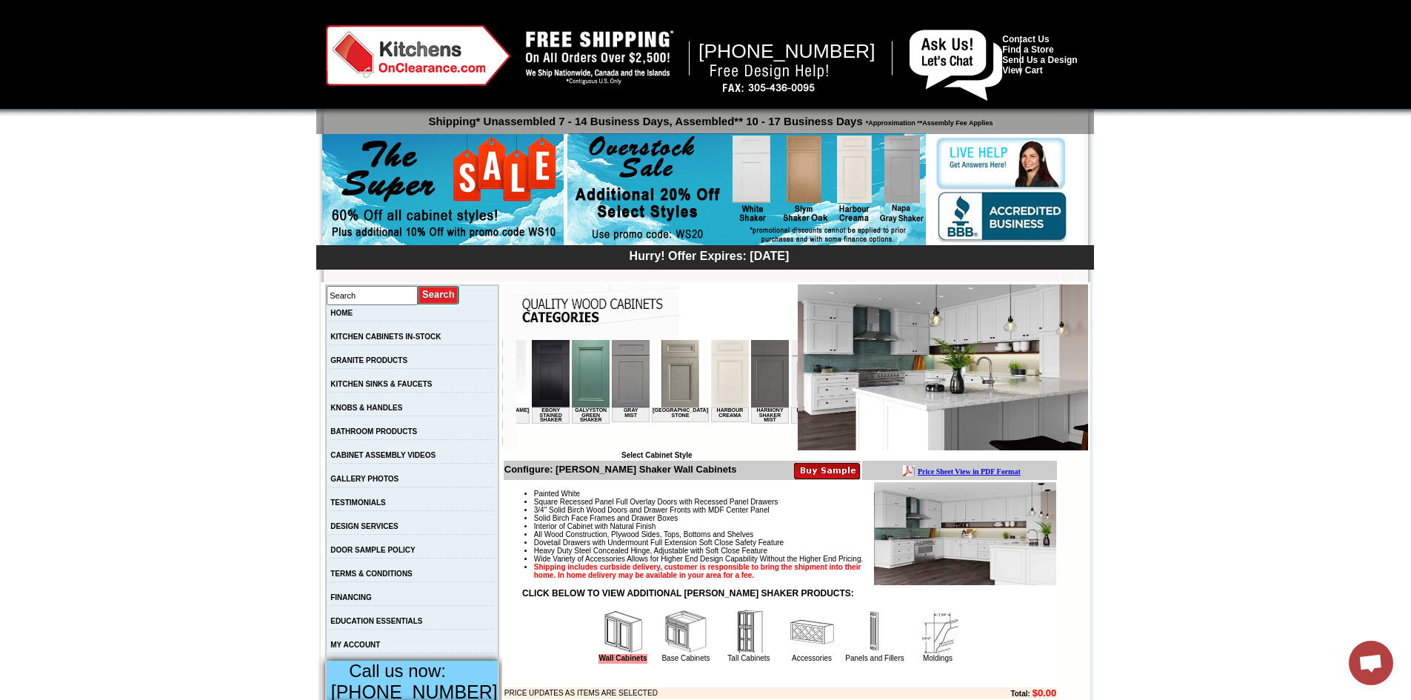
drag, startPoint x: 543, startPoint y: 447, endPoint x: 1132, endPoint y: 793, distance: 683.3
click at [790, 378] on img at bounding box center [809, 373] width 38 height 67
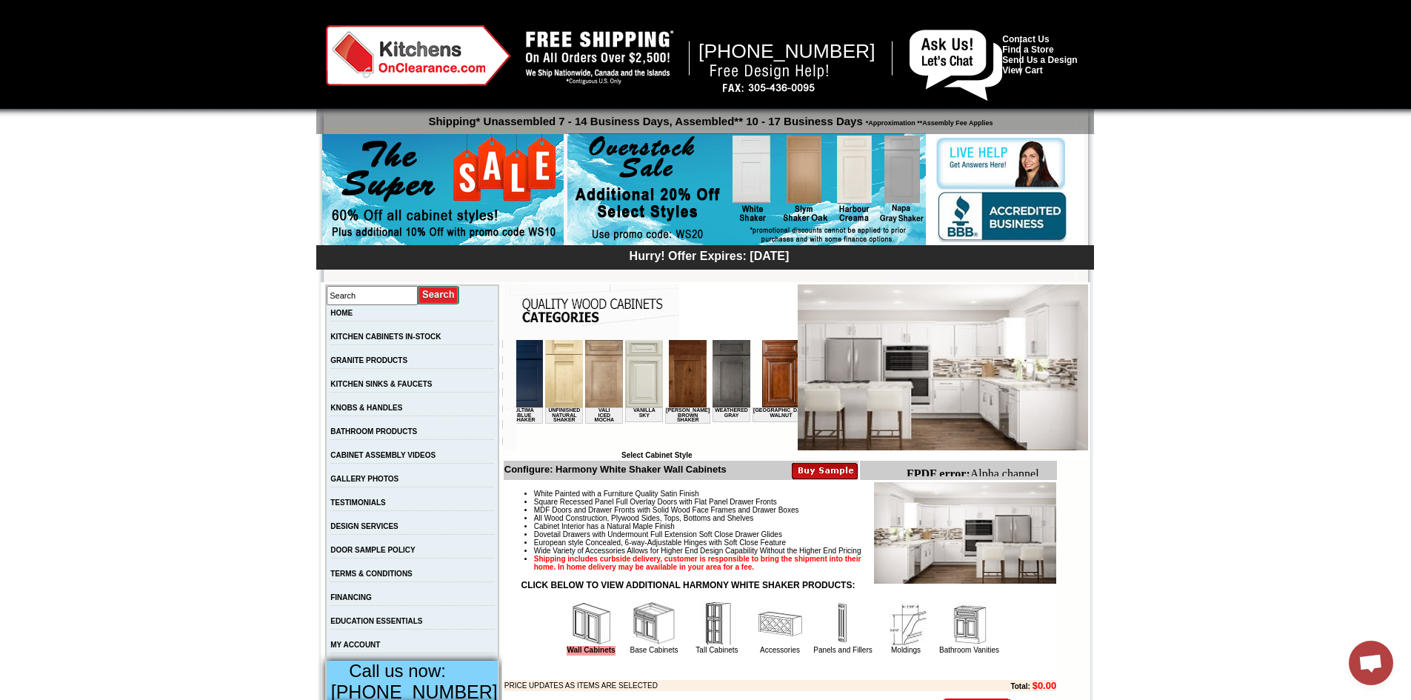
scroll to position [0, 2666]
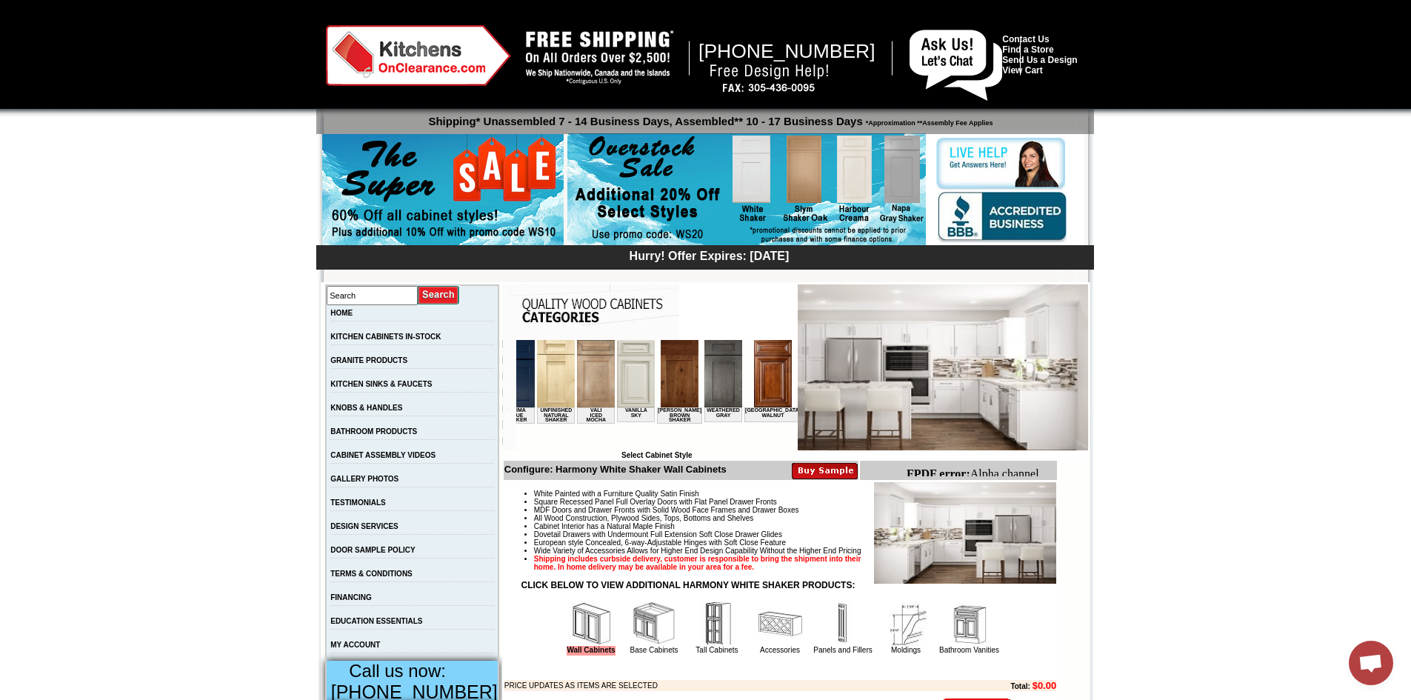
click at [883, 391] on img at bounding box center [902, 373] width 38 height 67
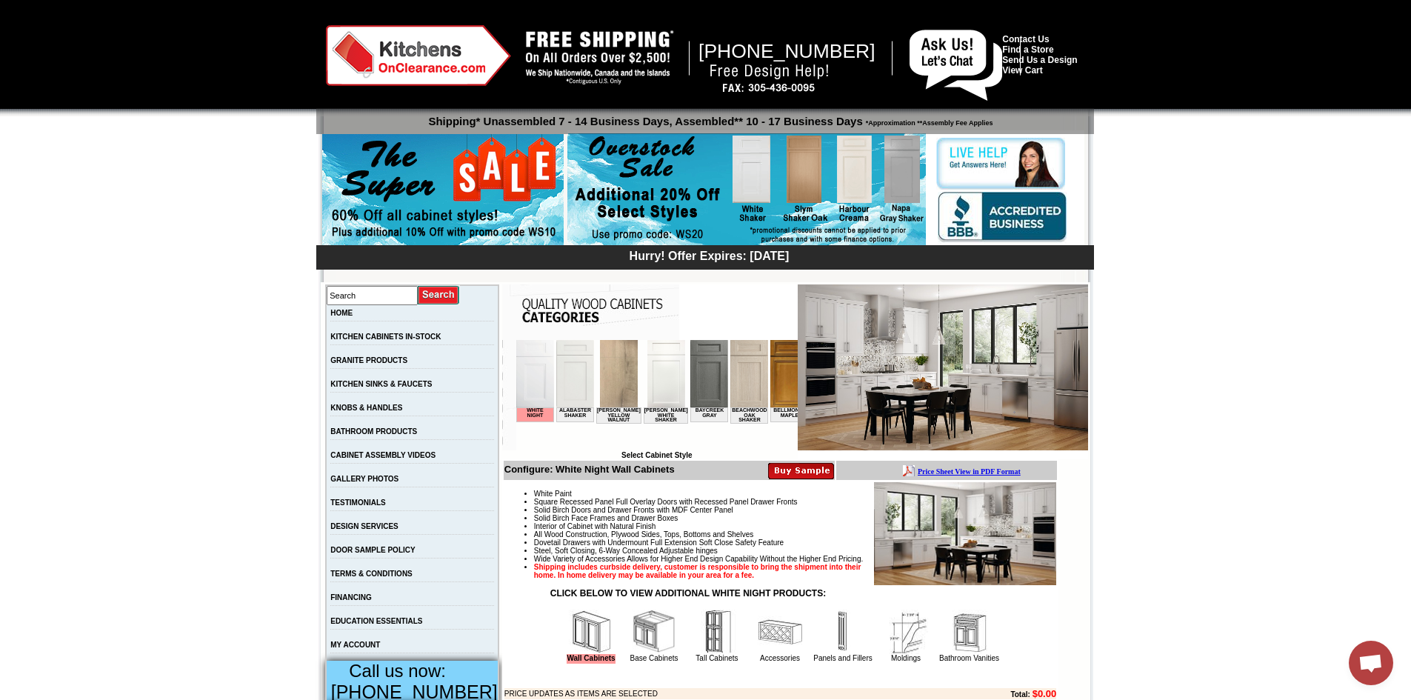
click at [952, 470] on b "Price Sheet View in PDF Format" at bounding box center [968, 471] width 103 height 8
click at [572, 380] on img at bounding box center [574, 373] width 38 height 67
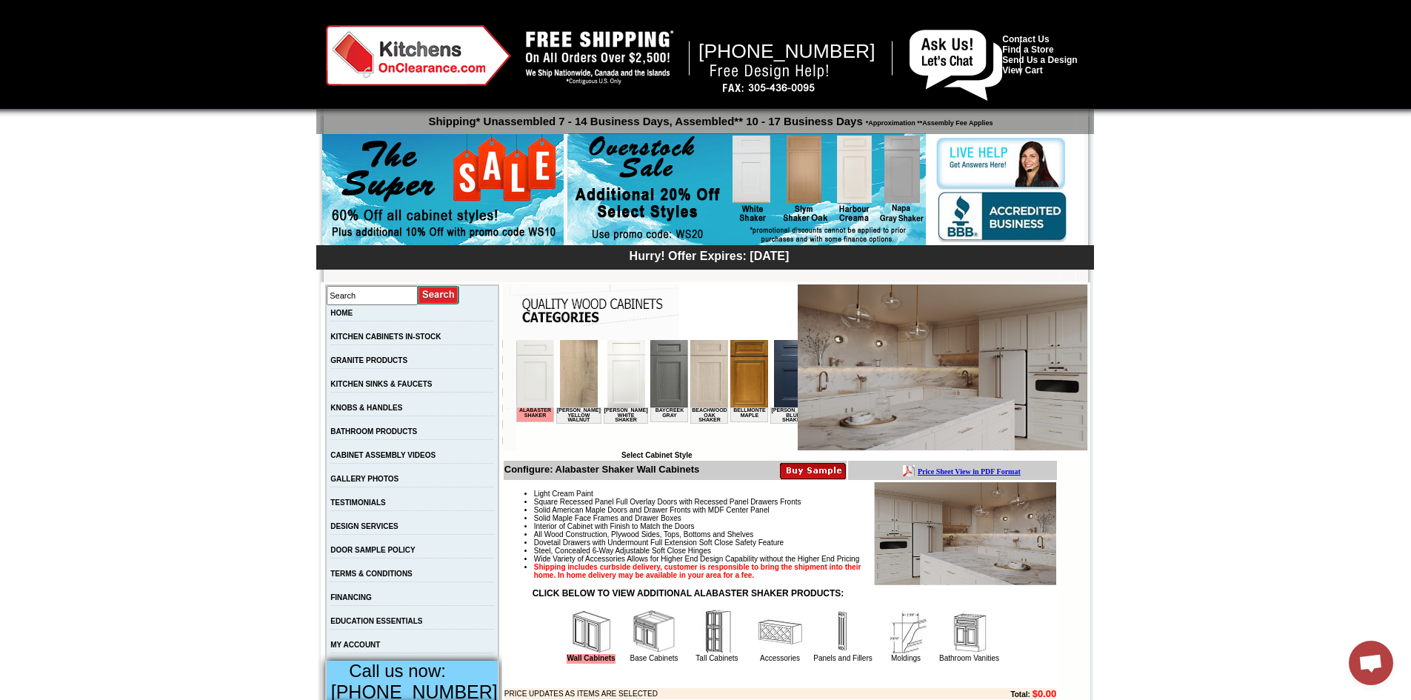
scroll to position [946, 0]
click at [610, 378] on img at bounding box center [625, 373] width 38 height 67
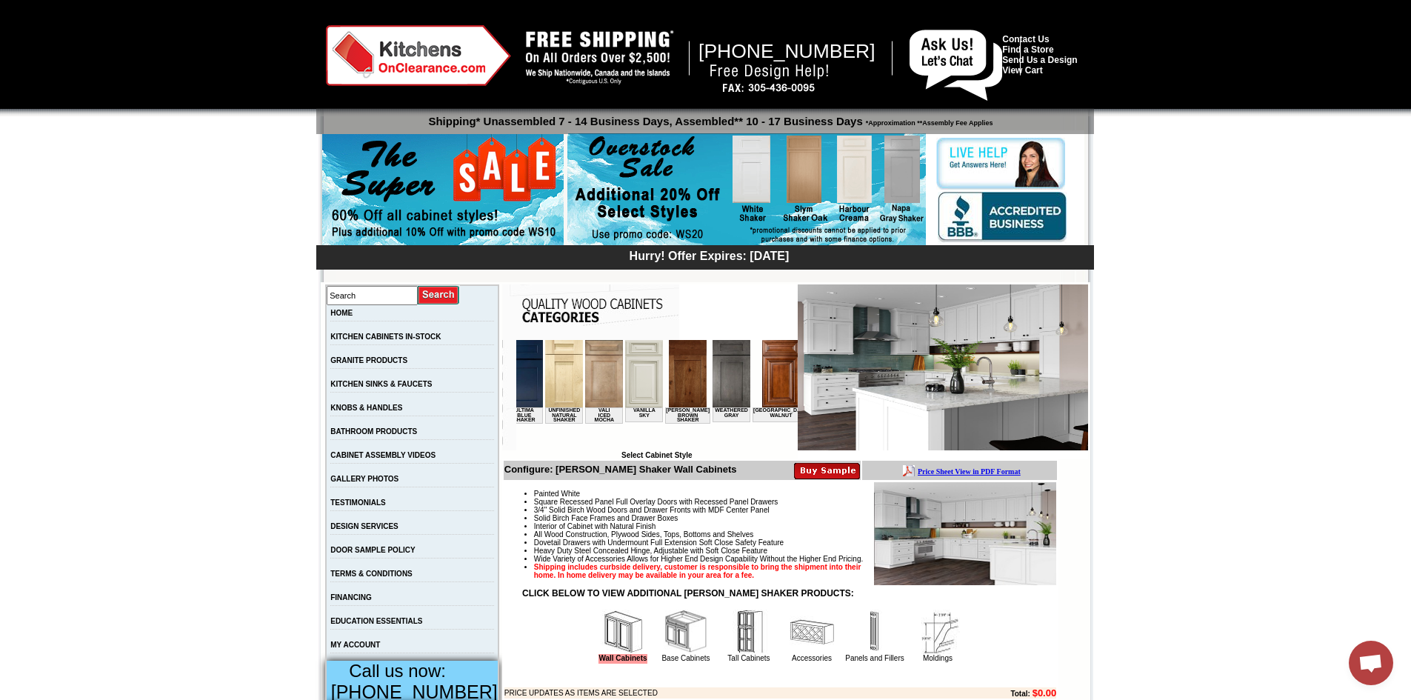
scroll to position [0, 2727]
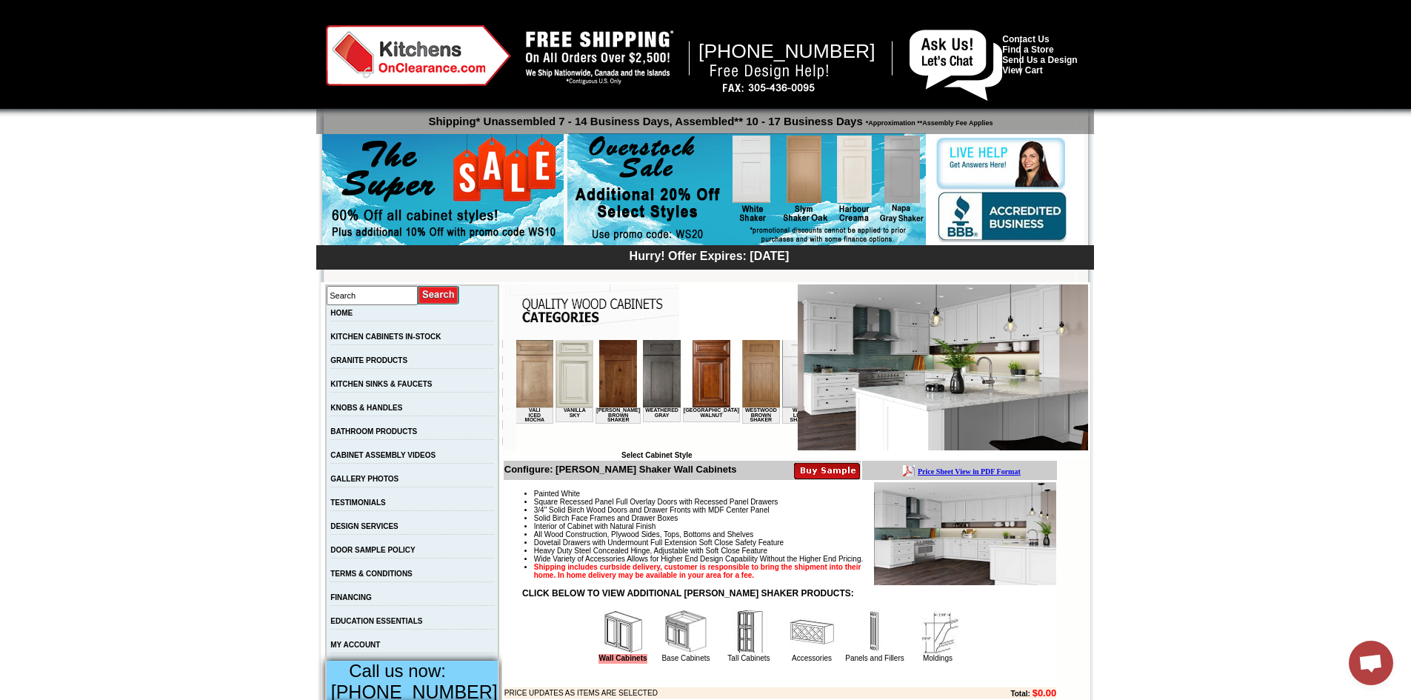
click at [861, 384] on img at bounding box center [880, 373] width 38 height 67
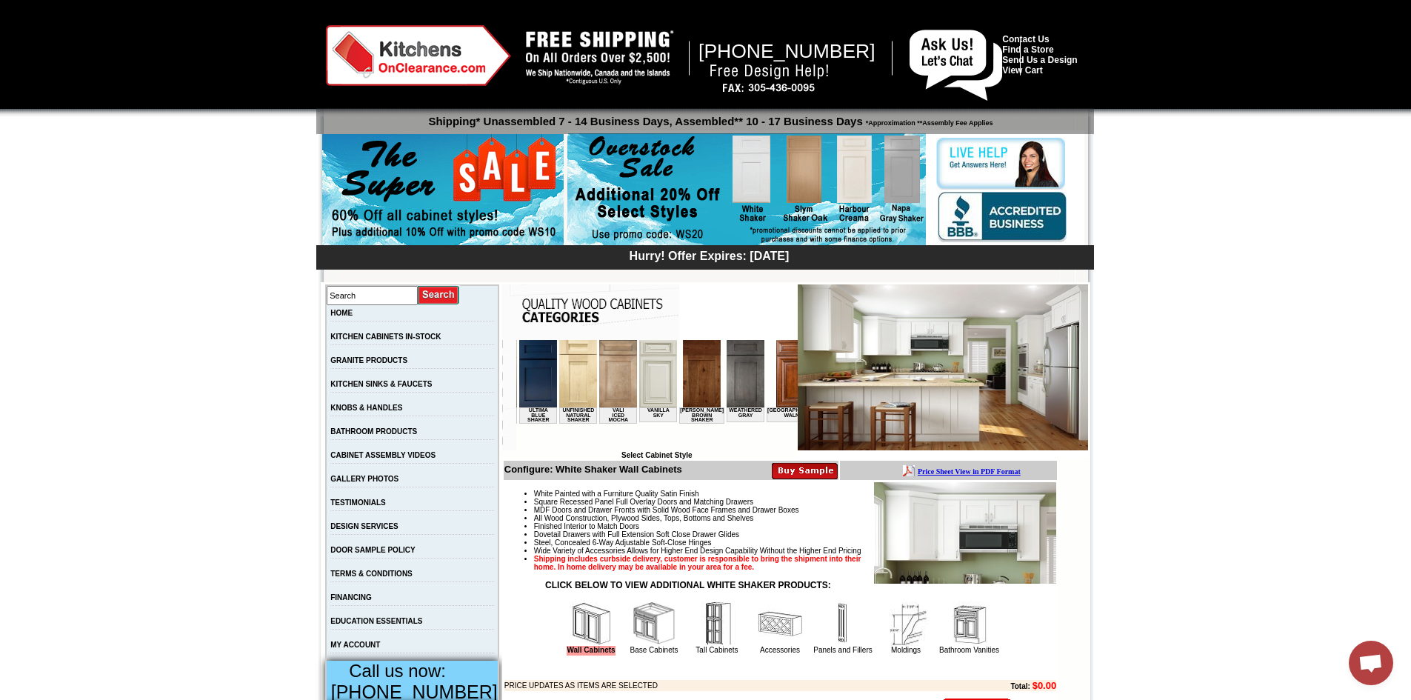
scroll to position [0, 2727]
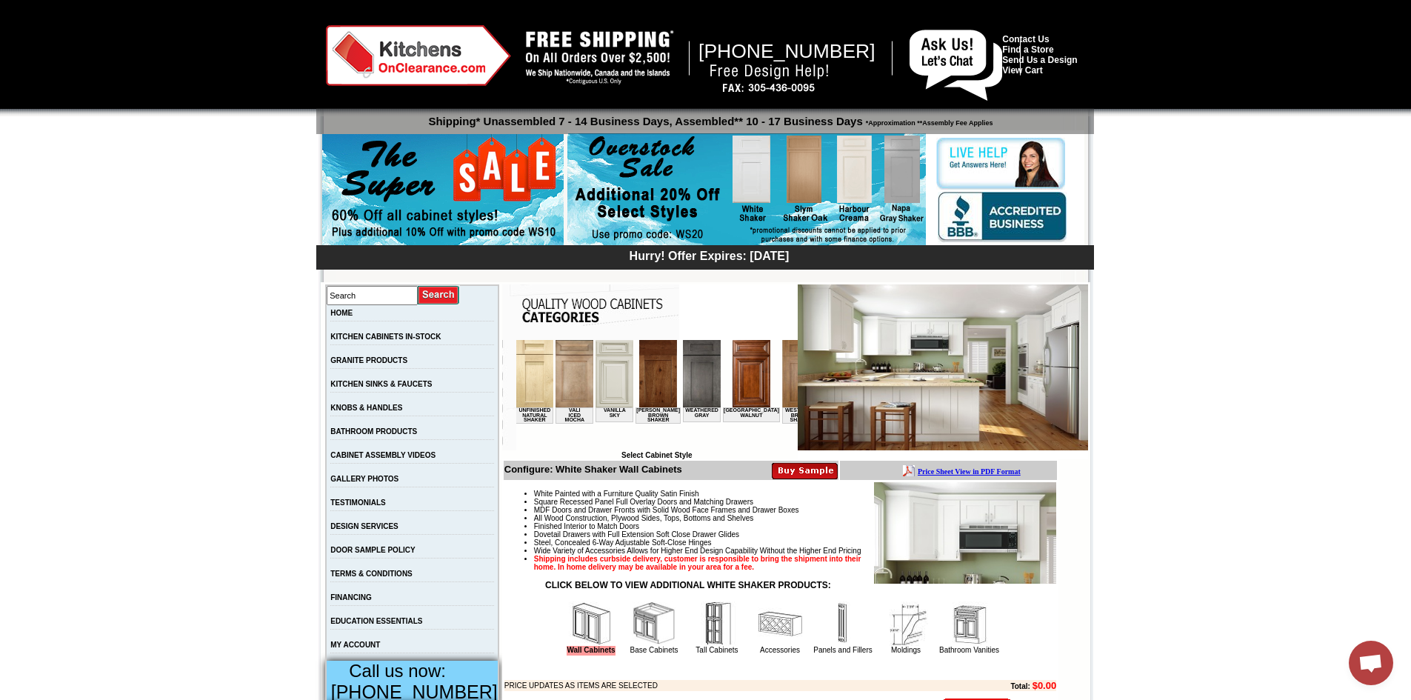
drag, startPoint x: 548, startPoint y: 447, endPoint x: 1281, endPoint y: 833, distance: 828.3
click at [821, 395] on img at bounding box center [840, 373] width 38 height 67
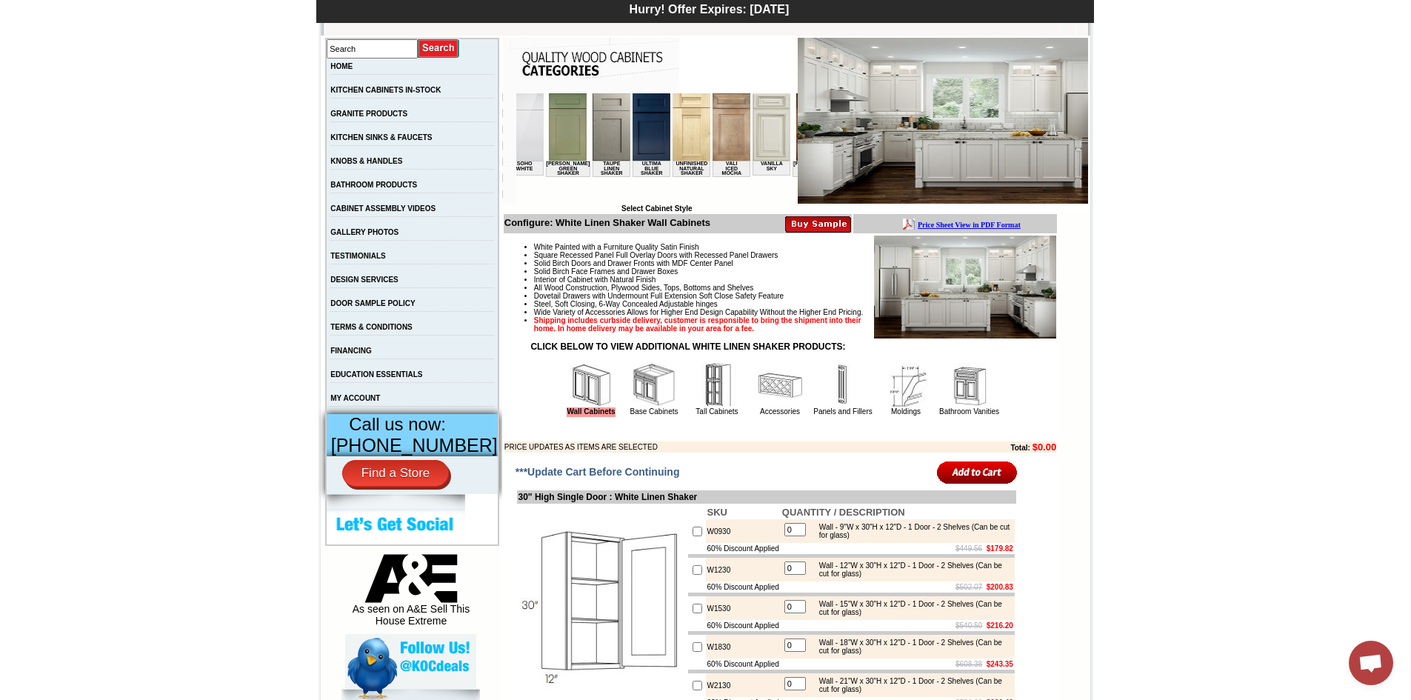
scroll to position [0, 2727]
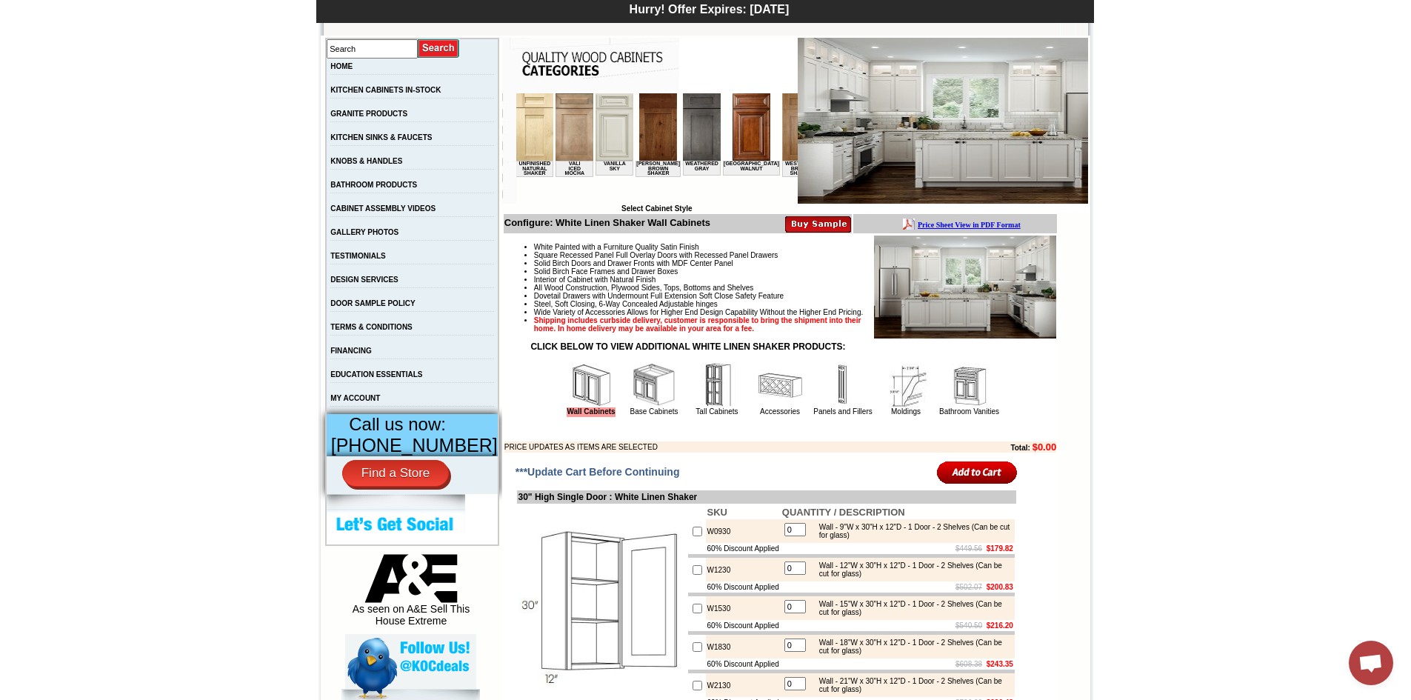
drag, startPoint x: 545, startPoint y: 203, endPoint x: 1295, endPoint y: 318, distance: 758.8
click at [901, 133] on img at bounding box center [920, 126] width 38 height 67
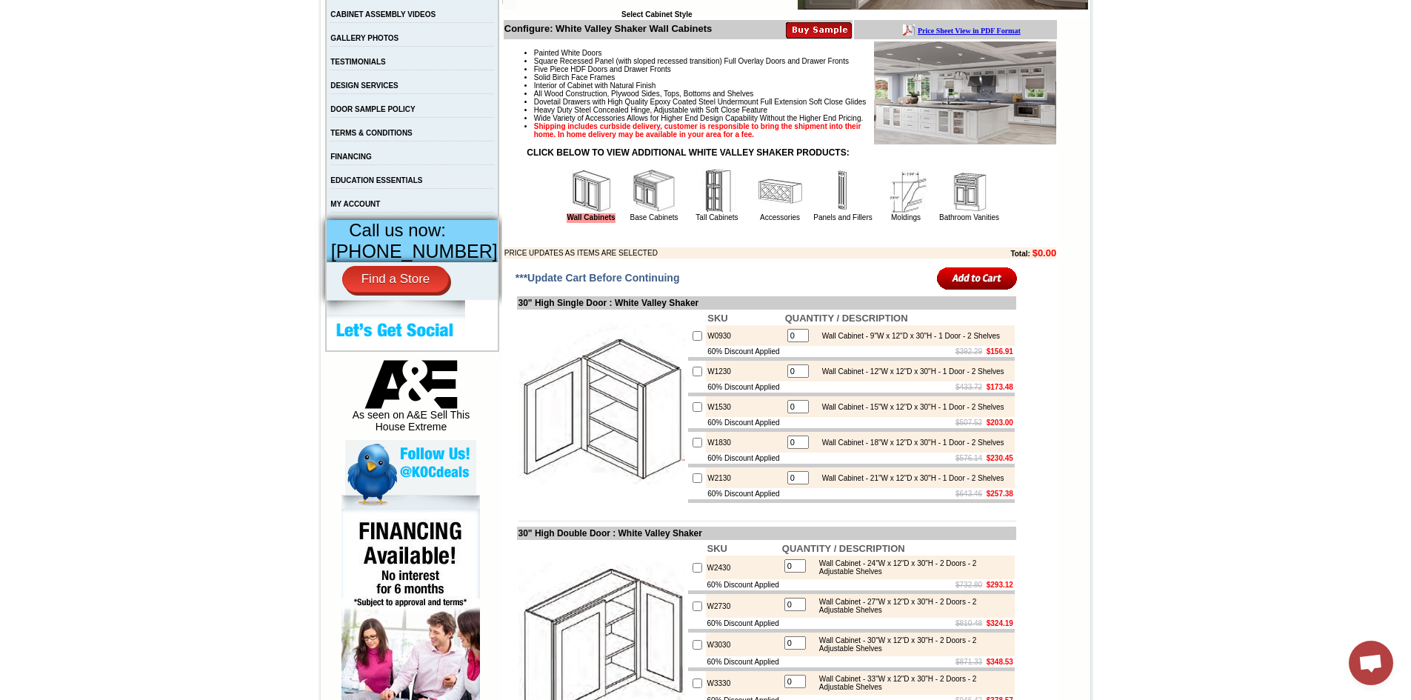
scroll to position [252, 0]
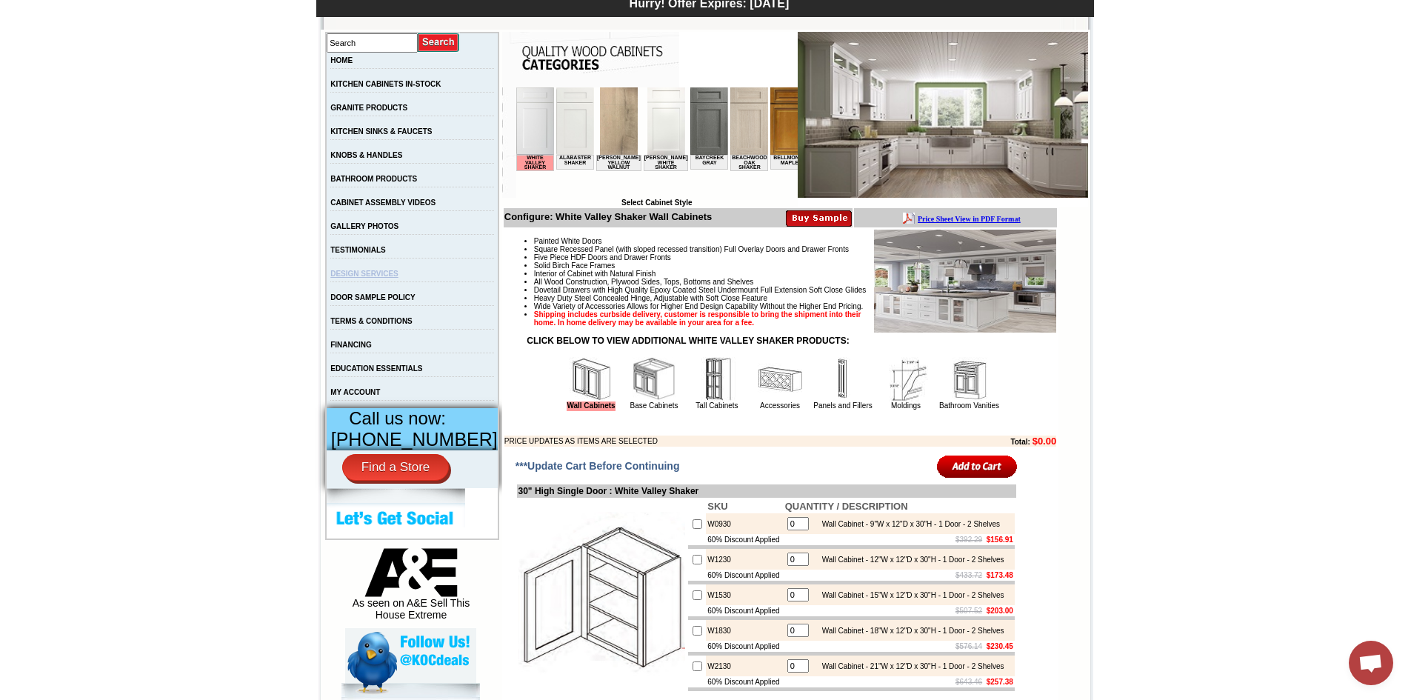
click at [398, 278] on link "DESIGN SERVICES" at bounding box center [364, 274] width 68 height 8
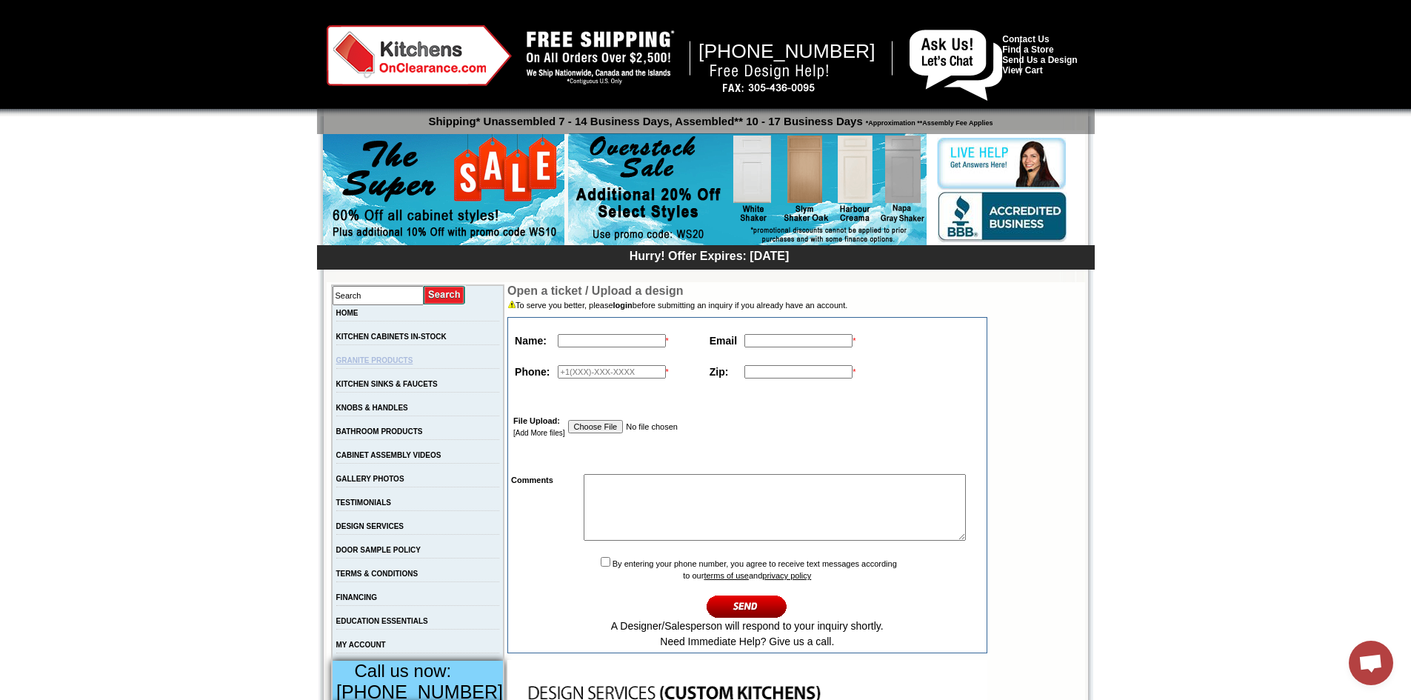
click at [393, 362] on link "GRANITE PRODUCTS" at bounding box center [374, 360] width 77 height 8
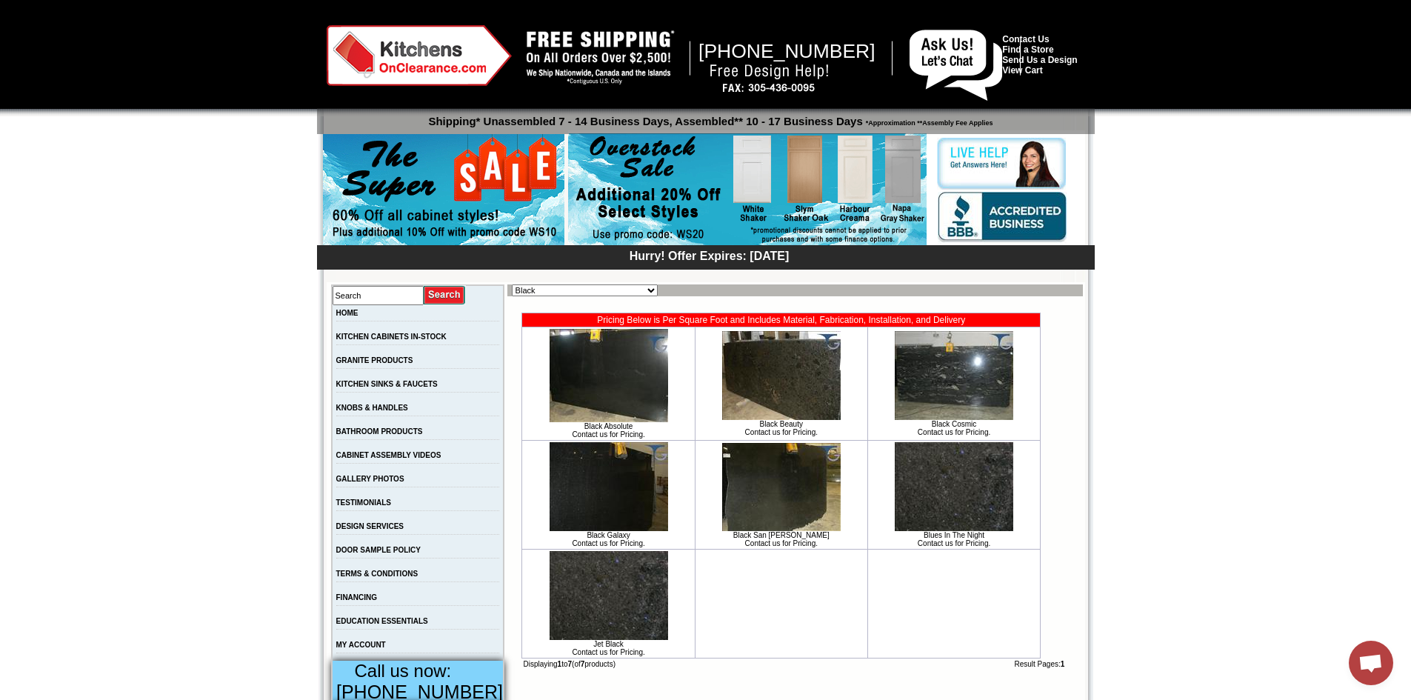
scroll to position [946, 0]
click at [434, 338] on link "KITCHEN CABINETS IN-STOCK" at bounding box center [391, 336] width 110 height 8
